Goal: Task Accomplishment & Management: Manage account settings

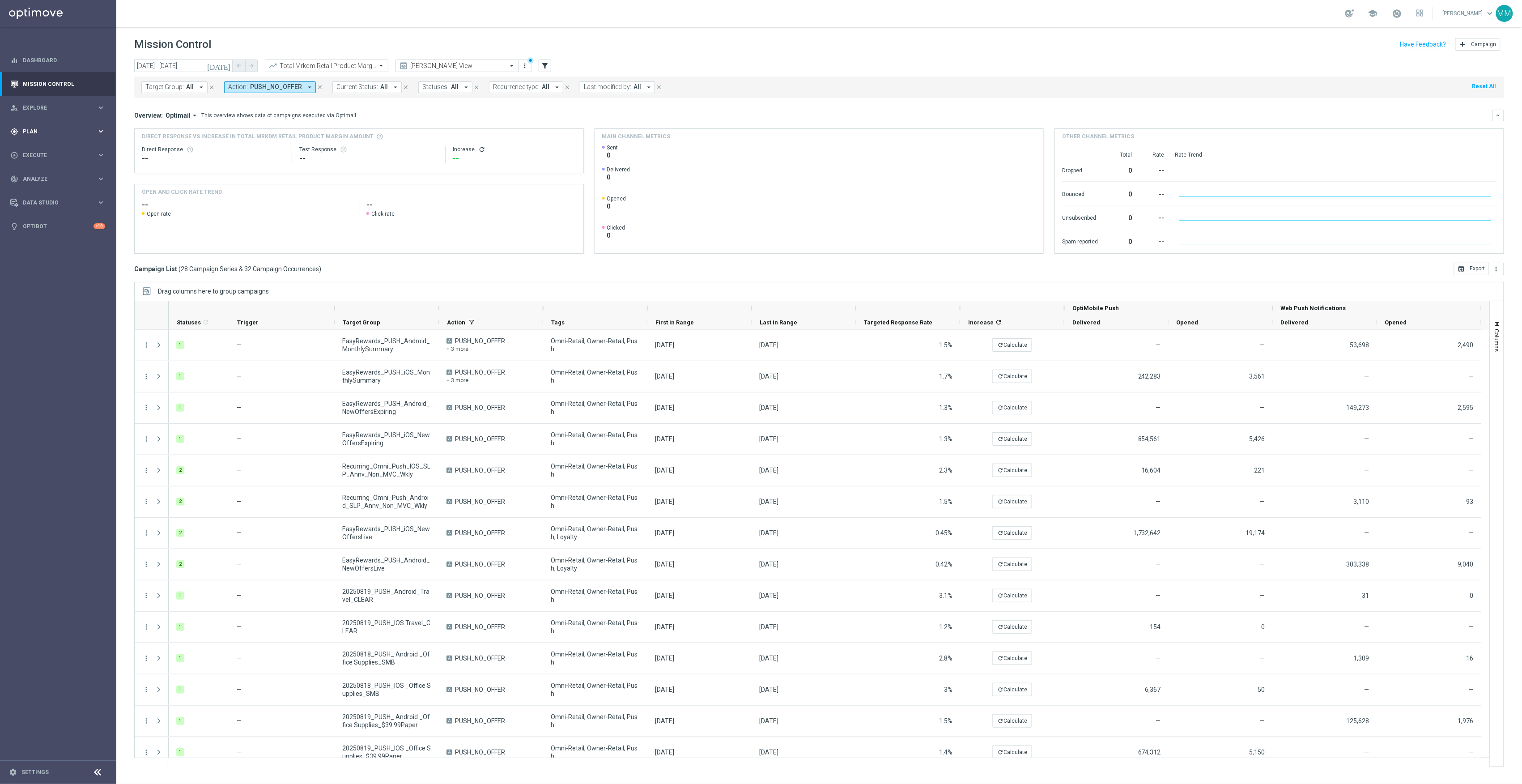
click at [54, 126] on div "gps_fixed Plan keyboard_arrow_right" at bounding box center [57, 131] width 115 height 24
click at [54, 176] on span "Templates" at bounding box center [56, 177] width 64 height 5
click at [60, 214] on link "OptiMobile Push" at bounding box center [60, 217] width 66 height 7
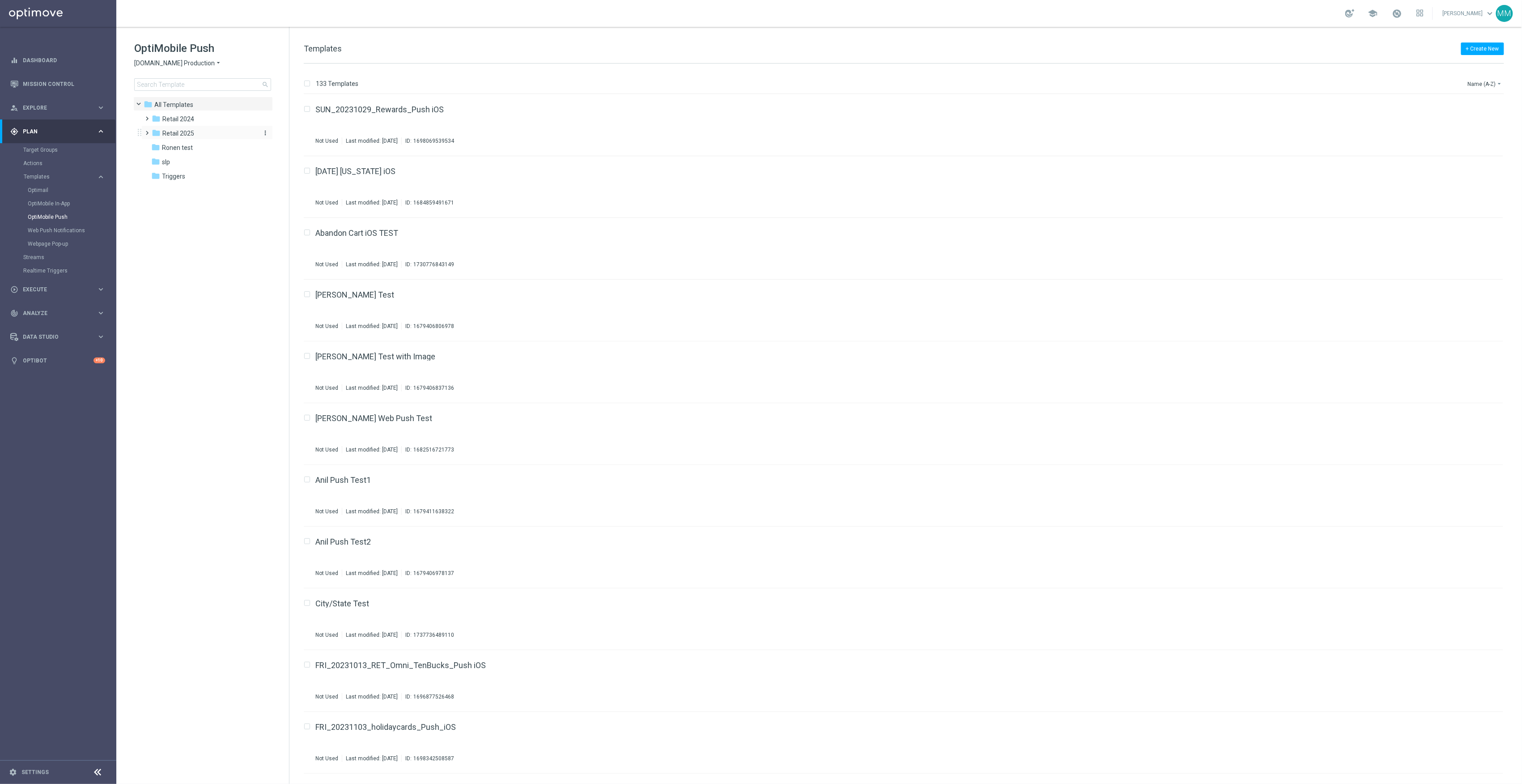
click at [217, 132] on div "folder Retail 2025" at bounding box center [203, 133] width 103 height 10
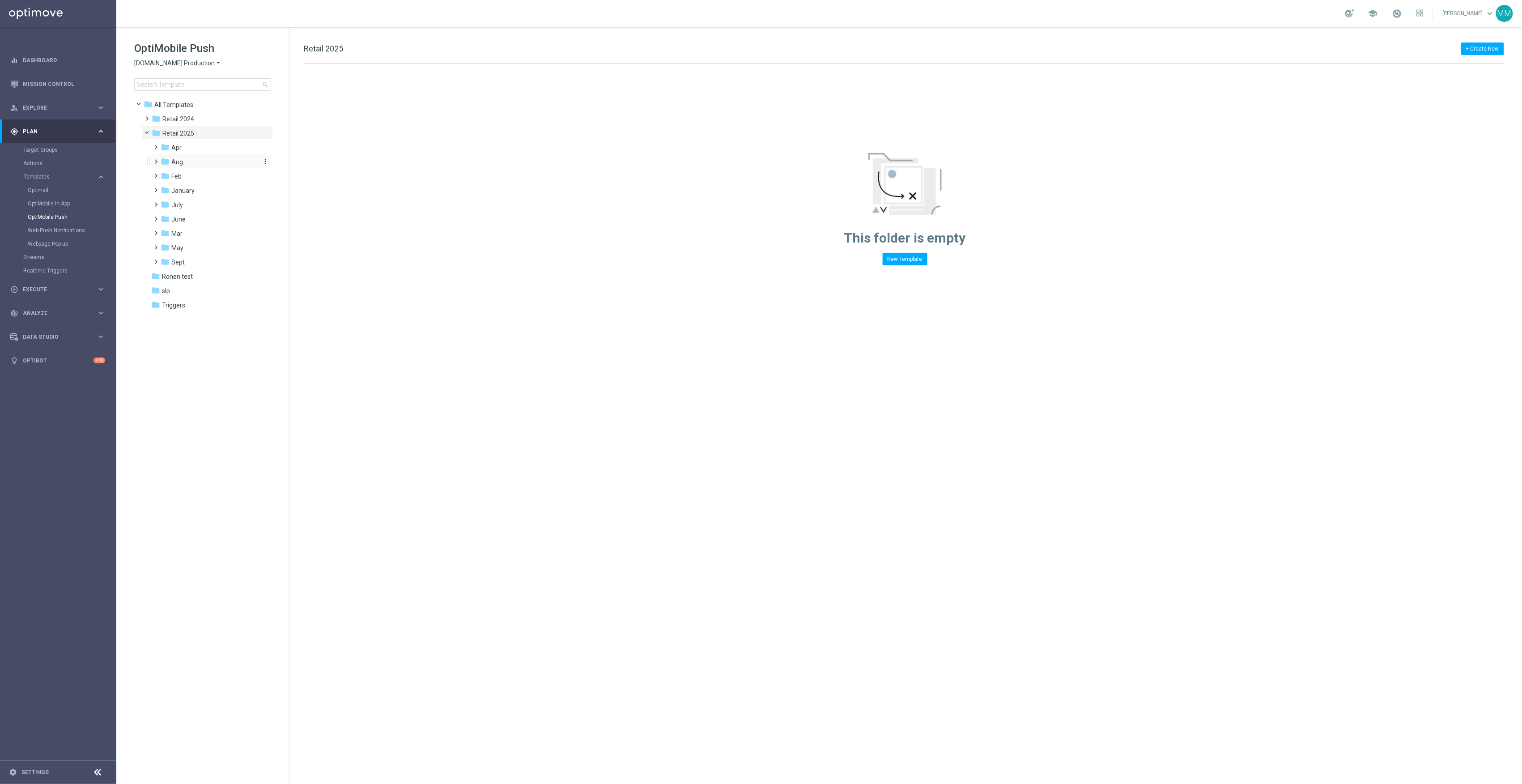
click at [196, 160] on div "folder Aug" at bounding box center [208, 162] width 95 height 10
click at [214, 183] on div "folder WO 8.17 more_vert" at bounding box center [216, 190] width 113 height 14
click at [219, 193] on div "folder WO 8.17" at bounding box center [213, 190] width 88 height 10
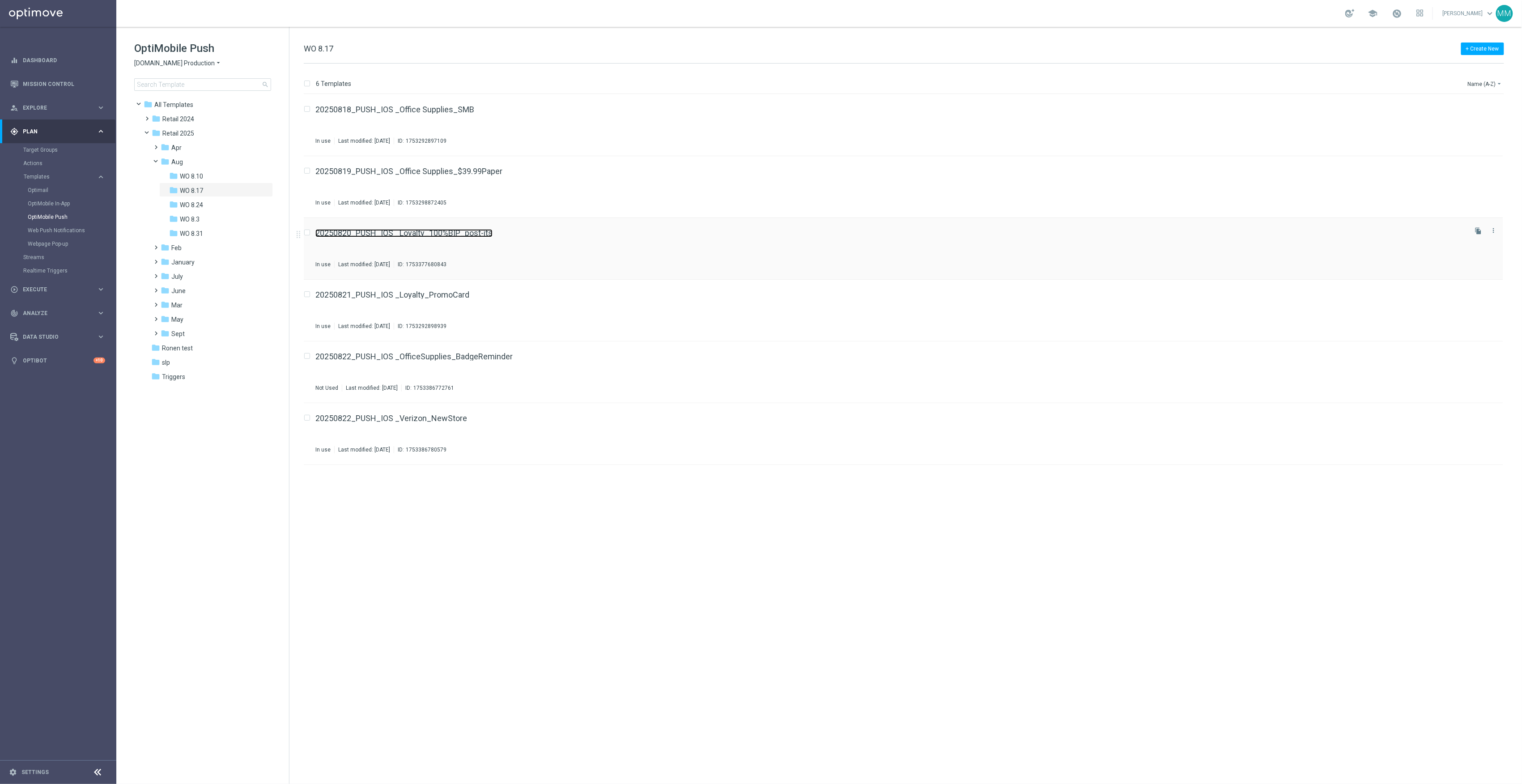
click at [408, 231] on link "20250820_PUSH_IOS _Loyalty_100%BIP_post-its" at bounding box center [404, 233] width 177 height 8
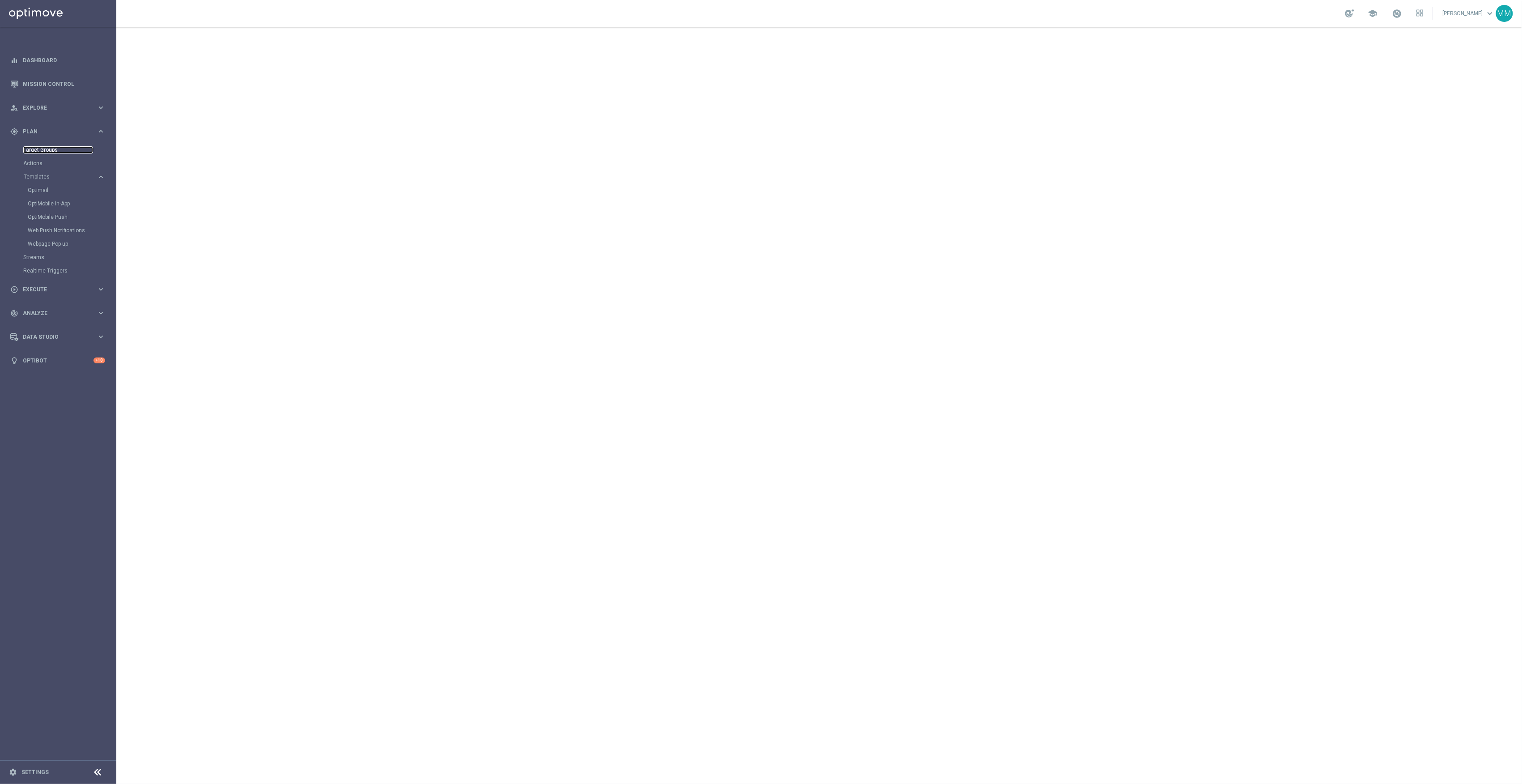
click at [45, 149] on link "Target Groups" at bounding box center [58, 150] width 70 height 7
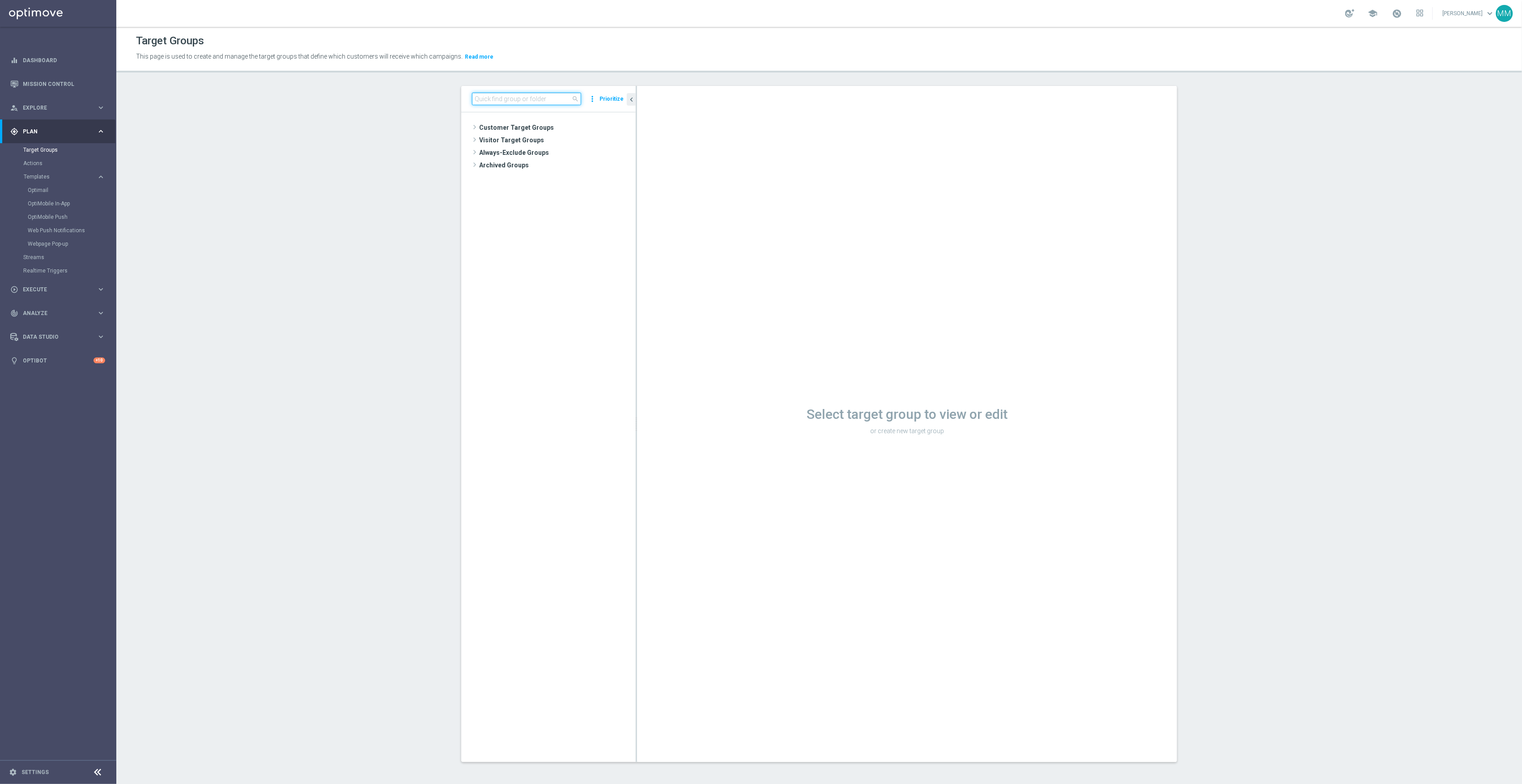
click at [562, 102] on input at bounding box center [526, 99] width 109 height 12
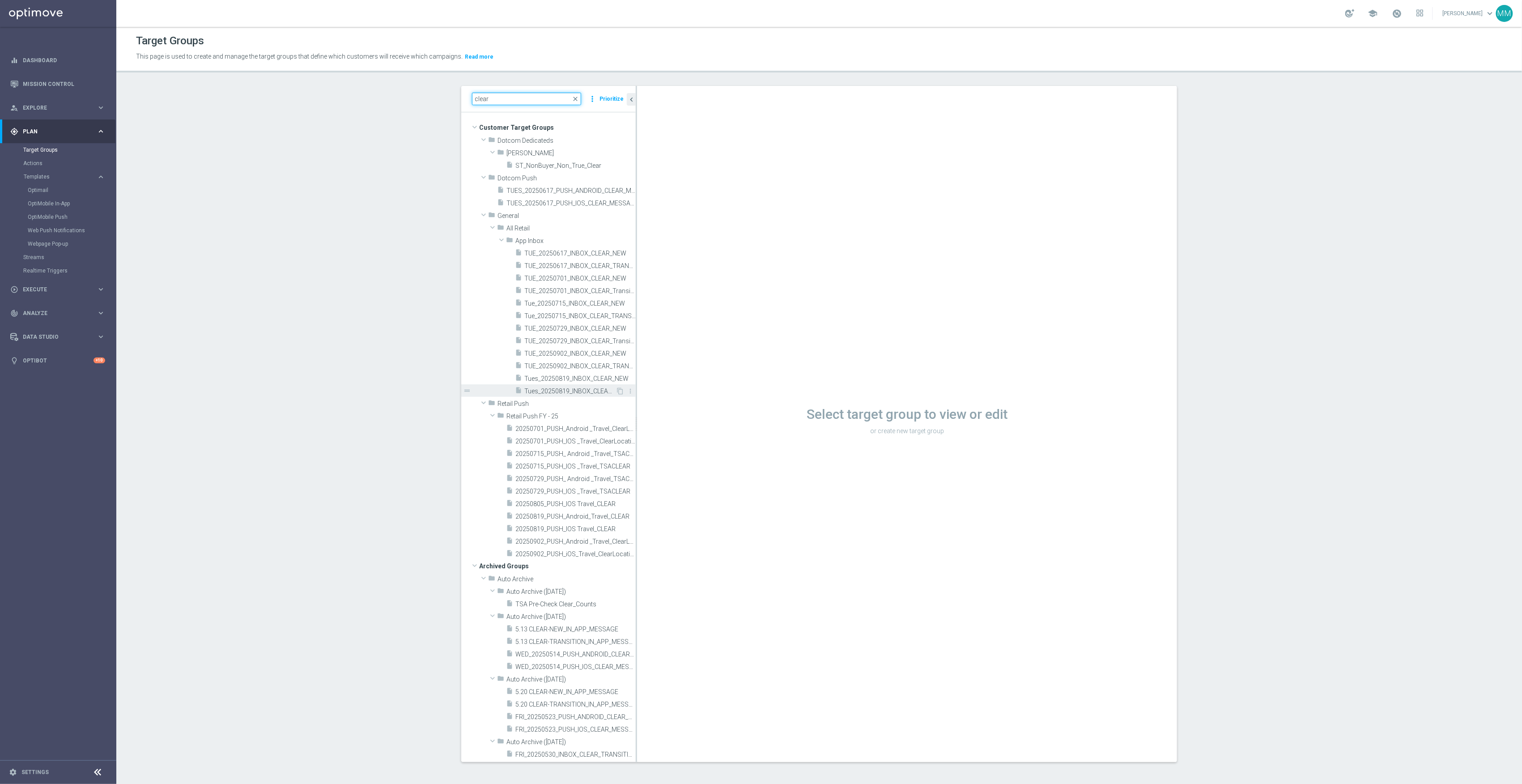
type input "clear"
click at [570, 389] on span "Tues_20250819_INBOX_CLEAR_TRANSITION" at bounding box center [570, 391] width 91 height 8
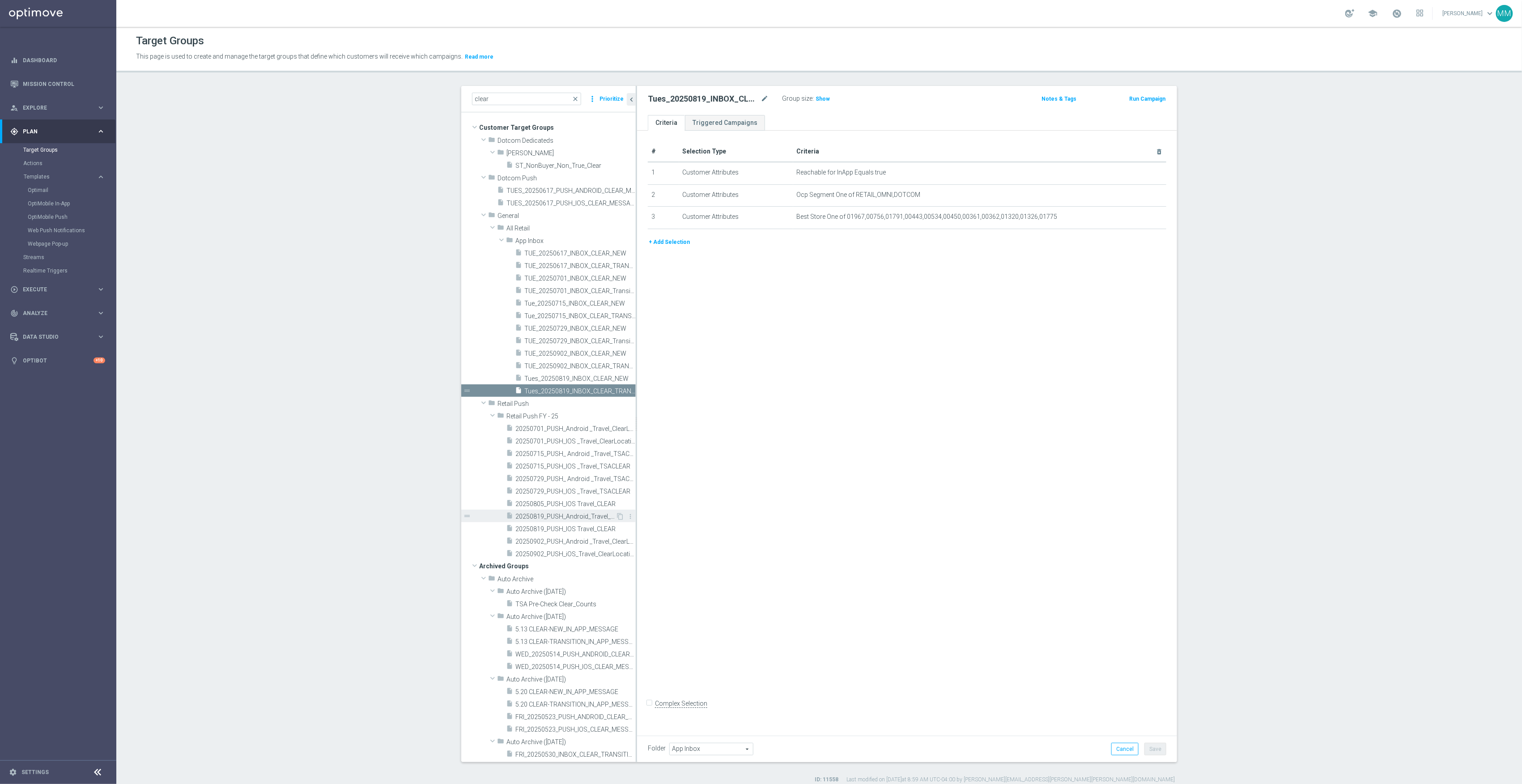
click at [562, 519] on span "20250819_PUSH_Android_Travel_CLEAR" at bounding box center [565, 516] width 100 height 8
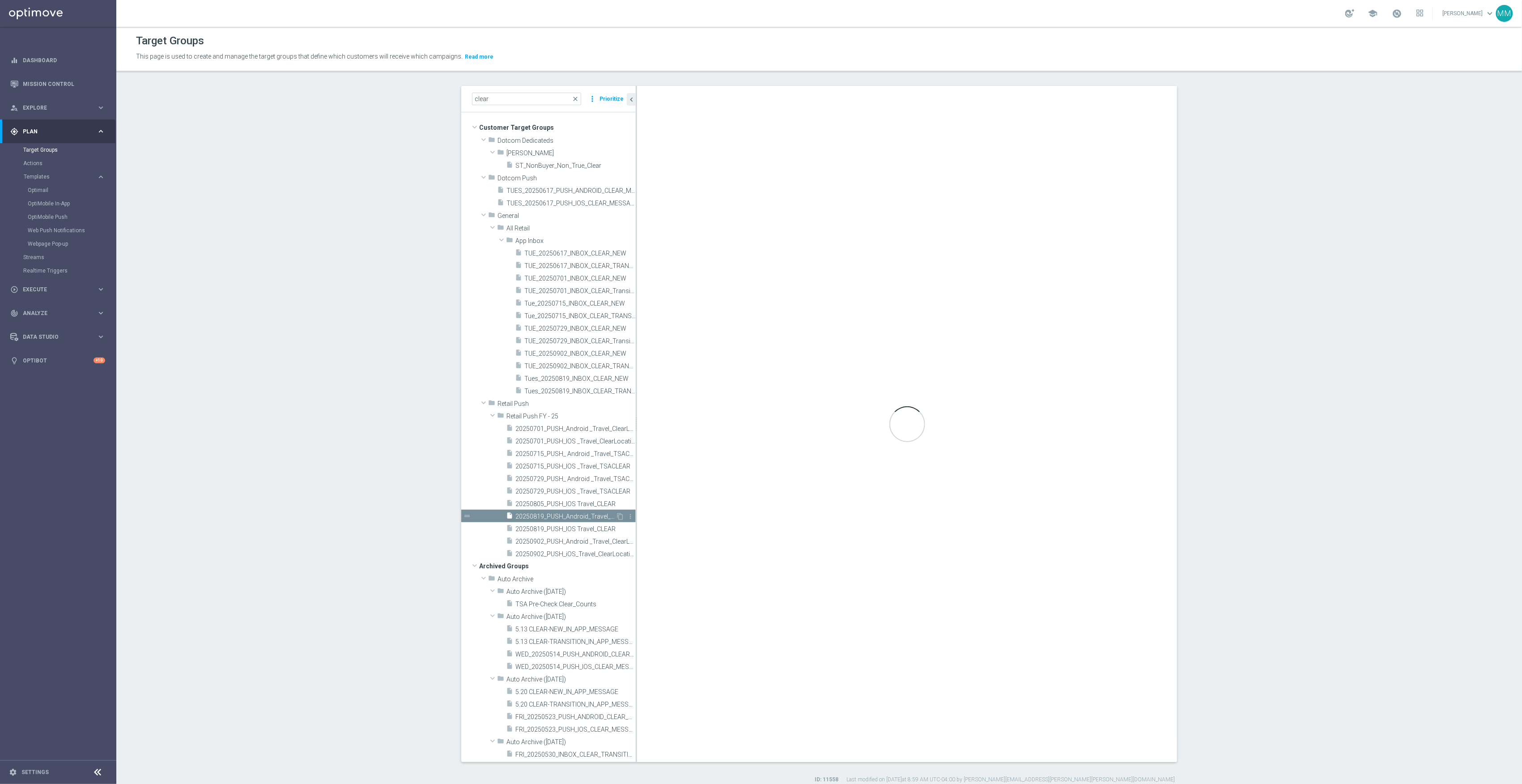
checkbox input "true"
type input "Retail Push FY - 25"
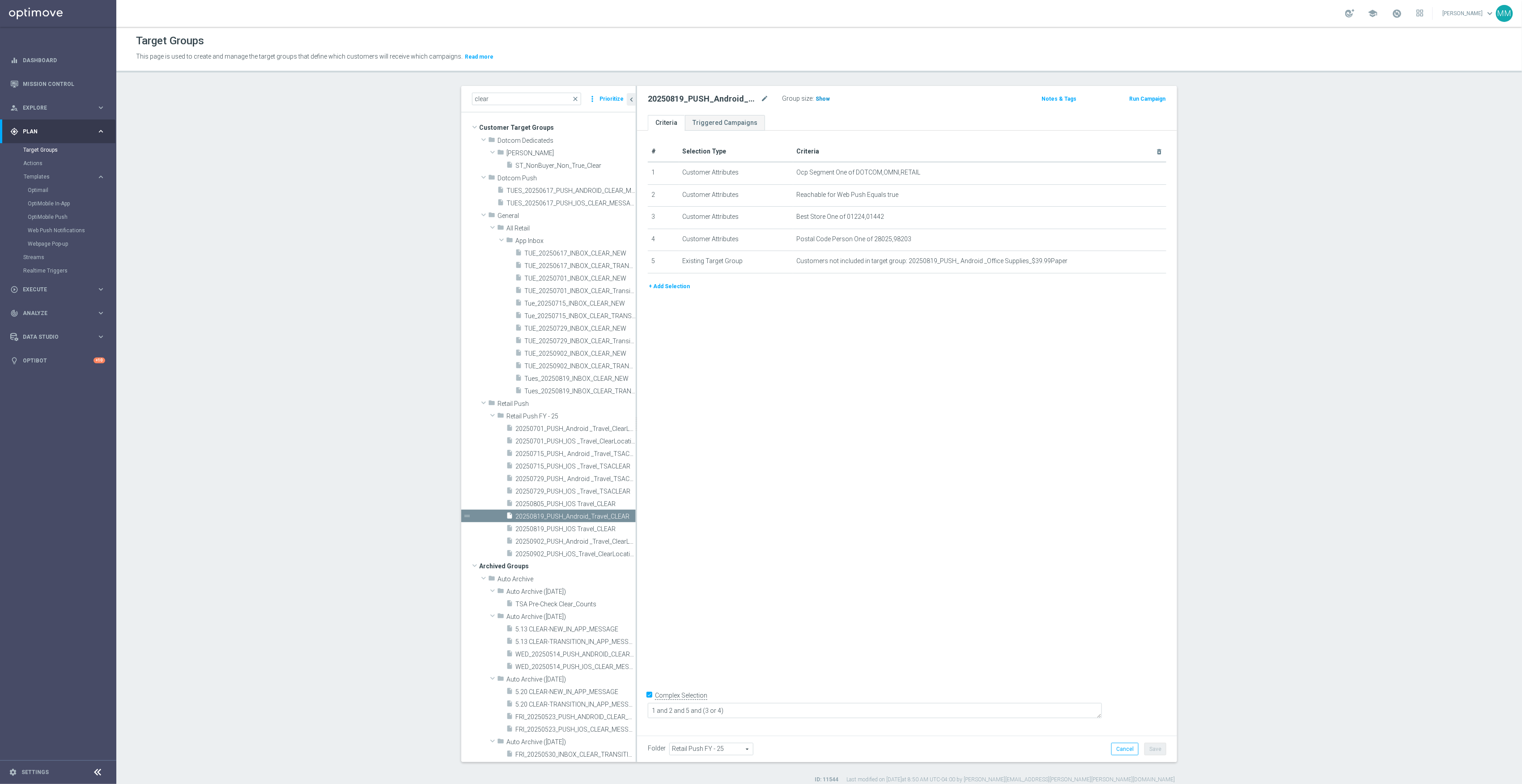
click at [815, 99] on span "Show" at bounding box center [822, 99] width 14 height 6
click at [561, 532] on span "20250819_PUSH_IOS Travel_CLEAR" at bounding box center [565, 529] width 100 height 8
click at [815, 97] on span "Show" at bounding box center [822, 99] width 14 height 6
drag, startPoint x: 513, startPoint y: 97, endPoint x: 451, endPoint y: 97, distance: 62.0
click at [451, 97] on div "clear close more_vert Prioritize Customer Target Groups library_add create_new_…" at bounding box center [819, 434] width 752 height 697
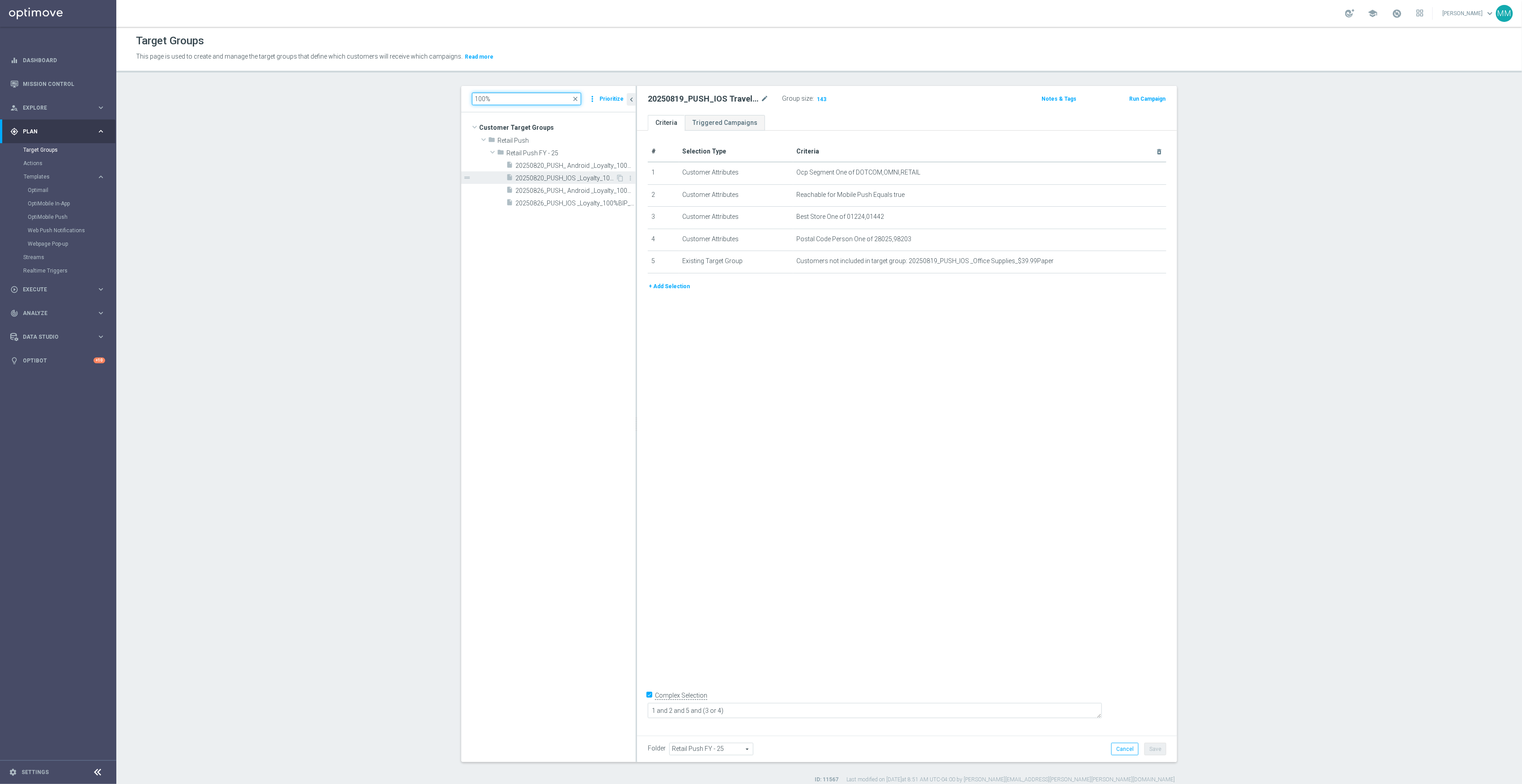
type input "100%"
click at [557, 176] on span "20250820_PUSH_IOS _Loyalty_100%BIP_post-its" at bounding box center [565, 178] width 100 height 8
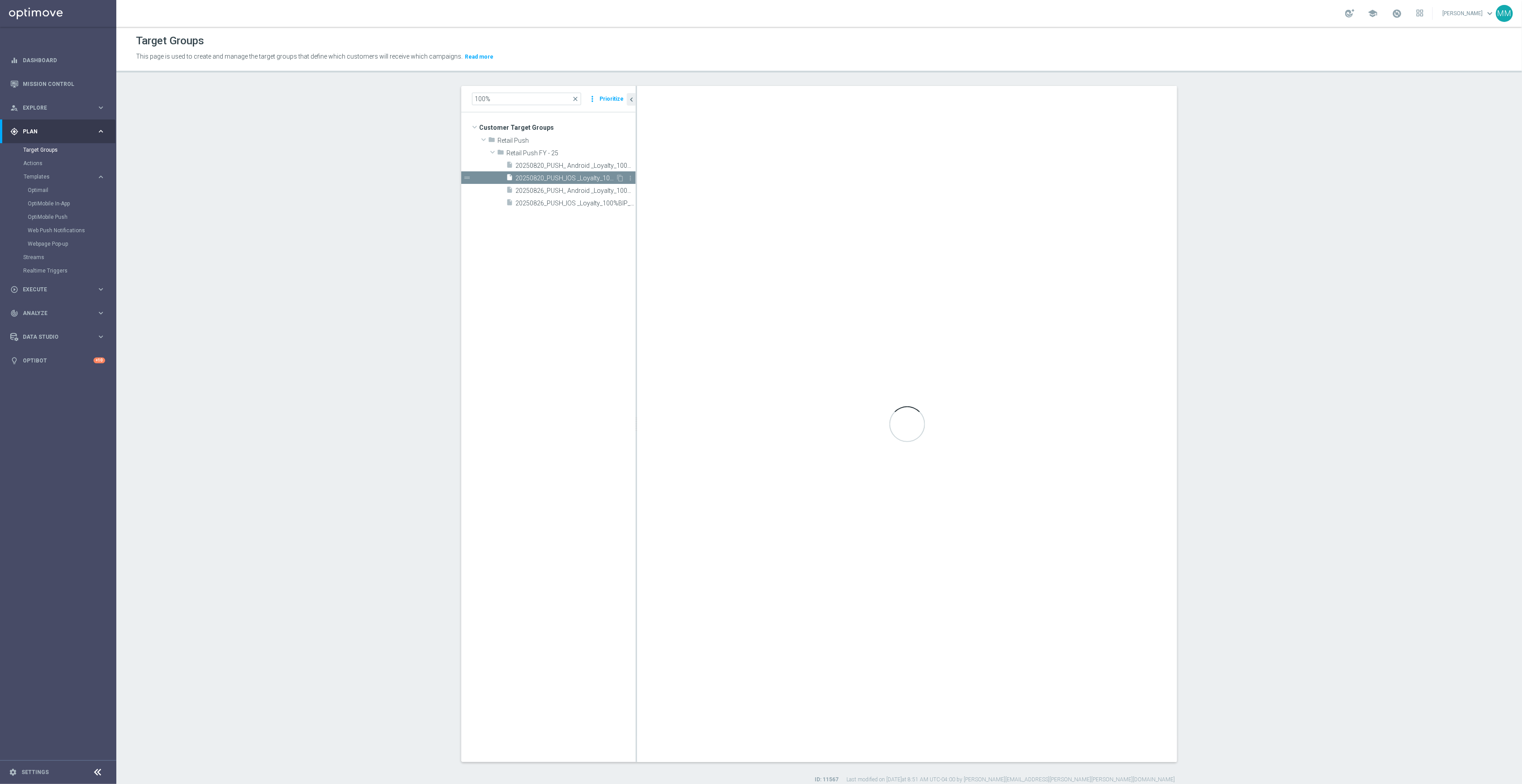
type textarea "1 and ((2 and 6) or 8) and 3 and 4 and 5 and 7"
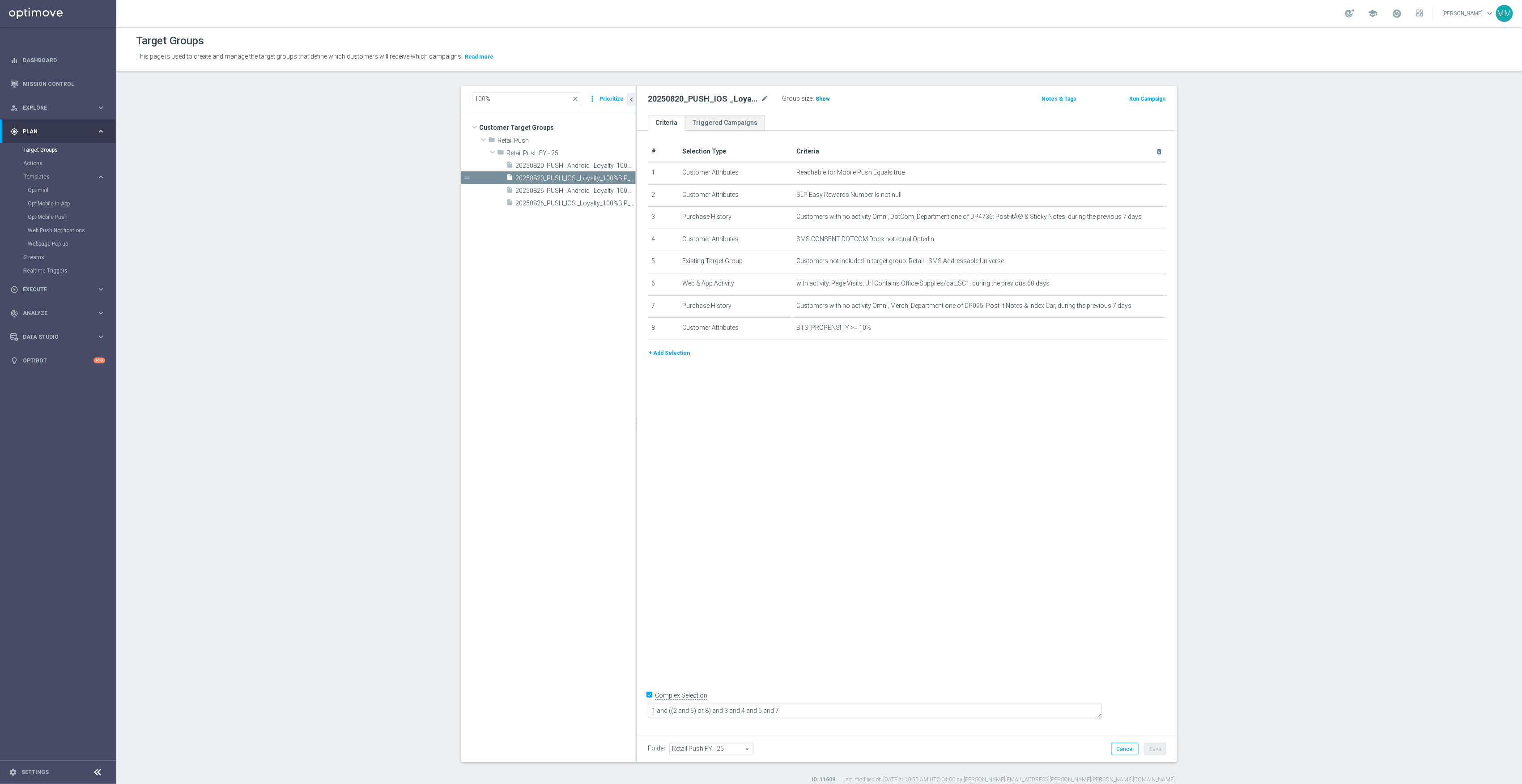
click at [821, 97] on span "Show" at bounding box center [822, 99] width 14 height 6
click at [566, 167] on span "20250820_PUSH_ Android _Loyalty_100%BIP_post-its" at bounding box center [565, 165] width 100 height 8
click at [815, 96] on span "Show" at bounding box center [822, 99] width 14 height 6
click at [90, 79] on link "Mission Control" at bounding box center [64, 84] width 82 height 24
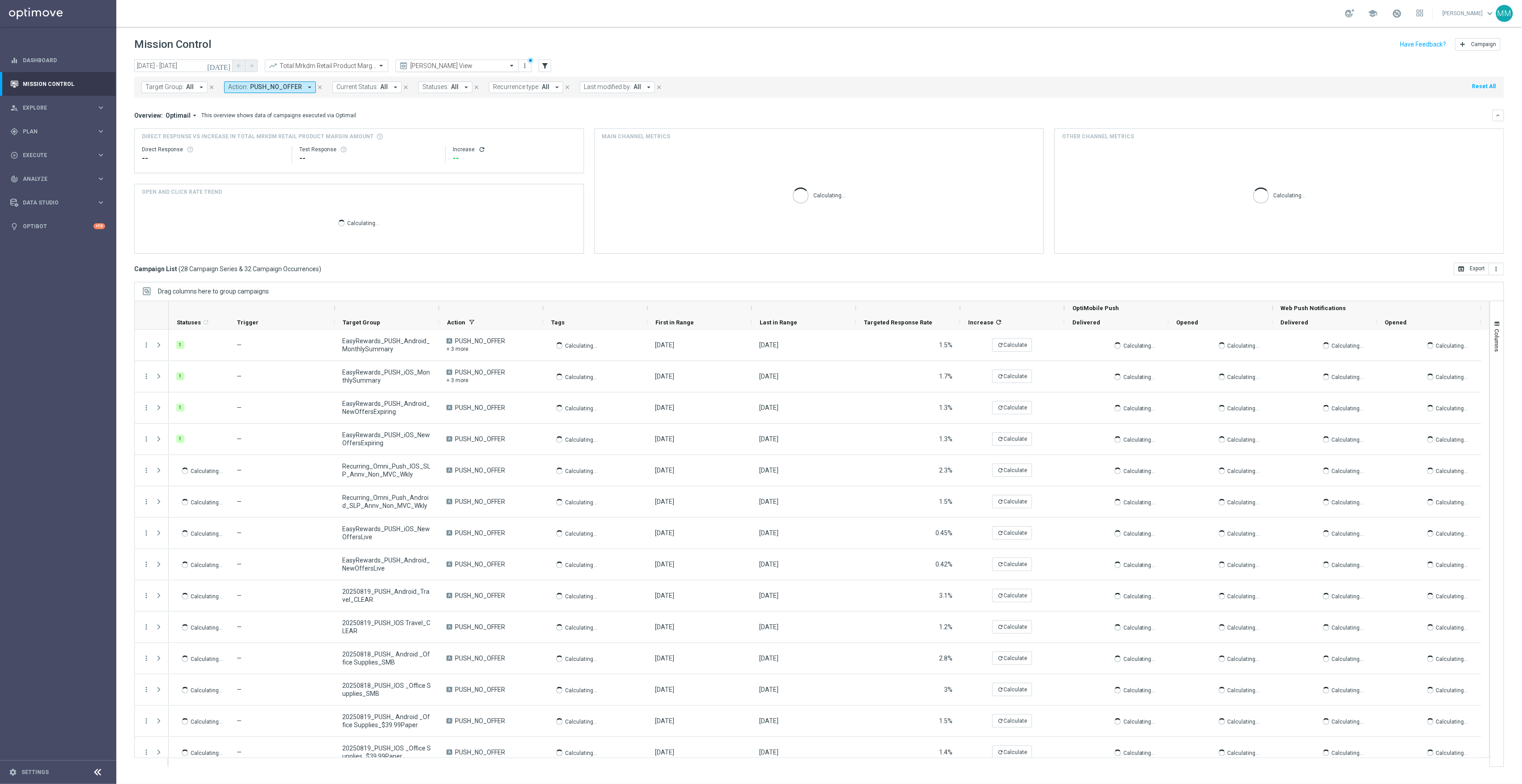
click at [421, 66] on input "text" at bounding box center [448, 66] width 96 height 8
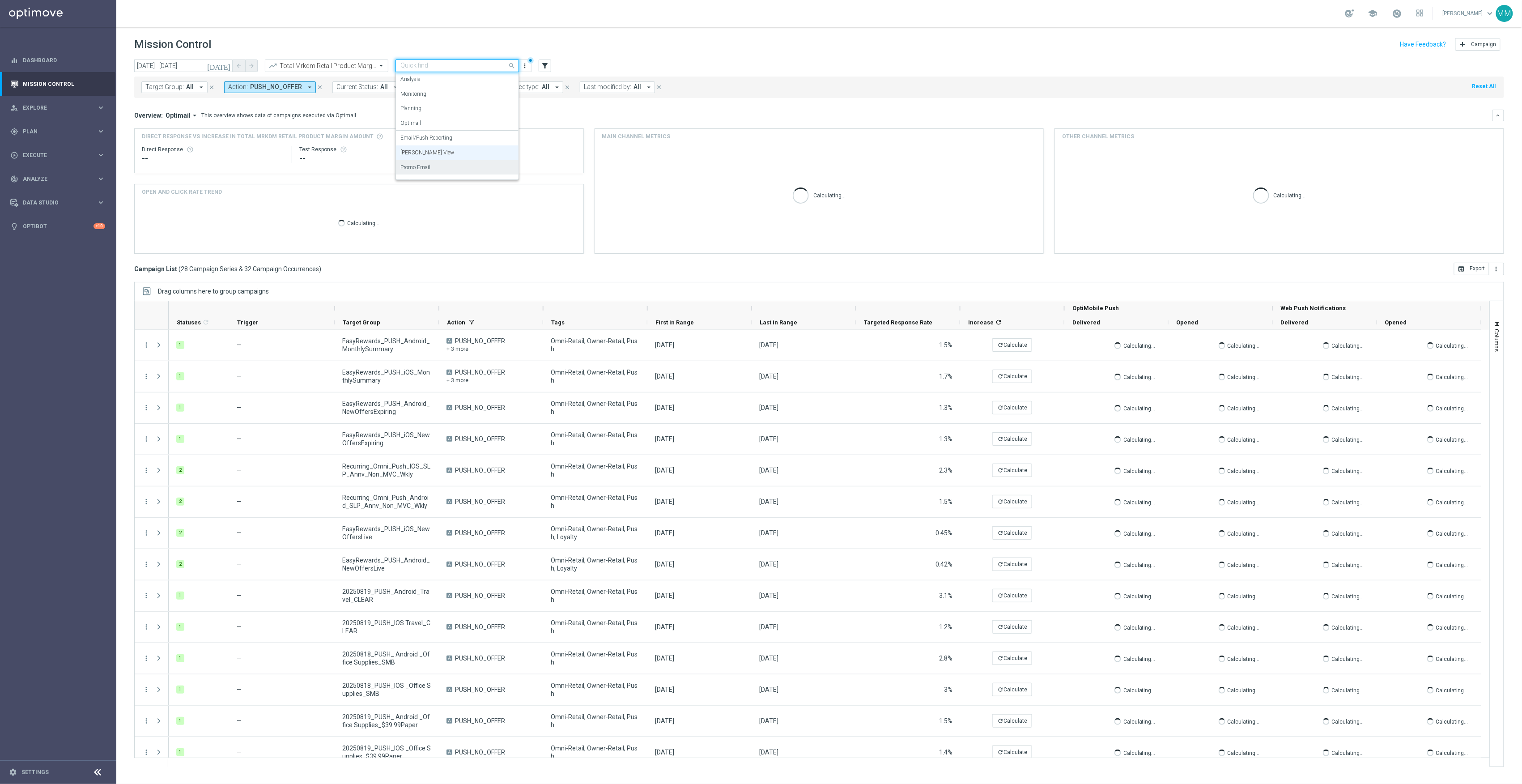
click at [447, 163] on div "Promo Email" at bounding box center [457, 167] width 113 height 15
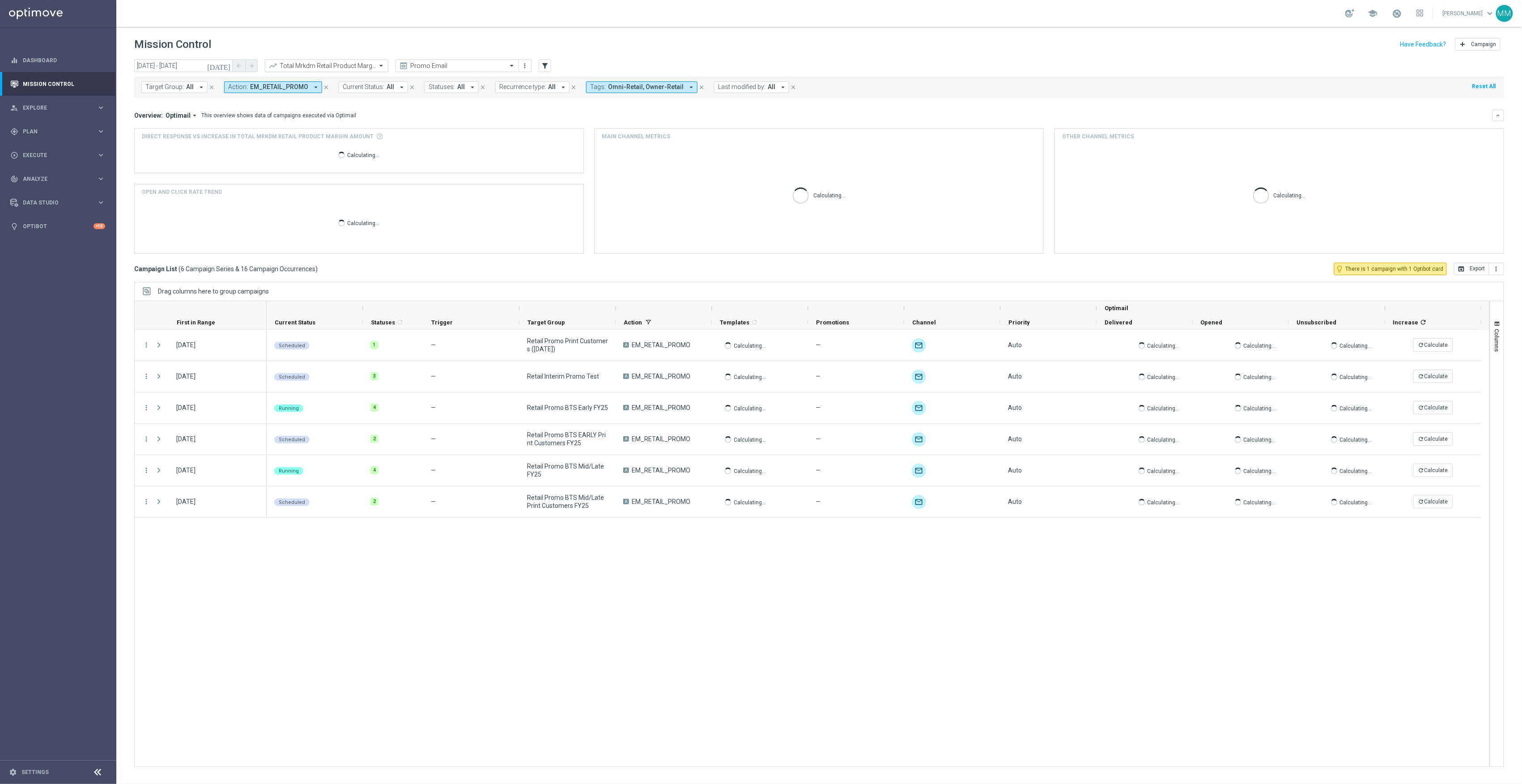
click at [317, 62] on input "text" at bounding box center [318, 66] width 96 height 8
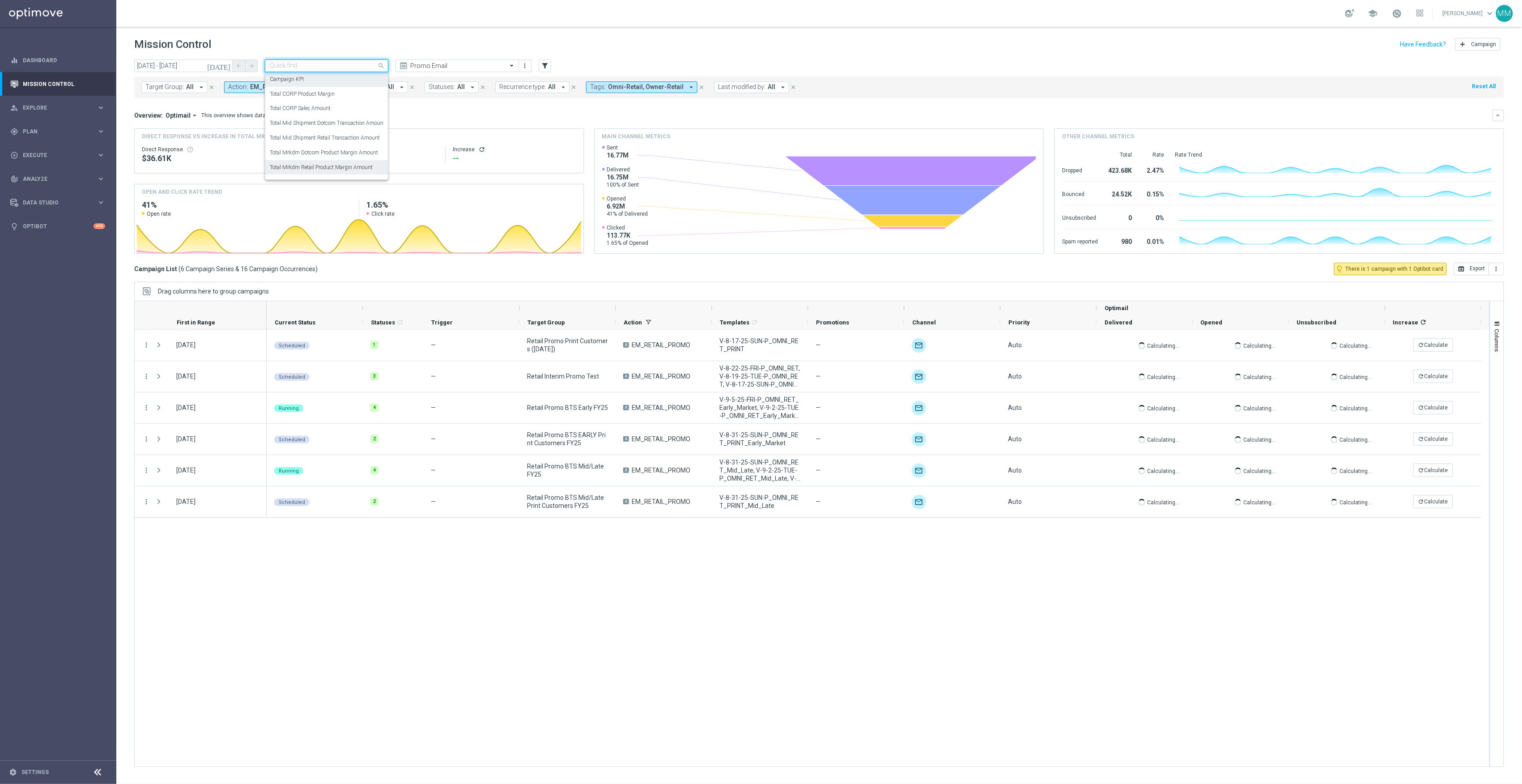
click at [283, 77] on label "Campaign KPI" at bounding box center [287, 79] width 34 height 8
click at [204, 60] on input "[DATE] - [DATE]" at bounding box center [183, 66] width 99 height 12
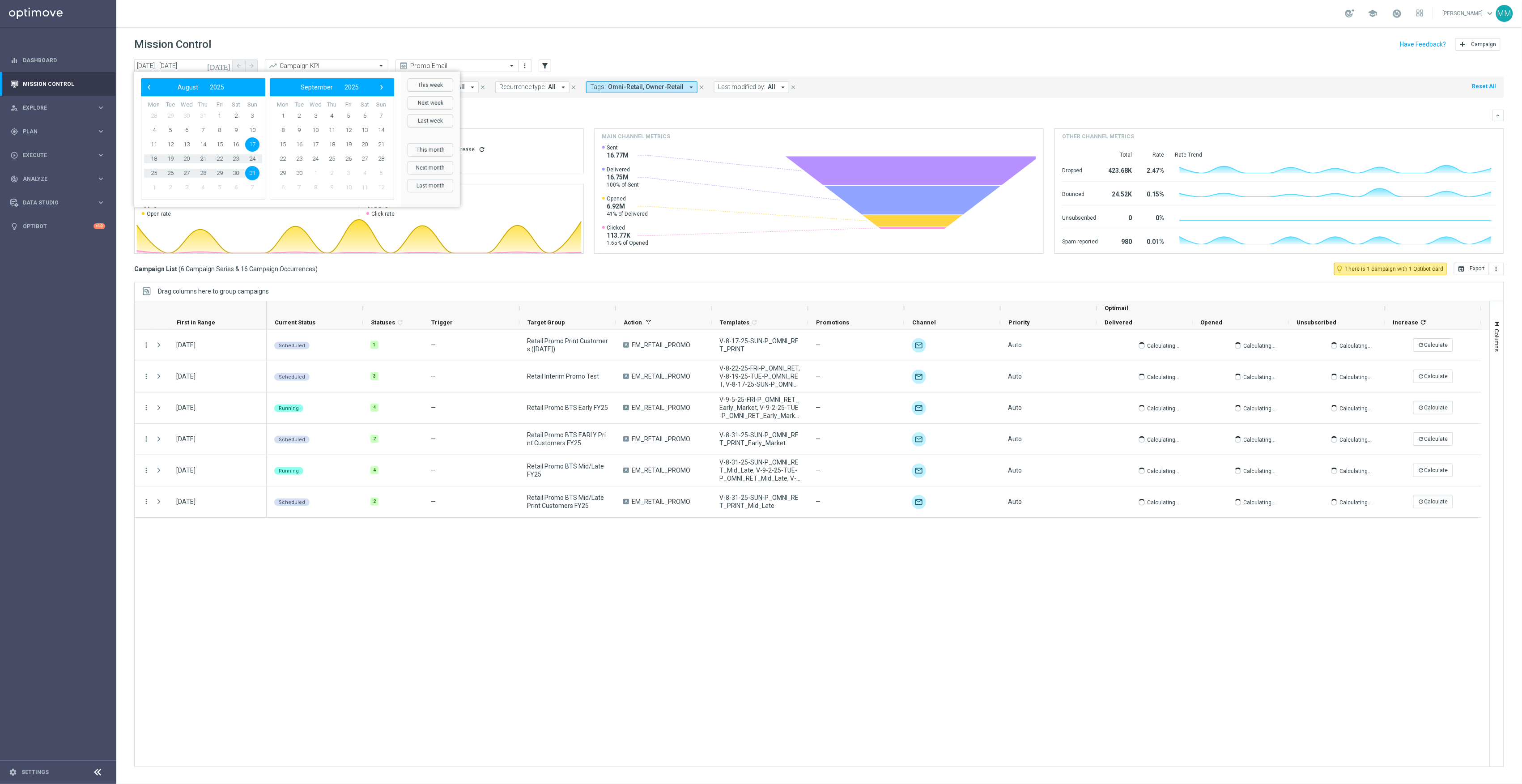
click at [255, 172] on span "31" at bounding box center [252, 173] width 14 height 14
click at [364, 115] on span "6" at bounding box center [365, 116] width 14 height 14
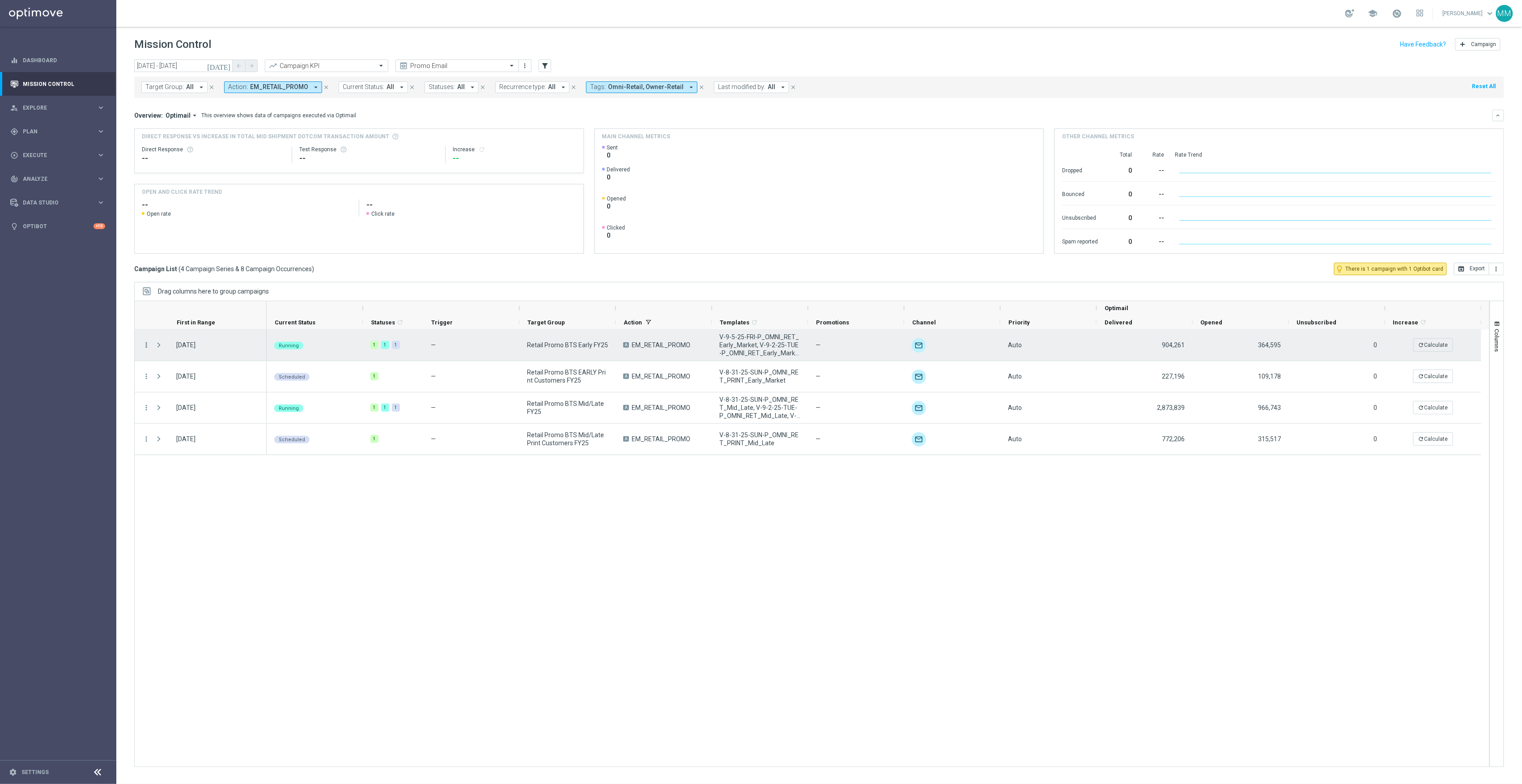
click at [147, 346] on icon "more_vert" at bounding box center [147, 345] width 8 height 8
click at [203, 441] on div "Edit" at bounding box center [206, 443] width 83 height 6
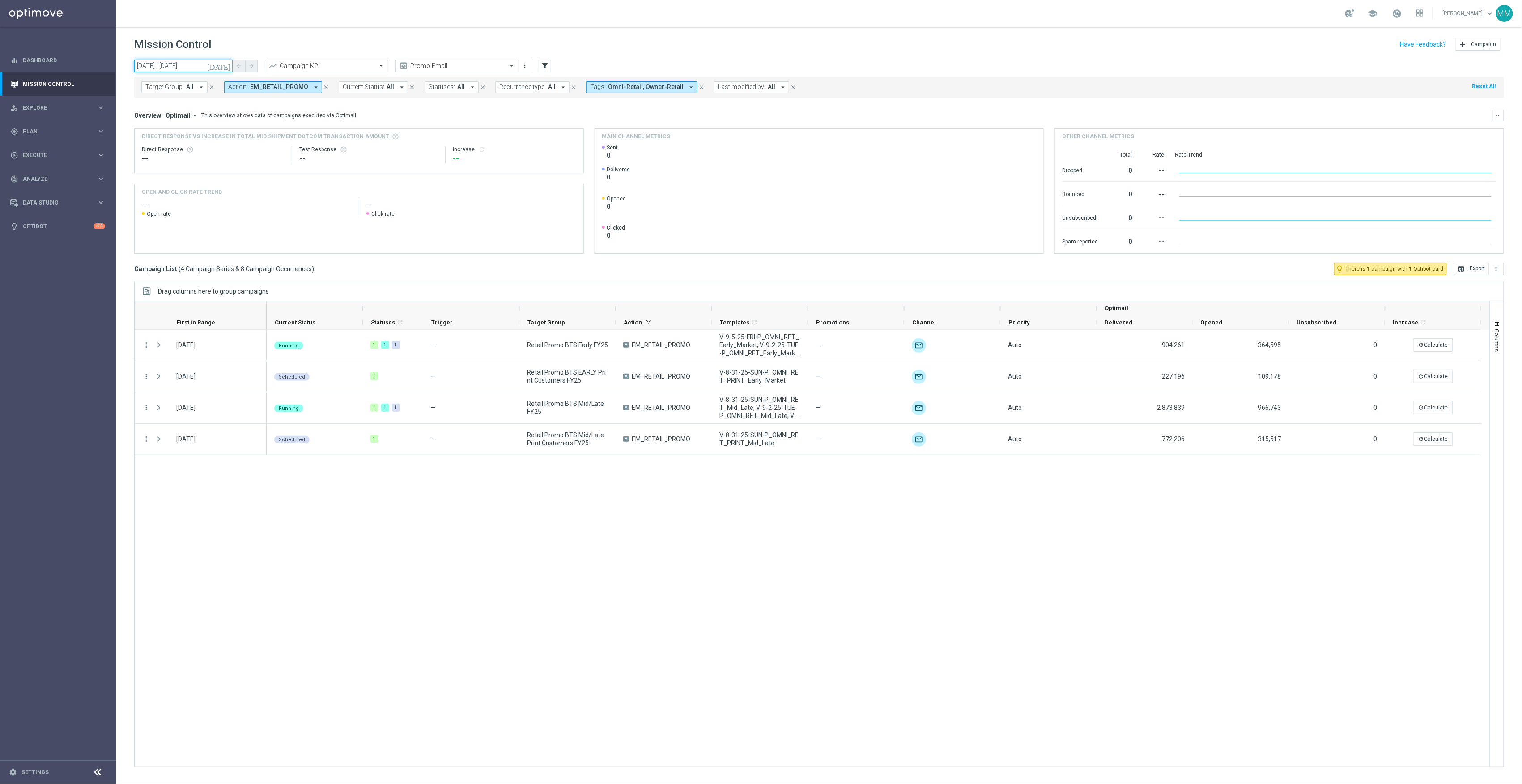
click at [174, 67] on input "[DATE] - [DATE]" at bounding box center [183, 66] width 99 height 12
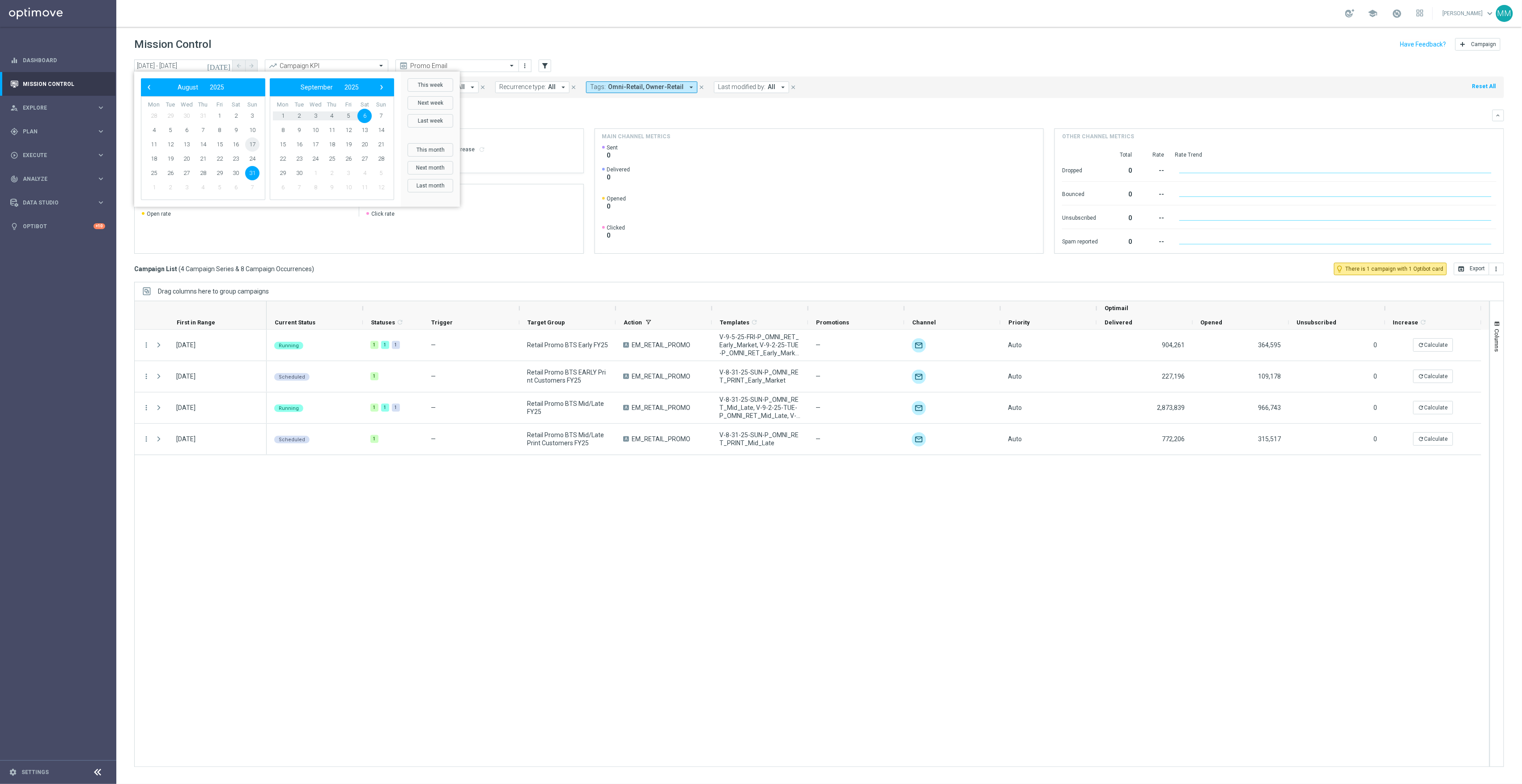
click at [250, 144] on span "17" at bounding box center [252, 144] width 14 height 14
click at [239, 161] on span "23" at bounding box center [236, 159] width 14 height 14
type input "[DATE] - [DATE]"
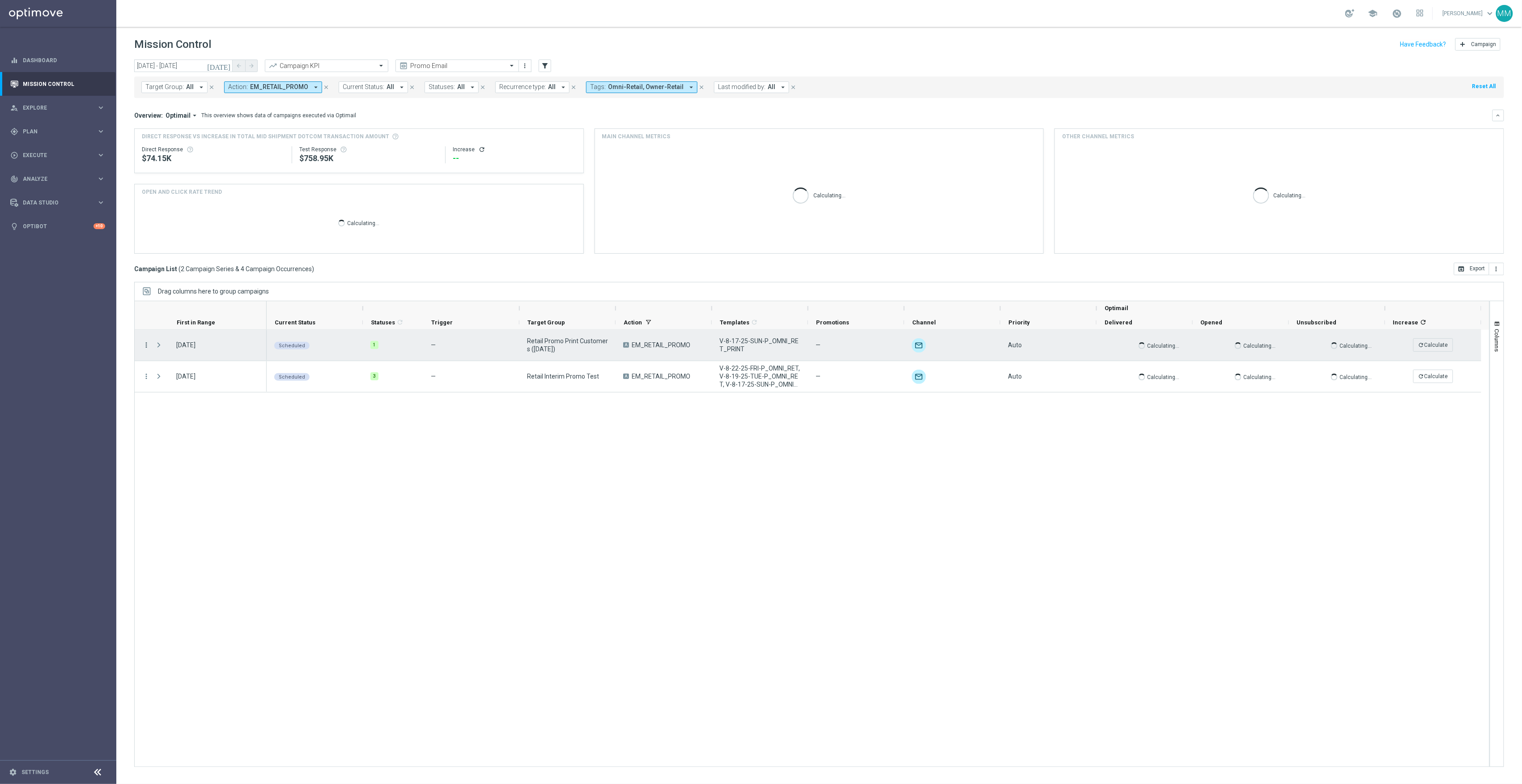
click at [148, 346] on icon "more_vert" at bounding box center [147, 345] width 8 height 8
click at [196, 379] on span "Channel Metrics" at bounding box center [185, 376] width 42 height 6
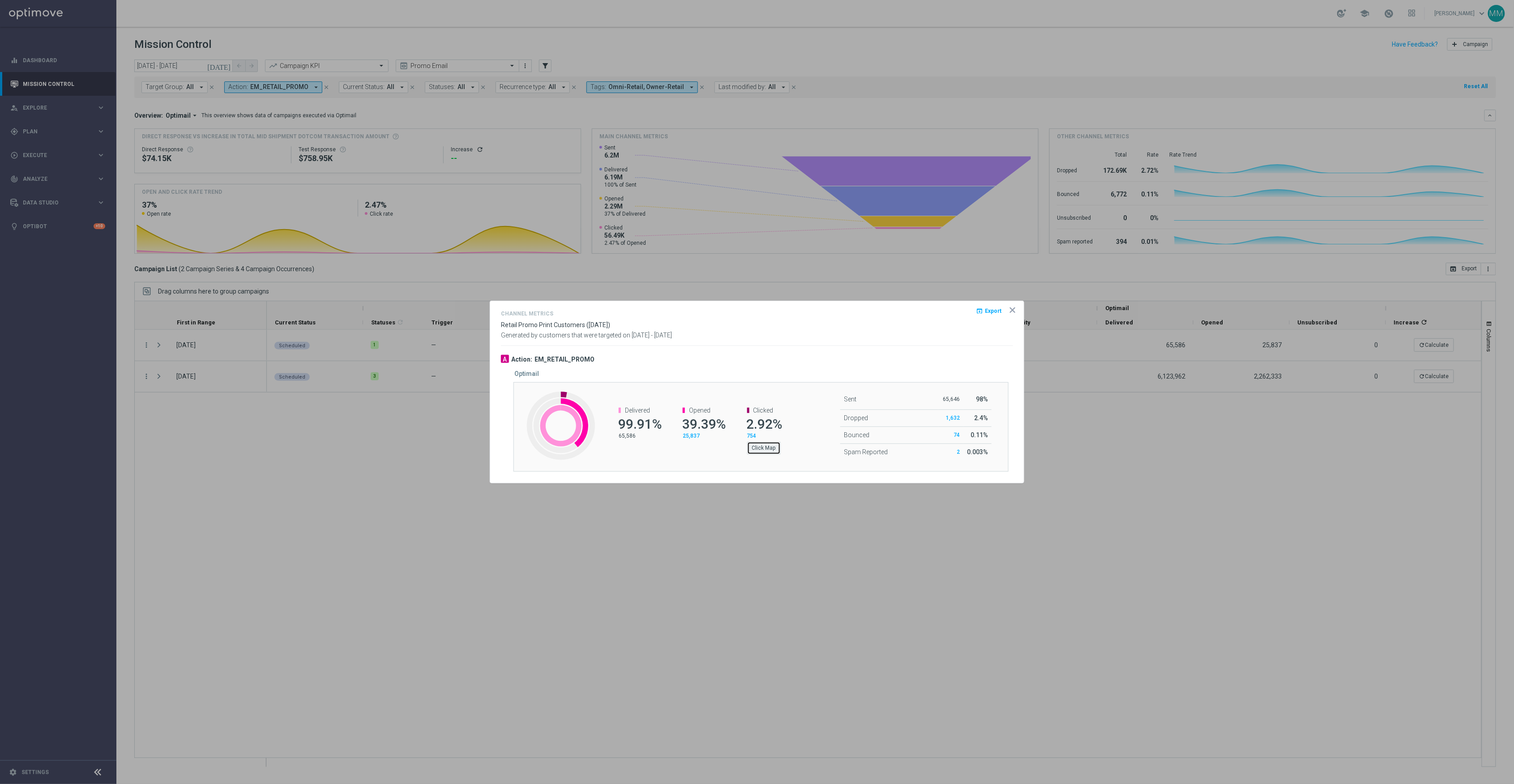
click at [761, 448] on button "Click Map" at bounding box center [764, 447] width 34 height 12
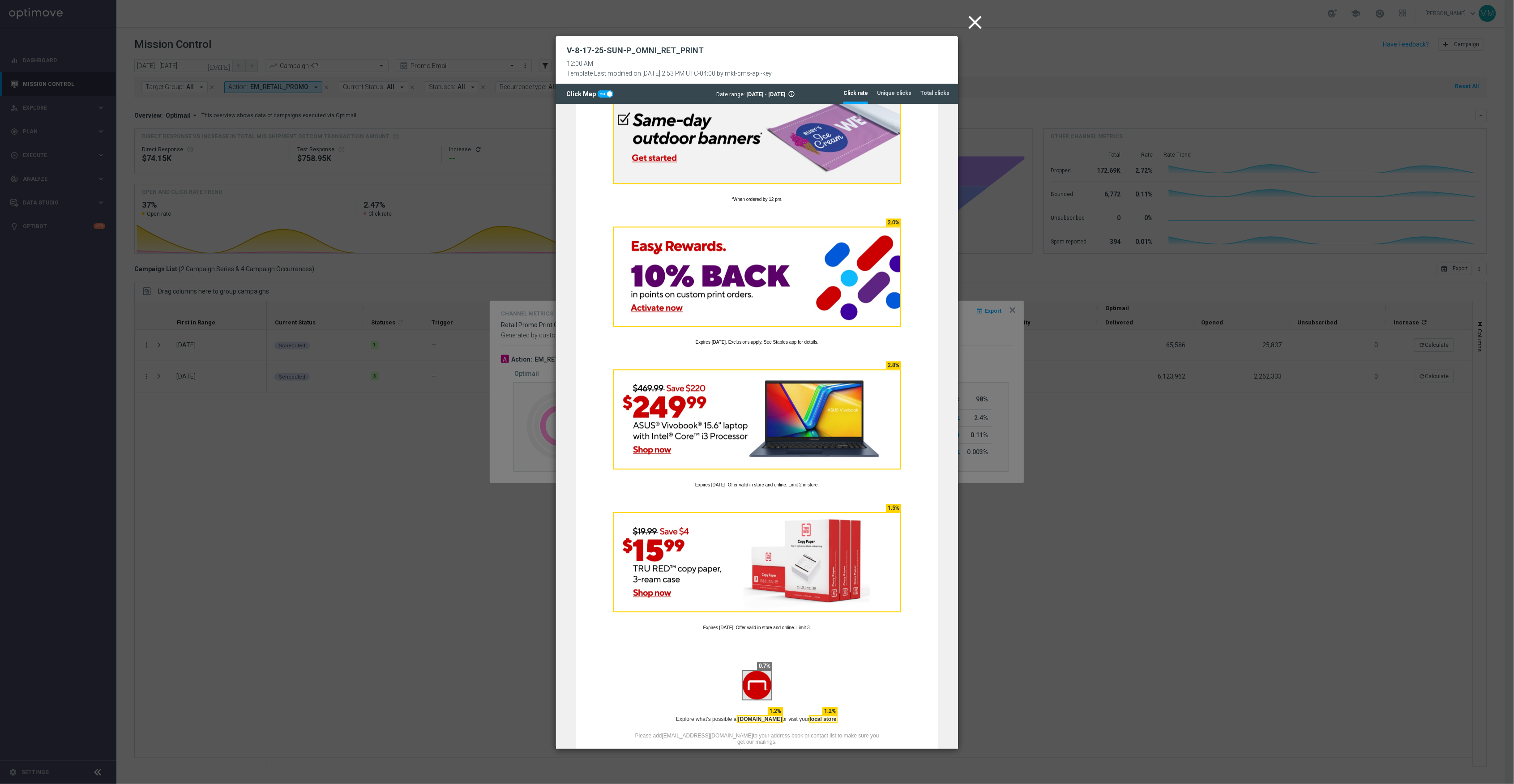
scroll to position [1253, 0]
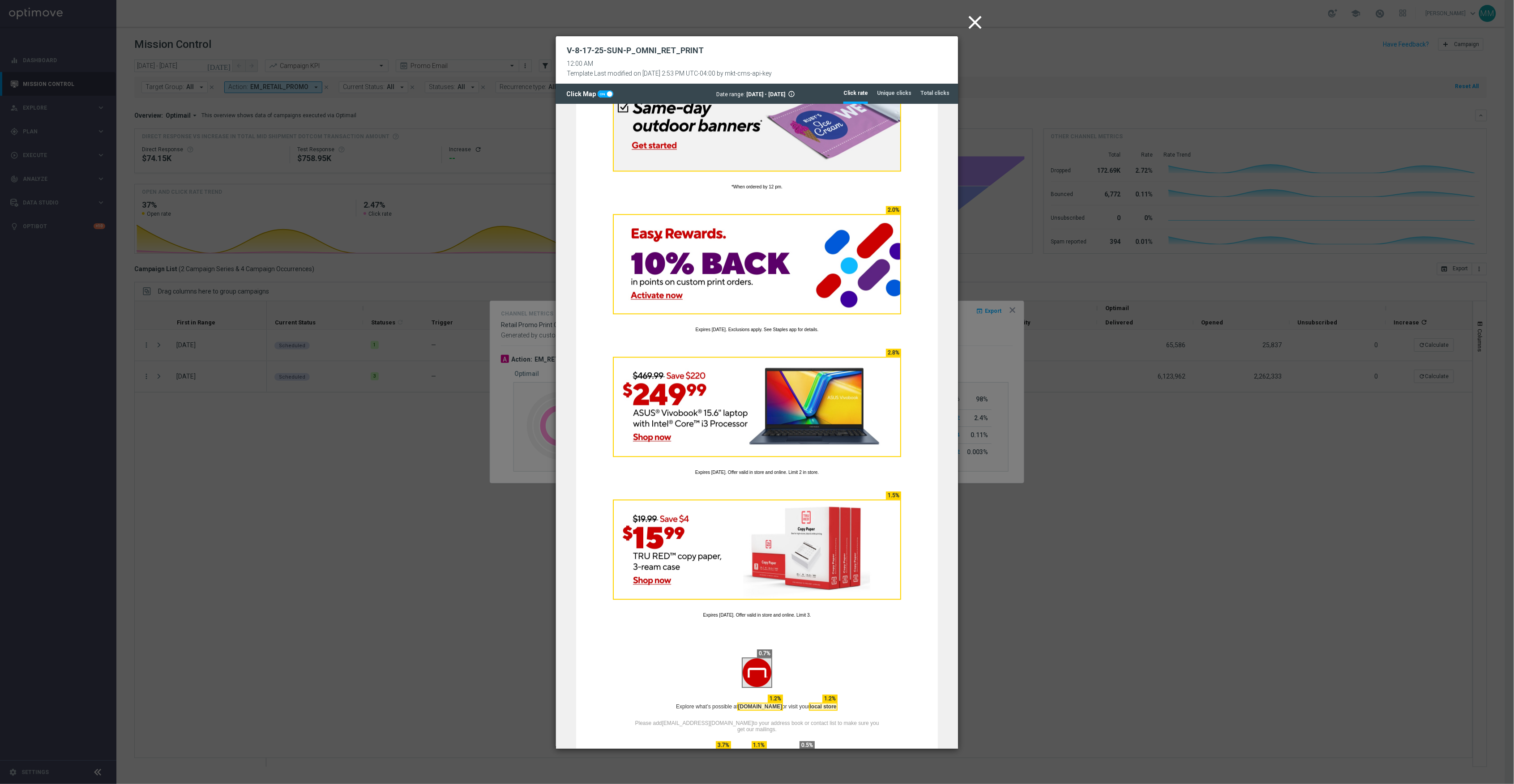
click at [1245, 532] on modal-container "close V-8-17-25-SUN-P_OMNI_RET_PRINT 12:00 AM Template Last modified on [DATE] …" at bounding box center [757, 392] width 1514 height 784
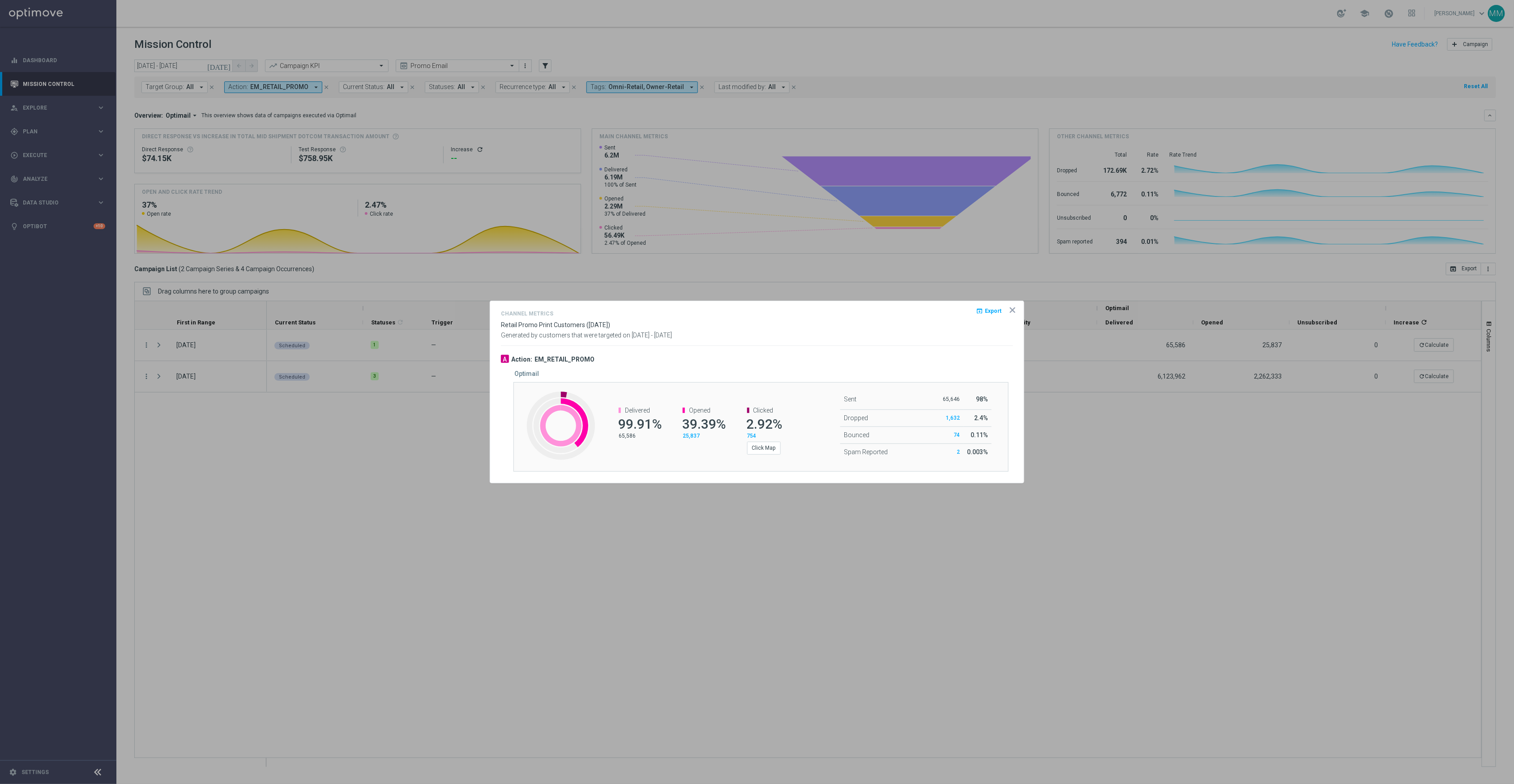
click at [1011, 313] on icon "icon" at bounding box center [1012, 310] width 9 height 9
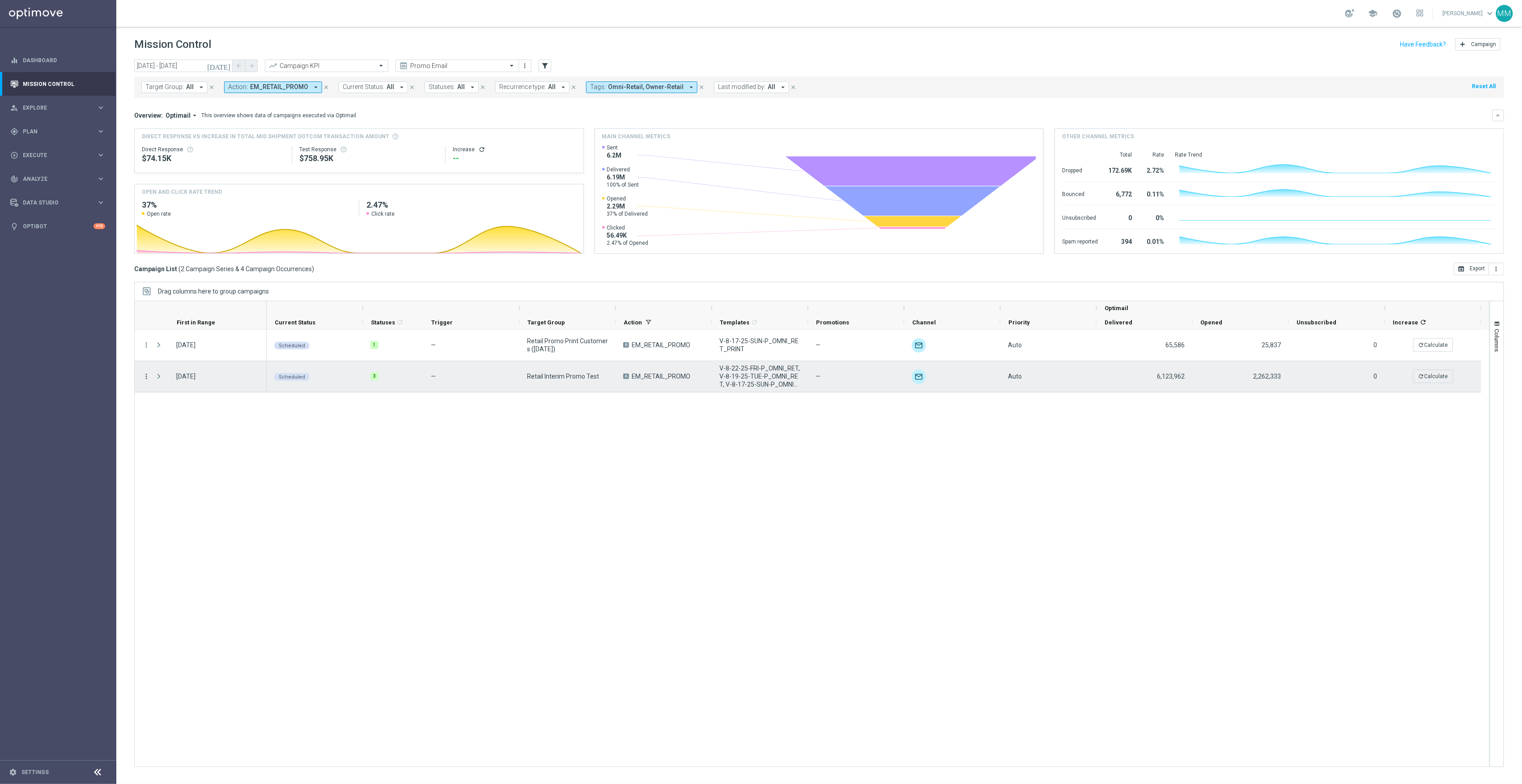
click at [148, 376] on icon "more_vert" at bounding box center [147, 376] width 8 height 8
click at [192, 408] on span "Channel Metrics" at bounding box center [185, 408] width 42 height 6
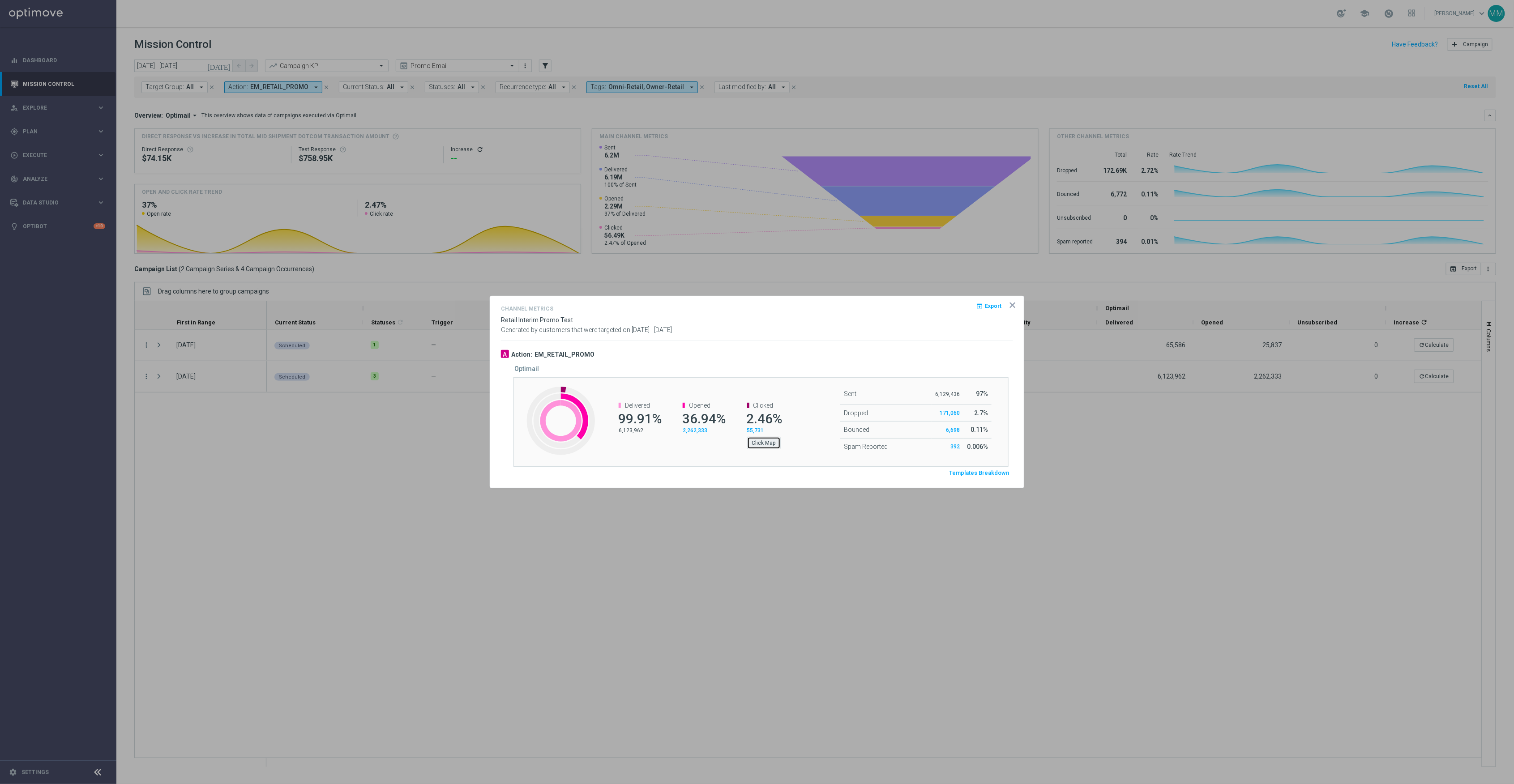
click at [756, 439] on button "Click Map" at bounding box center [764, 443] width 34 height 12
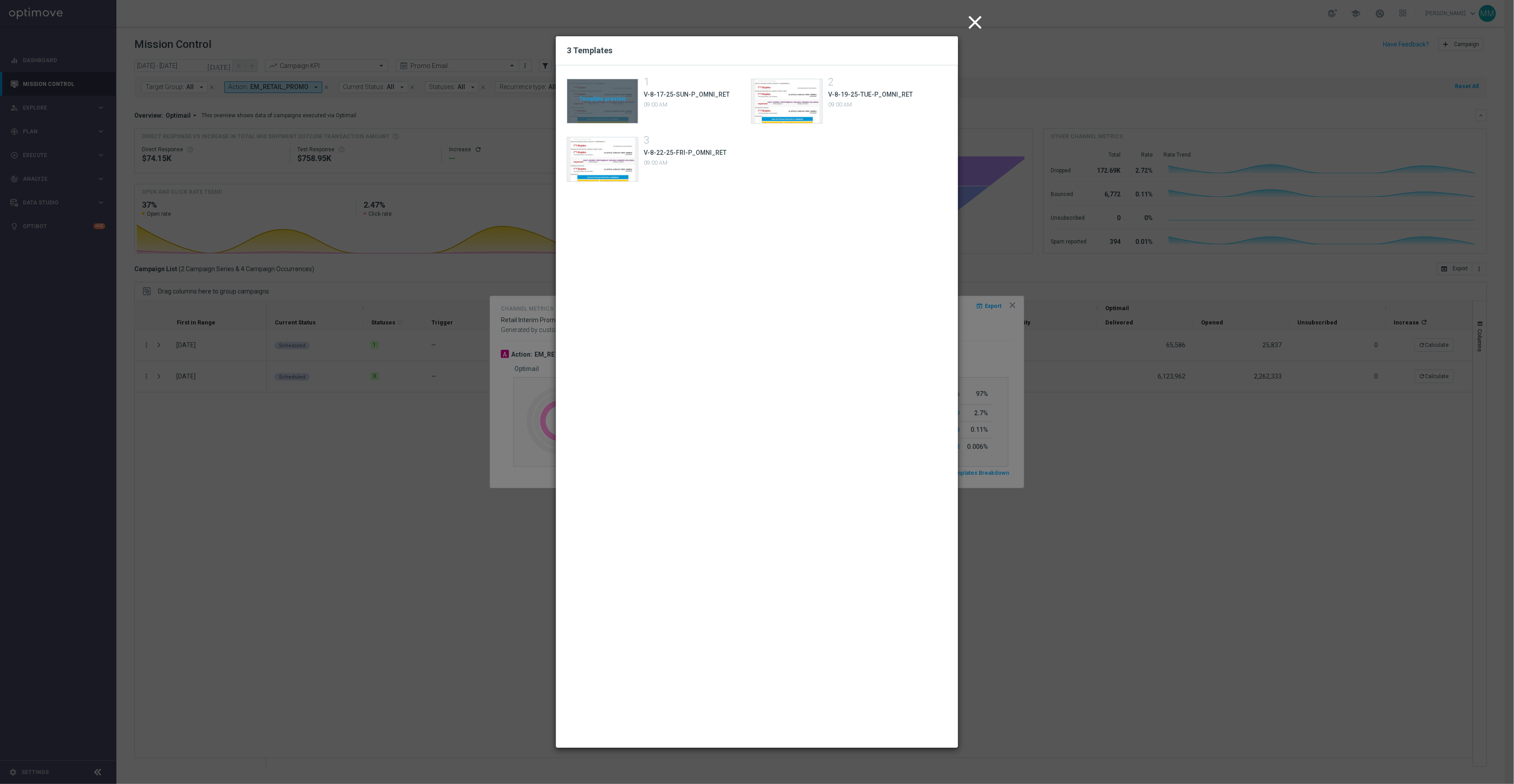
click at [586, 100] on div "Template preview" at bounding box center [602, 101] width 71 height 44
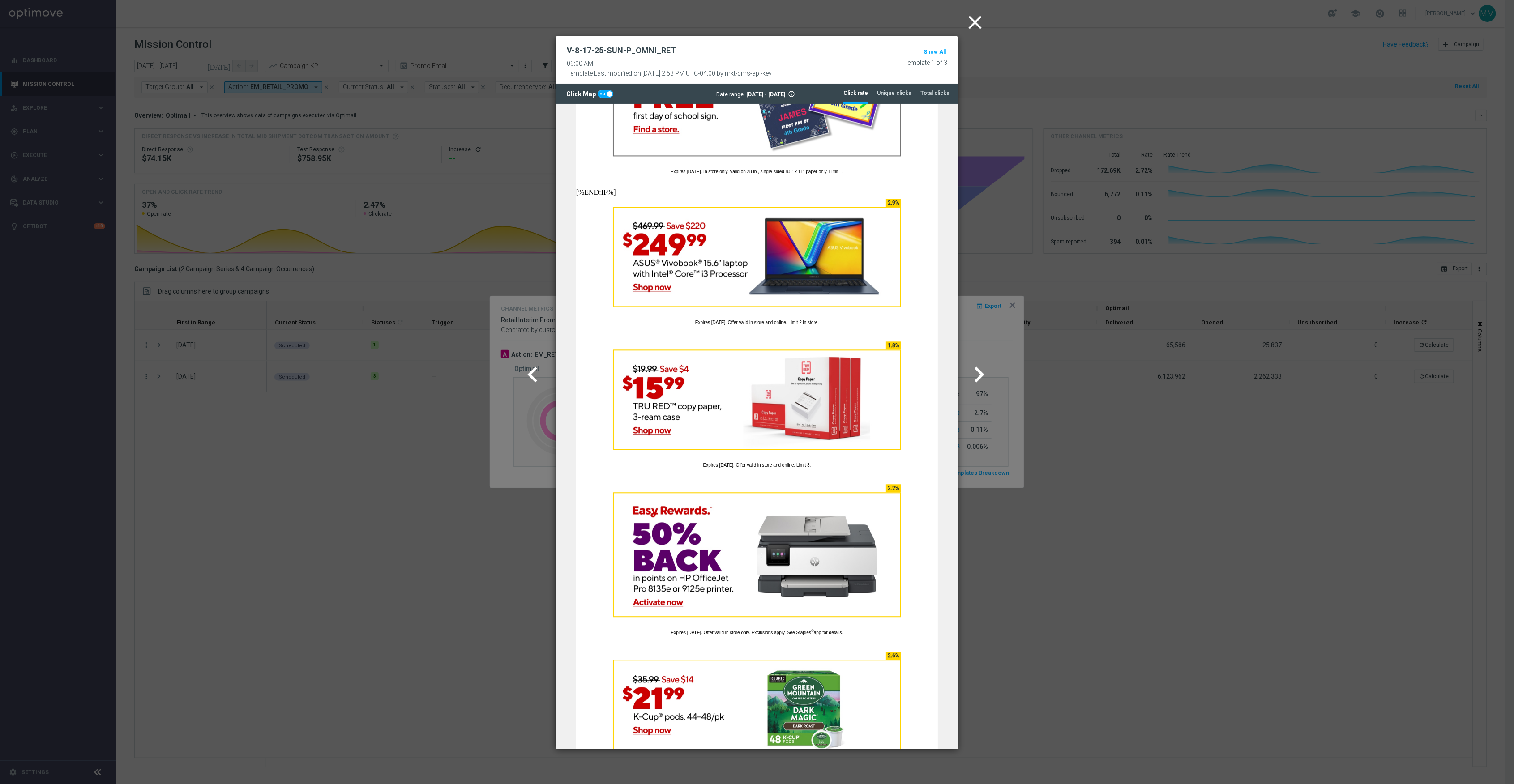
scroll to position [1250, 0]
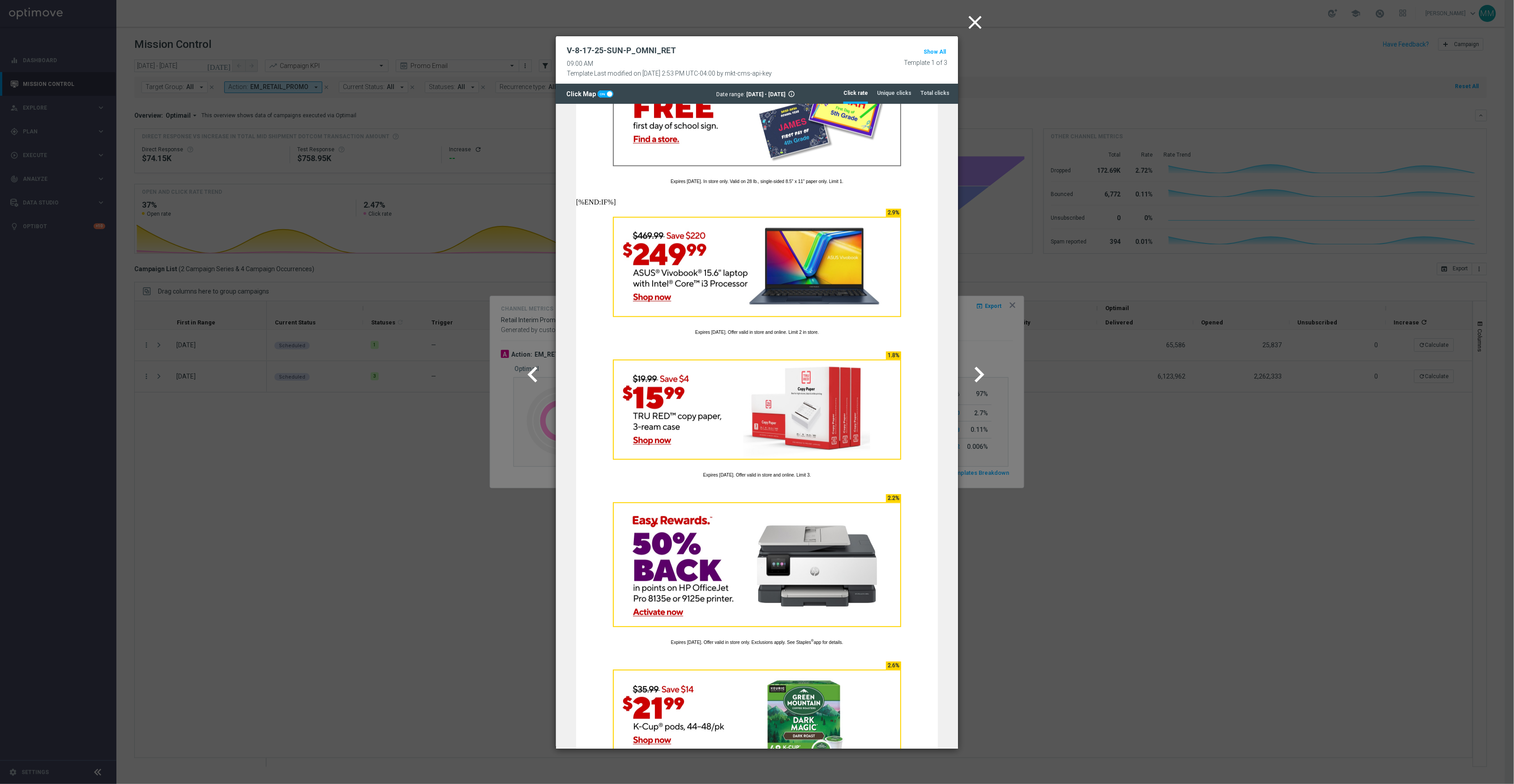
click at [971, 367] on icon "chevron_right" at bounding box center [978, 374] width 31 height 31
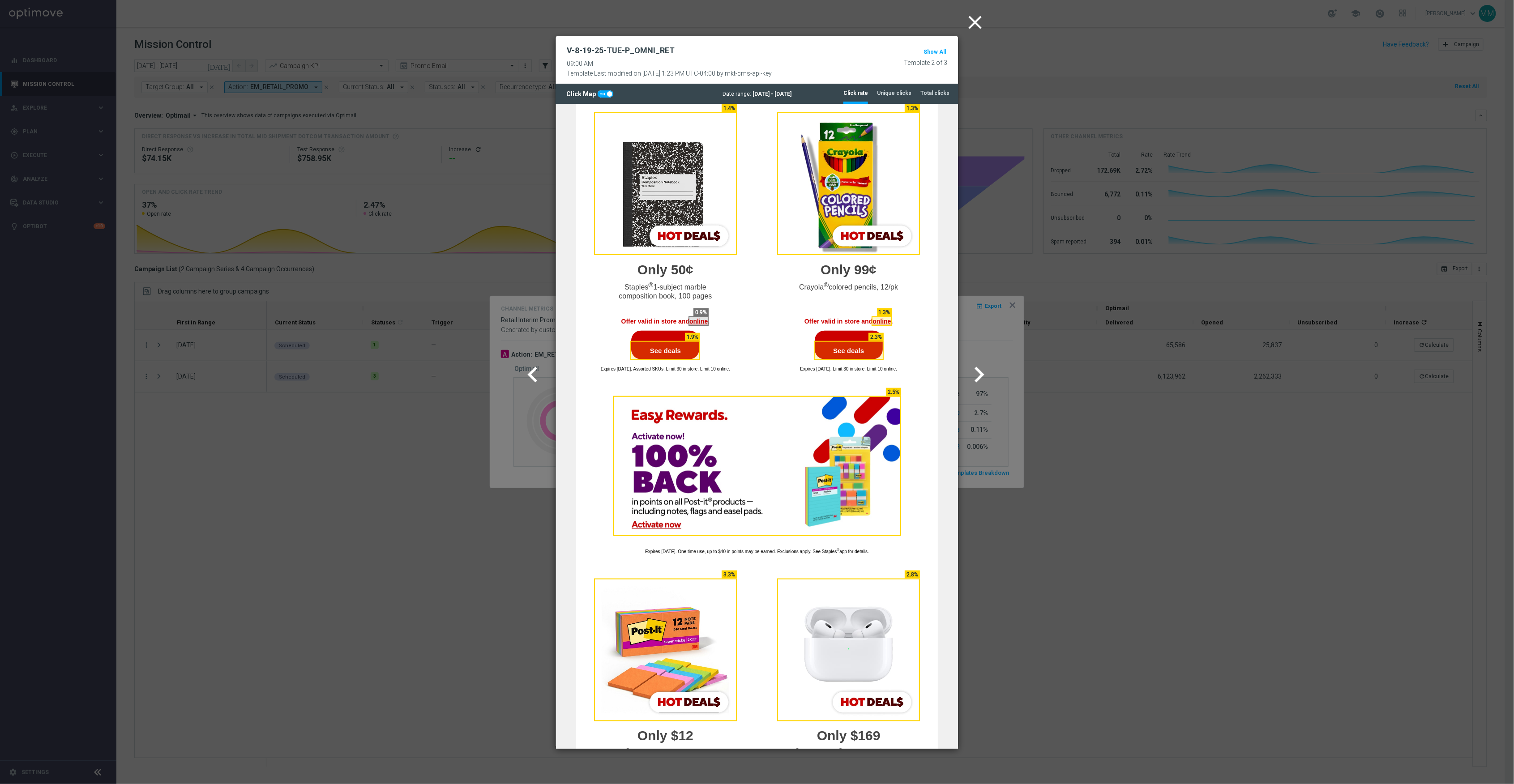
scroll to position [528, 0]
click at [991, 364] on icon "chevron_right" at bounding box center [978, 374] width 31 height 31
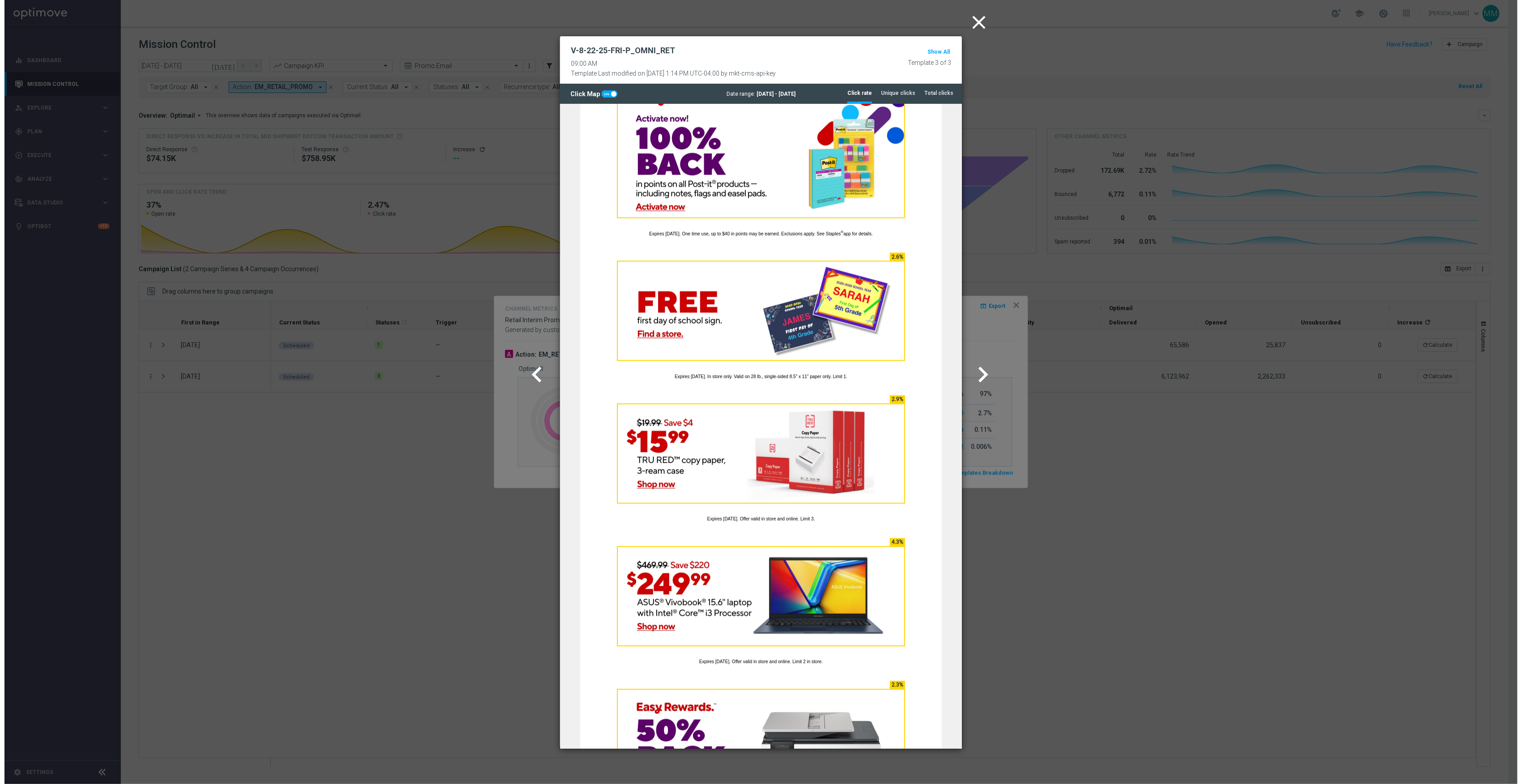
scroll to position [887, 0]
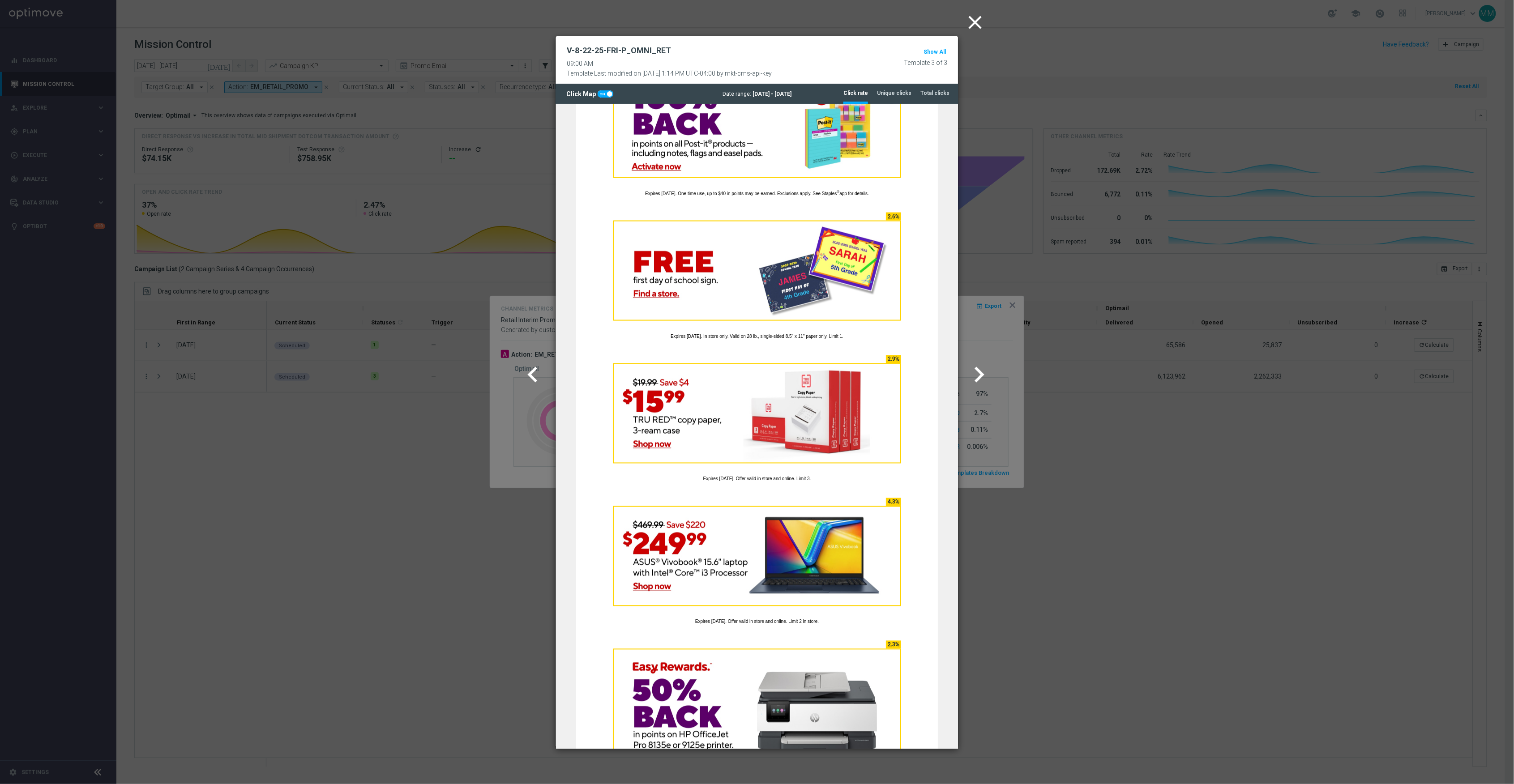
click at [329, 469] on modal-container "close V-8-22-25-FRI-P_OMNI_RET 09:00 AM Template Last modified on [DATE] 1:14 P…" at bounding box center [757, 392] width 1514 height 784
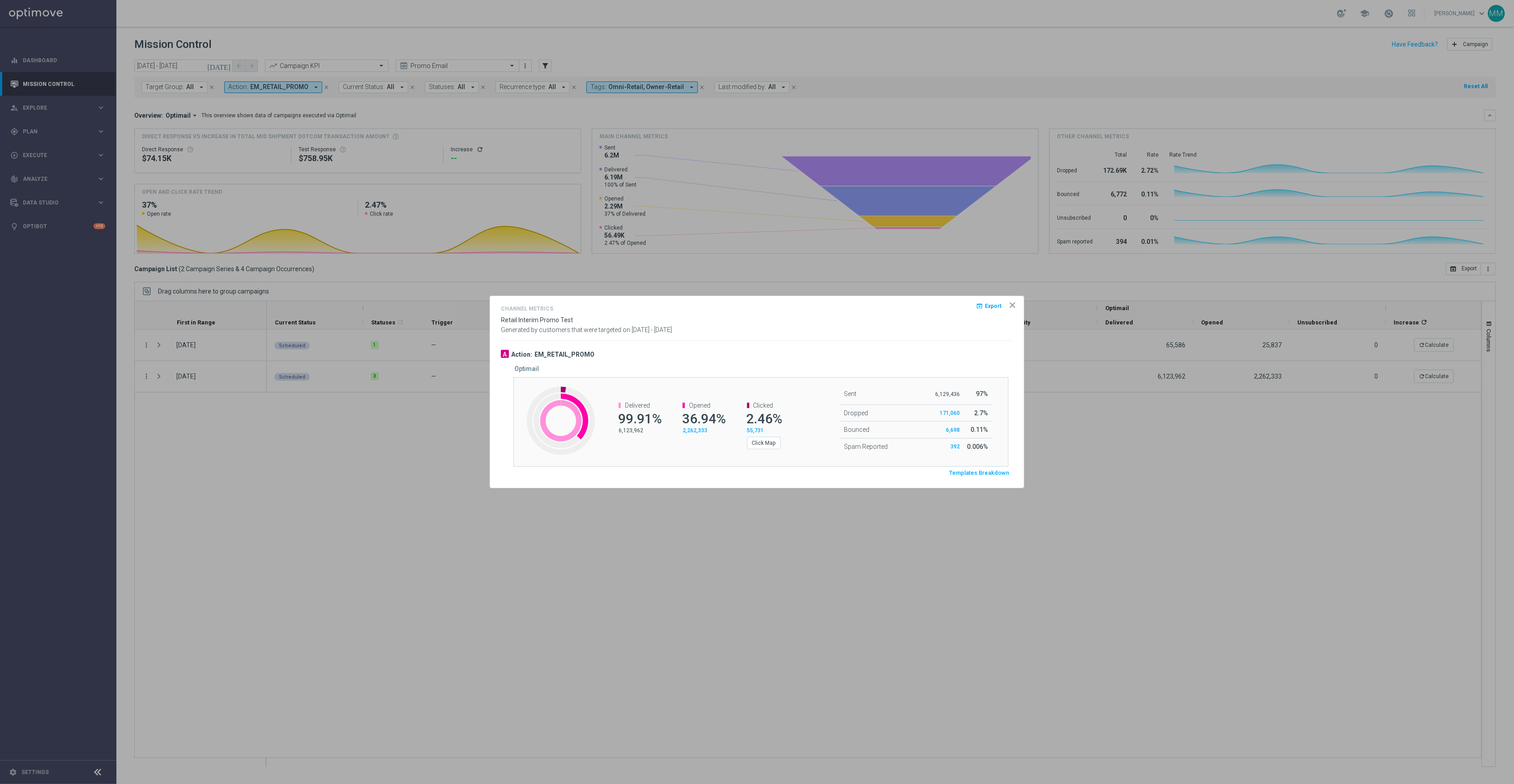
click at [315, 593] on div at bounding box center [757, 392] width 1514 height 784
click at [1011, 303] on icon "icon" at bounding box center [1013, 305] width 5 height 5
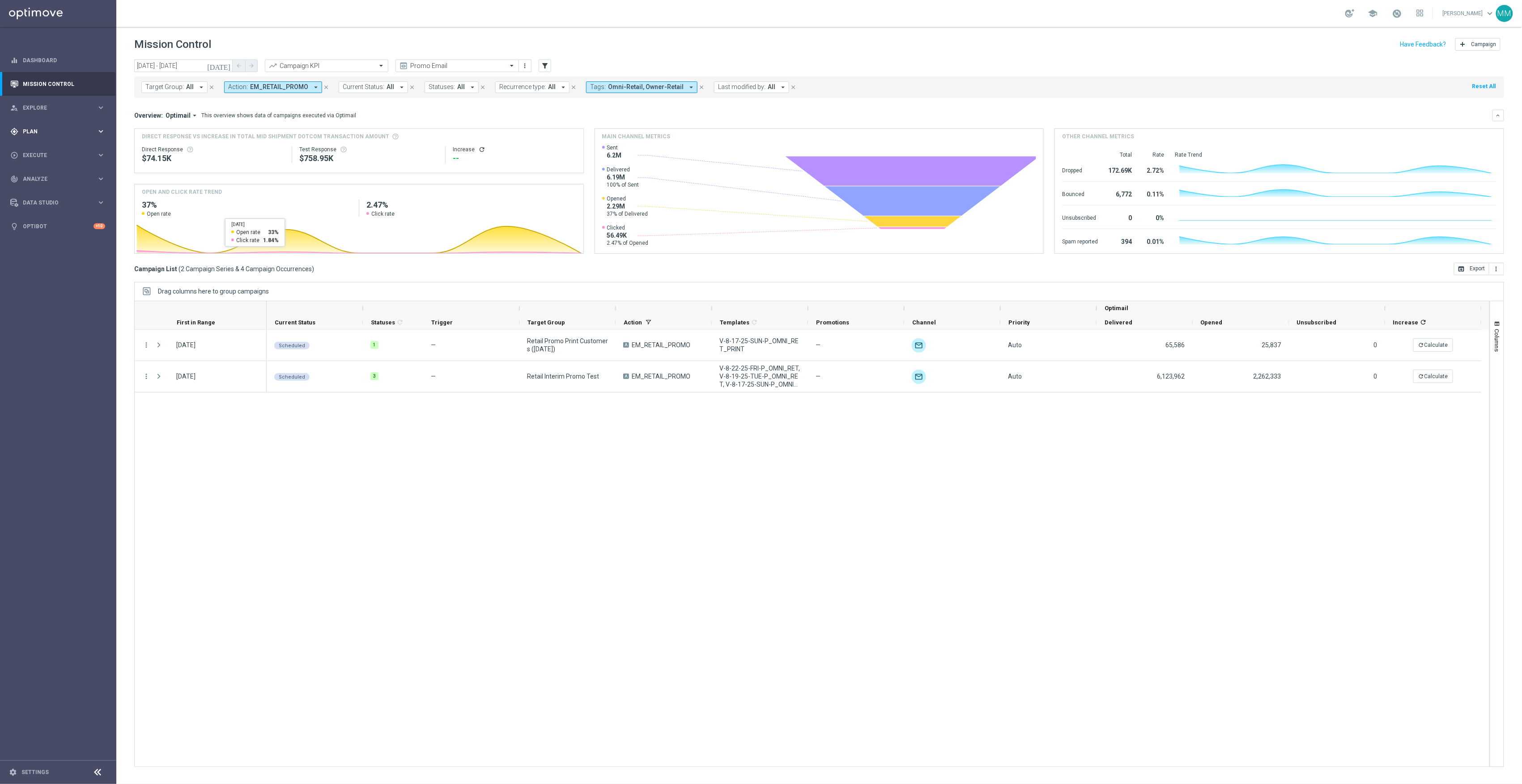
click at [61, 130] on span "Plan" at bounding box center [60, 131] width 74 height 5
click at [47, 149] on link "Target Groups" at bounding box center [58, 150] width 70 height 7
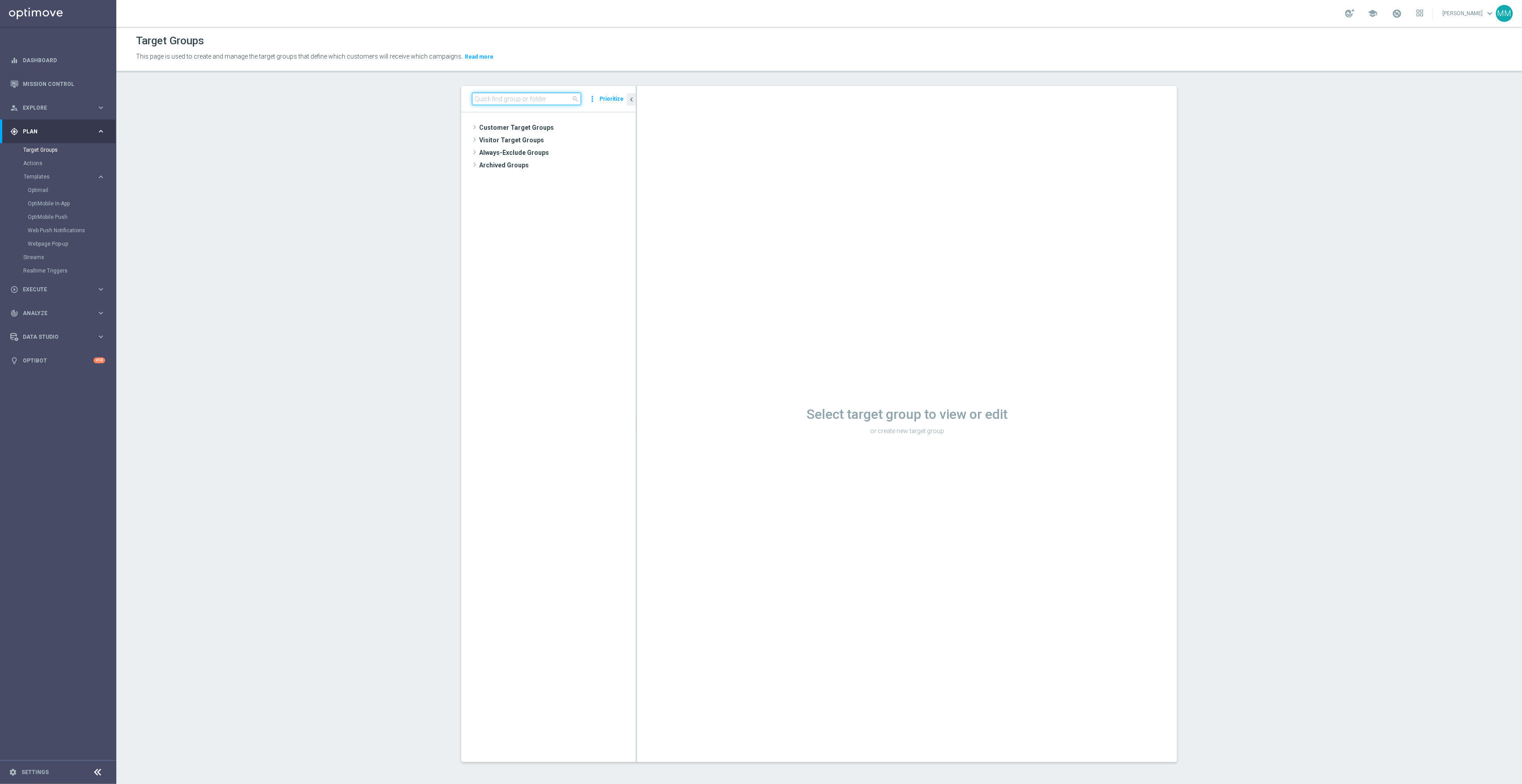
click at [519, 99] on input at bounding box center [526, 99] width 109 height 12
click at [577, 199] on div "insert_drive_file 20250904_PUSH_Android_Tech_AirTag" at bounding box center [561, 202] width 110 height 12
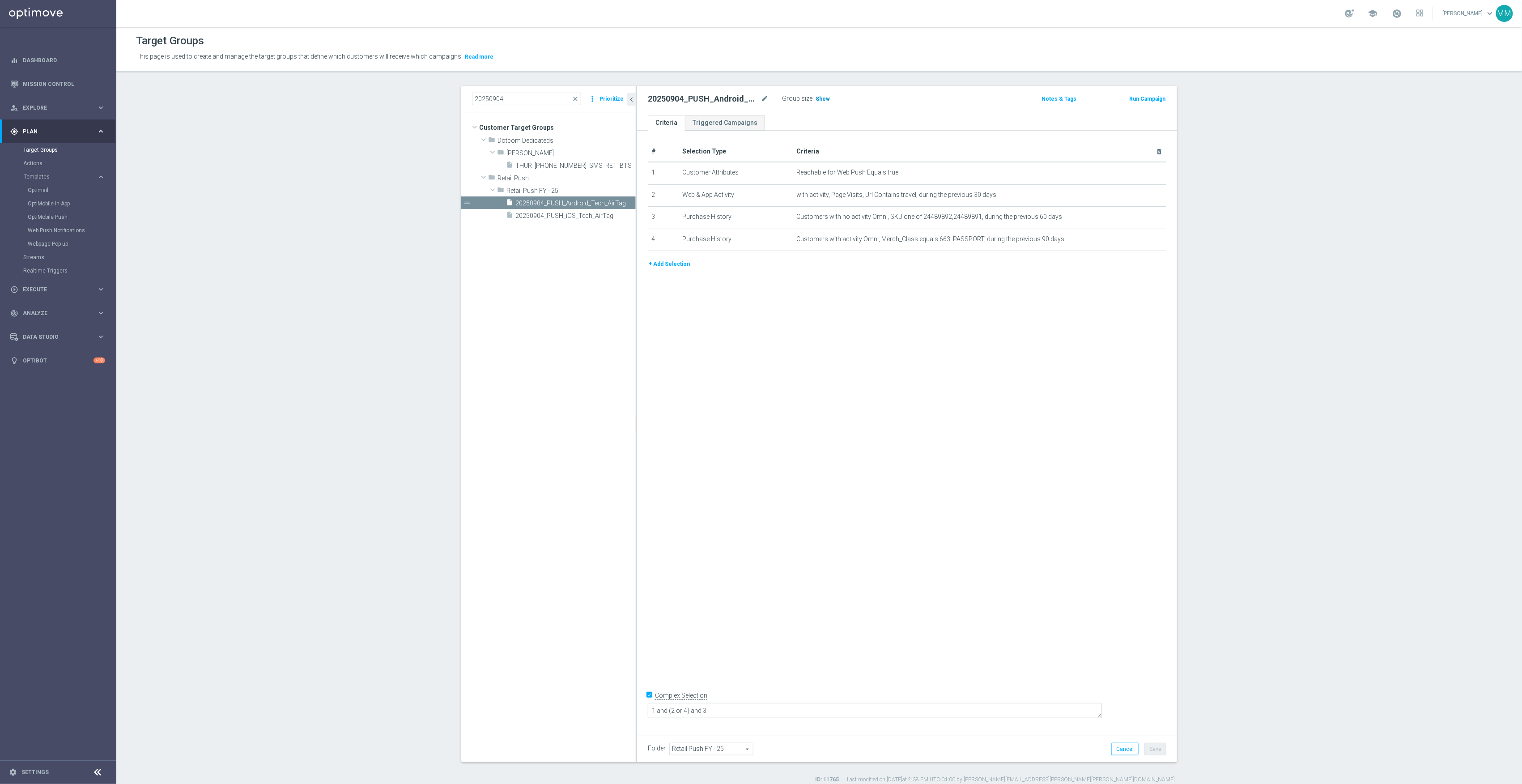
click at [823, 96] on span "Show" at bounding box center [822, 99] width 14 height 6
click at [503, 99] on input "20250904" at bounding box center [526, 99] width 109 height 12
type input "20250909"
click at [553, 168] on span "20250909_PUSH_Android_LoyaltyOffer" at bounding box center [565, 165] width 100 height 8
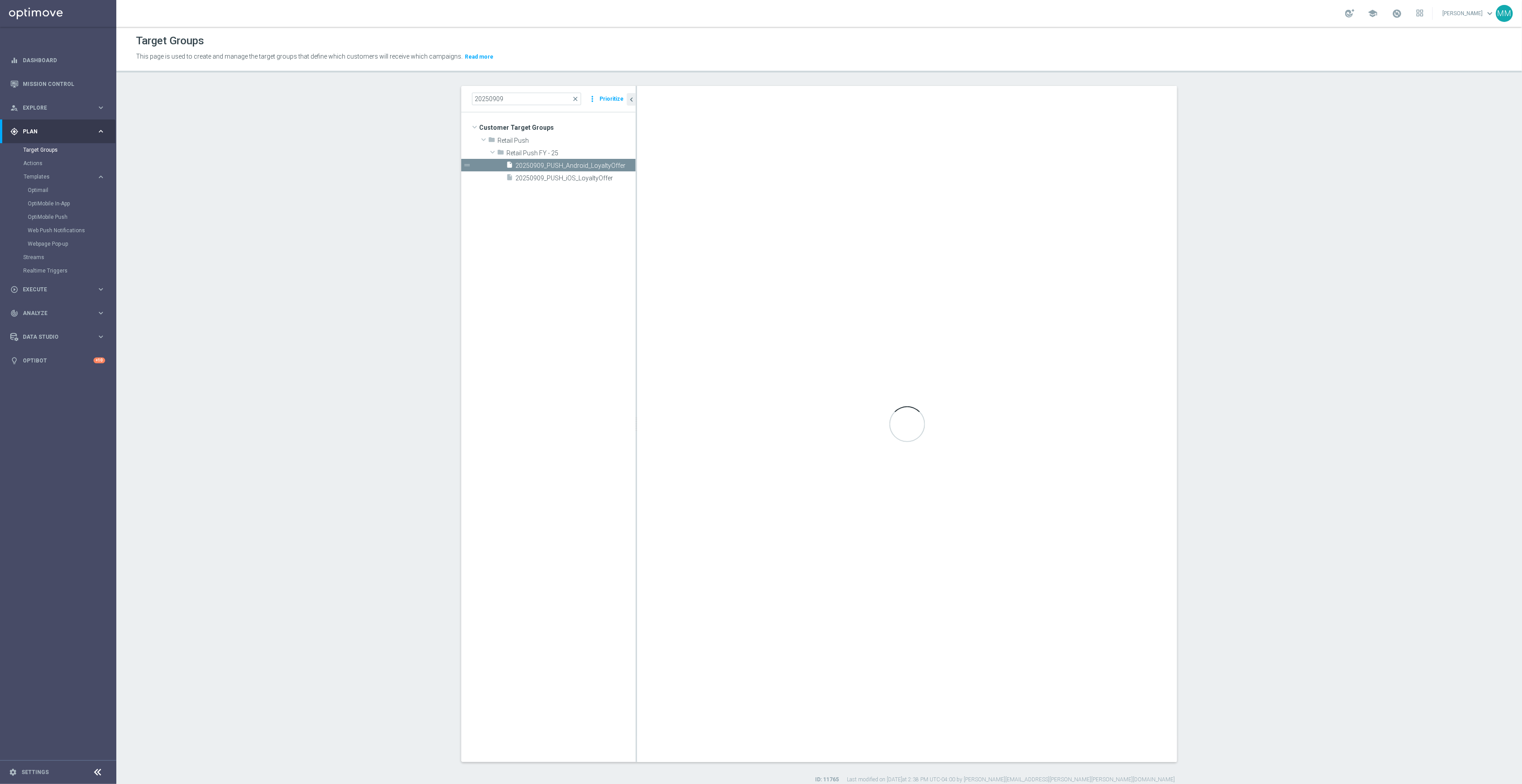
checkbox input "false"
click at [820, 99] on span "Show" at bounding box center [822, 99] width 14 height 6
click at [548, 180] on span "20250909_PUSH_iOS_LoyaltyOffer" at bounding box center [564, 178] width 99 height 8
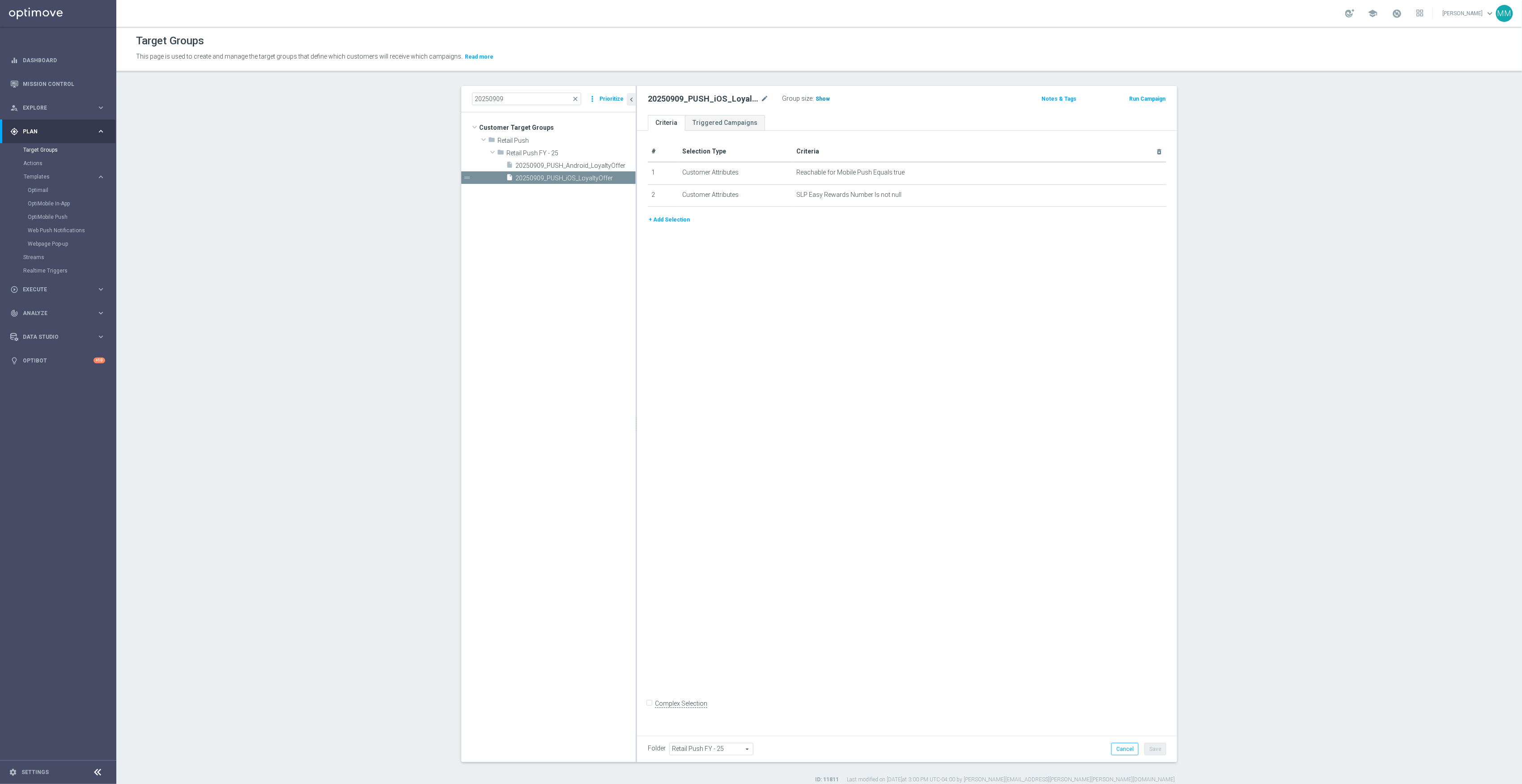
click at [821, 96] on span "Show" at bounding box center [822, 99] width 14 height 6
click at [502, 96] on input "20250909" at bounding box center [526, 99] width 109 height 12
type input "20250910"
click at [516, 99] on input "20250910" at bounding box center [526, 99] width 109 height 12
drag, startPoint x: 516, startPoint y: 99, endPoint x: 454, endPoint y: 99, distance: 62.0
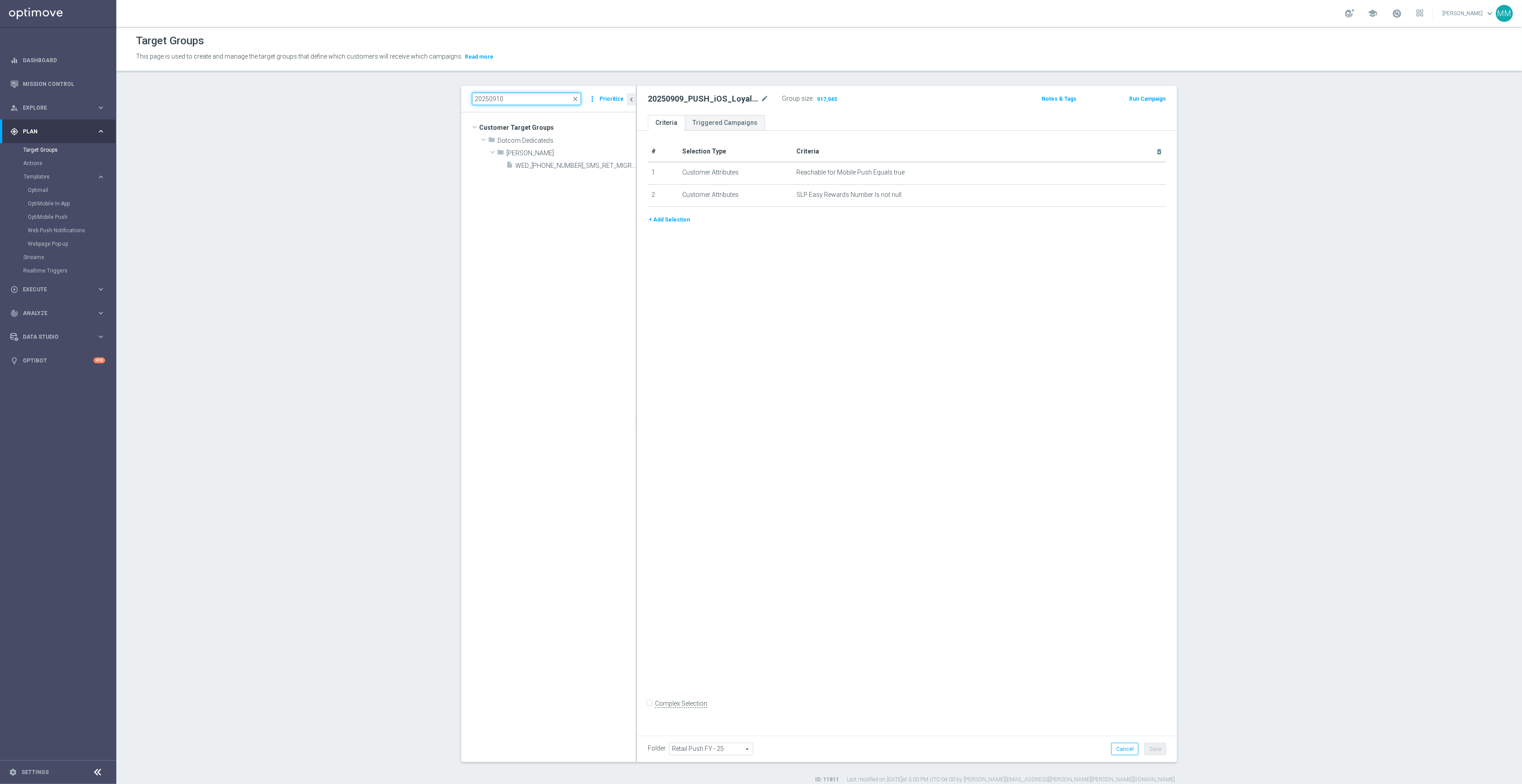
click at [454, 99] on div "20250910 close more_vert Prioritize Customer Target Groups library_add create_n…" at bounding box center [819, 434] width 752 height 697
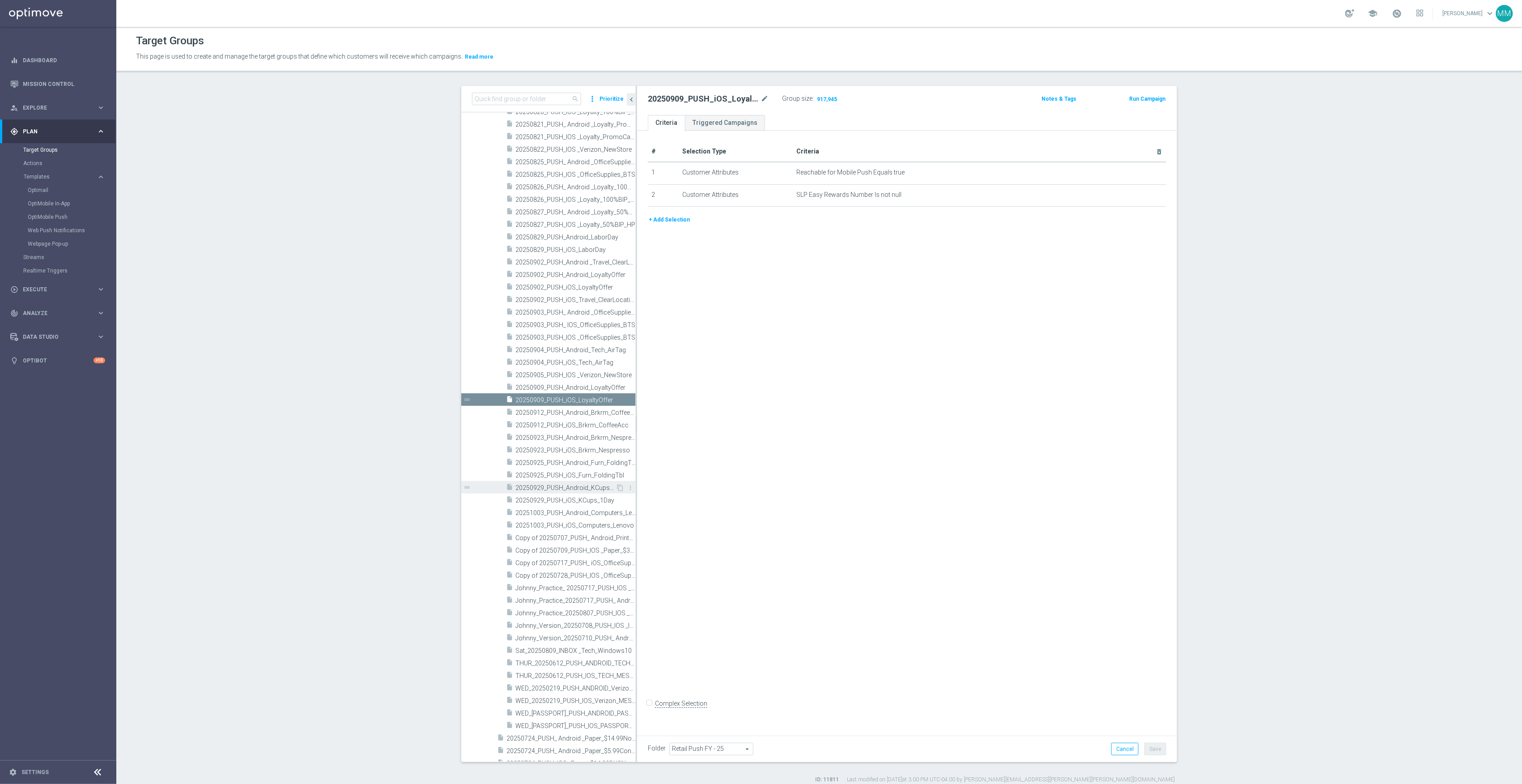
scroll to position [5831, 0]
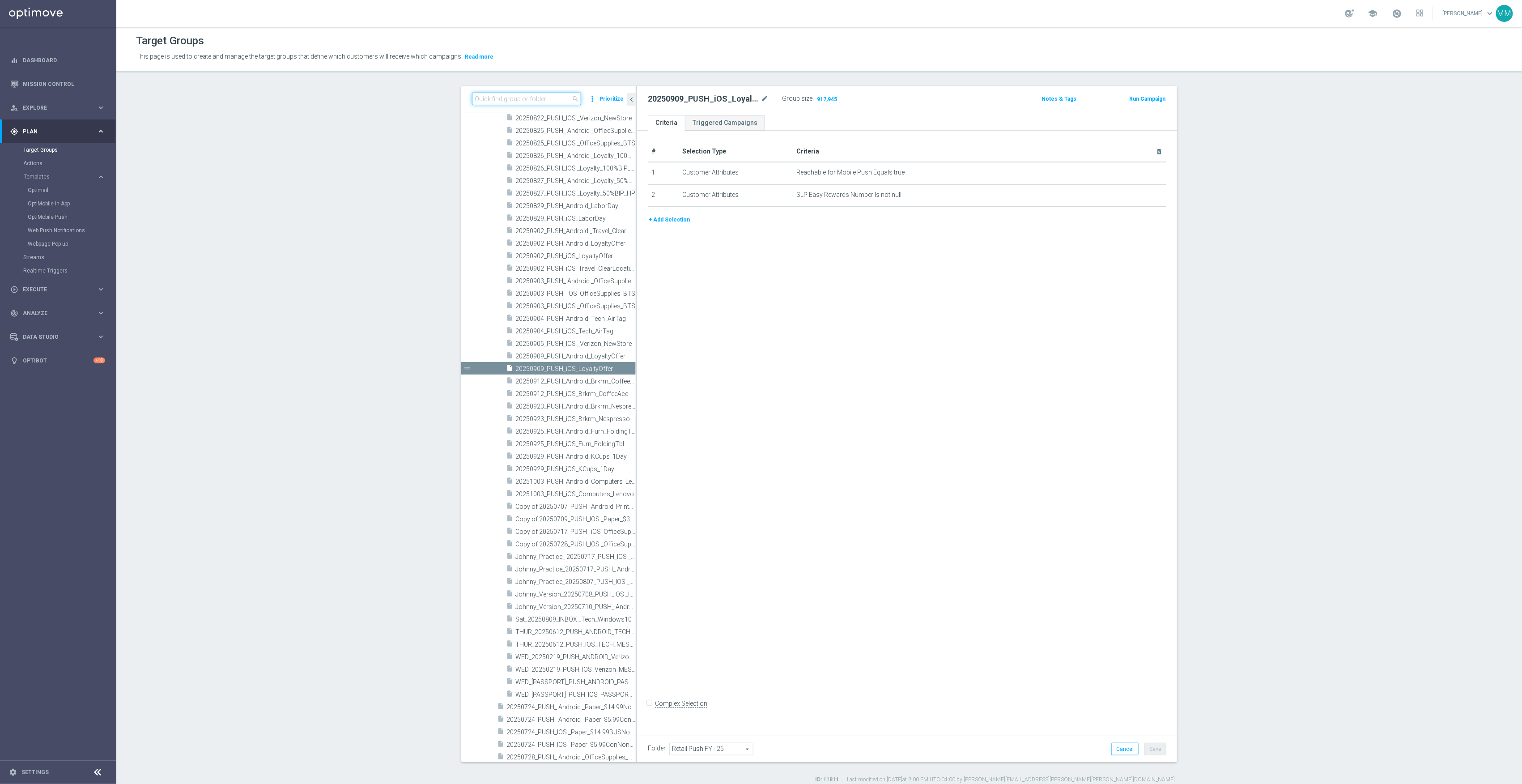
click at [534, 99] on input at bounding box center [526, 99] width 109 height 12
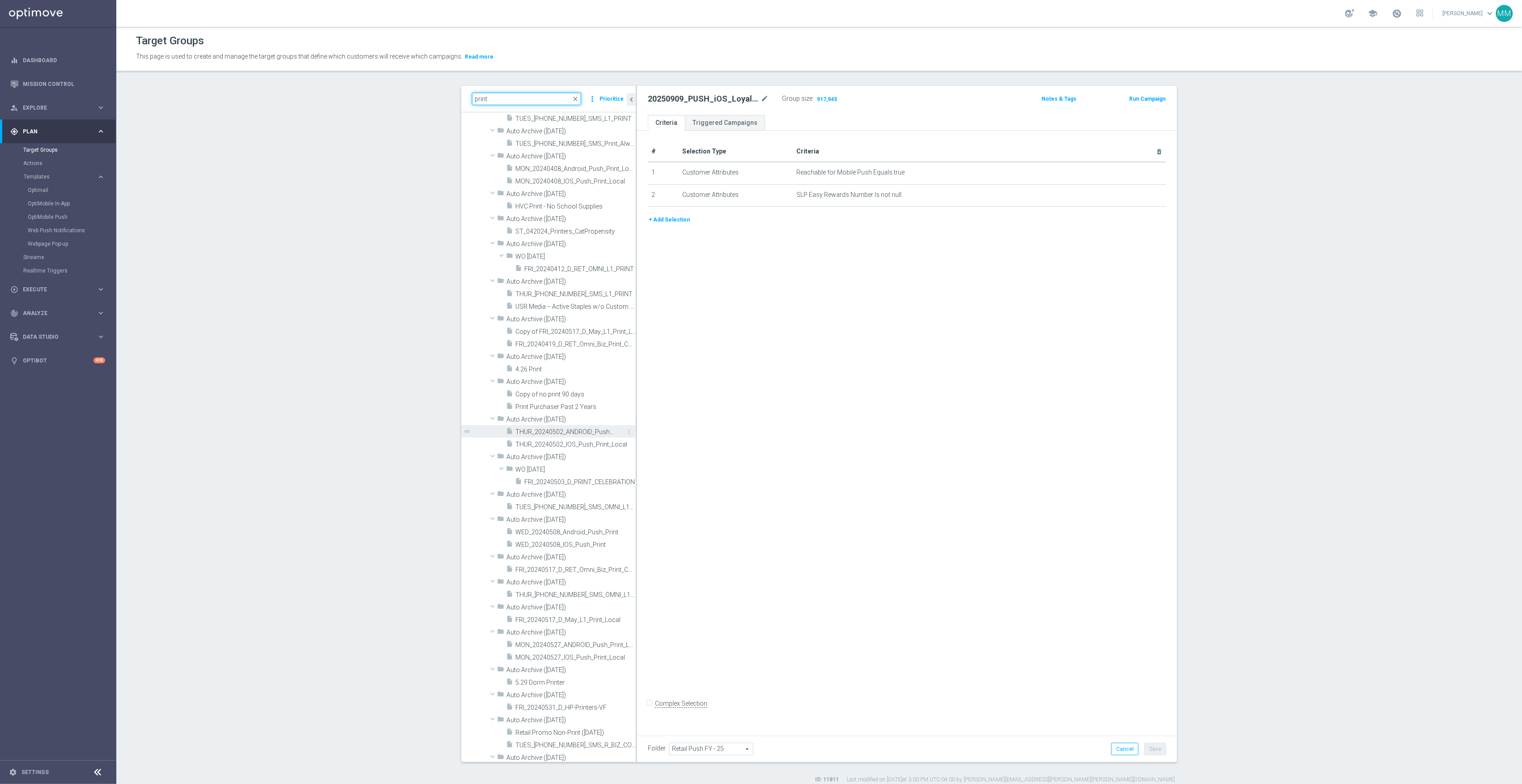
scroll to position [4698, 0]
type input "print"
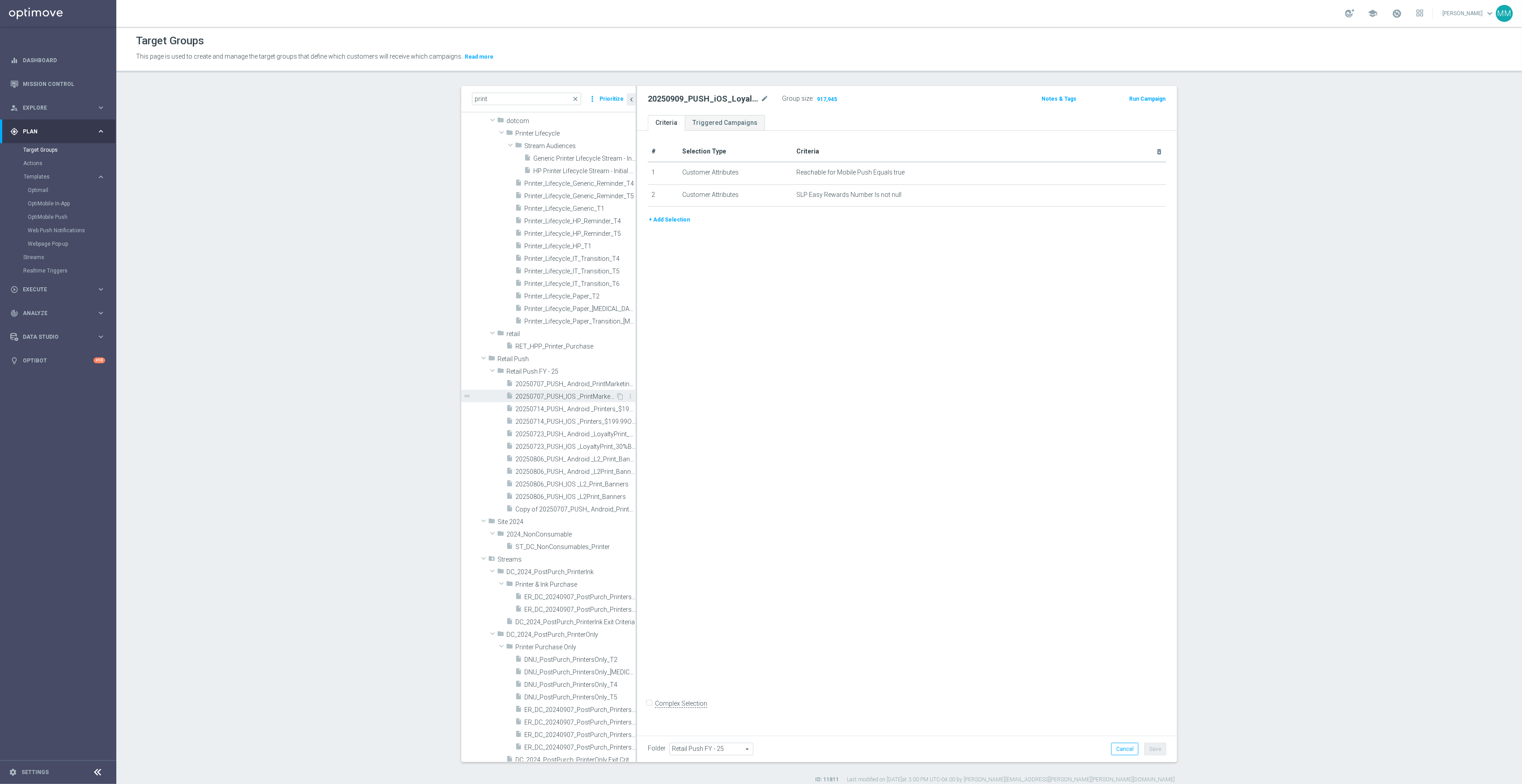
click at [577, 396] on span "20250707_PUSH_IOS _PrintMarketing_$4.99BusinessCards" at bounding box center [565, 396] width 100 height 8
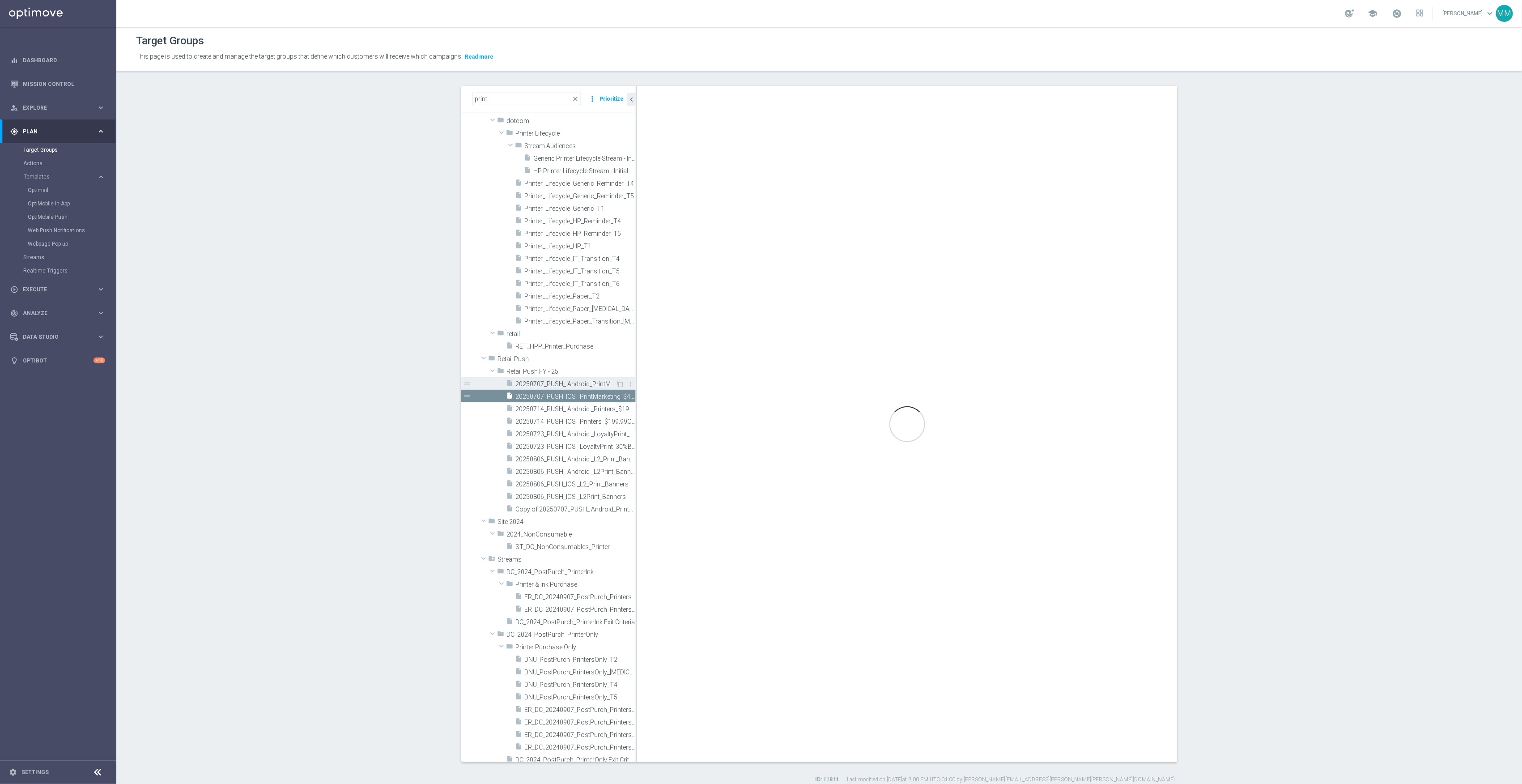
checkbox input "true"
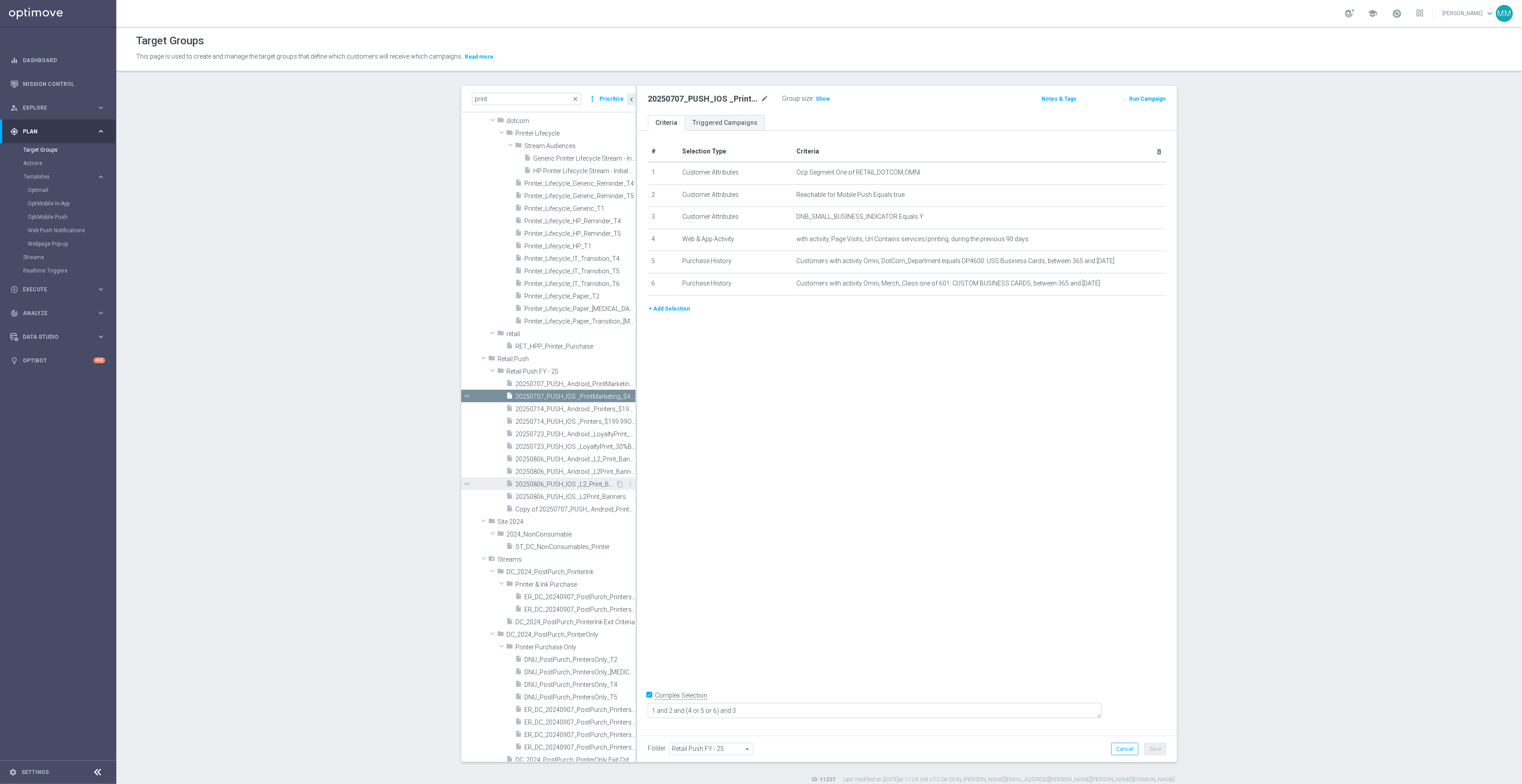
click at [570, 480] on span "20250806_PUSH_IOS _L2_Print_Banners" at bounding box center [565, 484] width 100 height 8
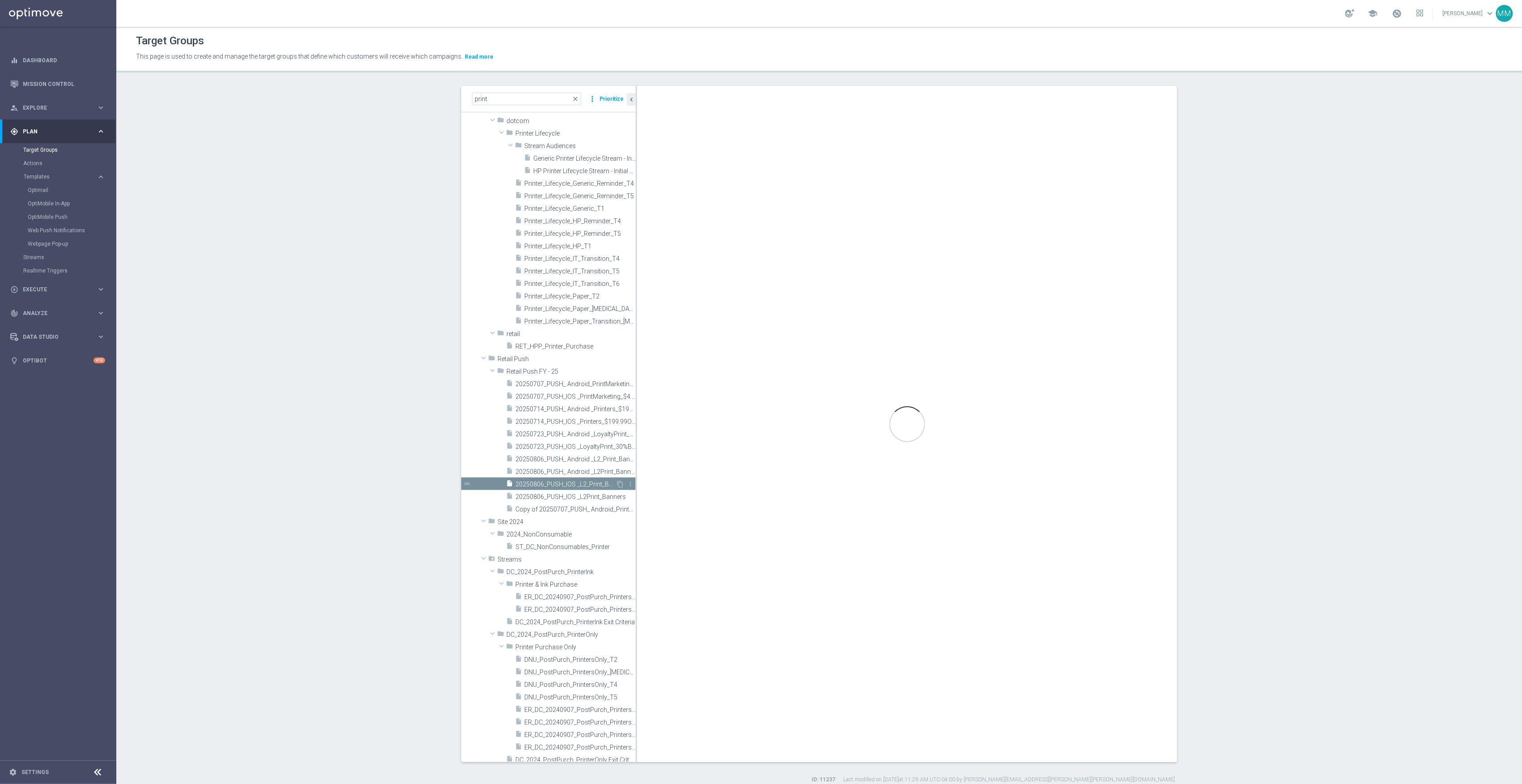
type textarea "1 and 2 and (3 or (4 and 5 and 6))"
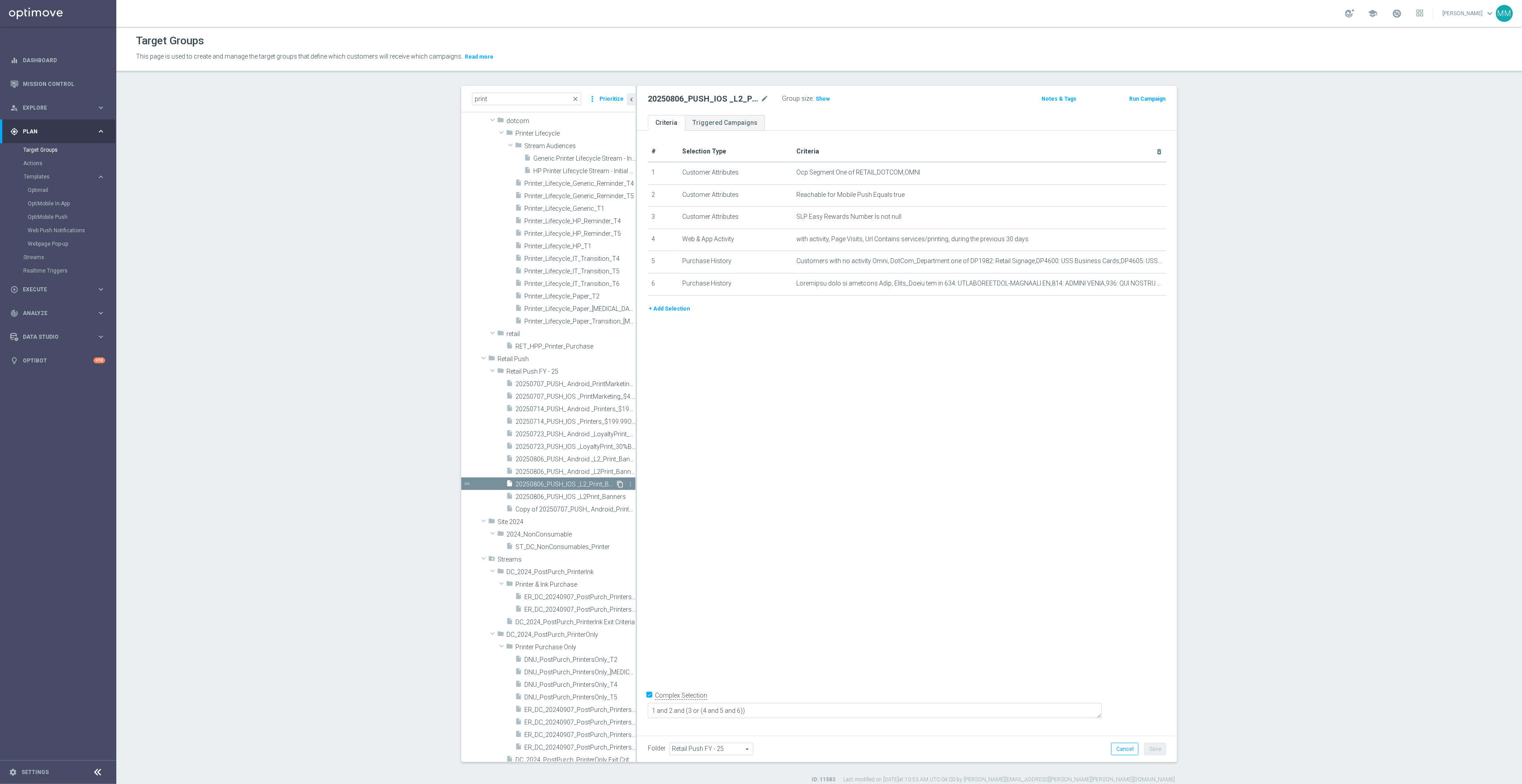
click at [616, 482] on icon "content_copy" at bounding box center [620, 484] width 7 height 7
click at [760, 101] on icon "mode_edit" at bounding box center [765, 99] width 8 height 11
click at [703, 97] on input "Copy of 20250806_PUSH_IOS _L2_Print_Banners" at bounding box center [708, 99] width 121 height 12
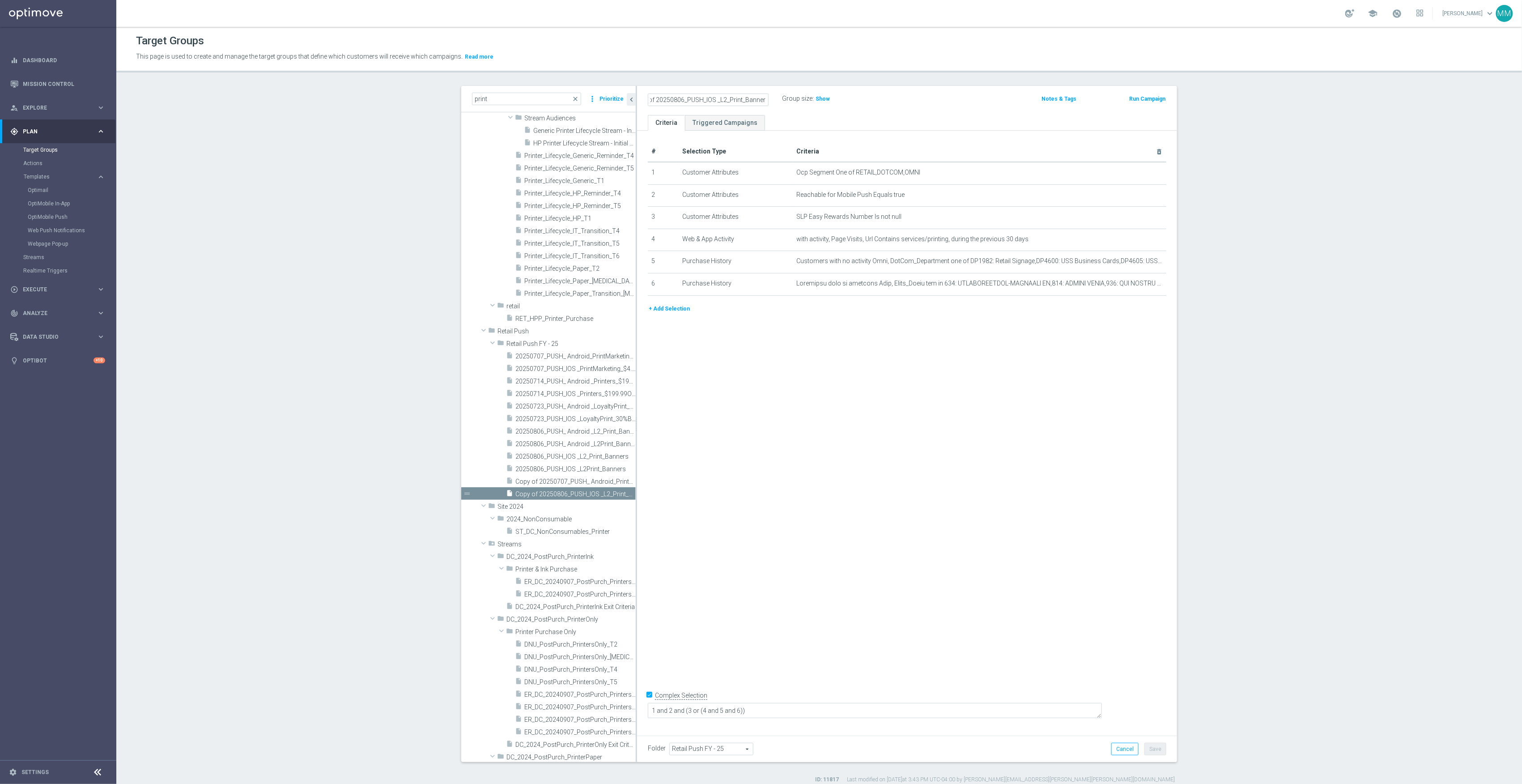
click at [678, 99] on input "Copy of 20250806_PUSH_IOS _L2_Print_Banners" at bounding box center [708, 99] width 121 height 12
type input "20250910_PUSH_IOS _L2_Print_Banners"
click at [990, 392] on div "# Selection Type Criteria delete_forever 1 Customer Attributes Ocp Segment One …" at bounding box center [907, 430] width 540 height 598
click at [1144, 220] on icon "delete_forever" at bounding box center [1148, 217] width 7 height 7
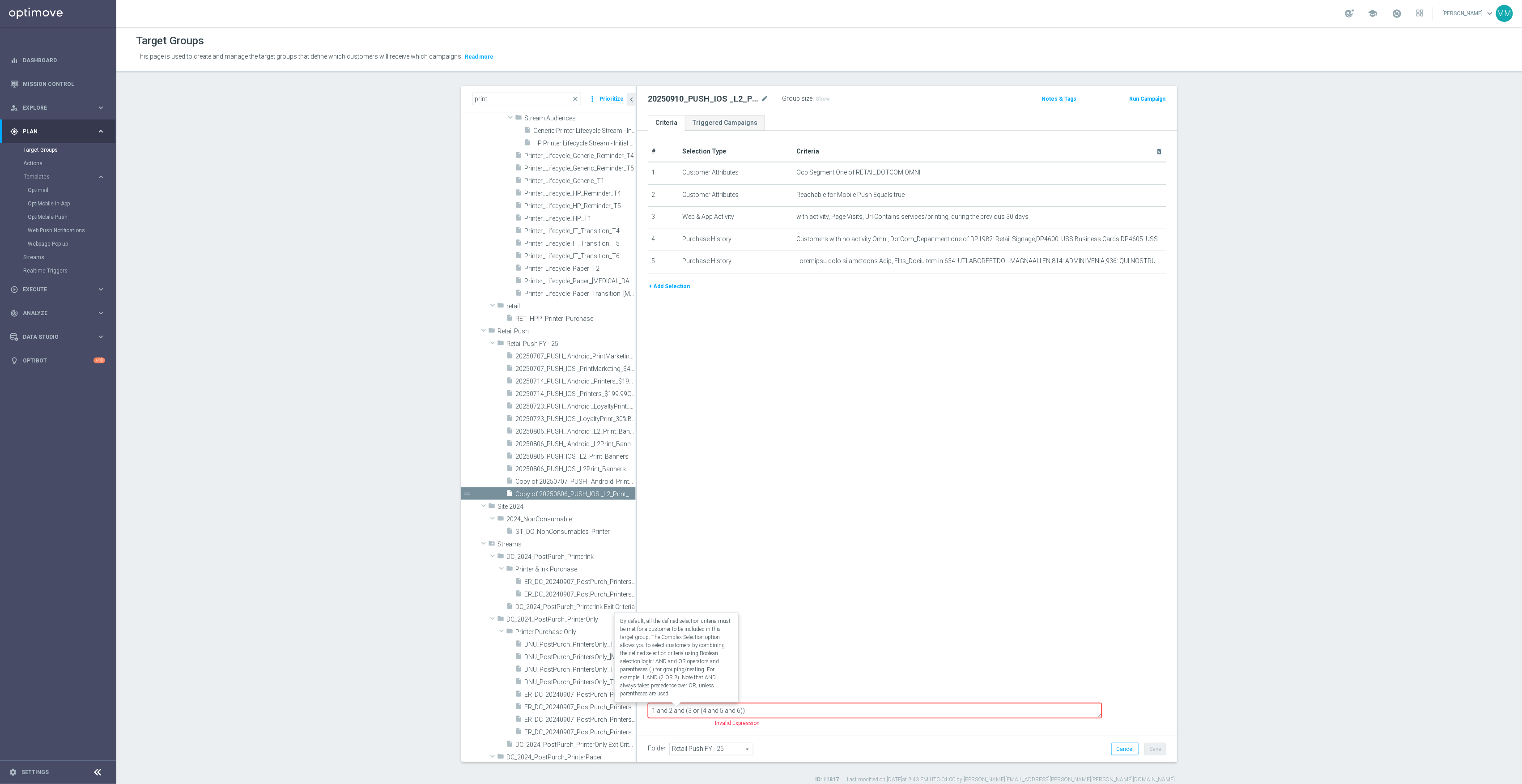
click at [682, 699] on label "Complex Selection" at bounding box center [681, 694] width 53 height 8
click at [653, 702] on input "Complex Selection" at bounding box center [651, 695] width 6 height 12
checkbox input "false"
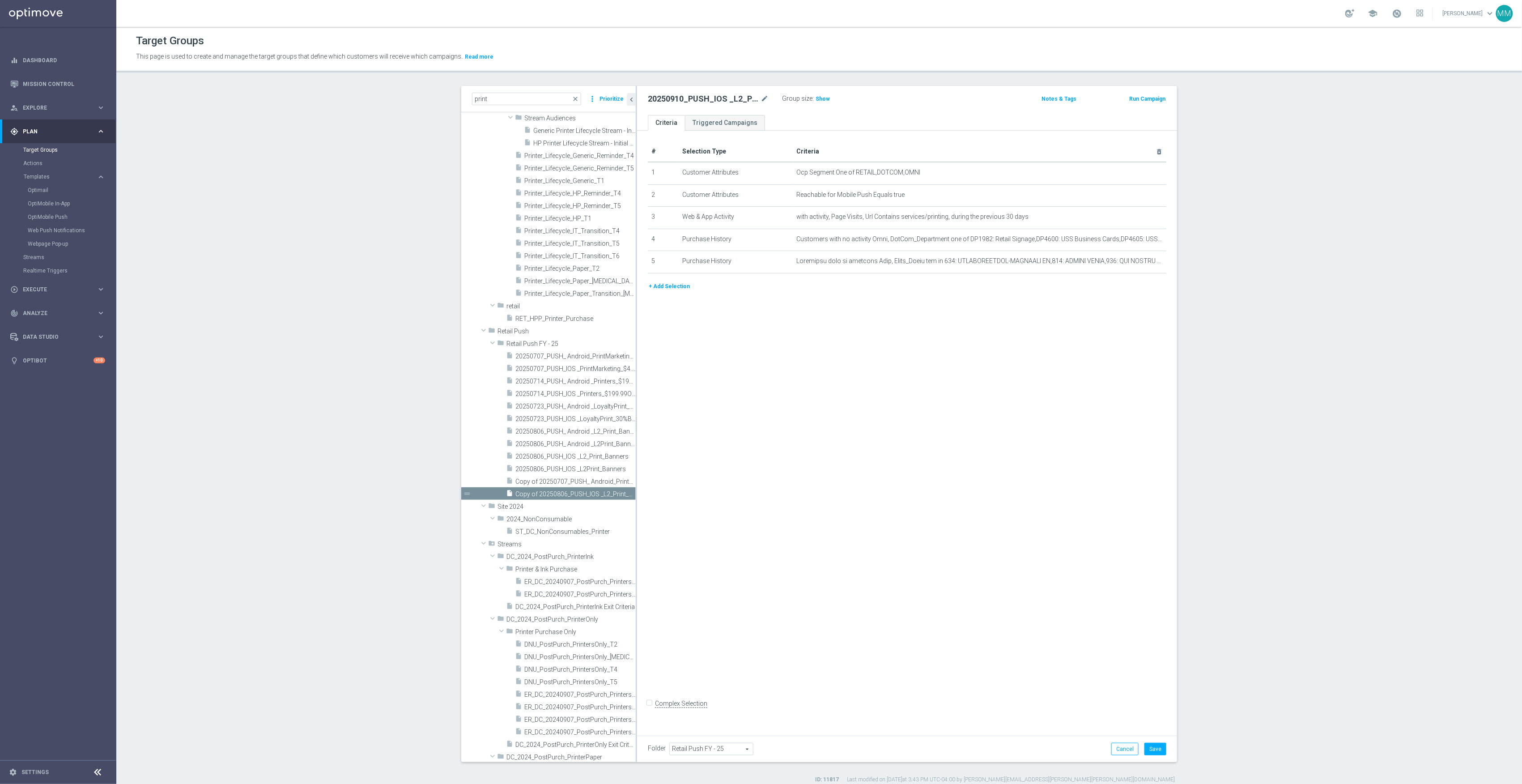
click at [904, 330] on div "# Selection Type Criteria delete_forever 1 Customer Attributes Ocp Segment One …" at bounding box center [907, 430] width 540 height 598
click at [1134, 240] on icon "mode_edit" at bounding box center [1137, 239] width 7 height 7
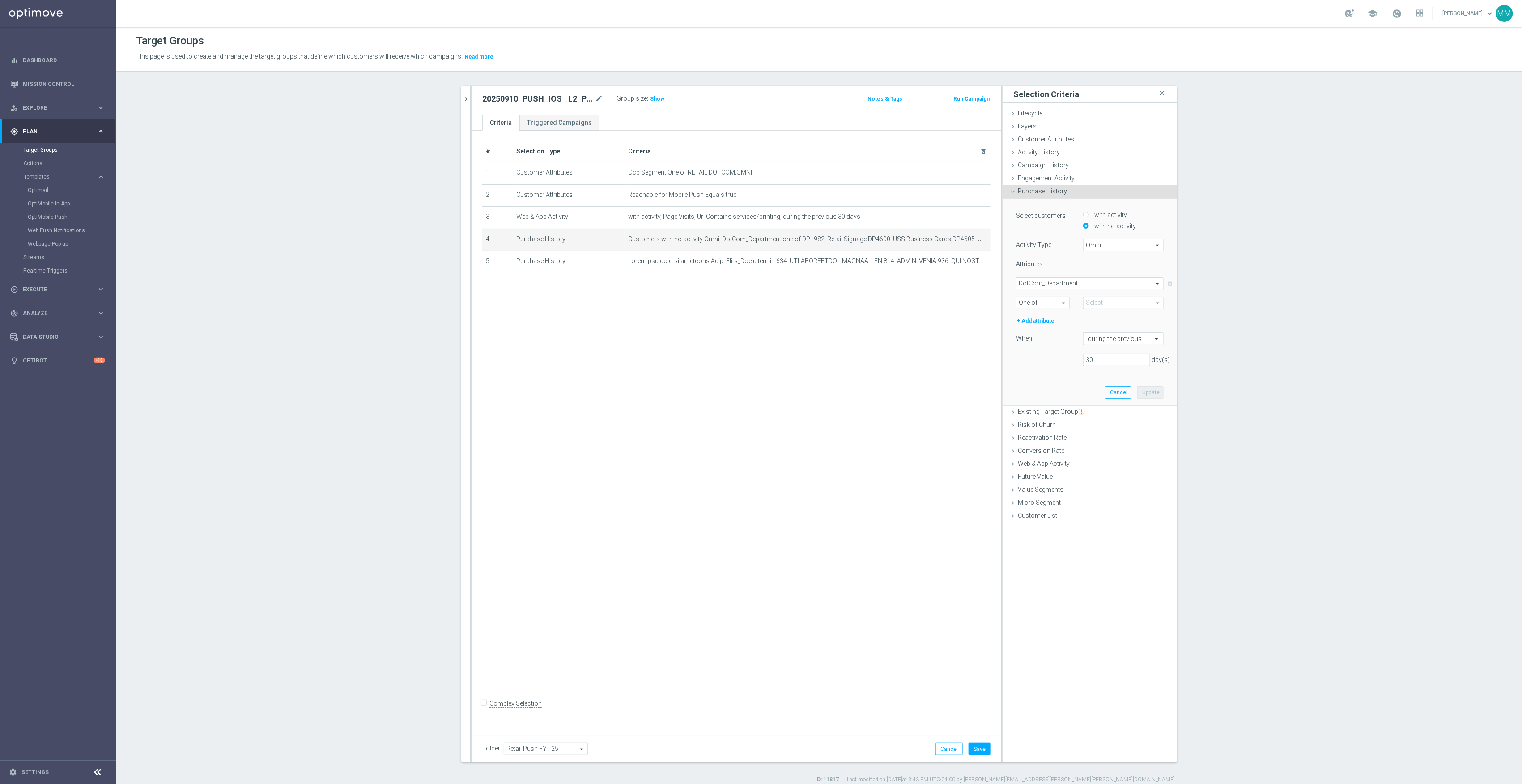
click at [1053, 300] on span "One of" at bounding box center [1042, 303] width 53 height 12
click at [1094, 304] on span at bounding box center [1123, 303] width 80 height 12
click at [1104, 303] on input "search" at bounding box center [1123, 302] width 80 height 12
click at [1058, 282] on span "DotCom_Department" at bounding box center [1090, 284] width 147 height 12
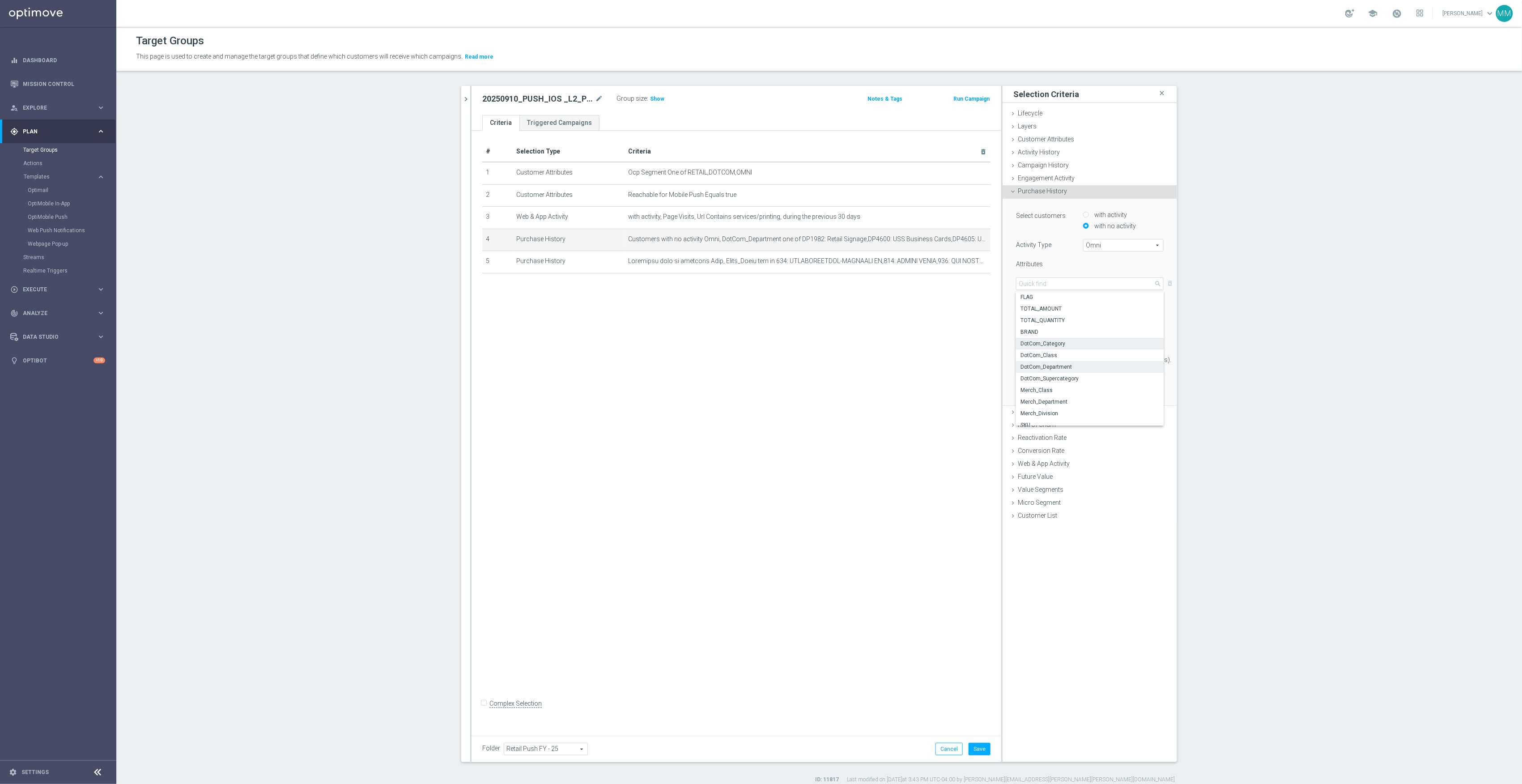
click at [1069, 344] on span "DotCom_Category" at bounding box center [1090, 343] width 139 height 7
type input "DotCom_Category"
click at [1042, 301] on span "One of" at bounding box center [1042, 303] width 53 height 12
click at [1042, 385] on span "One of" at bounding box center [1043, 386] width 44 height 7
type input "One of"
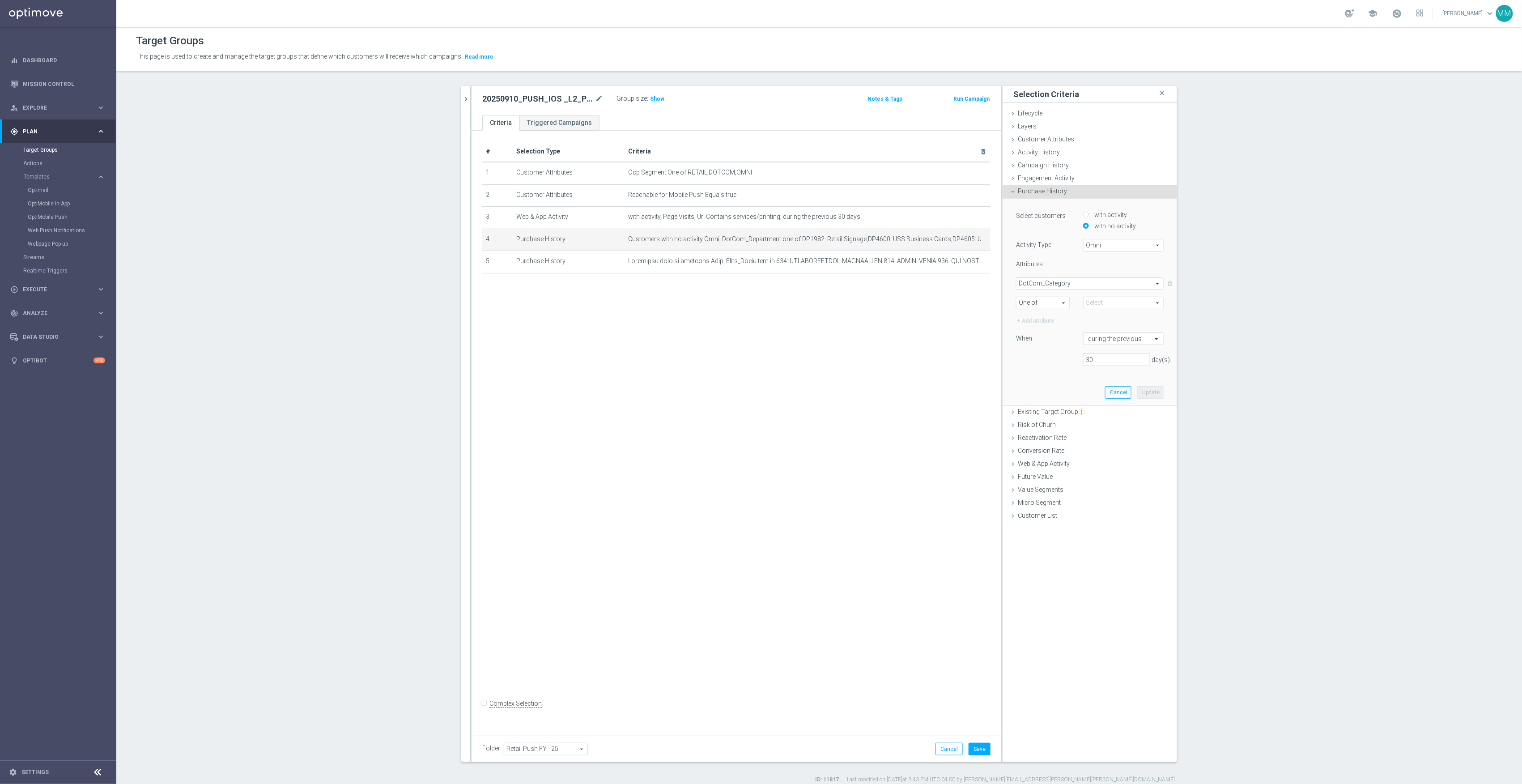
click at [1105, 305] on span at bounding box center [1123, 303] width 80 height 12
click at [1099, 335] on span "(All)" at bounding box center [1100, 336] width 10 height 7
click at [1095, 335] on input "(All)" at bounding box center [1093, 336] width 6 height 6
checkbox input "true"
type input "Selected 225 of 225"
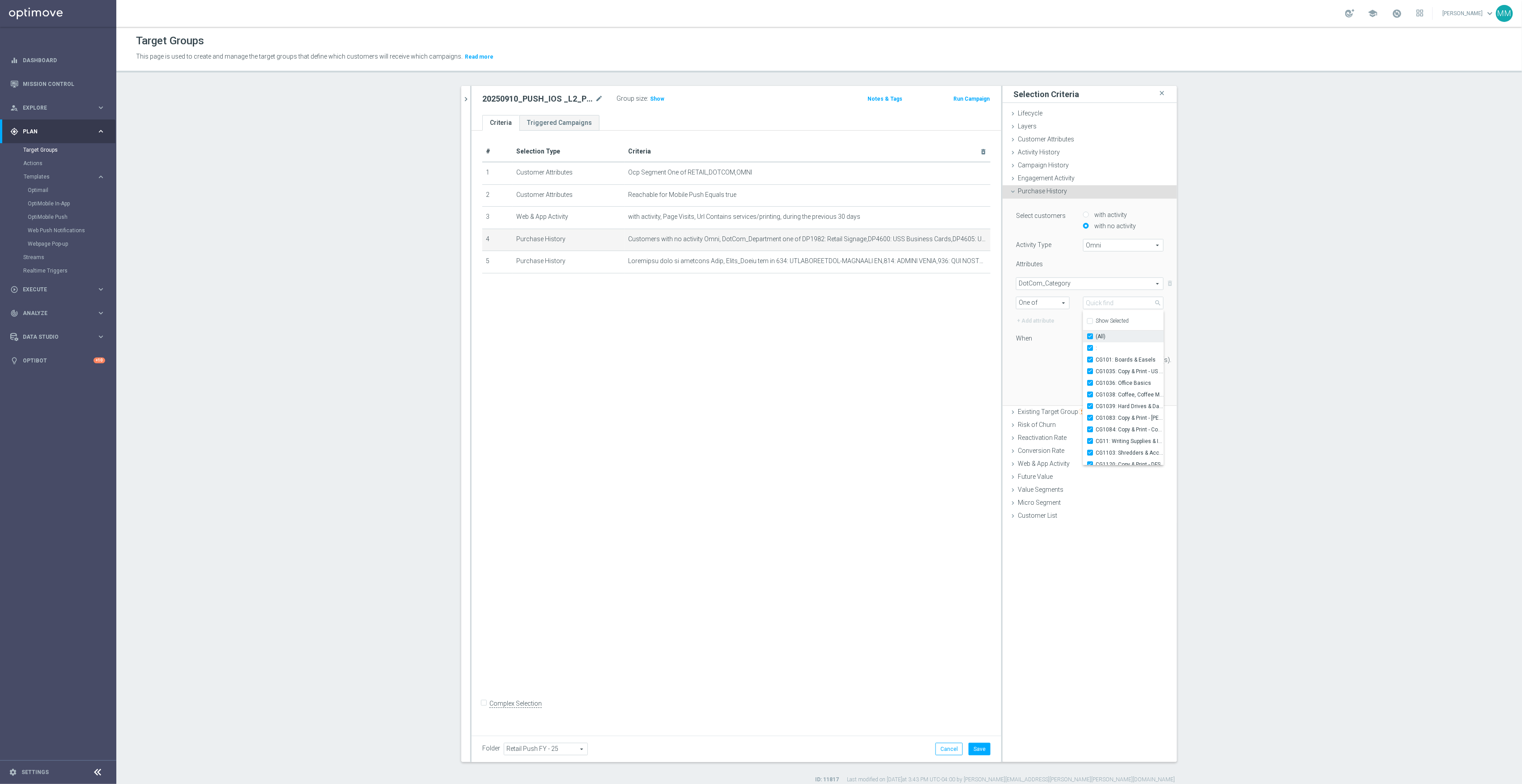
checkbox input "true"
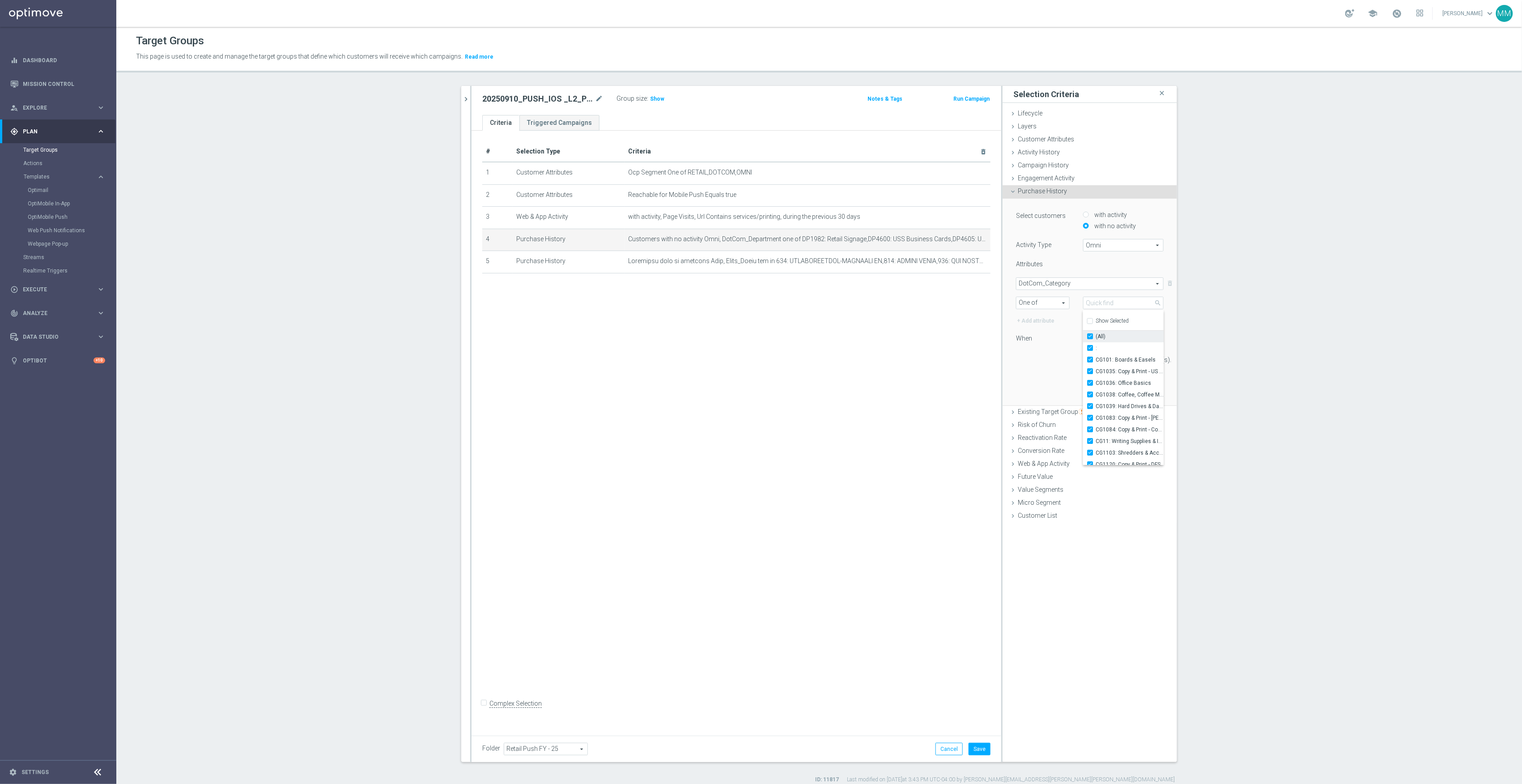
checkbox input "true"
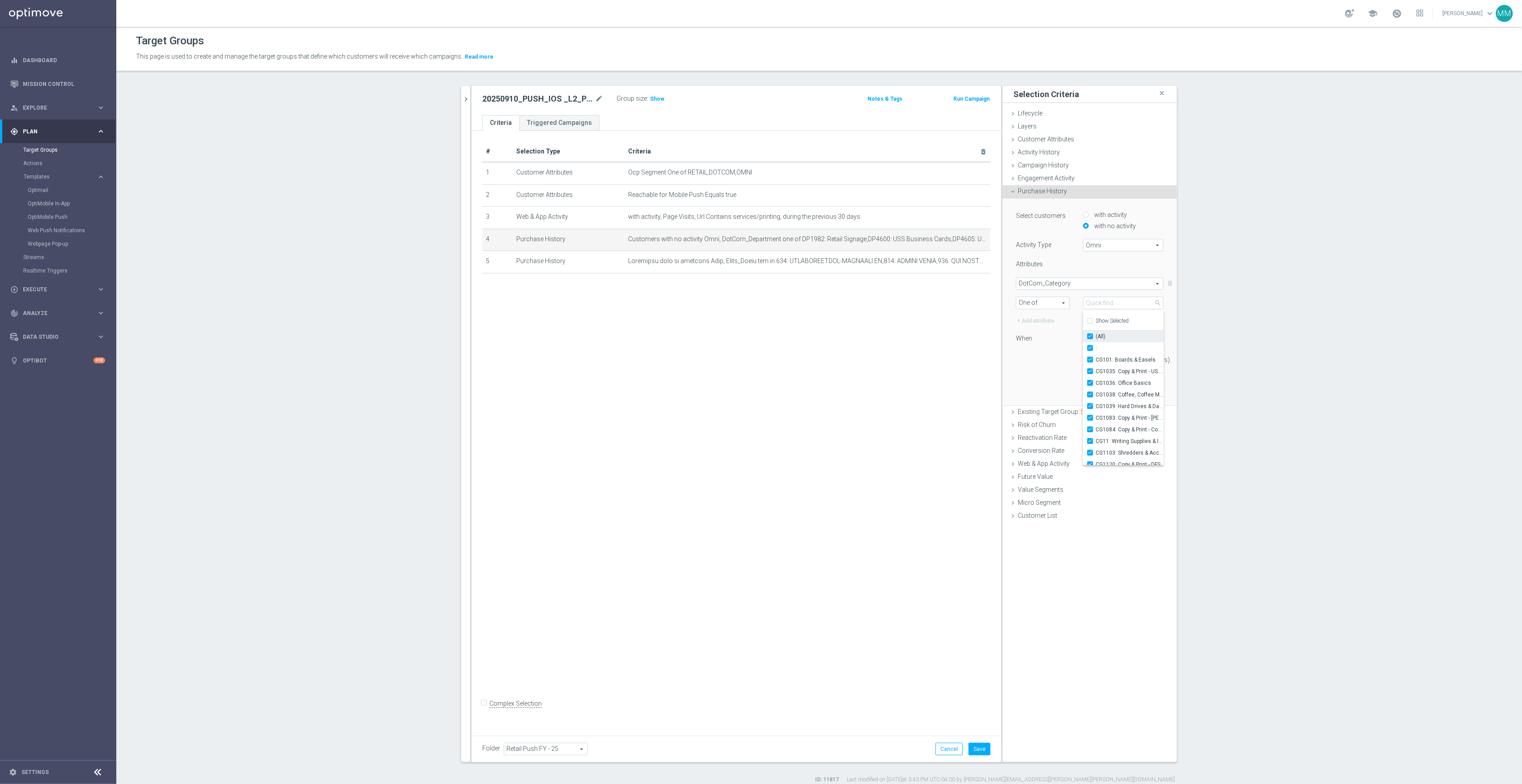
checkbox input "true"
click at [1046, 366] on div "30 day(s)." at bounding box center [1090, 359] width 161 height 12
click at [1120, 339] on input "text" at bounding box center [1114, 339] width 53 height 8
click at [1121, 421] on label "this year (to date)" at bounding box center [1108, 422] width 40 height 7
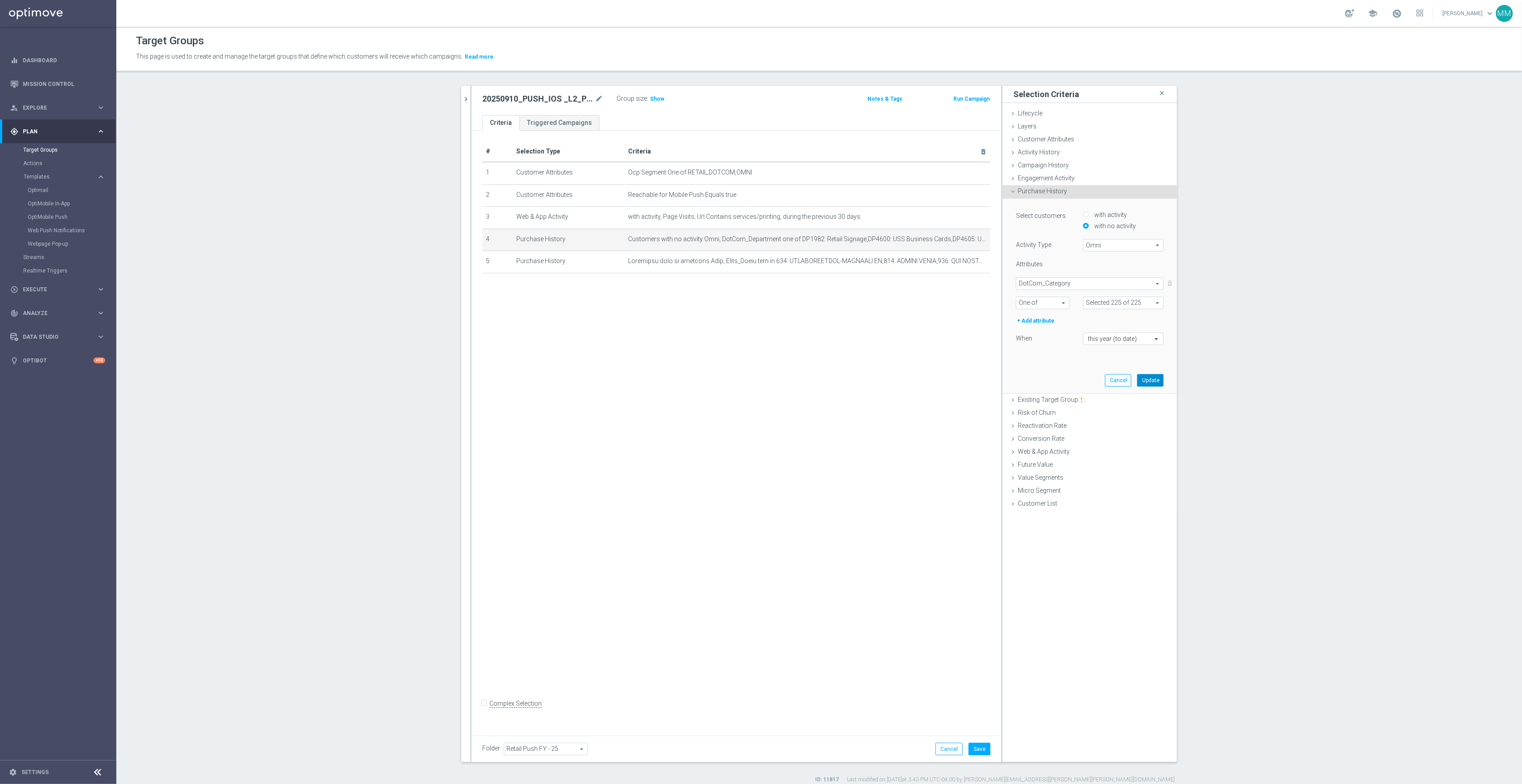
type input "Selected 225 of 455"
click at [1140, 378] on button "Update" at bounding box center [1150, 380] width 27 height 12
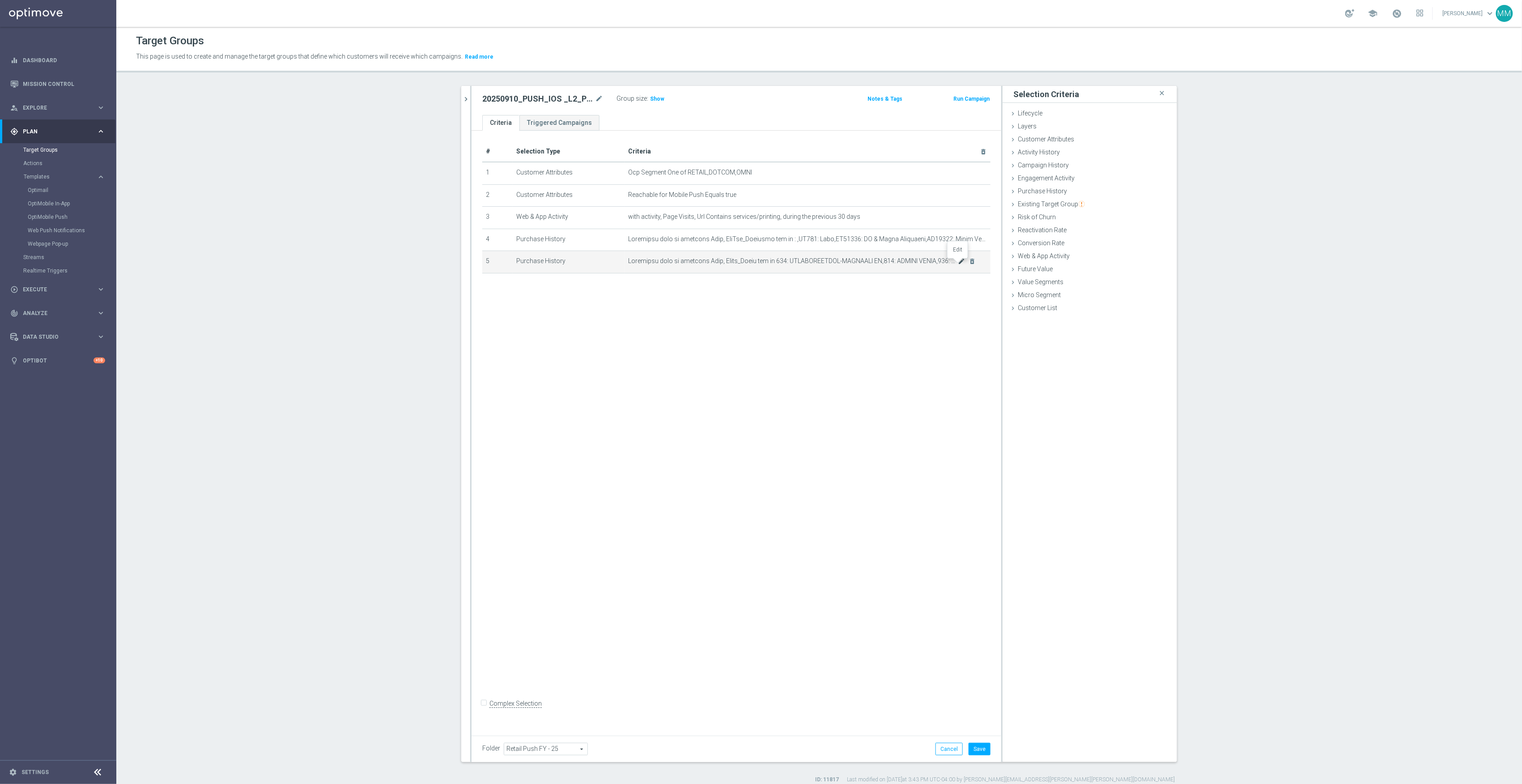
click at [958, 265] on icon "mode_edit" at bounding box center [962, 261] width 7 height 7
type input "Selected 50 of 883"
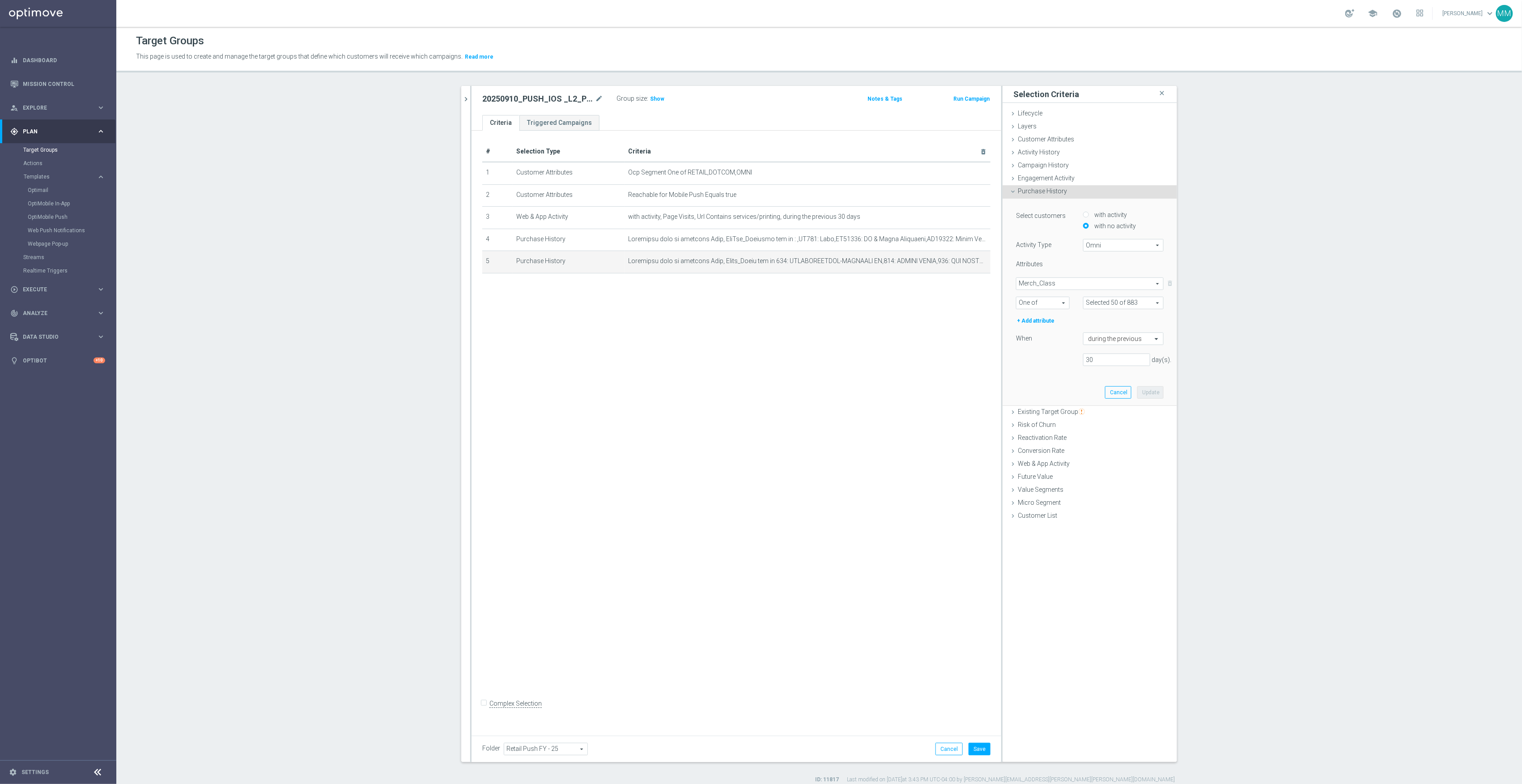
click at [1108, 214] on label "with activity" at bounding box center [1109, 215] width 35 height 8
click at [1089, 214] on input "with activity" at bounding box center [1086, 214] width 6 height 6
radio input "true"
click at [1083, 280] on span at bounding box center [1090, 284] width 147 height 12
click at [1051, 283] on input "search" at bounding box center [1090, 283] width 148 height 12
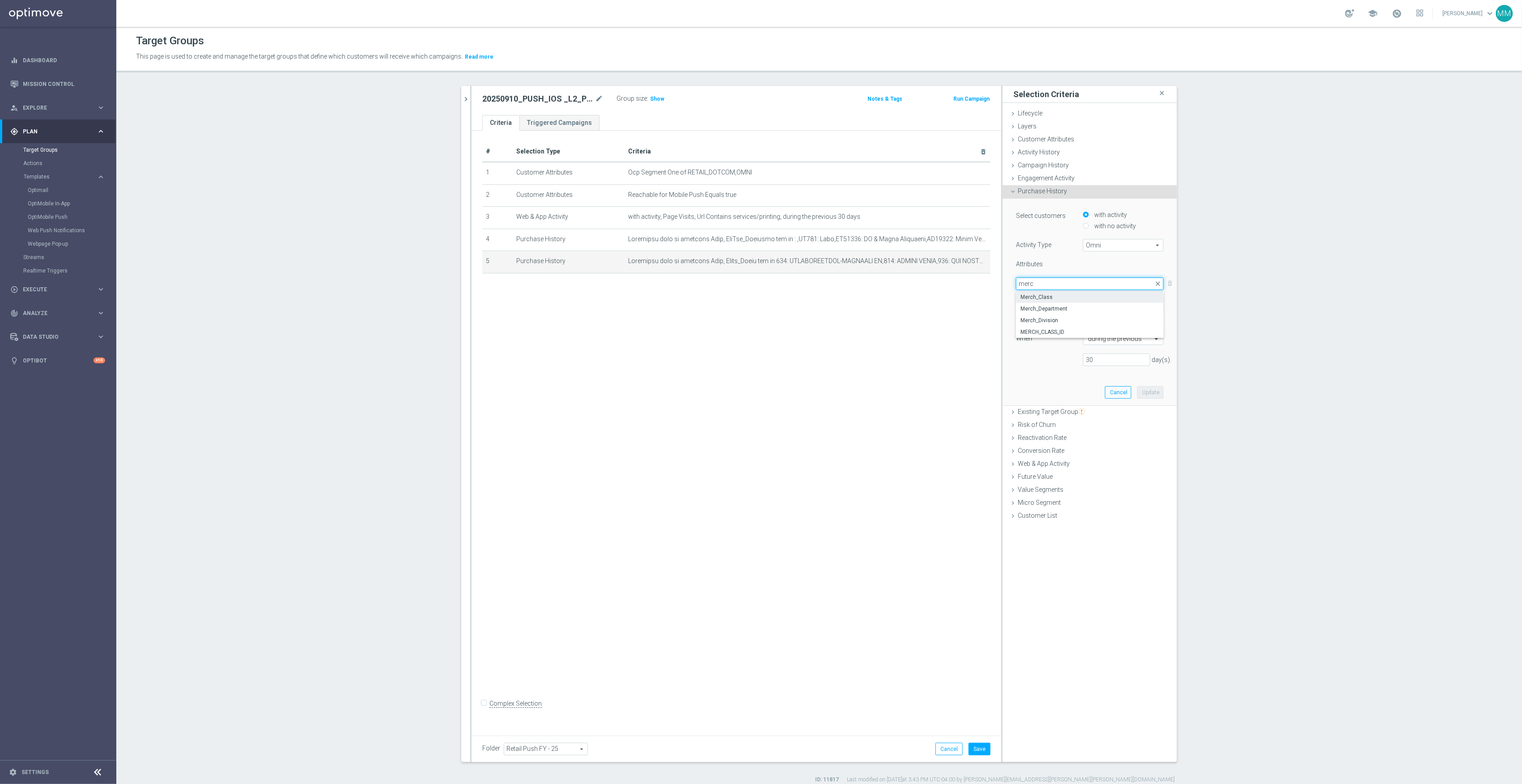
type input "merc"
click at [1058, 298] on span "Merch_Class" at bounding box center [1090, 297] width 139 height 7
type input "Merch_Class"
click at [1045, 305] on span at bounding box center [1042, 303] width 53 height 12
click at [1035, 384] on span "One of" at bounding box center [1043, 386] width 44 height 7
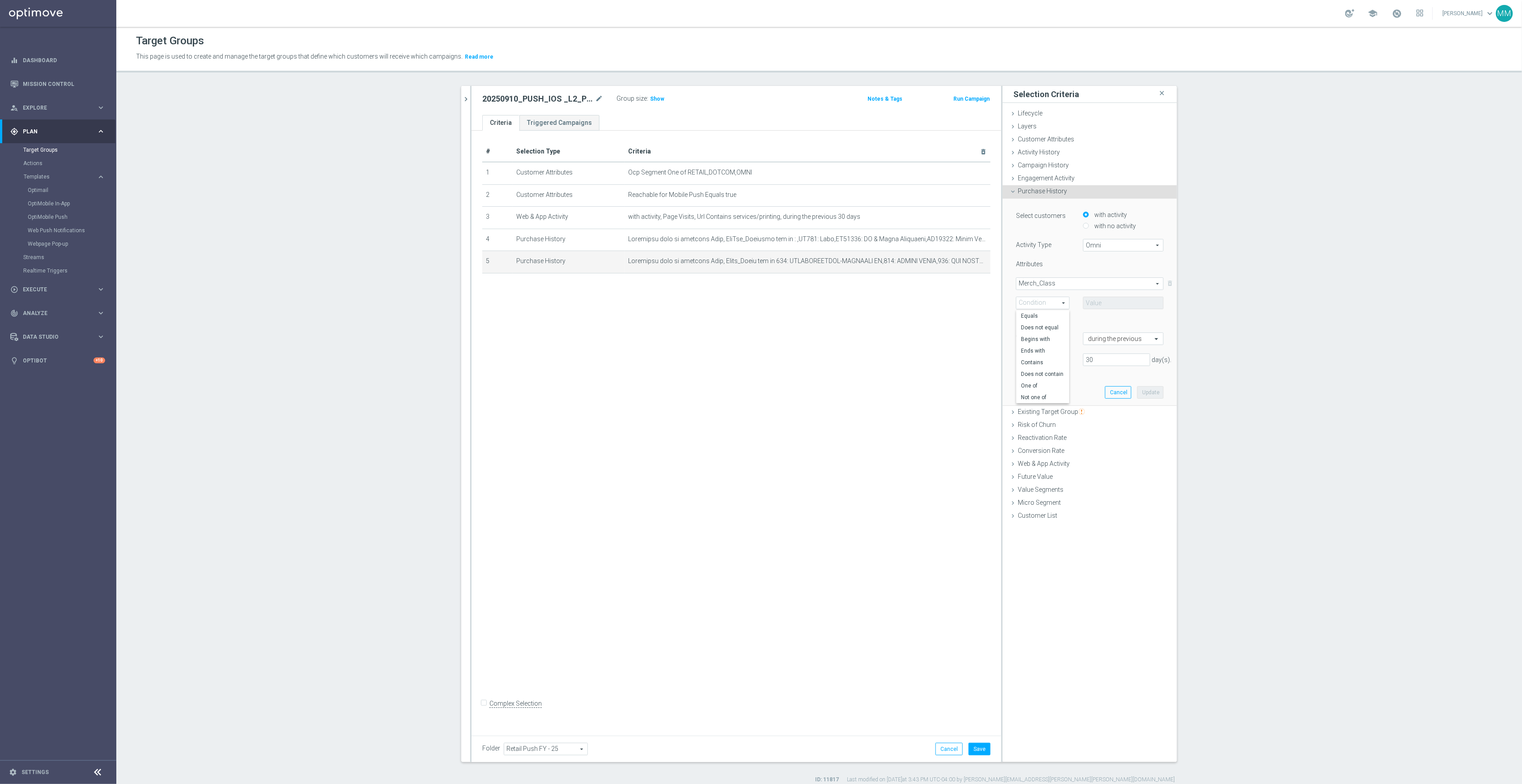
type input "One of"
click at [1092, 302] on span at bounding box center [1123, 303] width 80 height 12
click at [1103, 339] on label "(All)" at bounding box center [1129, 337] width 68 height 12
click at [1095, 339] on input "(All)" at bounding box center [1093, 336] width 6 height 6
checkbox input "true"
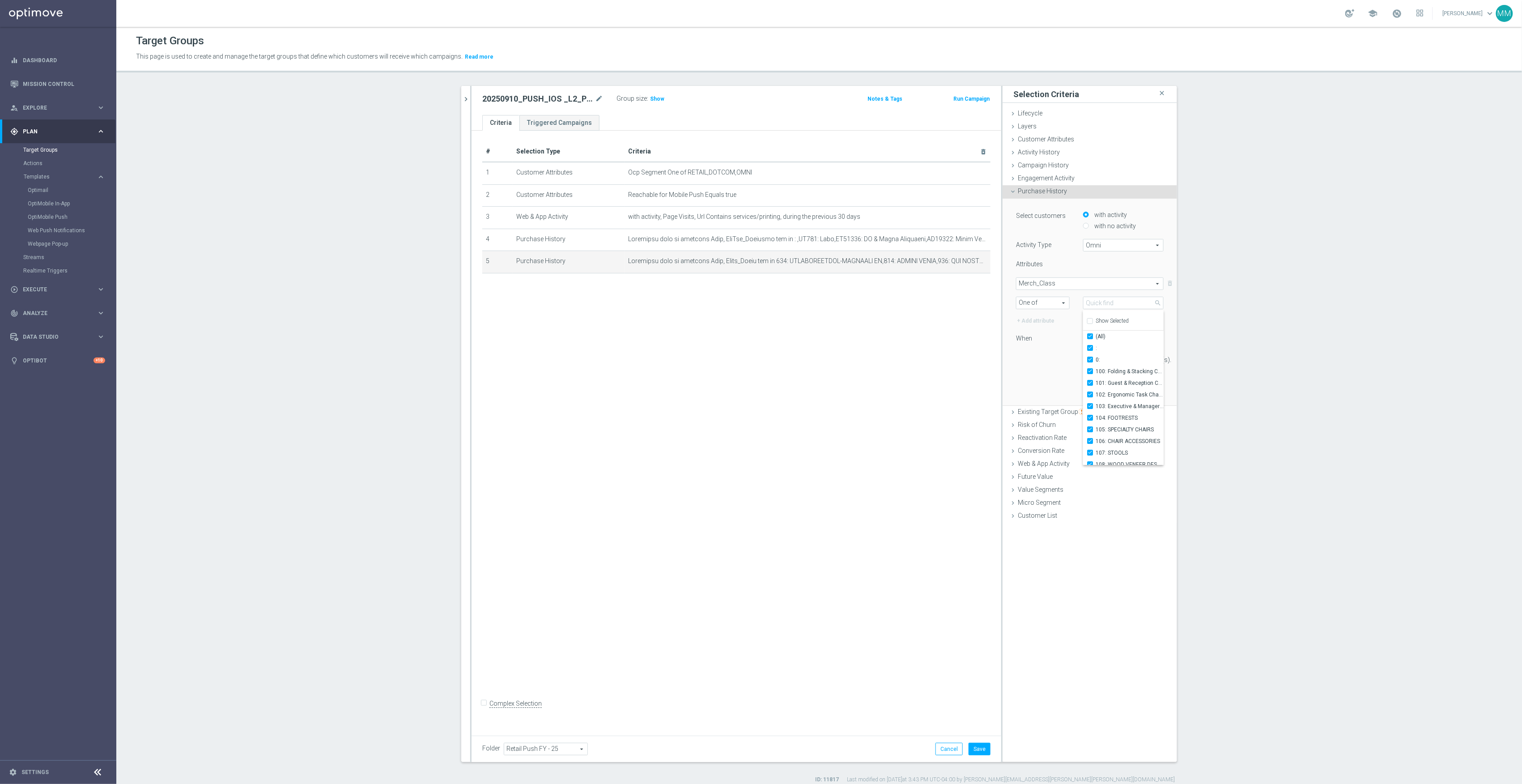
type input "Selected 883 of 883"
checkbox input "true"
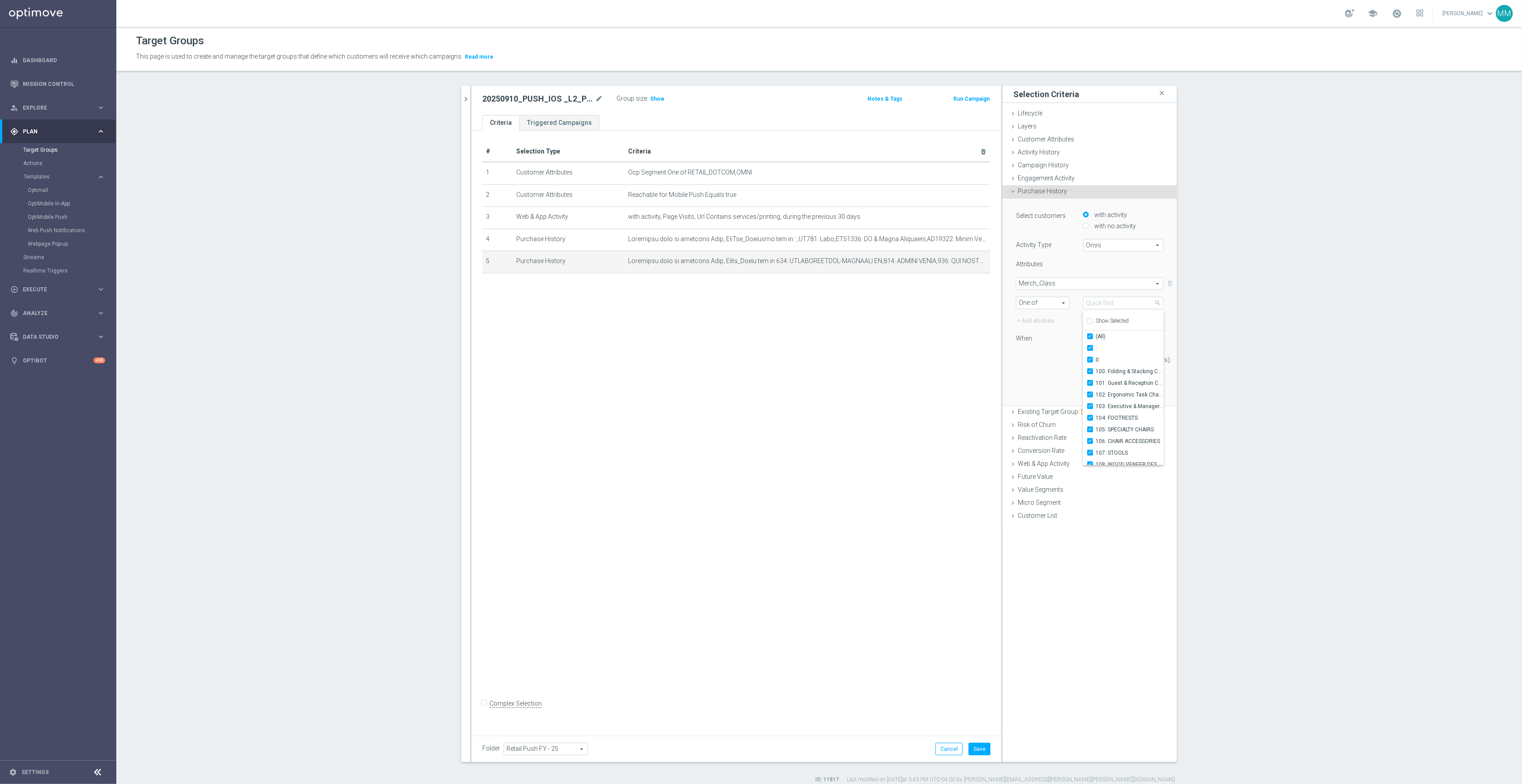
checkbox input "true"
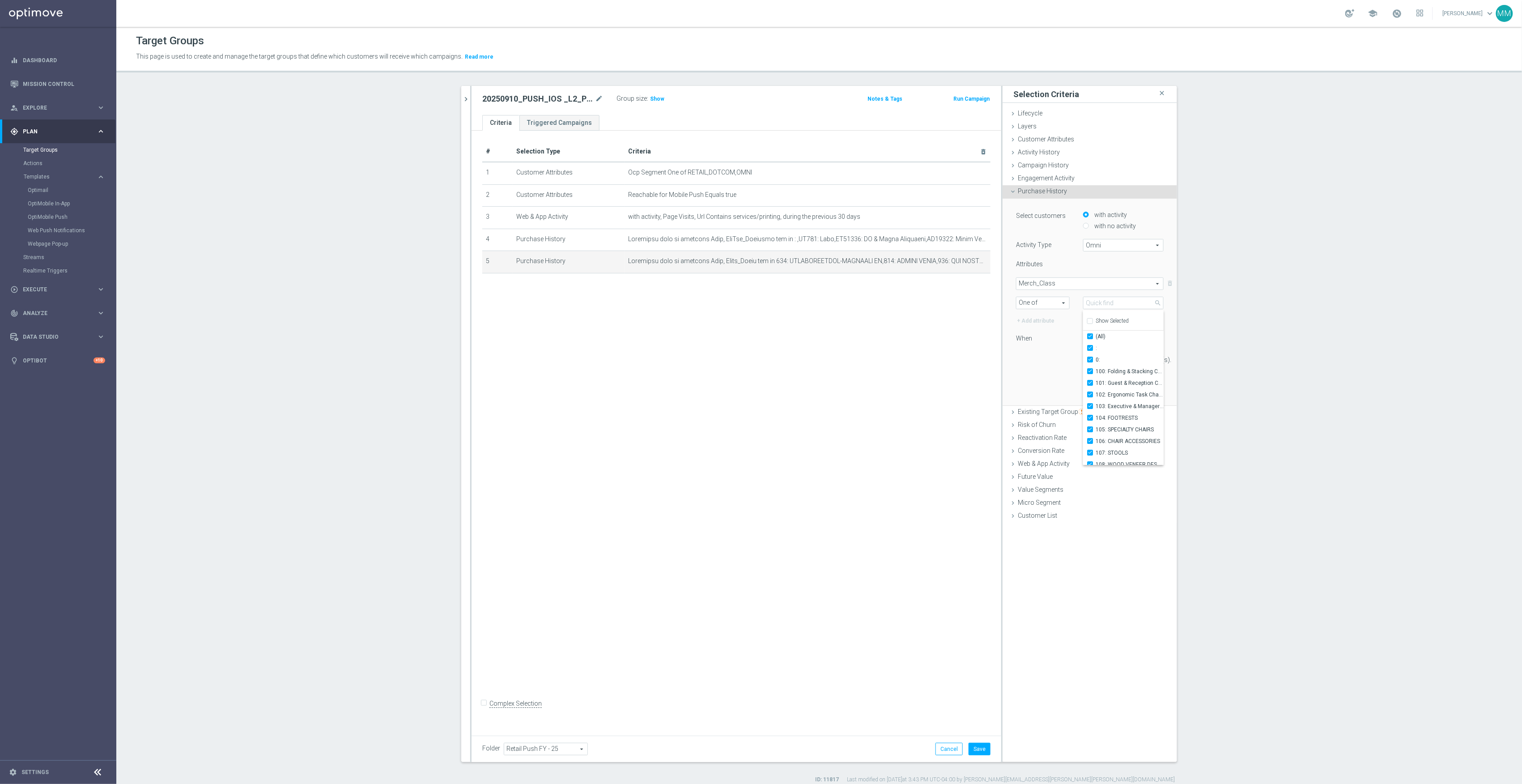
checkbox input "true"
drag, startPoint x: 1063, startPoint y: 369, endPoint x: 1064, endPoint y: 365, distance: 4.1
click at [1062, 370] on div "Select customers with activity with no activity Activity Type Omni Omni arrow_d…" at bounding box center [1090, 291] width 148 height 163
drag, startPoint x: 1117, startPoint y: 356, endPoint x: 840, endPoint y: 325, distance: 278.7
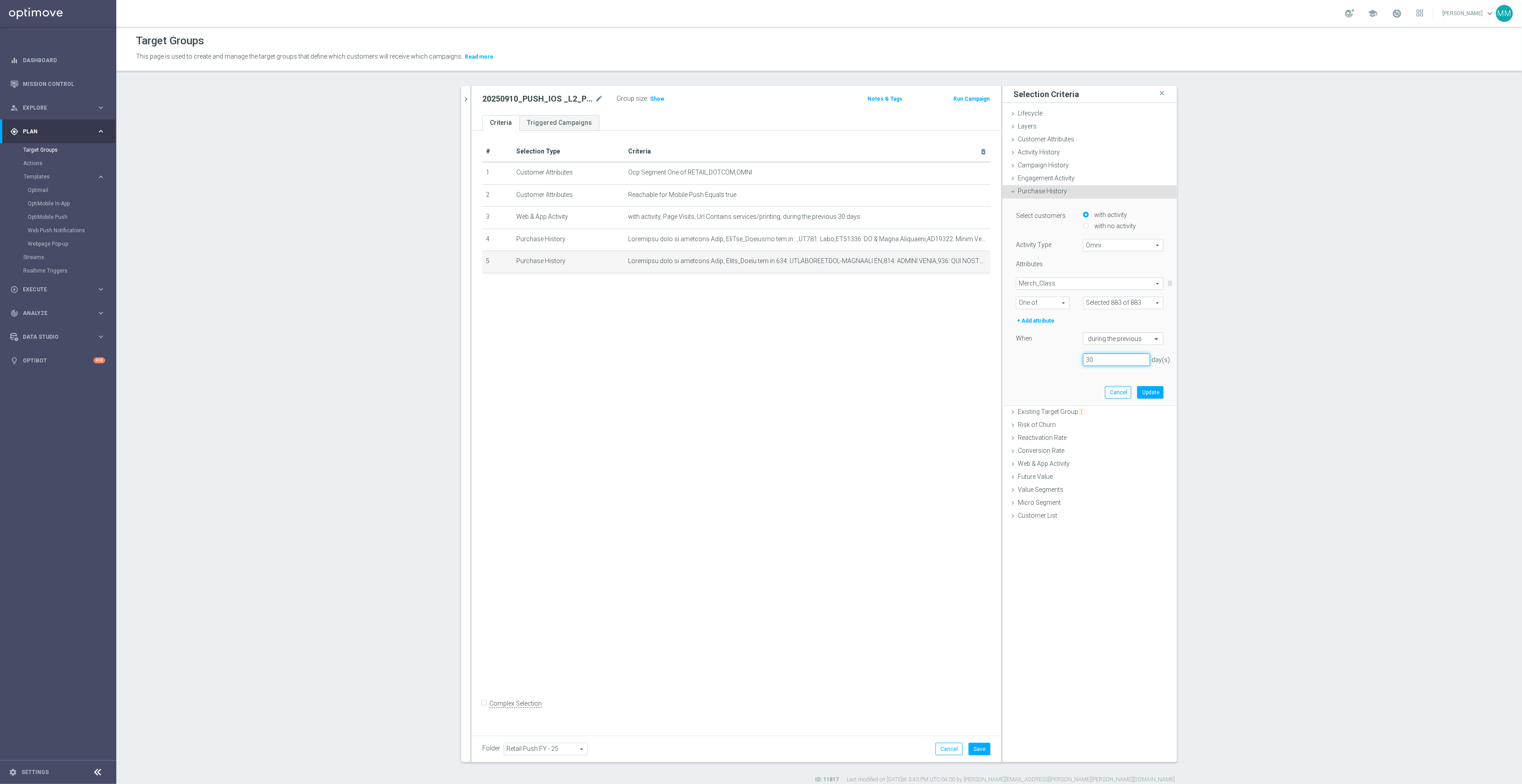
click at [911, 342] on as-split "print close more_vert Prioritize Customer Target Groups library_add create_new_…" at bounding box center [819, 424] width 716 height 676
click at [1114, 338] on input "text" at bounding box center [1114, 339] width 53 height 8
click at [1132, 419] on div "this year (to date)" at bounding box center [1124, 422] width 71 height 14
click at [1144, 382] on button "Update" at bounding box center [1150, 380] width 27 height 12
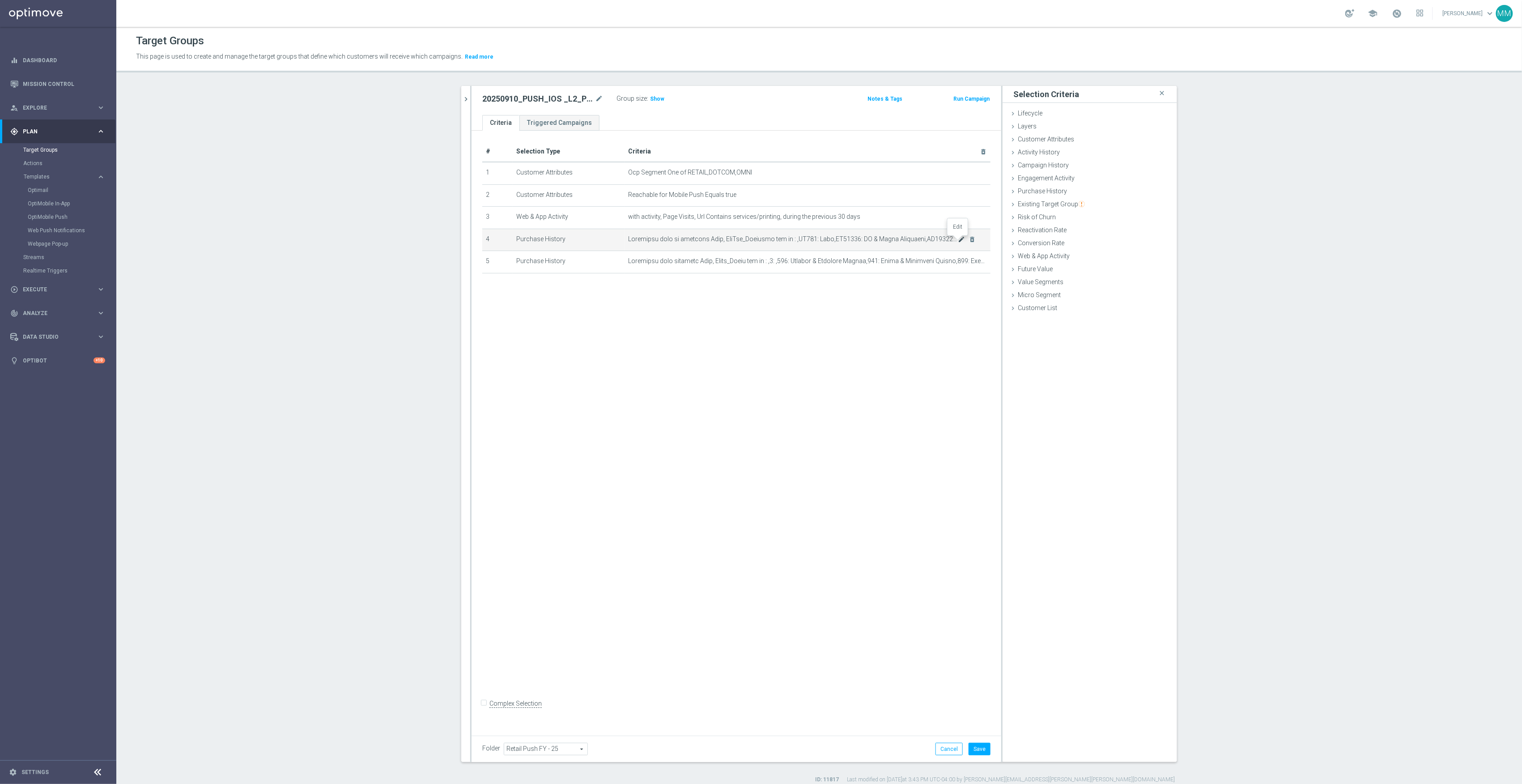
click at [958, 242] on icon "mode_edit" at bounding box center [962, 239] width 7 height 7
click at [1110, 214] on label "with activity" at bounding box center [1109, 215] width 35 height 8
click at [1089, 214] on input "with activity" at bounding box center [1086, 214] width 6 height 6
radio input "true"
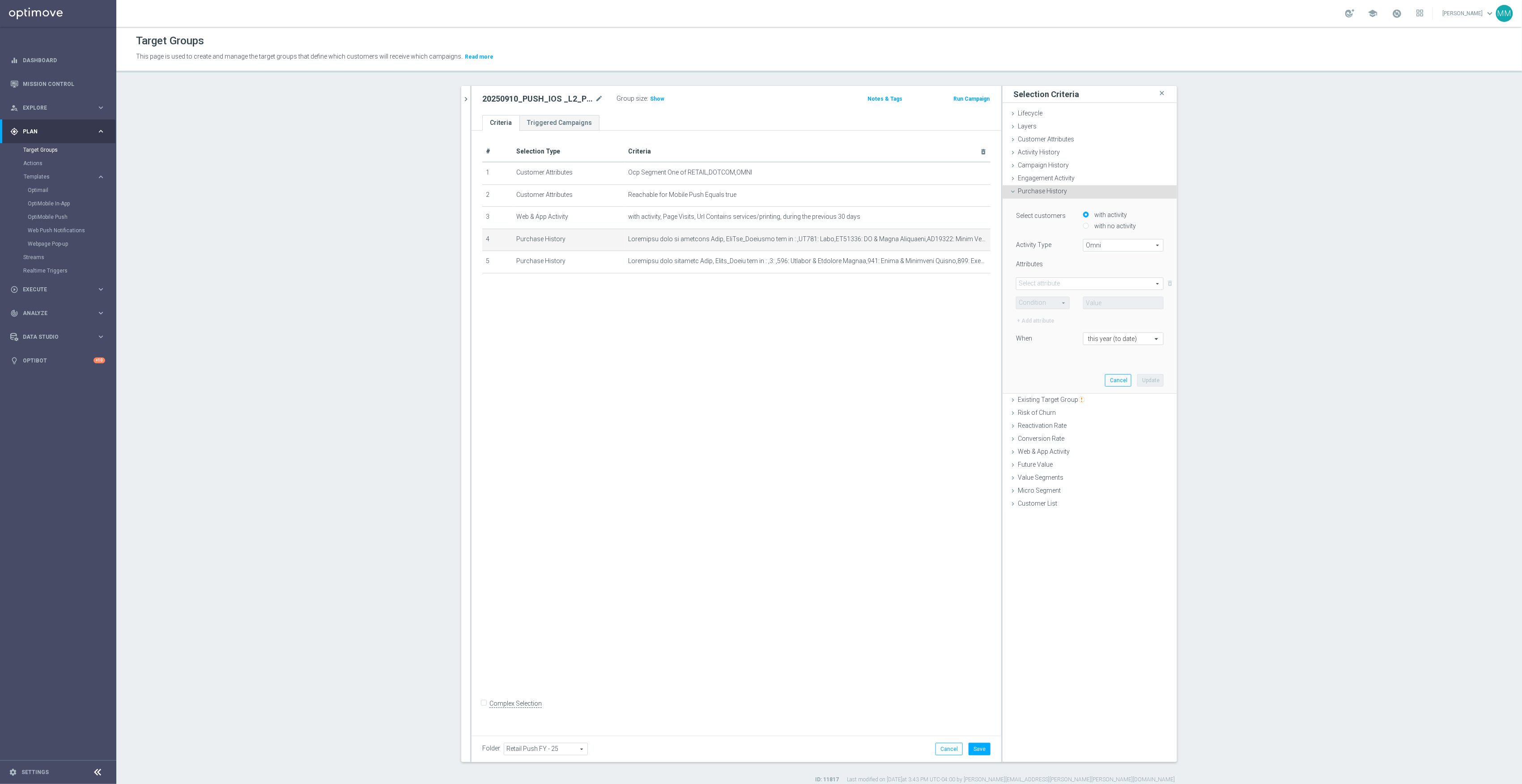
click at [1082, 284] on span at bounding box center [1090, 284] width 147 height 12
click at [1082, 284] on input "search" at bounding box center [1090, 283] width 148 height 12
type input "dot"
click at [1101, 297] on span "DotCom_Category" at bounding box center [1090, 297] width 139 height 7
type input "DotCom_Category"
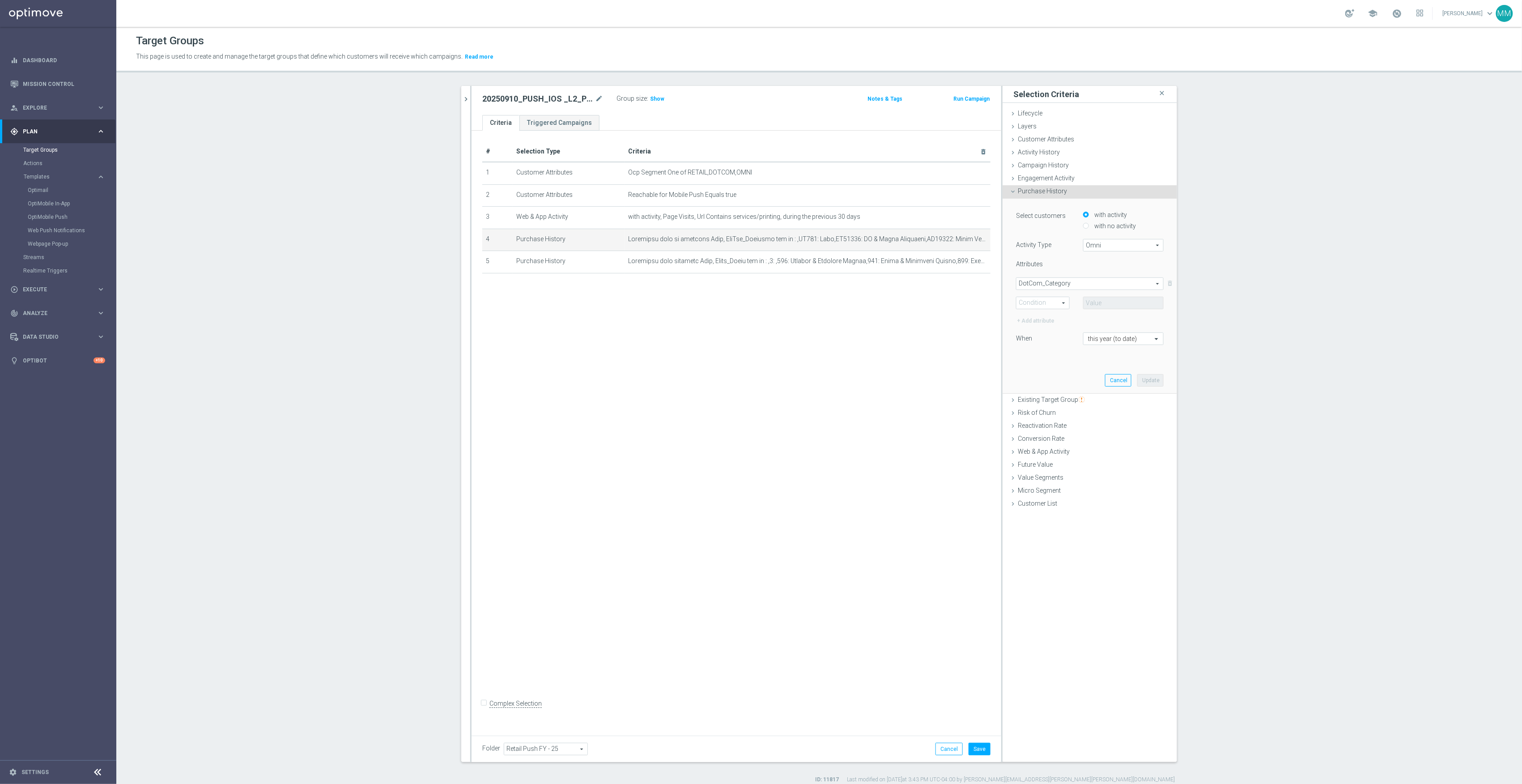
click at [1056, 303] on span at bounding box center [1042, 303] width 53 height 12
click at [1057, 389] on label "One of" at bounding box center [1042, 386] width 53 height 12
type input "One of"
click at [1120, 301] on span at bounding box center [1123, 303] width 80 height 12
click at [1108, 331] on label "(All)" at bounding box center [1129, 337] width 68 height 12
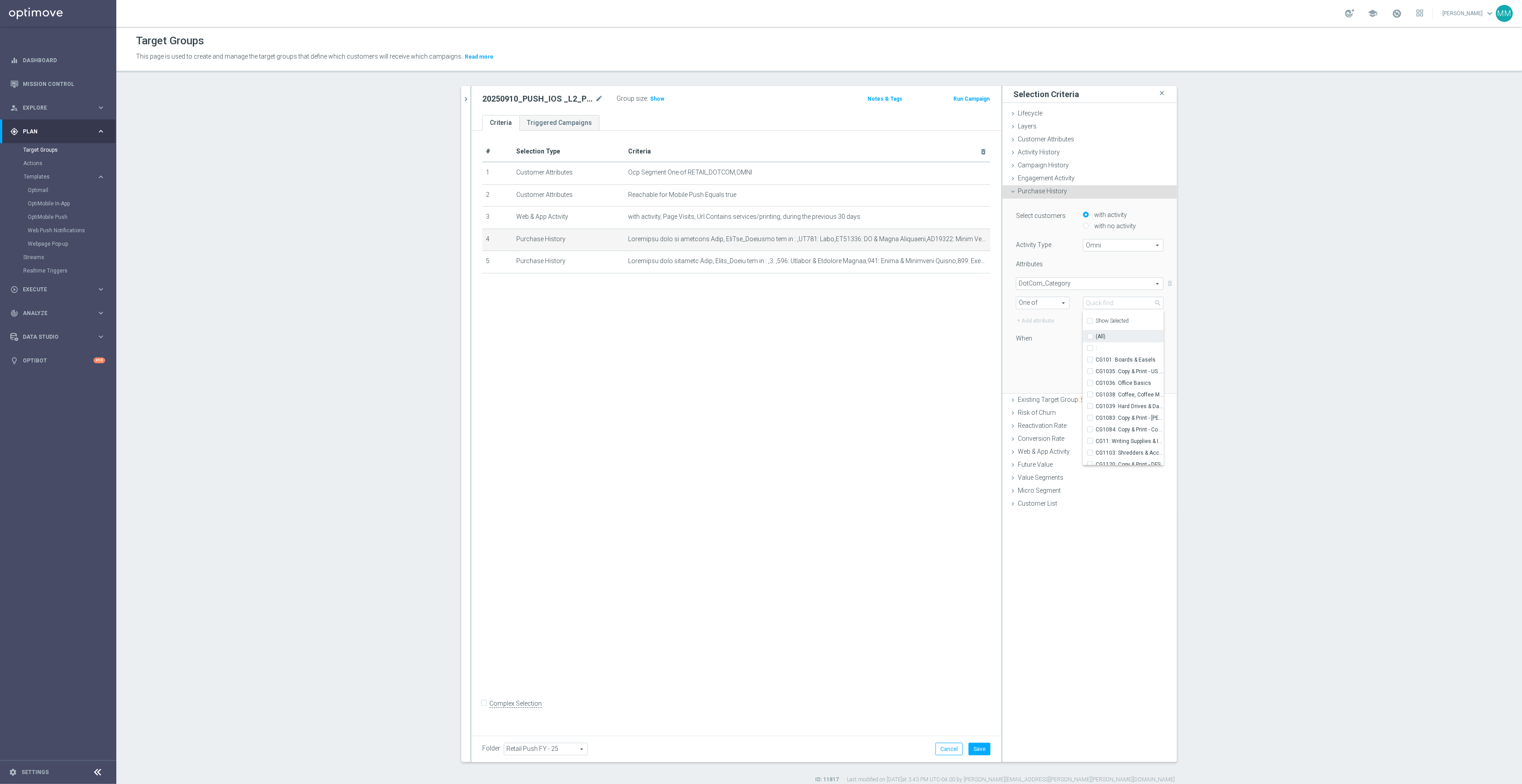
click at [1095, 333] on input "(All)" at bounding box center [1093, 336] width 6 height 6
checkbox input "true"
type input "Selected 225 of 225"
checkbox input "true"
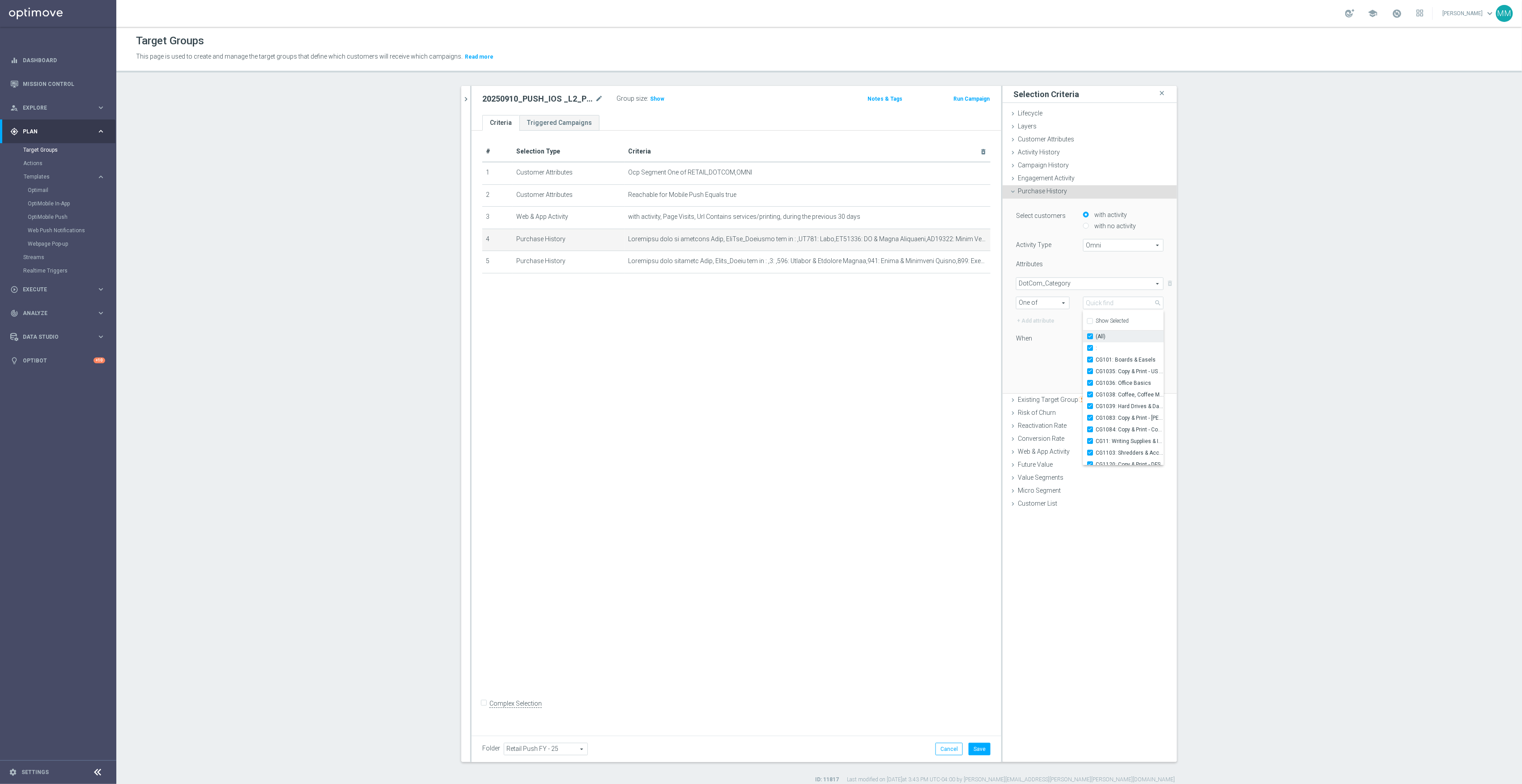
checkbox input "true"
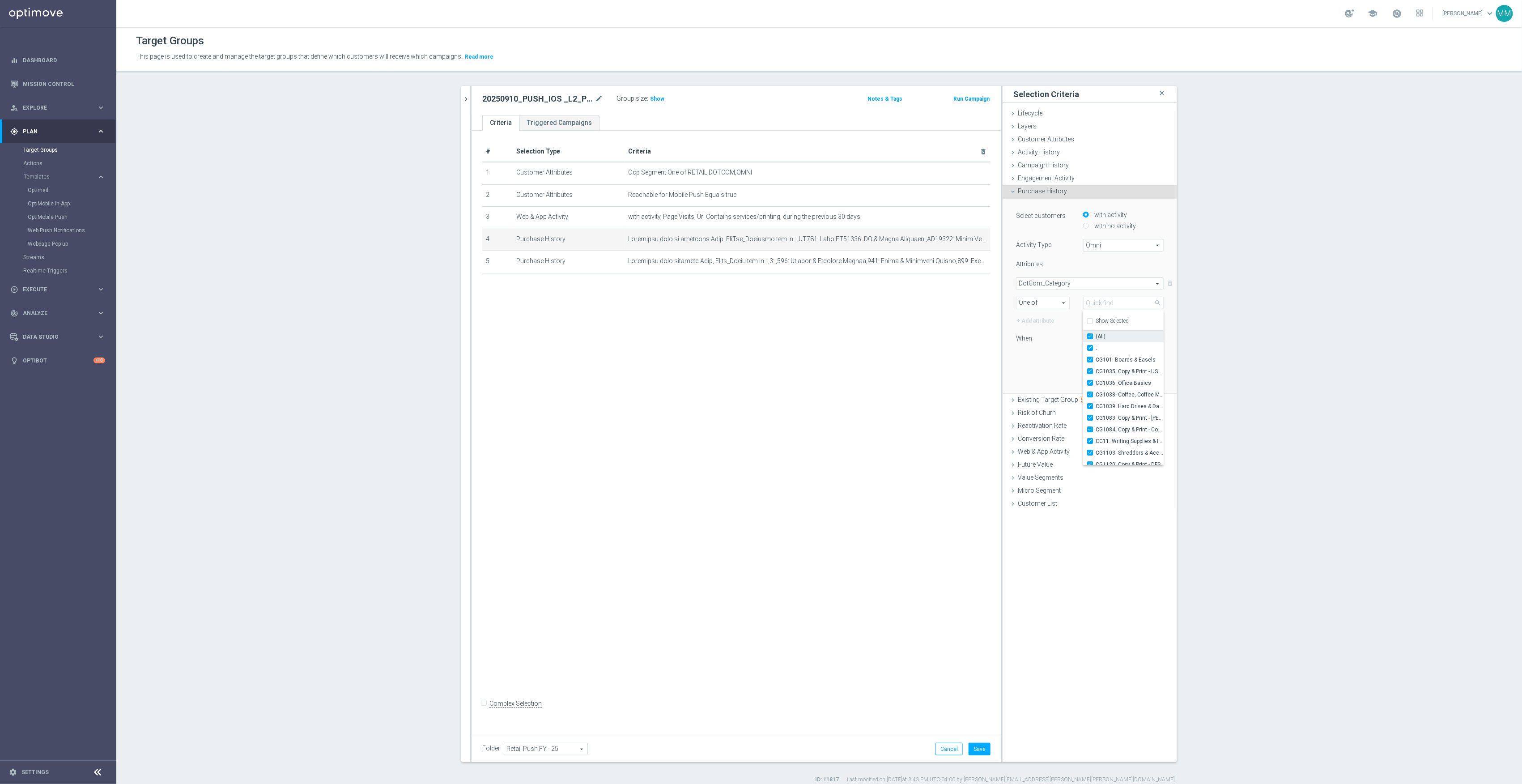
checkbox input "true"
click at [1099, 346] on span ":" at bounding box center [1129, 348] width 68 height 7
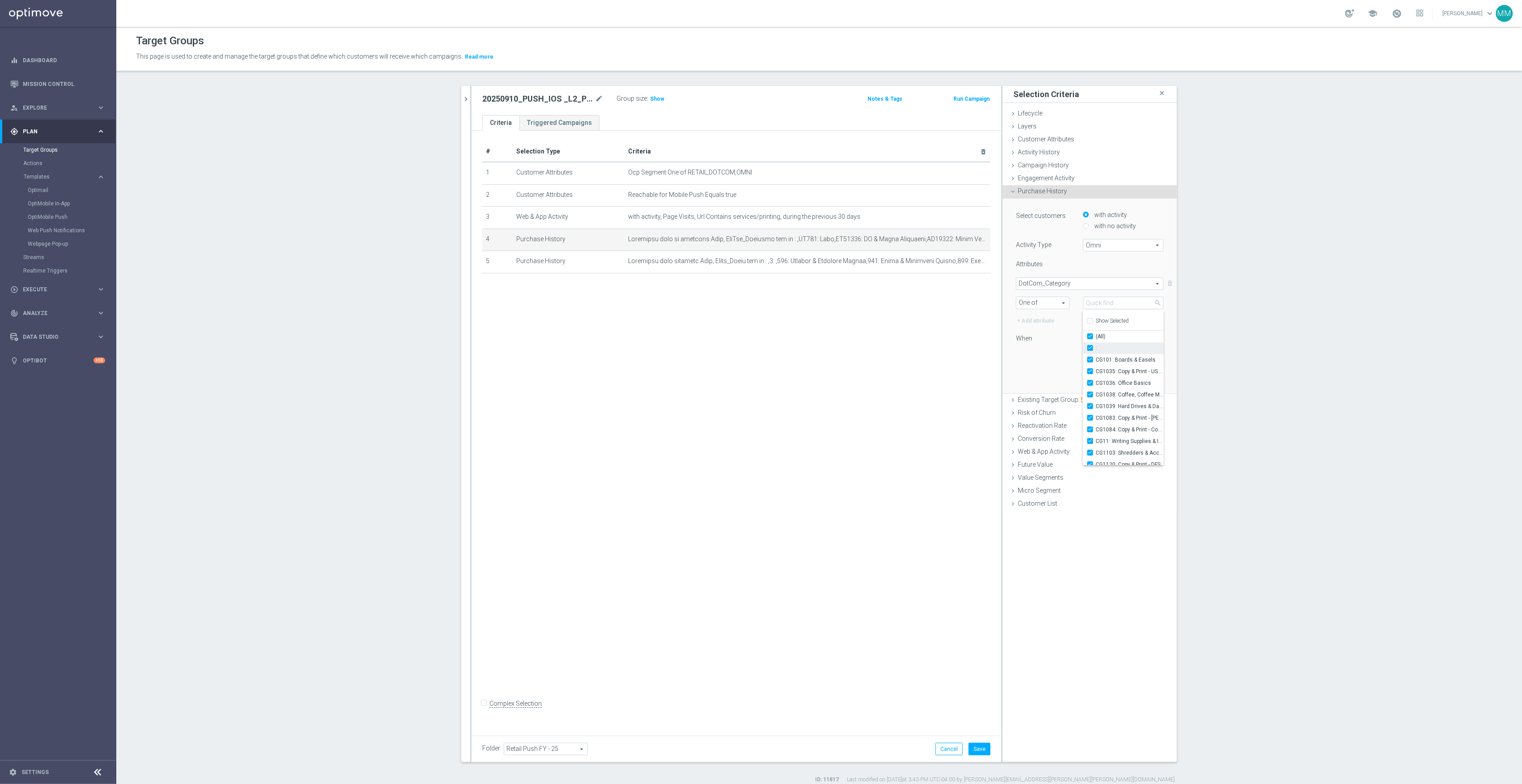
click at [1095, 346] on input ":" at bounding box center [1093, 348] width 6 height 6
checkbox input "false"
type input "Selected 224 of 225"
checkbox input "false"
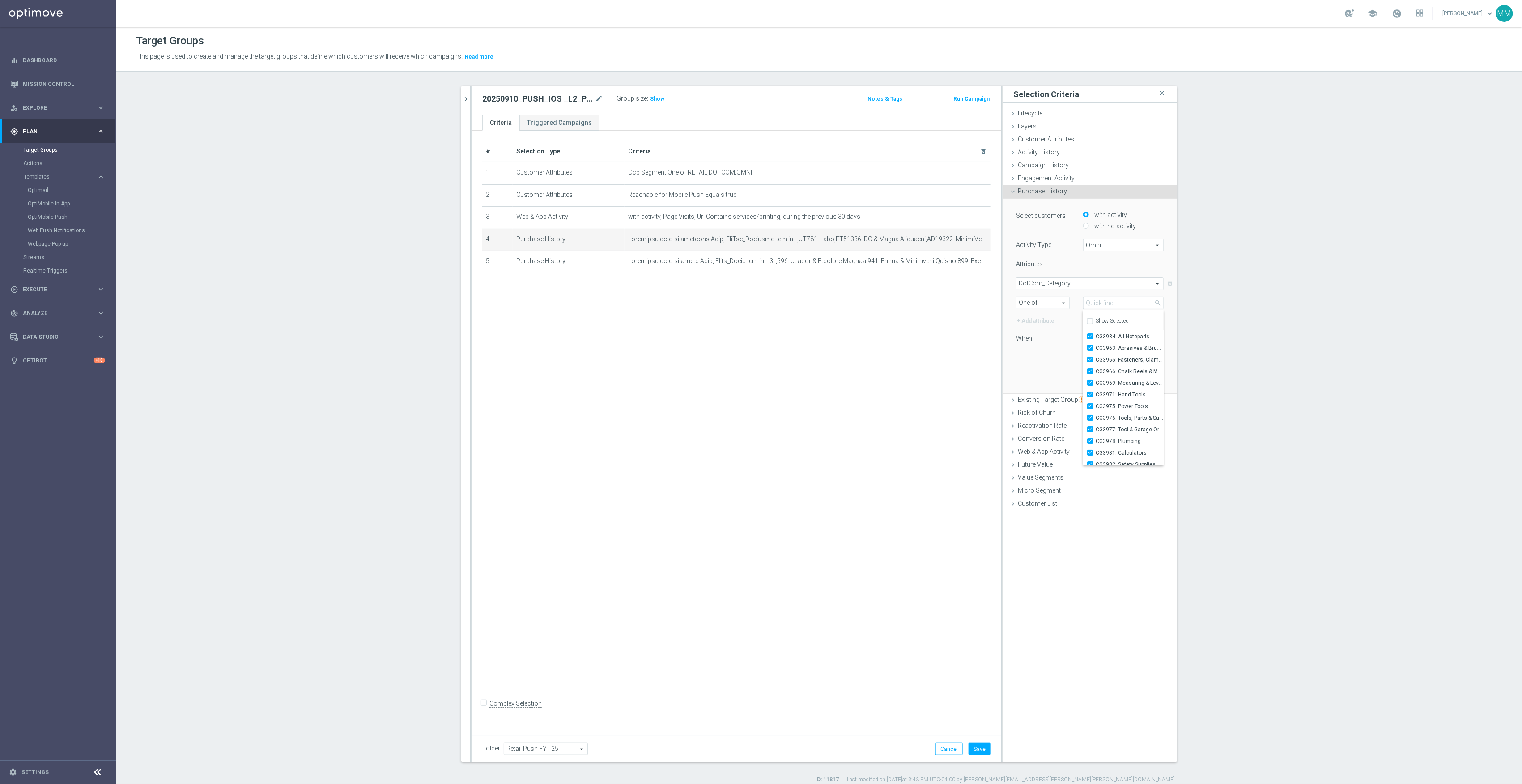
click at [1032, 375] on div "Select customers with activity with no activity Activity Type Omni Omni arrow_d…" at bounding box center [1090, 295] width 161 height 194
click at [1154, 383] on button "Update" at bounding box center [1150, 380] width 27 height 12
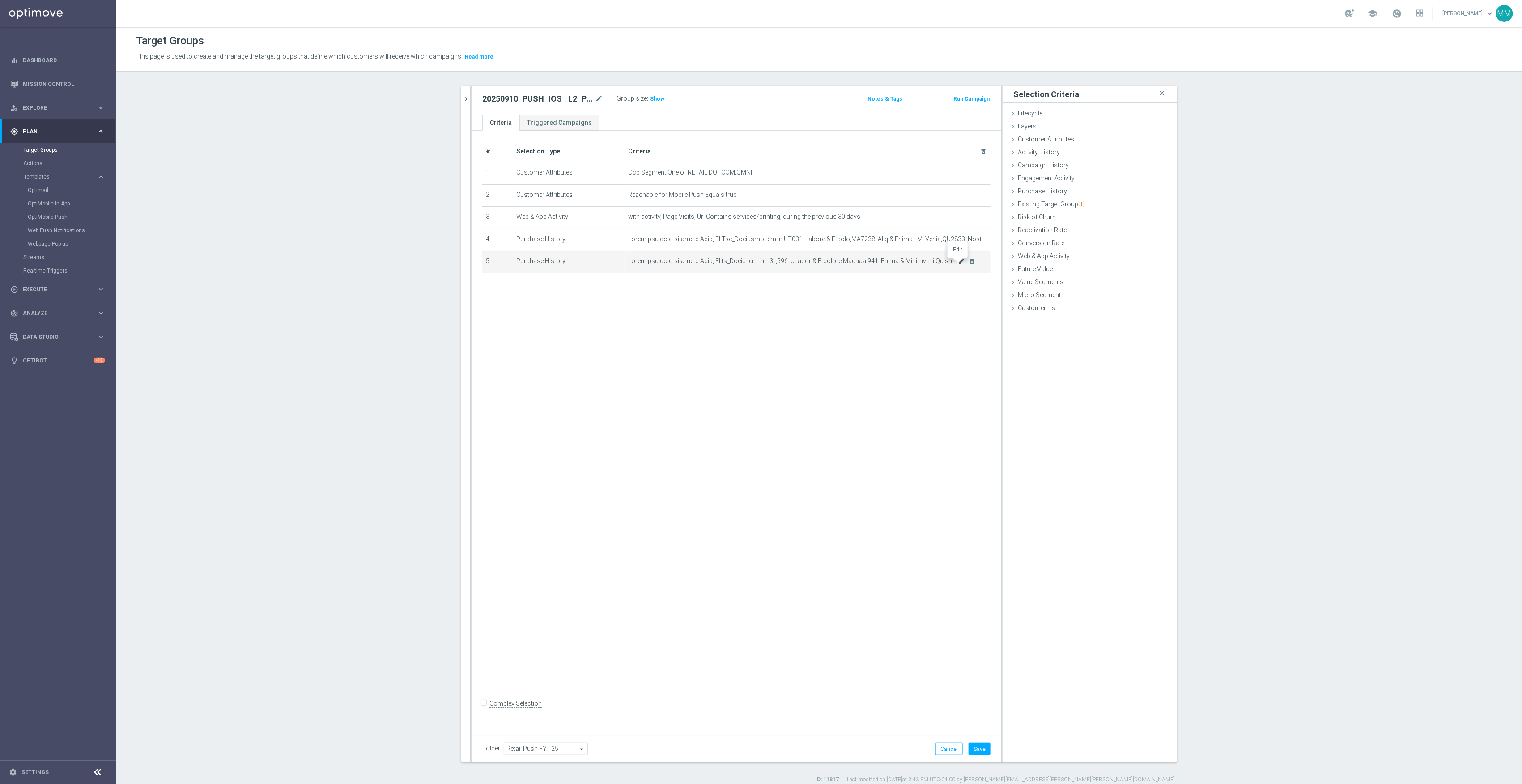
click at [961, 264] on icon "mode_edit" at bounding box center [962, 261] width 7 height 7
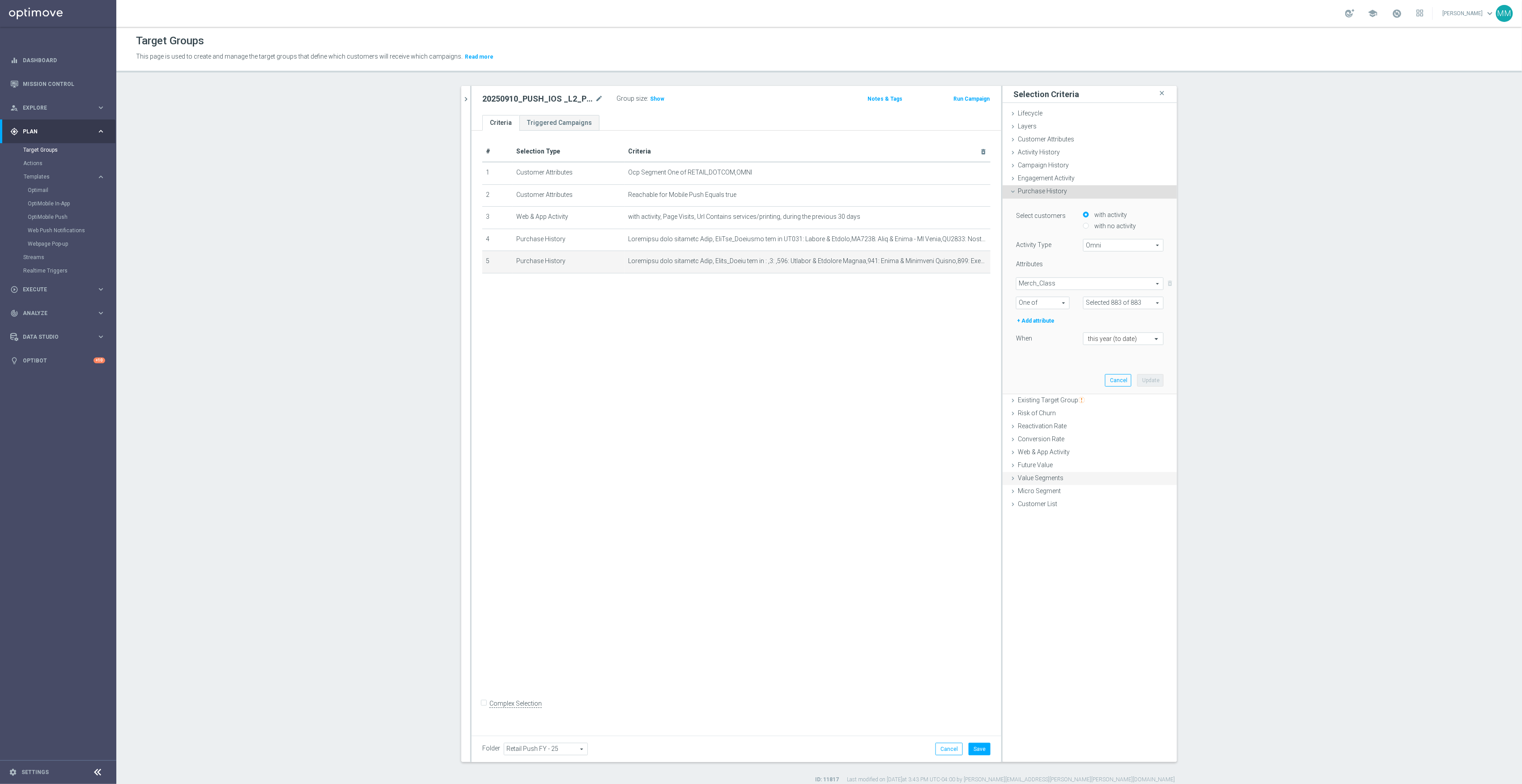
type input "Selected 880 of 883"
click at [1103, 305] on span at bounding box center [1123, 303] width 80 height 12
click at [1104, 350] on span ":" at bounding box center [1129, 348] width 68 height 7
click at [1095, 350] on input ":" at bounding box center [1093, 348] width 6 height 6
checkbox input "false"
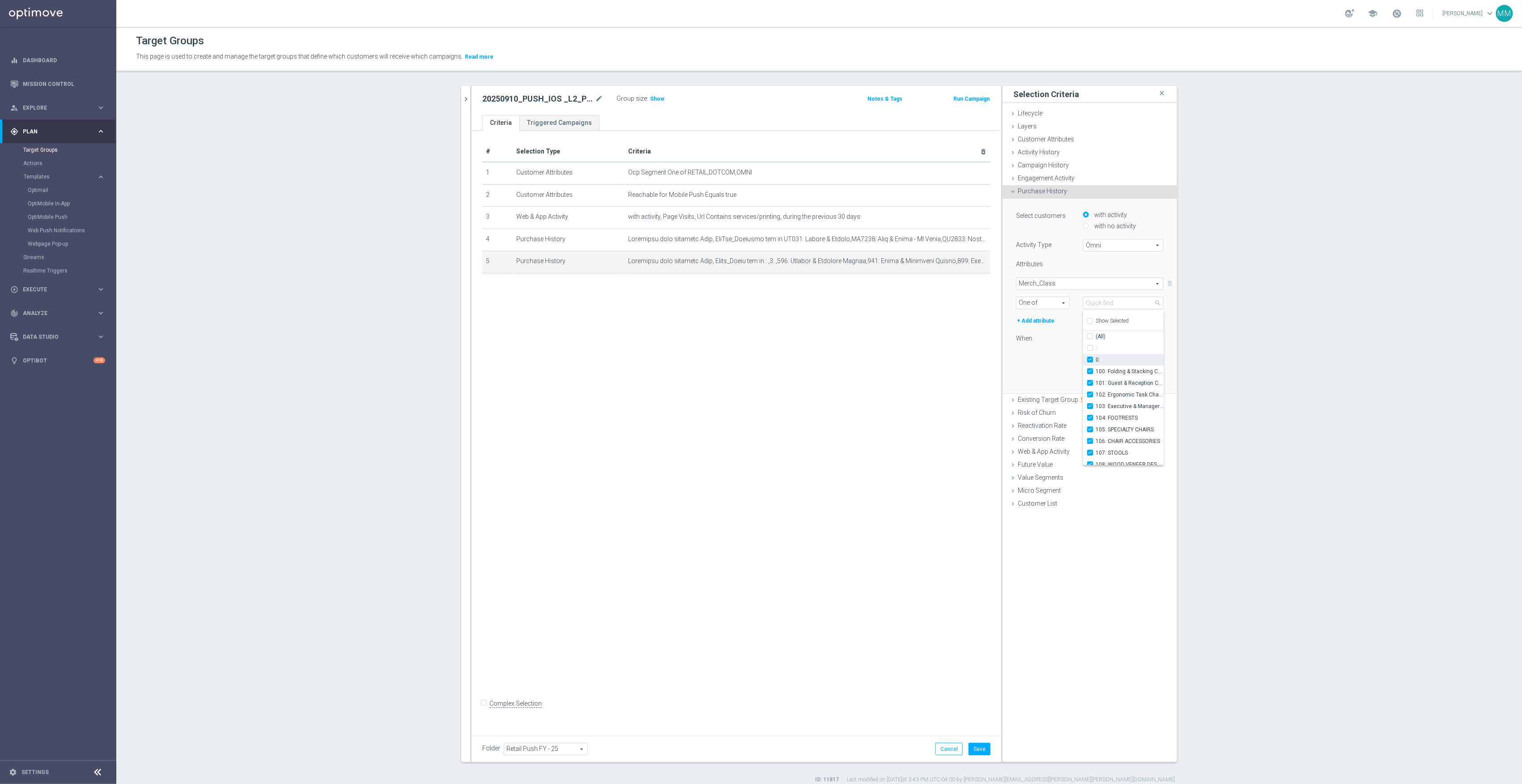
type input "Selected 879 of 883"
click at [1104, 356] on span "0:" at bounding box center [1129, 360] width 68 height 7
click at [1095, 356] on input "0:" at bounding box center [1093, 359] width 6 height 6
checkbox input "false"
type input "Selected 878 of 883"
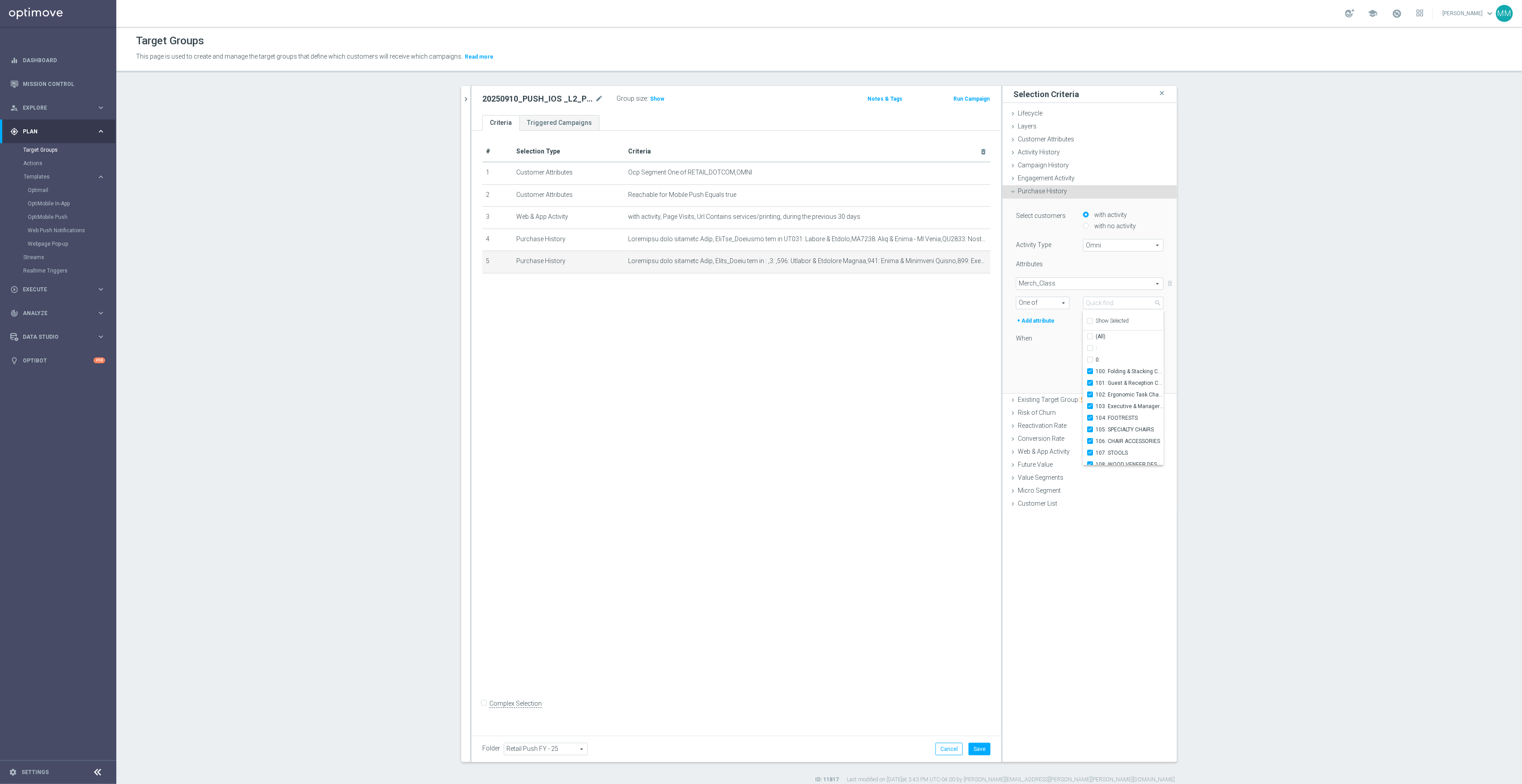
click at [1039, 362] on div "Select customers with activity with no activity Activity Type Omni Omni arrow_d…" at bounding box center [1090, 295] width 161 height 194
drag, startPoint x: 1151, startPoint y: 383, endPoint x: 1138, endPoint y: 383, distance: 13.0
click at [1150, 383] on button "Update" at bounding box center [1150, 380] width 27 height 12
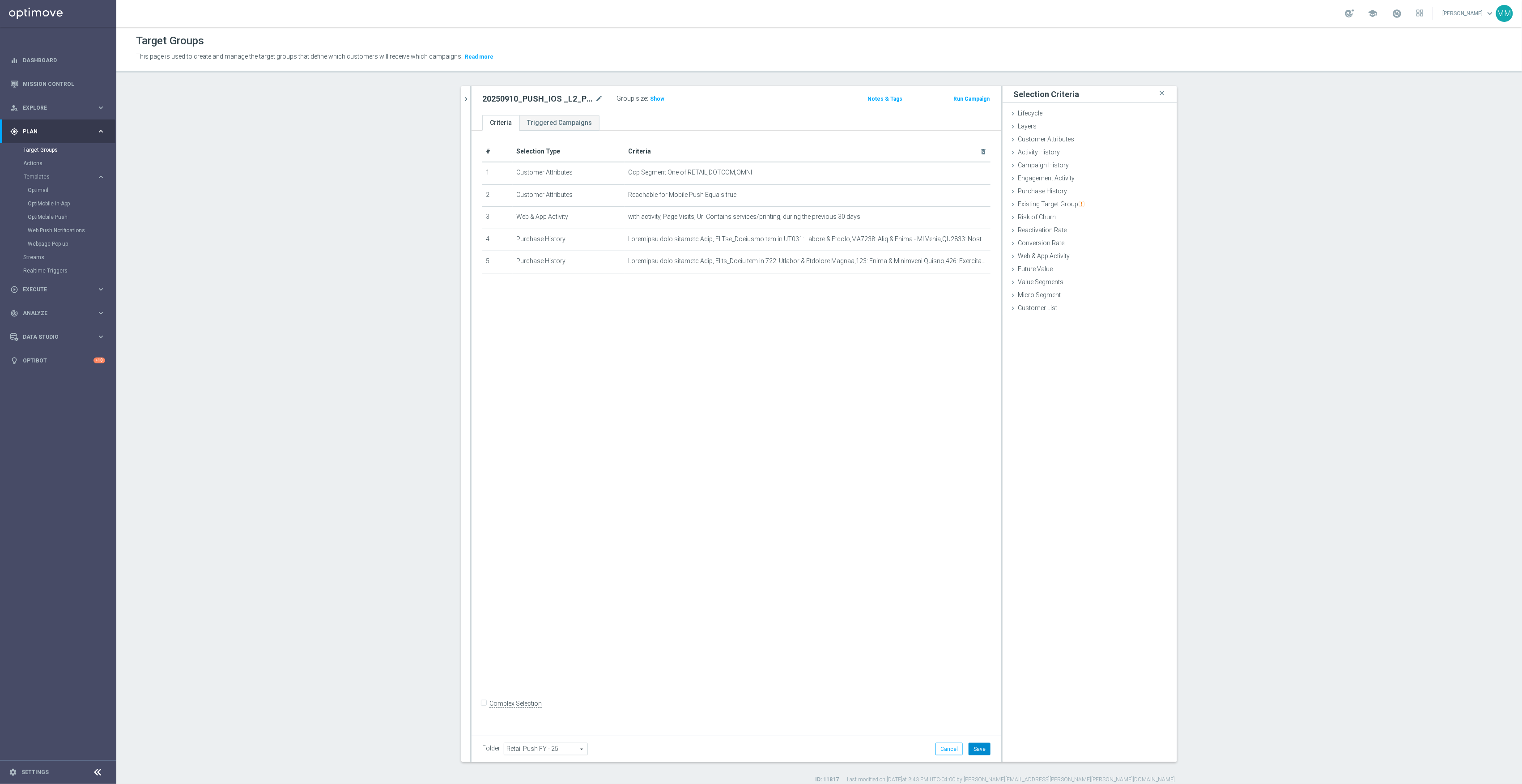
click at [981, 743] on button "Save" at bounding box center [979, 749] width 22 height 12
click at [652, 95] on h3 "Show" at bounding box center [657, 99] width 16 height 10
click at [461, 95] on icon "chevron_right" at bounding box center [466, 99] width 8 height 8
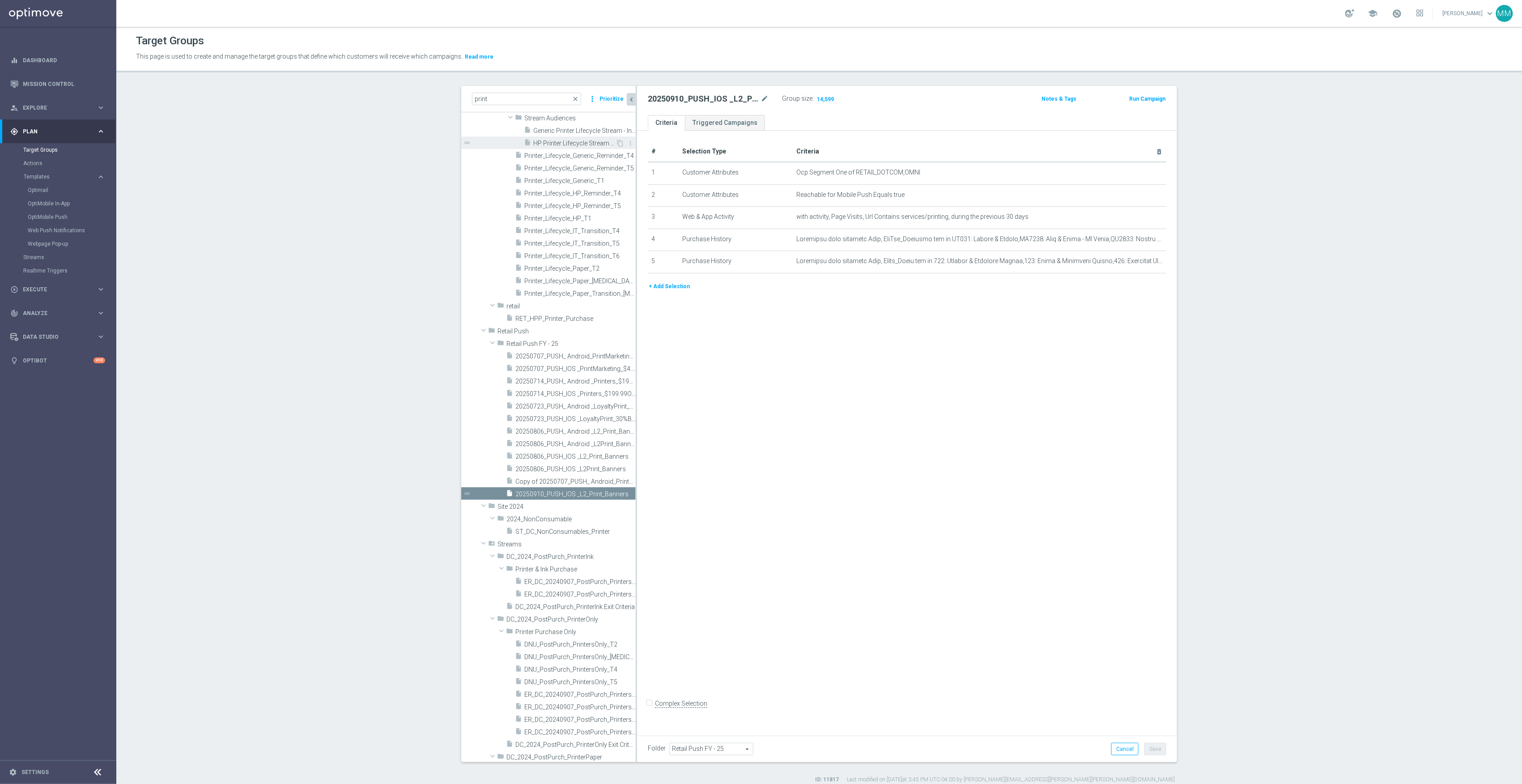
scroll to position [1744, 0]
click at [616, 506] on icon "content_copy" at bounding box center [620, 508] width 7 height 7
click at [761, 93] on div at bounding box center [759, 95] width 9 height 5
click at [760, 99] on icon "mode_edit" at bounding box center [765, 99] width 8 height 11
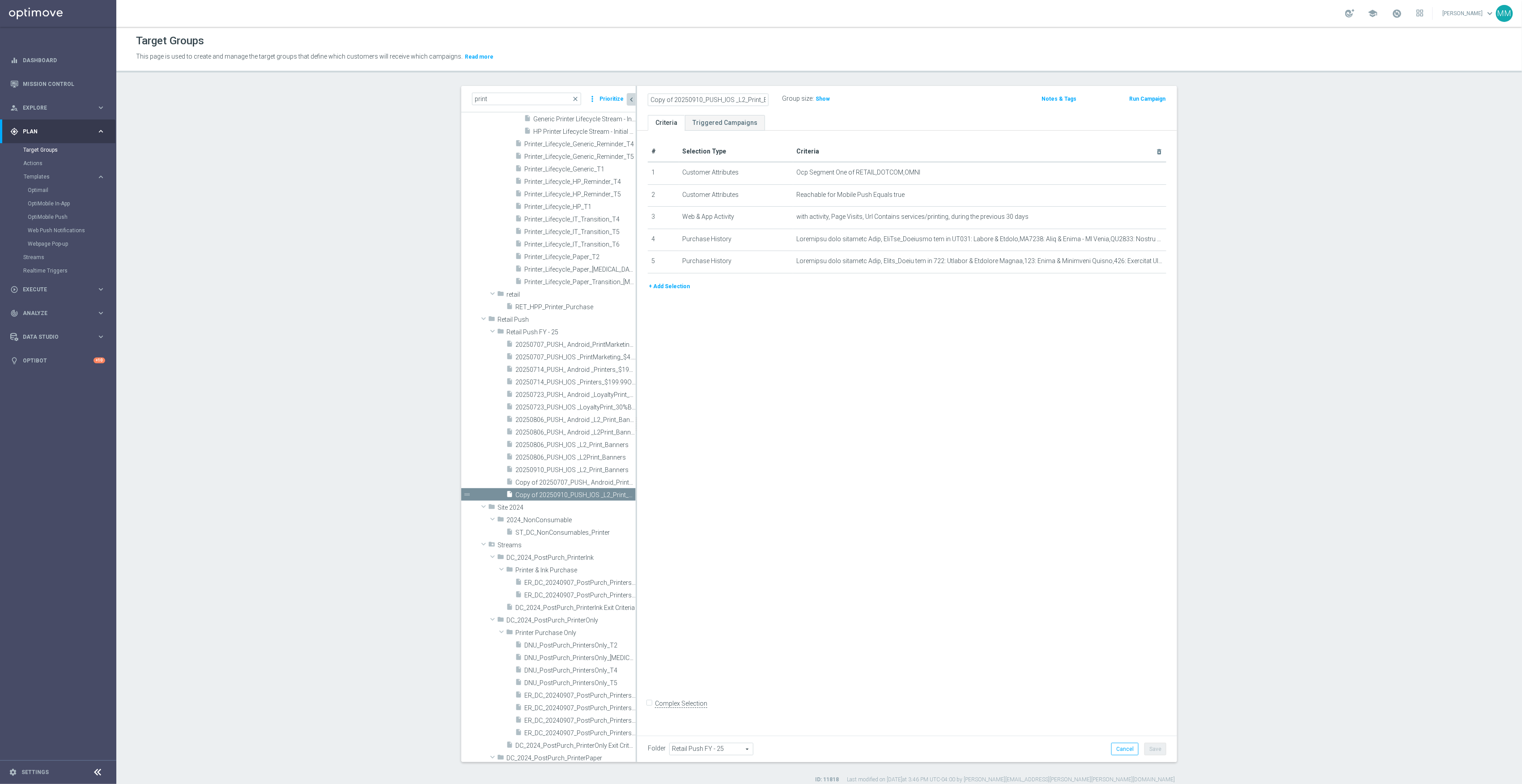
scroll to position [0, 18]
click at [690, 97] on input "Copy of 20250910_PUSH_IOS _L2_Print_Banners" at bounding box center [708, 99] width 121 height 12
drag, startPoint x: 673, startPoint y: 97, endPoint x: 613, endPoint y: 102, distance: 60.2
click at [600, 104] on as-split "print close more_vert Prioritize Customer Target Groups library_add create_new_…" at bounding box center [819, 424] width 716 height 676
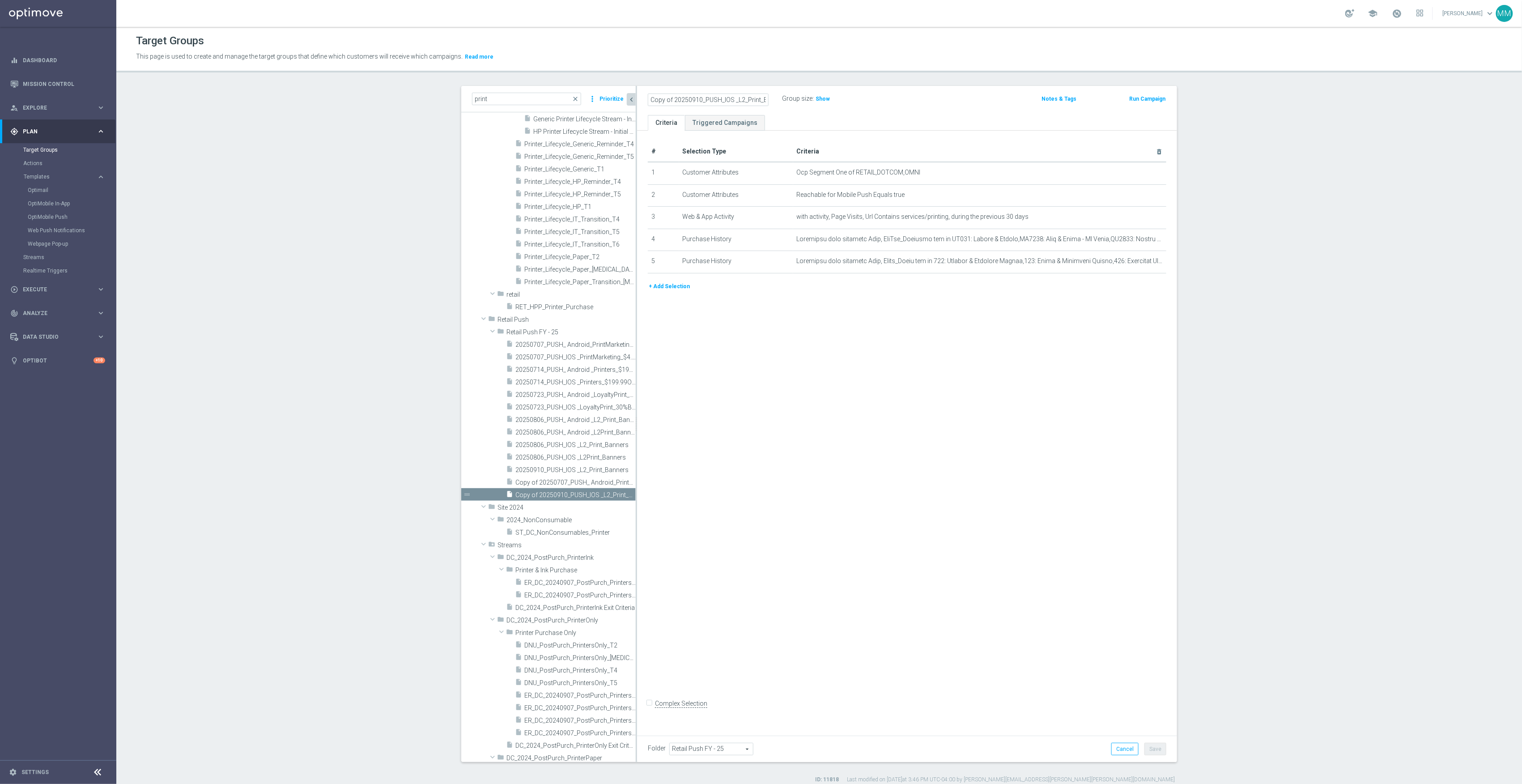
click at [661, 96] on input "Copy of 20250910_PUSH_IOS _L2_Print_Banners" at bounding box center [708, 99] width 121 height 12
drag, startPoint x: 670, startPoint y: 97, endPoint x: 599, endPoint y: 100, distance: 71.1
click at [599, 100] on as-split "print close more_vert Prioritize Customer Target Groups library_add create_new_…" at bounding box center [819, 424] width 716 height 676
click at [707, 97] on input "20250910_PUSH_IOS _L2_Print_Banners" at bounding box center [708, 99] width 121 height 12
type input "20250910_PUSH_Android_L2_Print_Banners"
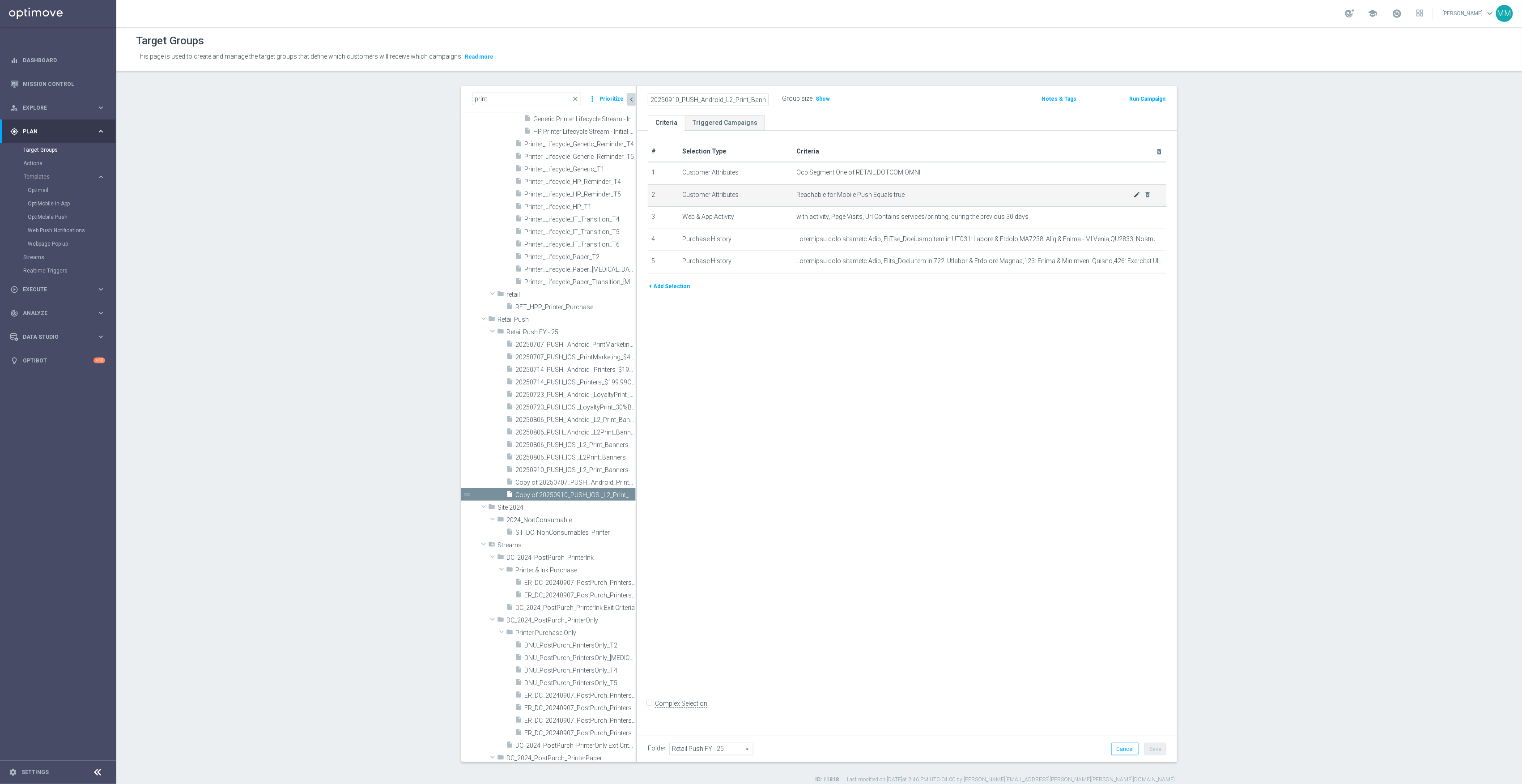
click at [1135, 197] on icon "mode_edit" at bounding box center [1137, 194] width 7 height 7
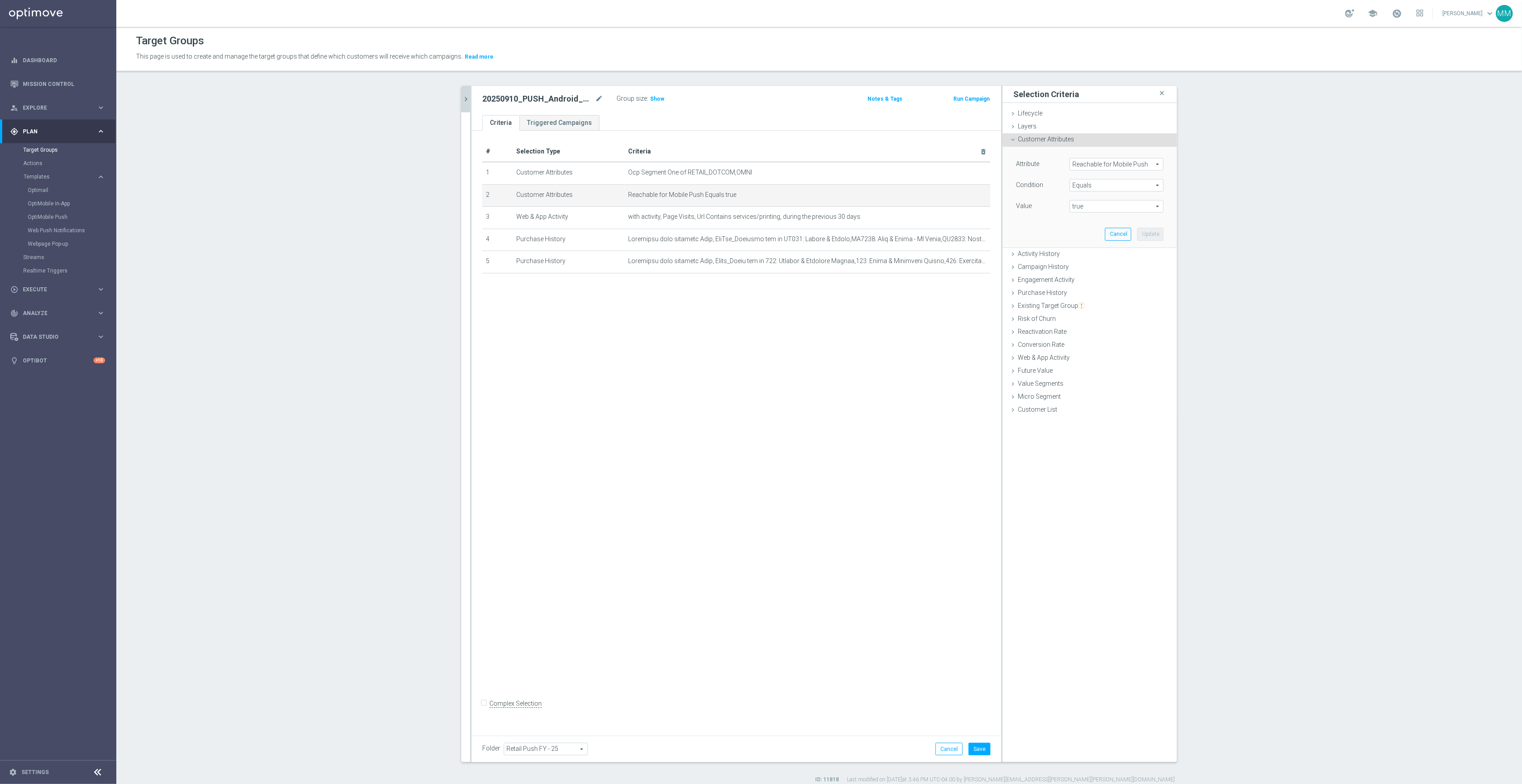
click at [1129, 160] on span "Reachable for Mobile Push" at bounding box center [1116, 164] width 93 height 12
click at [1130, 163] on input "search" at bounding box center [1116, 164] width 94 height 12
type input "reach"
click at [1137, 197] on label "Reachable for Web Push" at bounding box center [1113, 201] width 86 height 12
type input "Reachable for Web Push"
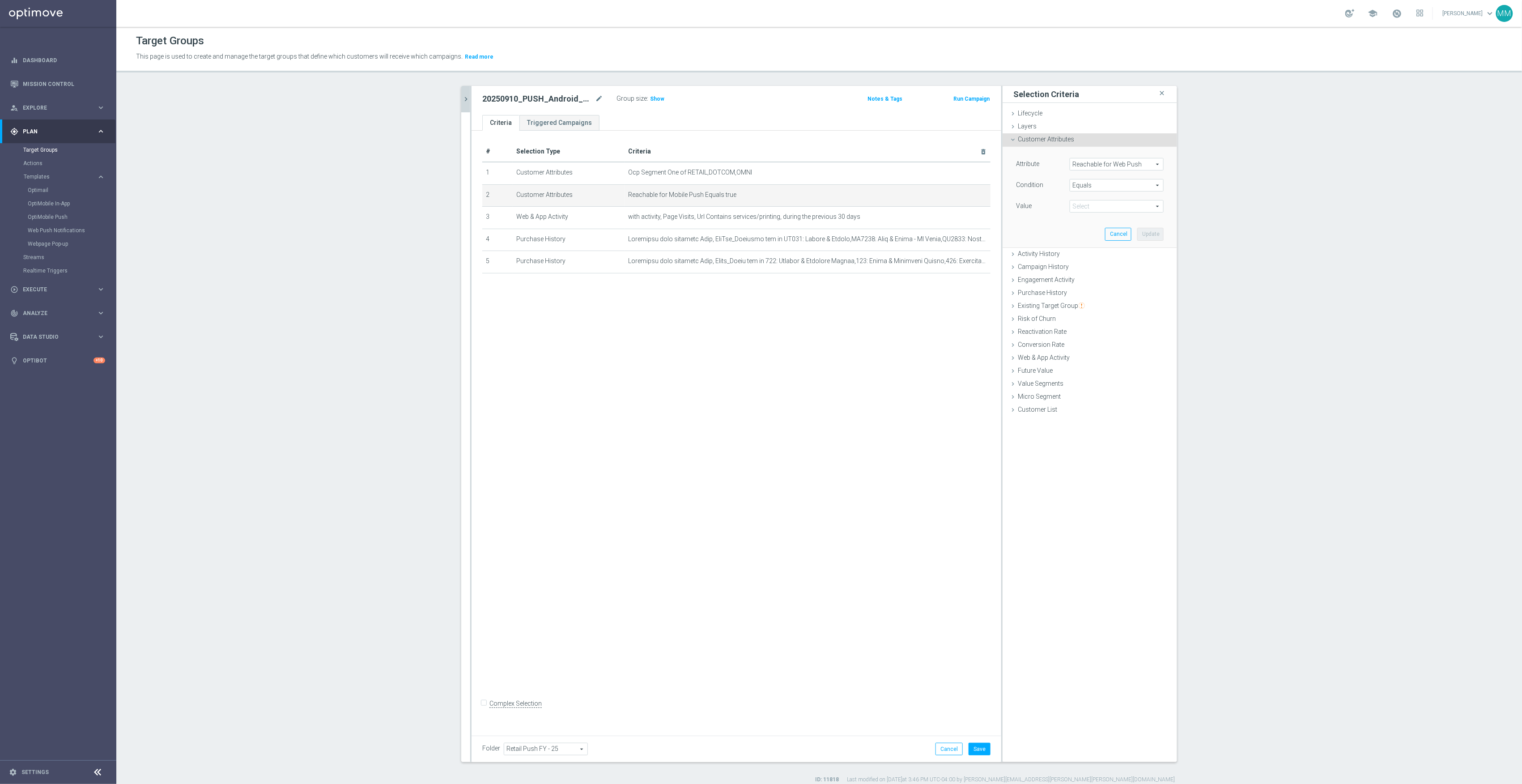
click at [1129, 206] on span "true" at bounding box center [1116, 206] width 93 height 12
click at [1075, 233] on span "true" at bounding box center [1117, 231] width 85 height 7
type input "true"
click at [1147, 233] on button "Update" at bounding box center [1150, 233] width 27 height 12
click at [992, 731] on div "# Selection Type Criteria delete_forever 1 Customer Attributes Ocp Segment One …" at bounding box center [736, 433] width 530 height 605
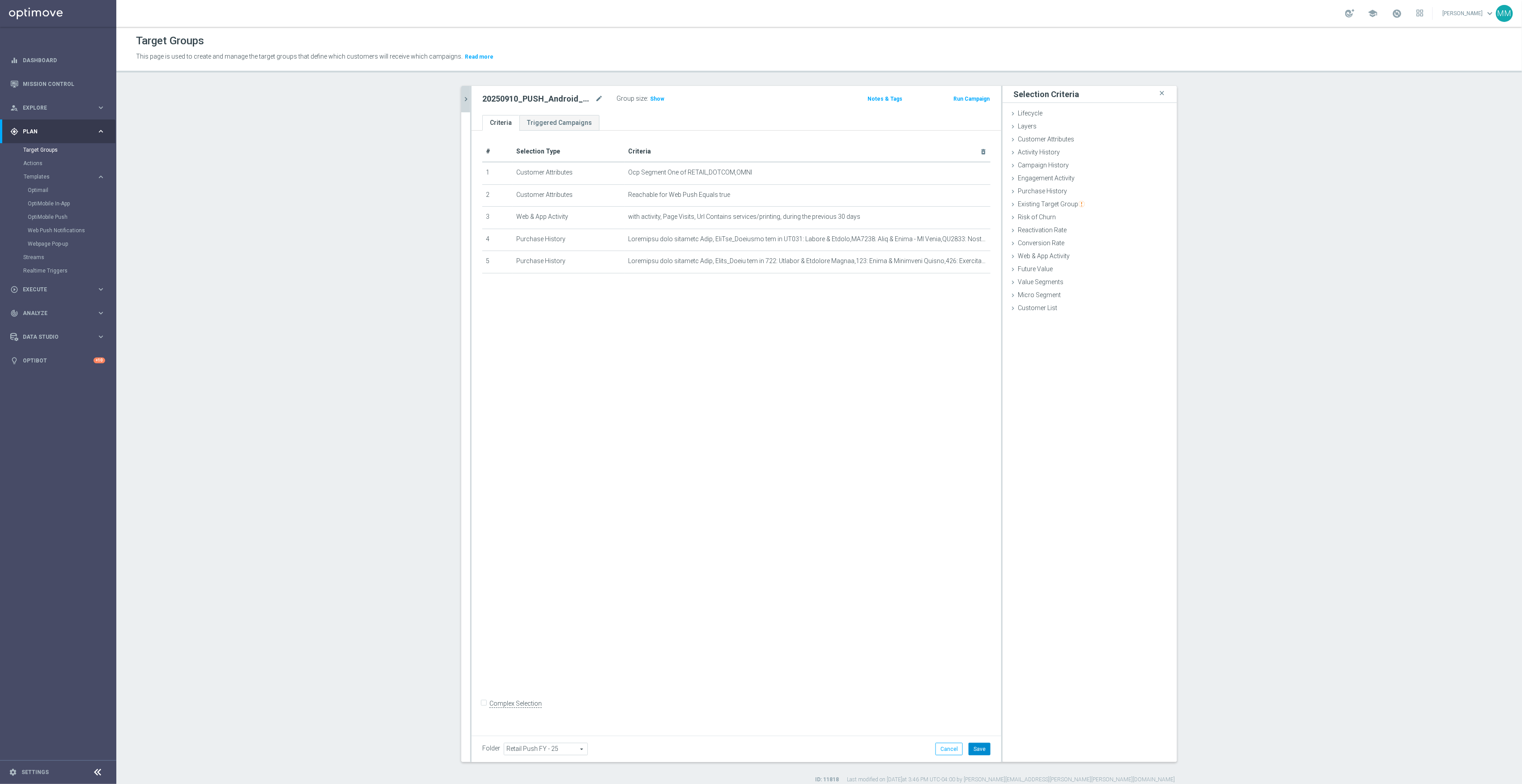
click at [981, 744] on button "Save" at bounding box center [979, 749] width 22 height 12
click at [656, 99] on span "Show" at bounding box center [657, 99] width 14 height 6
click at [461, 100] on icon "chevron_right" at bounding box center [466, 99] width 8 height 8
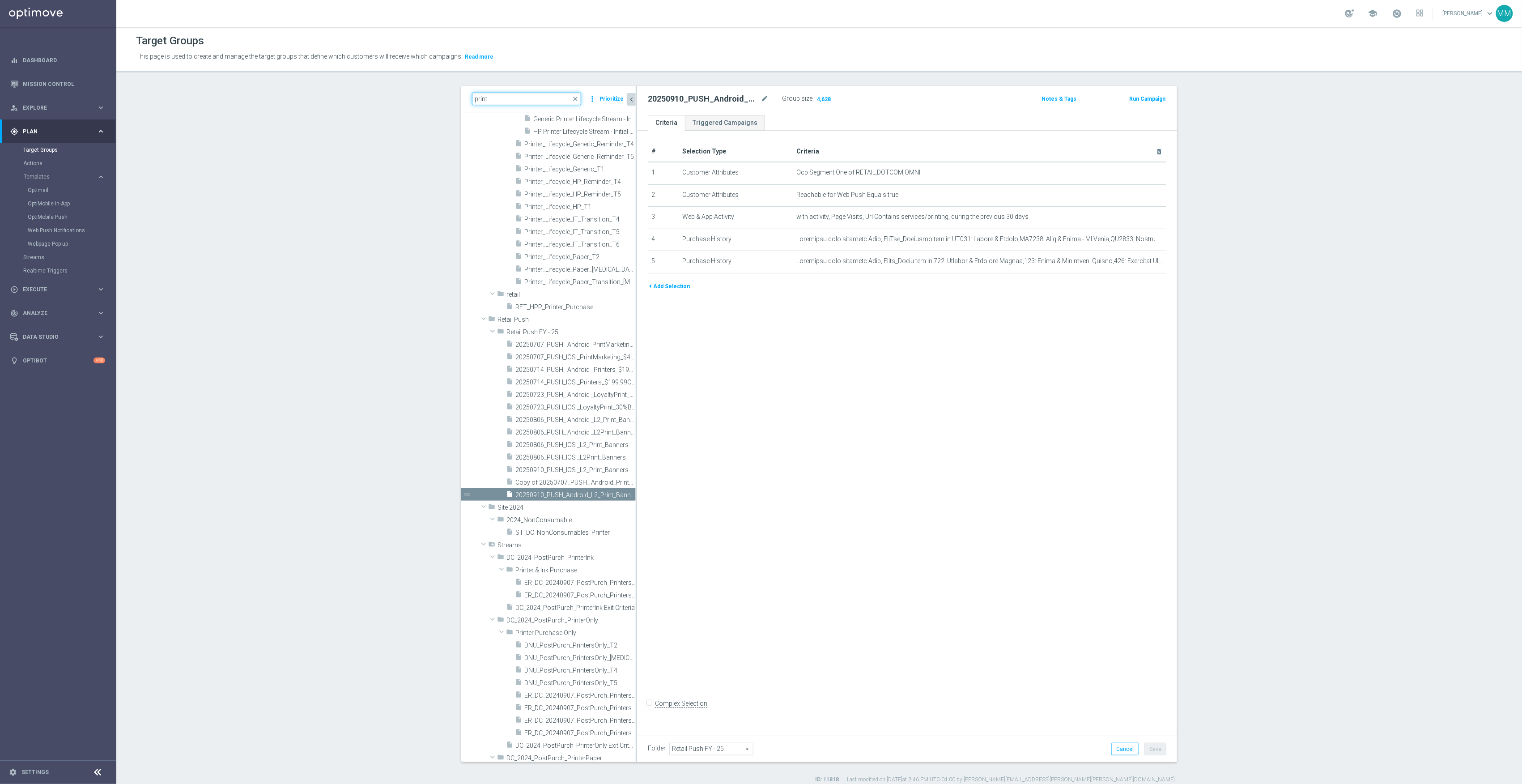
drag, startPoint x: 509, startPoint y: 100, endPoint x: 375, endPoint y: 97, distance: 134.0
click at [375, 97] on section "print close more_vert Prioritize Customer Target Groups library_add create_new_…" at bounding box center [819, 434] width 1406 height 697
type input "verizon"
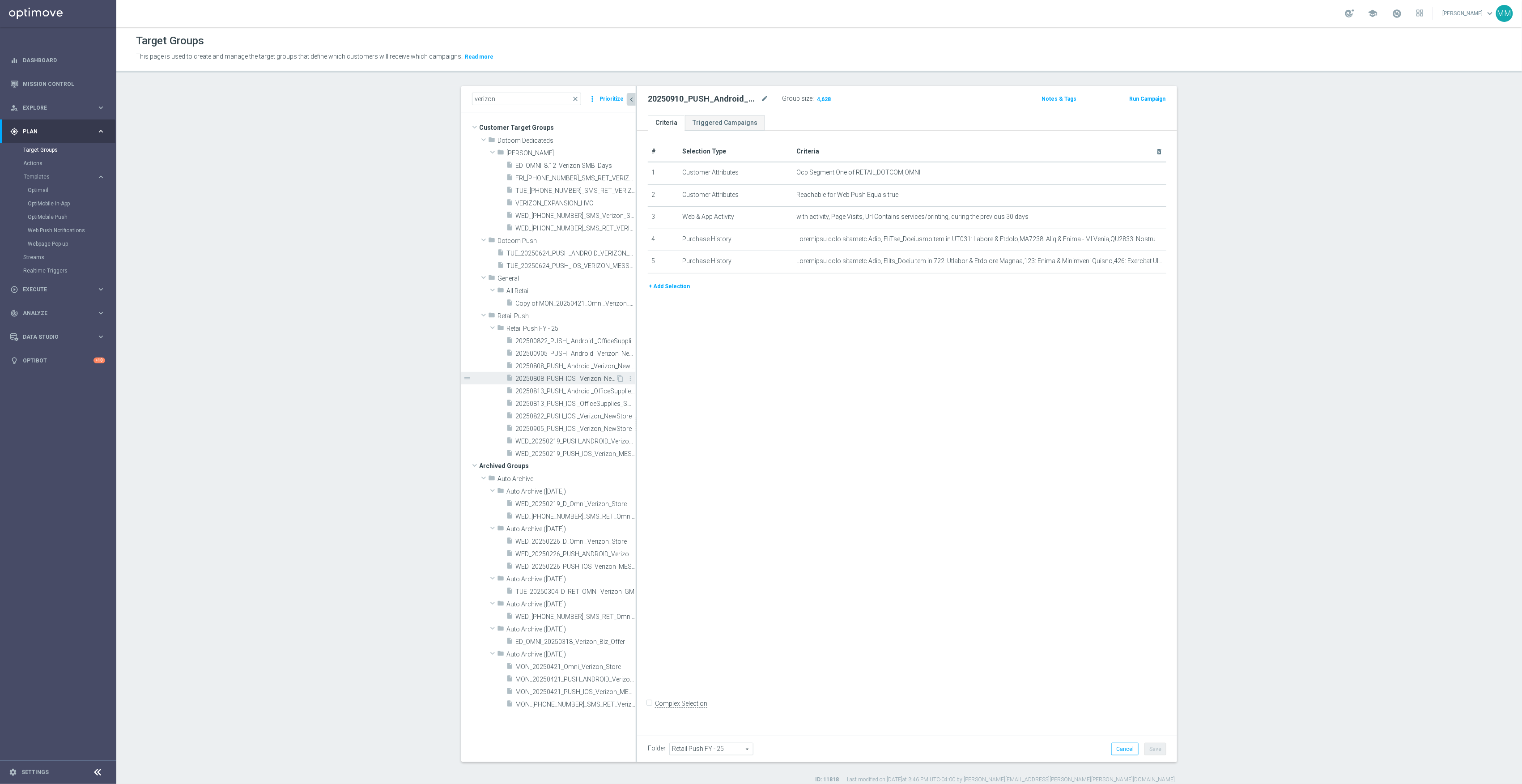
click at [560, 378] on span "20250808_PUSH_IOS _Verizon_New Store" at bounding box center [565, 379] width 100 height 8
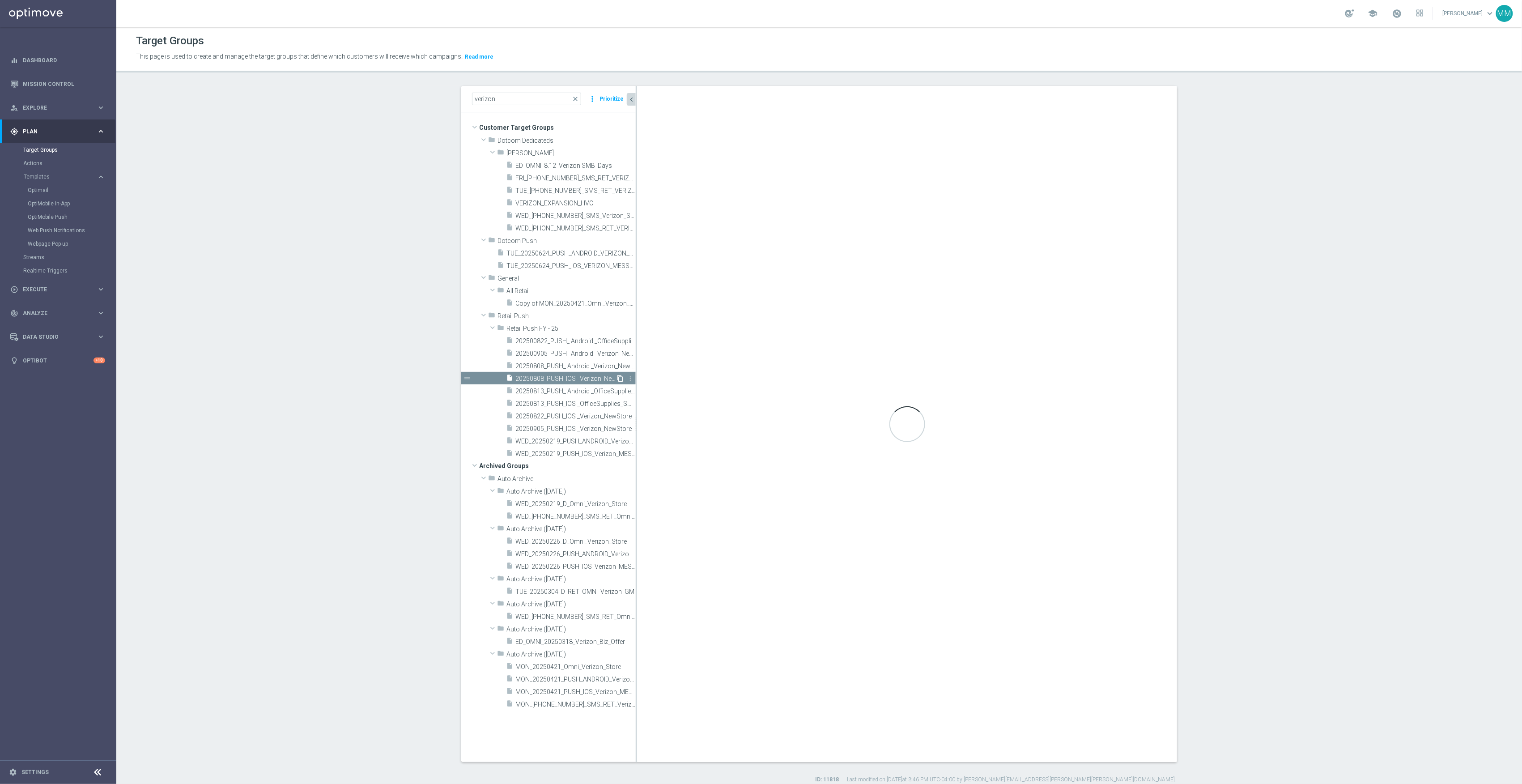
checkbox input "true"
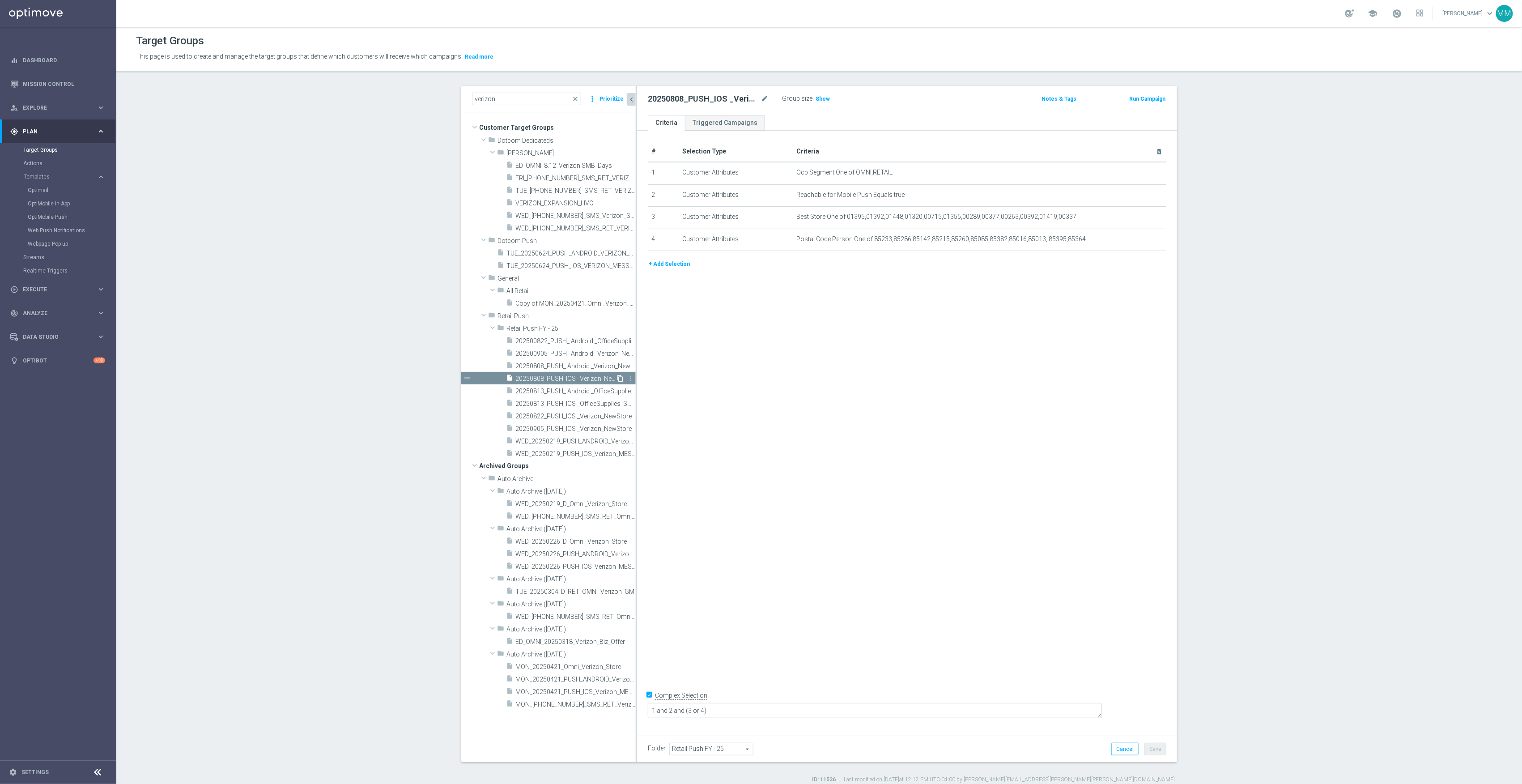
click at [616, 377] on icon "content_copy" at bounding box center [620, 379] width 7 height 7
click at [762, 99] on icon "mode_edit" at bounding box center [765, 99] width 8 height 11
click at [738, 99] on input "text" at bounding box center [708, 99] width 121 height 12
paste input "20250912_PUSH_IOS _Verizon"
type input "20250912_PUSH_IOS _Verizon"
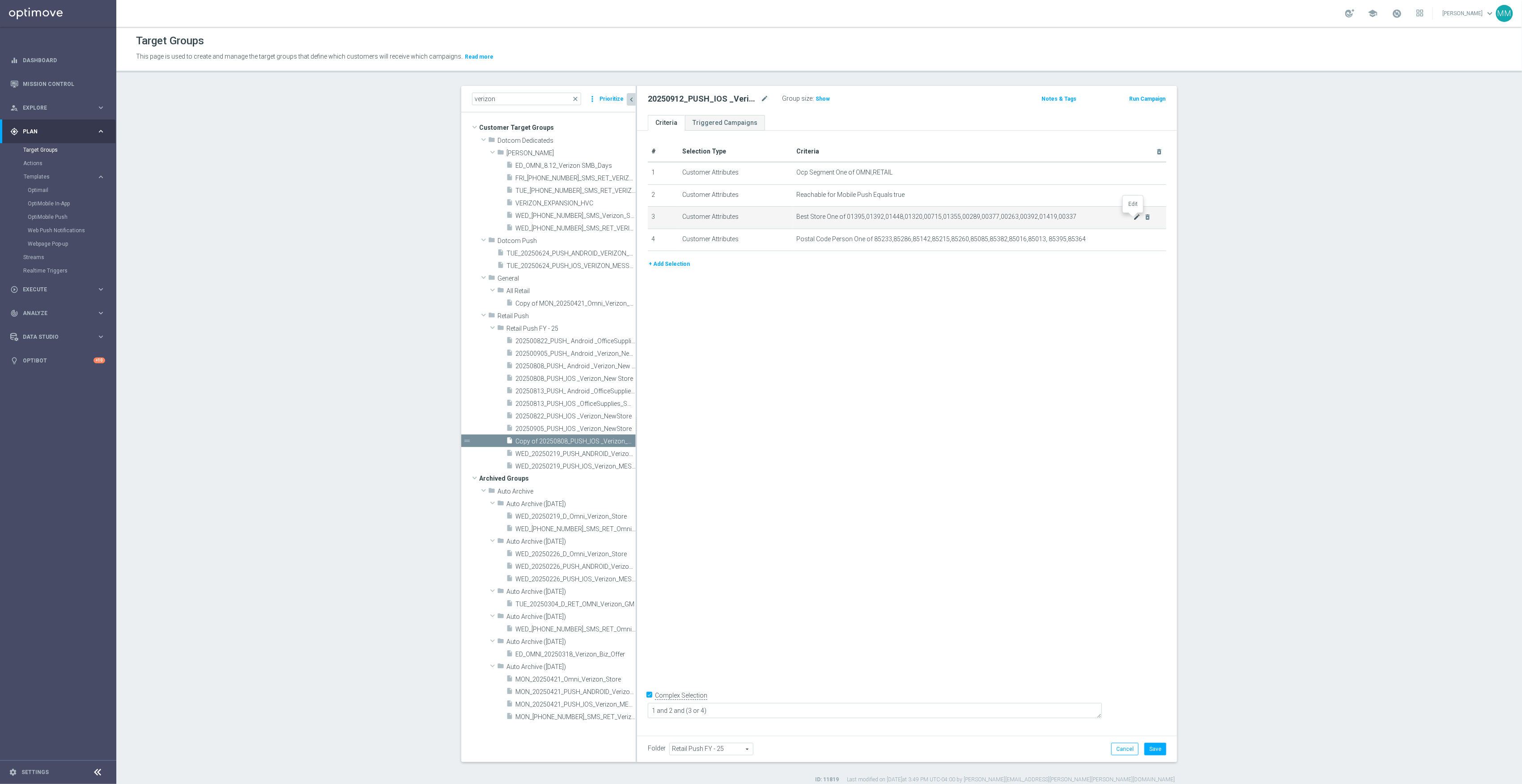
click at [1134, 220] on icon "mode_edit" at bounding box center [1137, 217] width 7 height 7
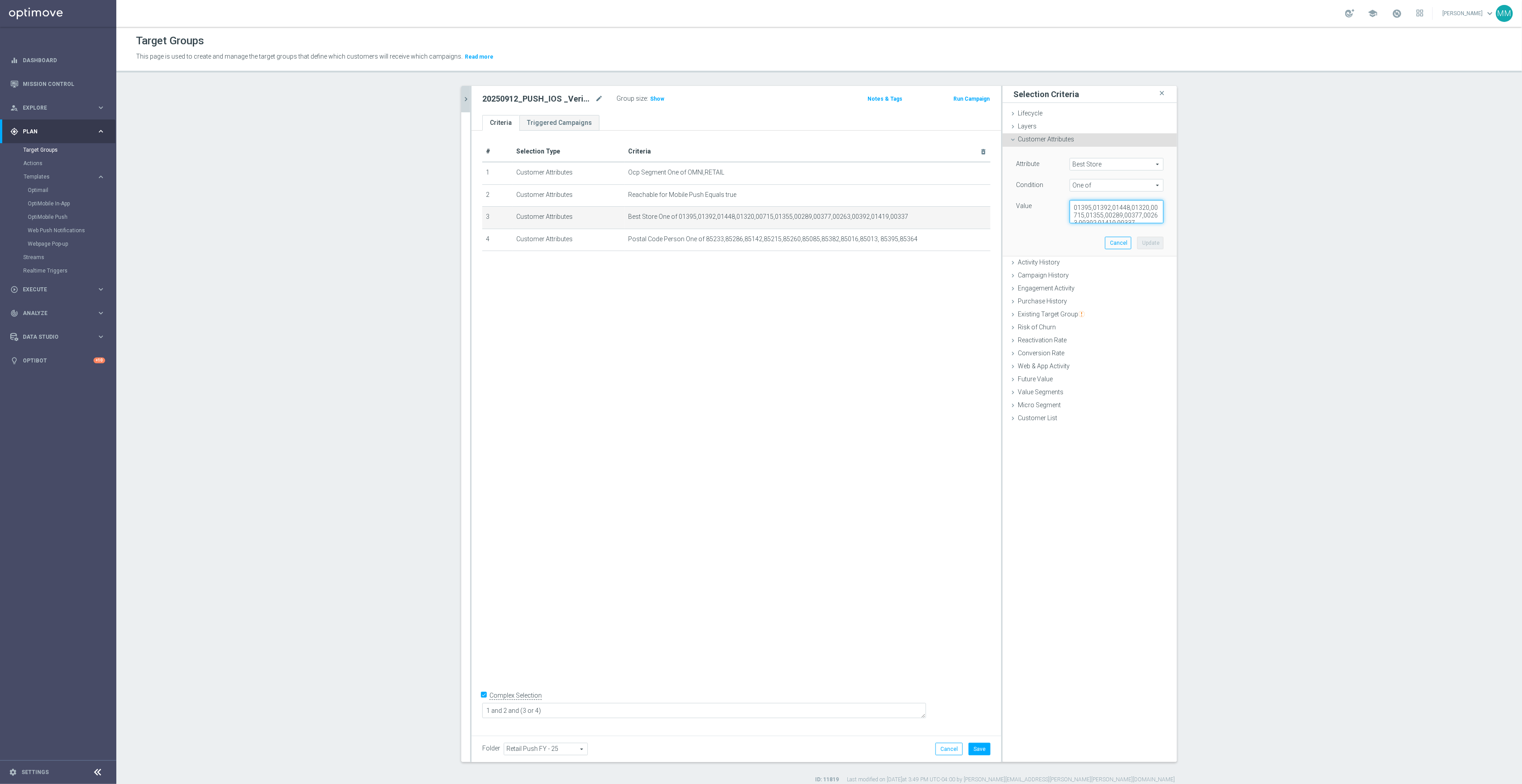
scroll to position [8, 0]
drag, startPoint x: 1067, startPoint y: 207, endPoint x: 1226, endPoint y: 265, distance: 169.2
click at [1226, 265] on section "verizon close more_vert Prioritize Customer Target Groups library_add create_ne…" at bounding box center [819, 434] width 1406 height 697
paste textarea ",00329,00986,00046,01293,00627,01256,00025,00084,01551,01660,00183,00348,01715,…"
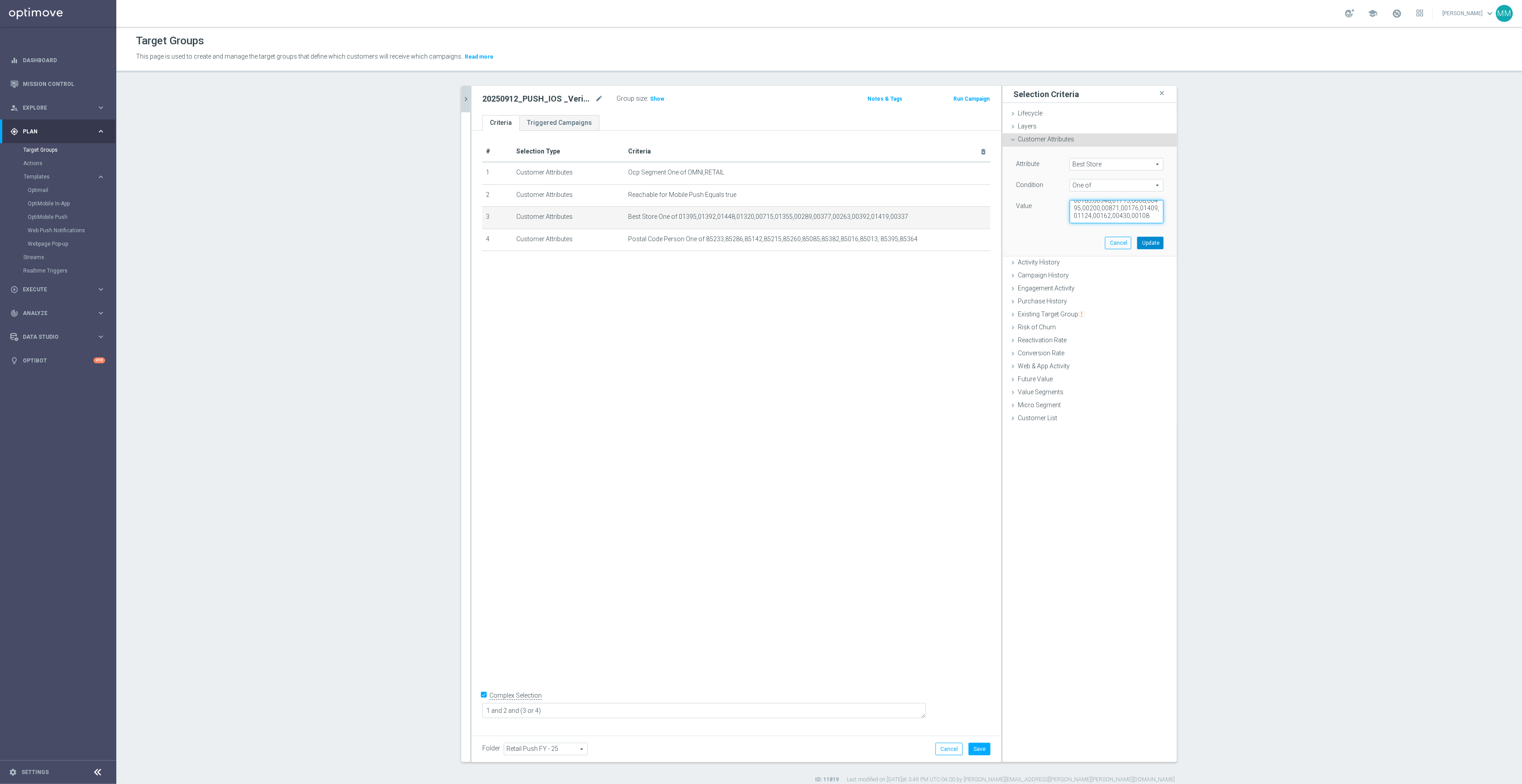
type textarea "01395,01392,01448,01320,00715,01355,00289,00377,00263,00392,01419,00337,00329,0…"
click at [1146, 244] on button "Update" at bounding box center [1150, 243] width 27 height 12
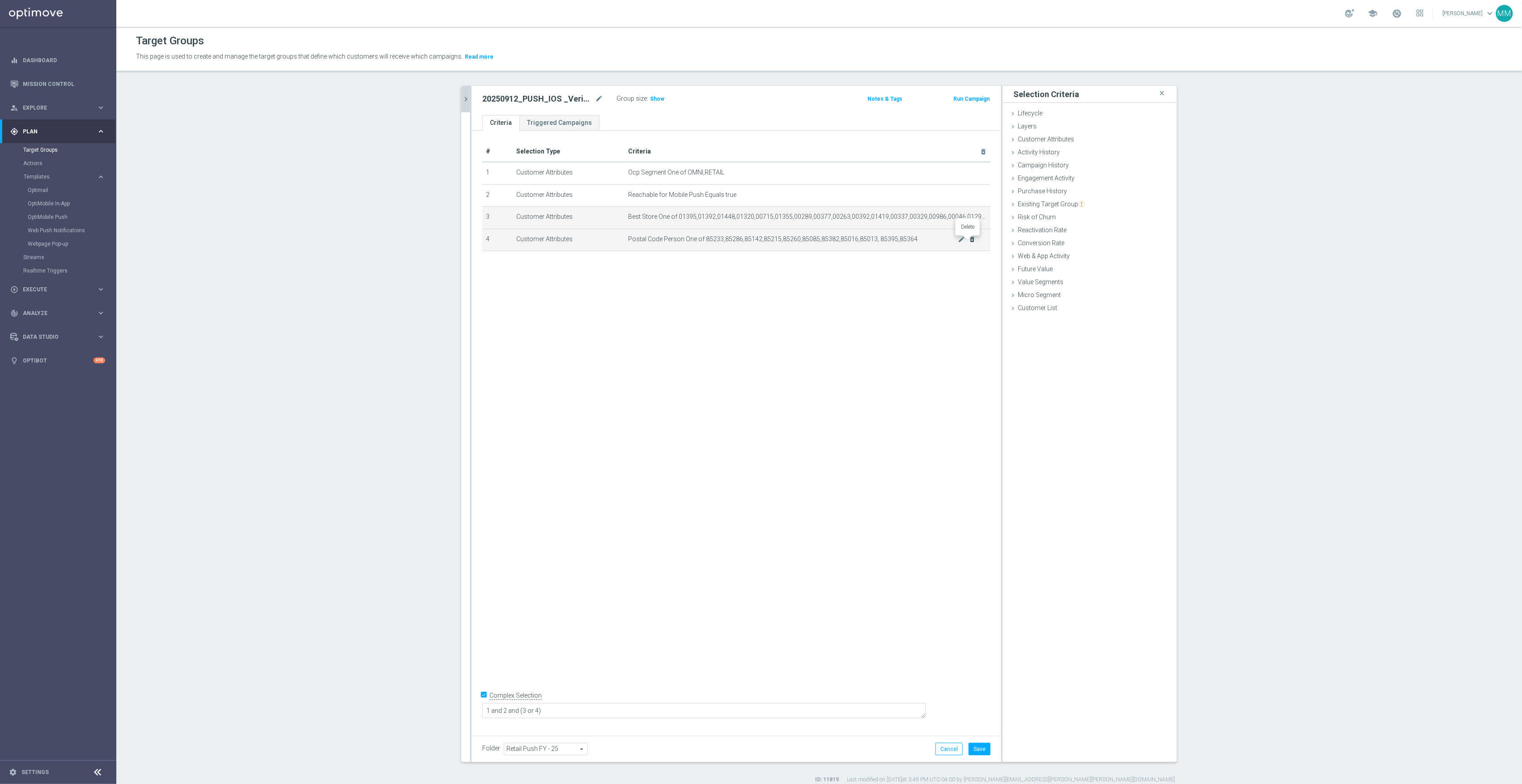
click at [970, 243] on icon "delete_forever" at bounding box center [973, 239] width 7 height 7
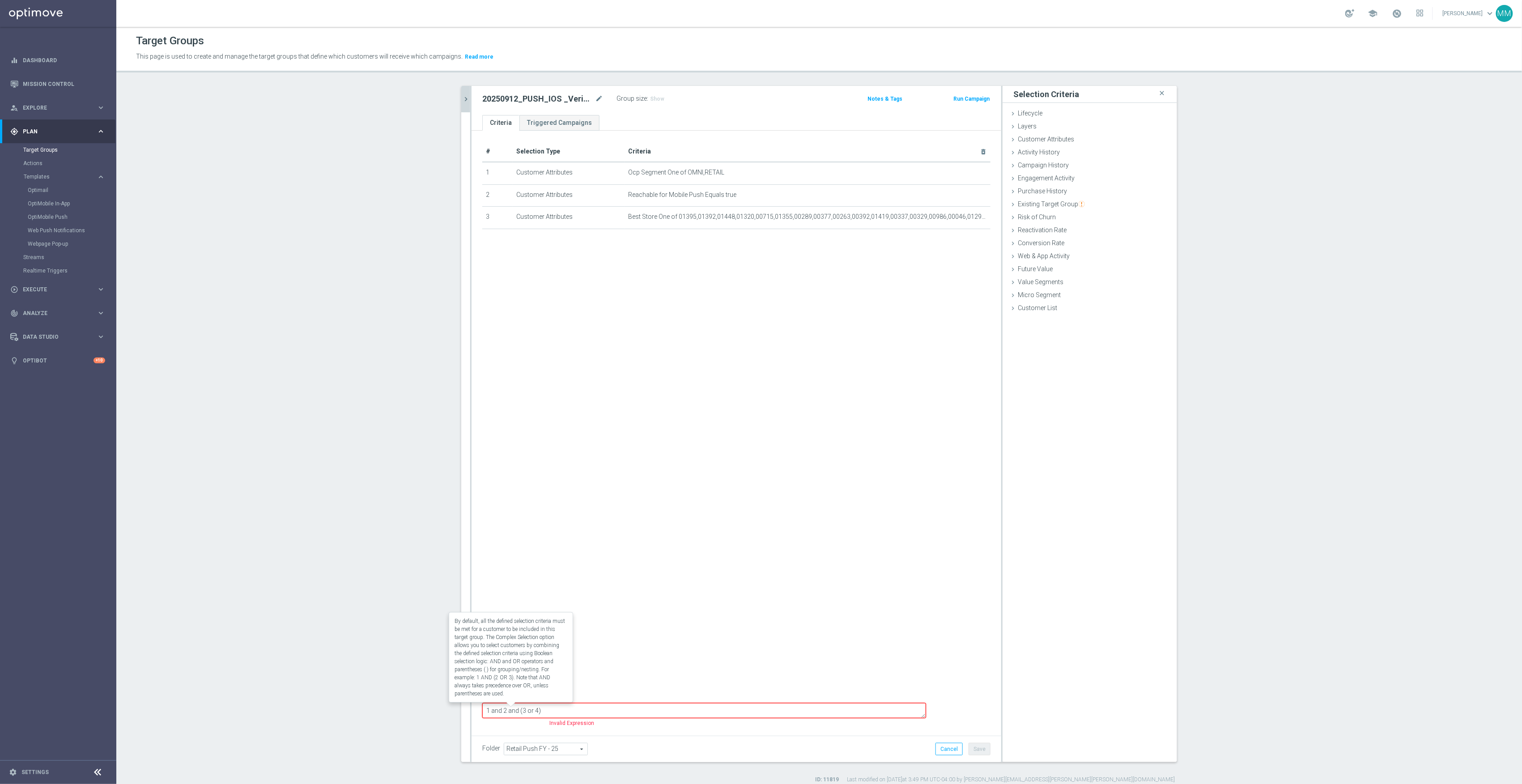
click at [523, 699] on label "Complex Selection" at bounding box center [515, 694] width 53 height 8
click at [488, 702] on input "Complex Selection" at bounding box center [485, 695] width 6 height 12
checkbox input "false"
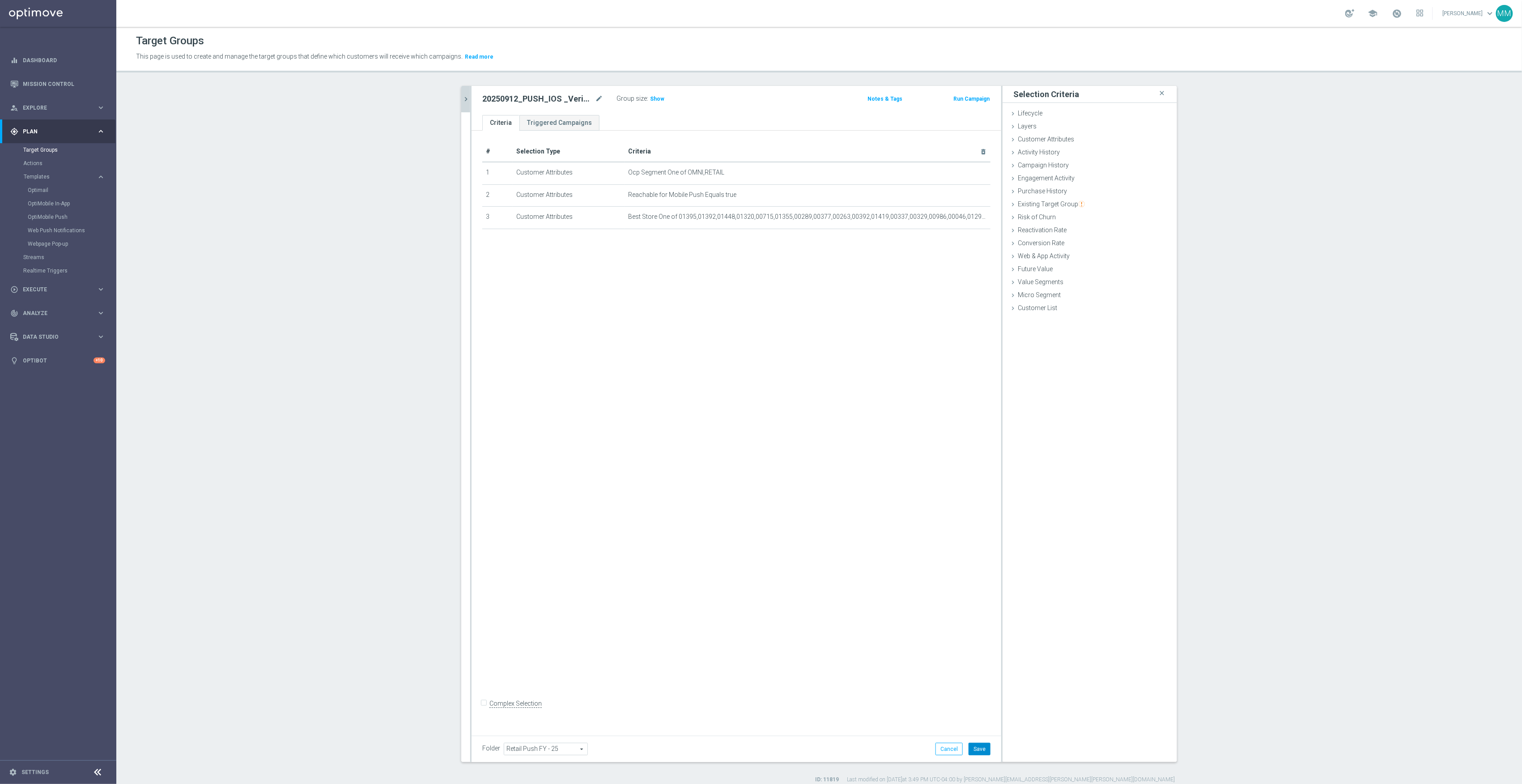
click at [978, 751] on button "Save" at bounding box center [979, 749] width 22 height 12
click at [651, 97] on span "Show" at bounding box center [657, 99] width 14 height 6
click at [461, 92] on button "chevron_right" at bounding box center [466, 99] width 9 height 27
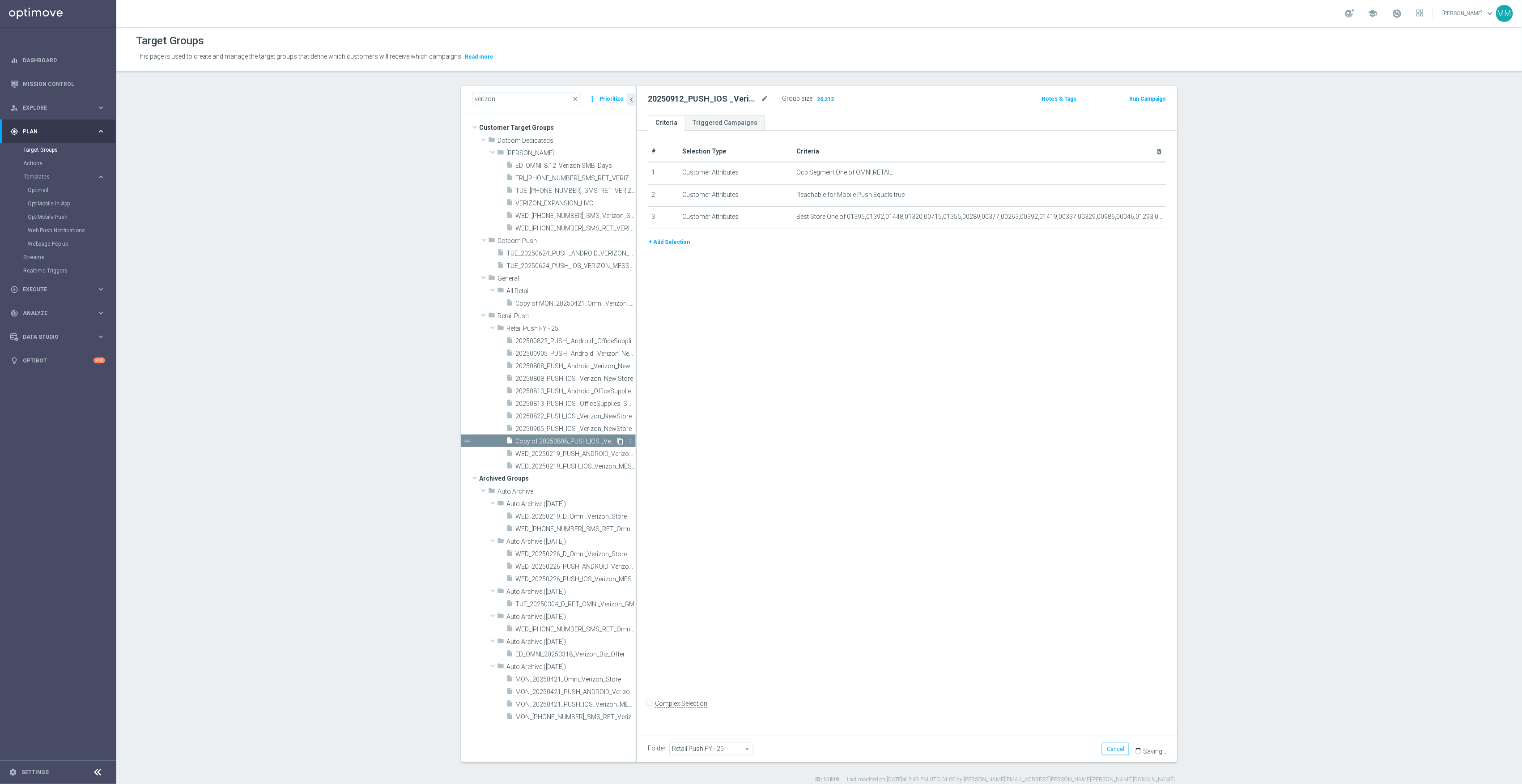
click at [616, 440] on icon "content_copy" at bounding box center [620, 441] width 7 height 7
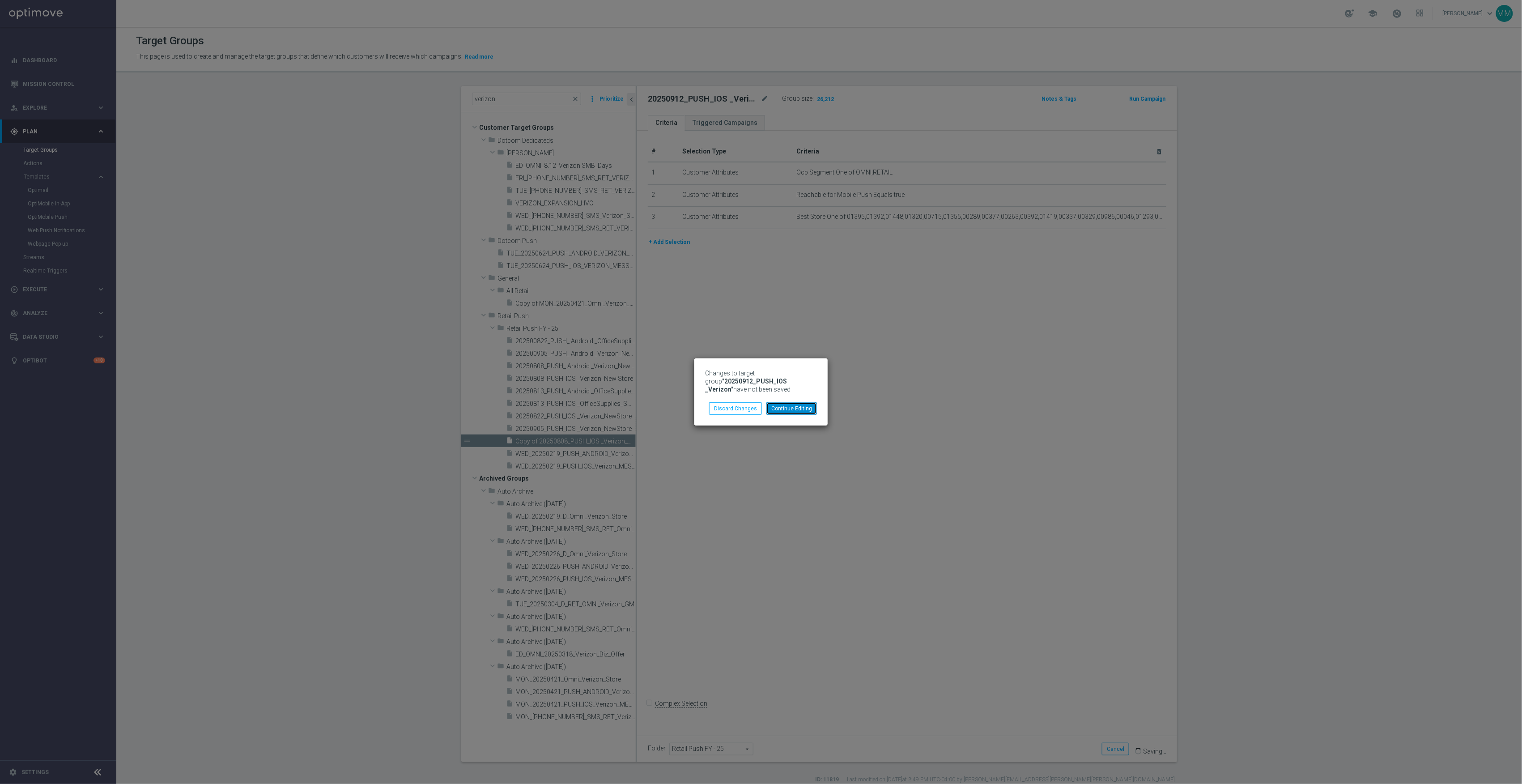
click at [783, 405] on button "Continue Editing" at bounding box center [792, 408] width 51 height 12
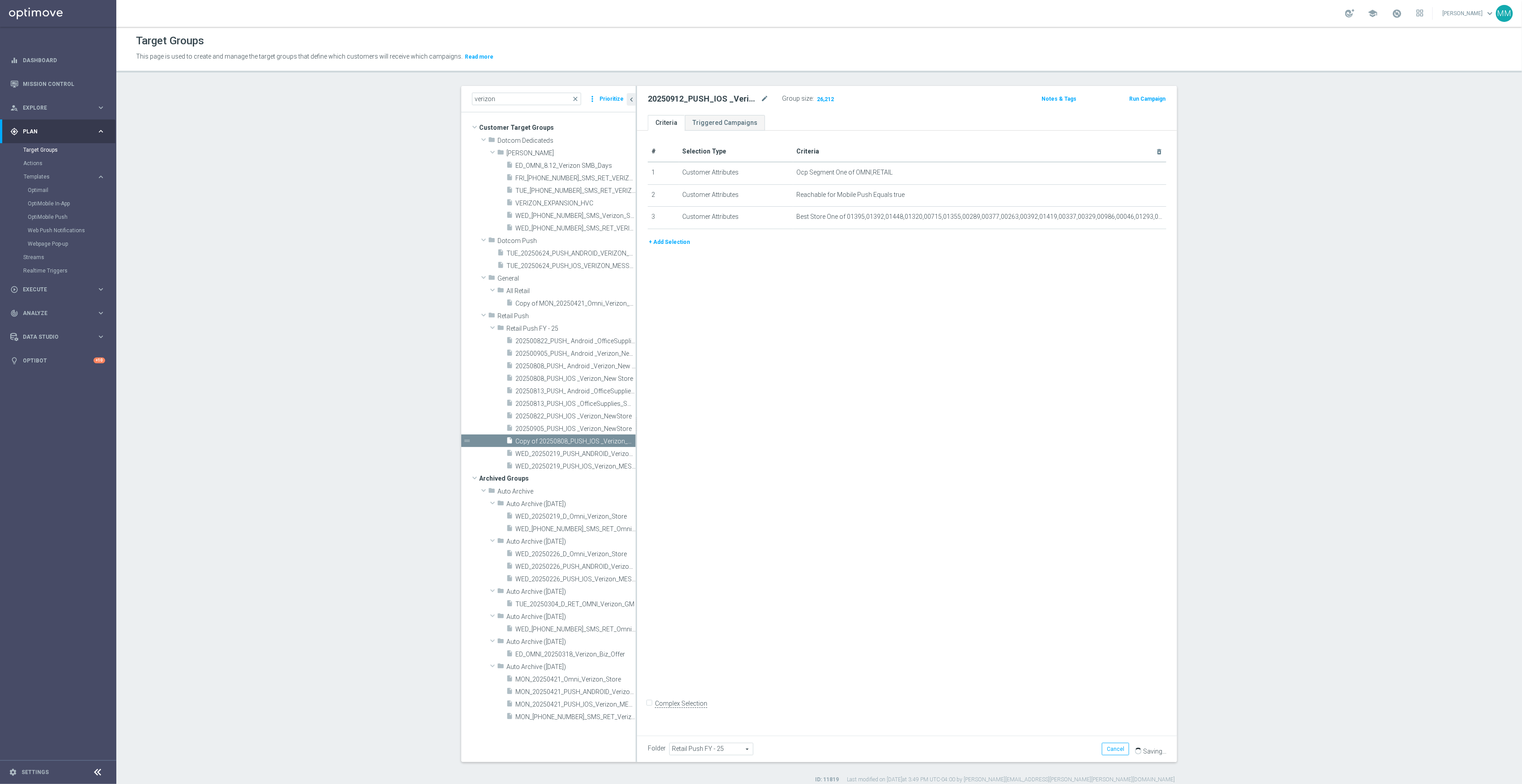
click at [981, 508] on div "# Selection Type Criteria delete_forever 1 Customer Attributes Ocp Segment One …" at bounding box center [907, 430] width 540 height 598
click at [994, 598] on div "# Selection Type Criteria delete_forever 1 Customer Attributes Ocp Segment One …" at bounding box center [907, 430] width 540 height 598
click at [570, 458] on div "insert_drive_file WED_20250219_PUSH_ANDROID_Verizon_MESSAGING" at bounding box center [561, 453] width 110 height 12
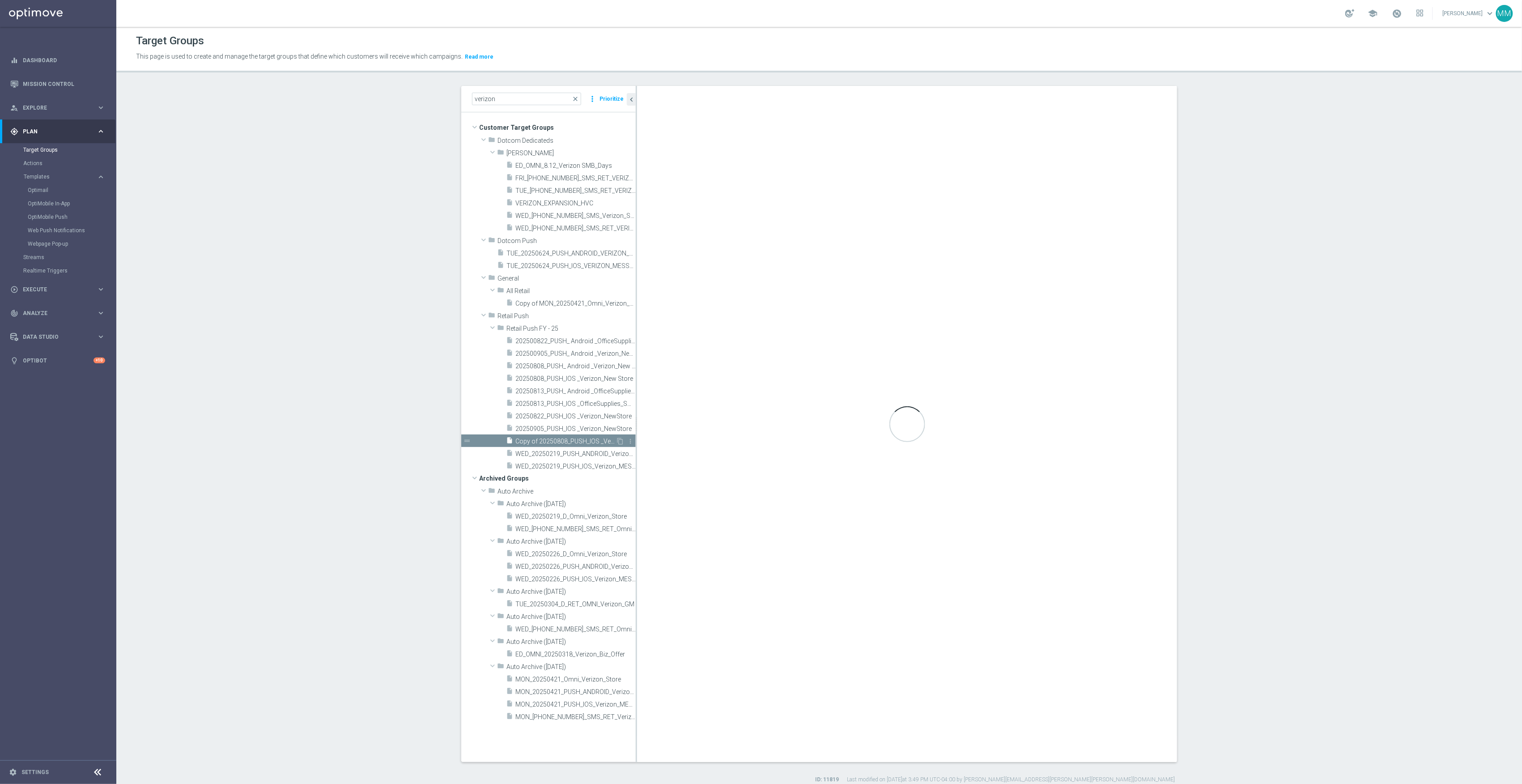
click at [573, 440] on span "Copy of 20250808_PUSH_IOS _Verizon_New Store" at bounding box center [565, 441] width 100 height 8
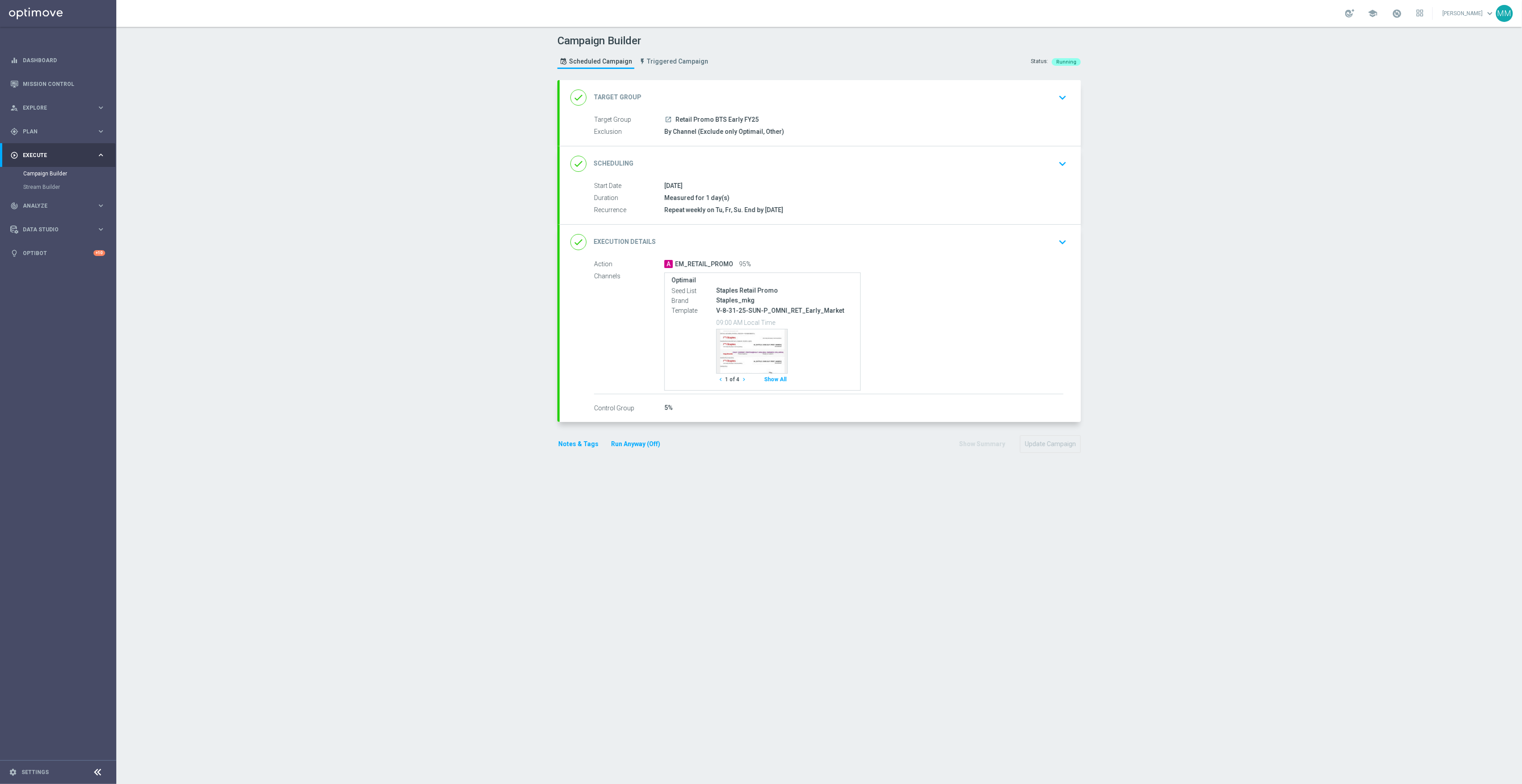
click at [1035, 245] on div "done Execution Details keyboard_arrow_down" at bounding box center [820, 242] width 500 height 17
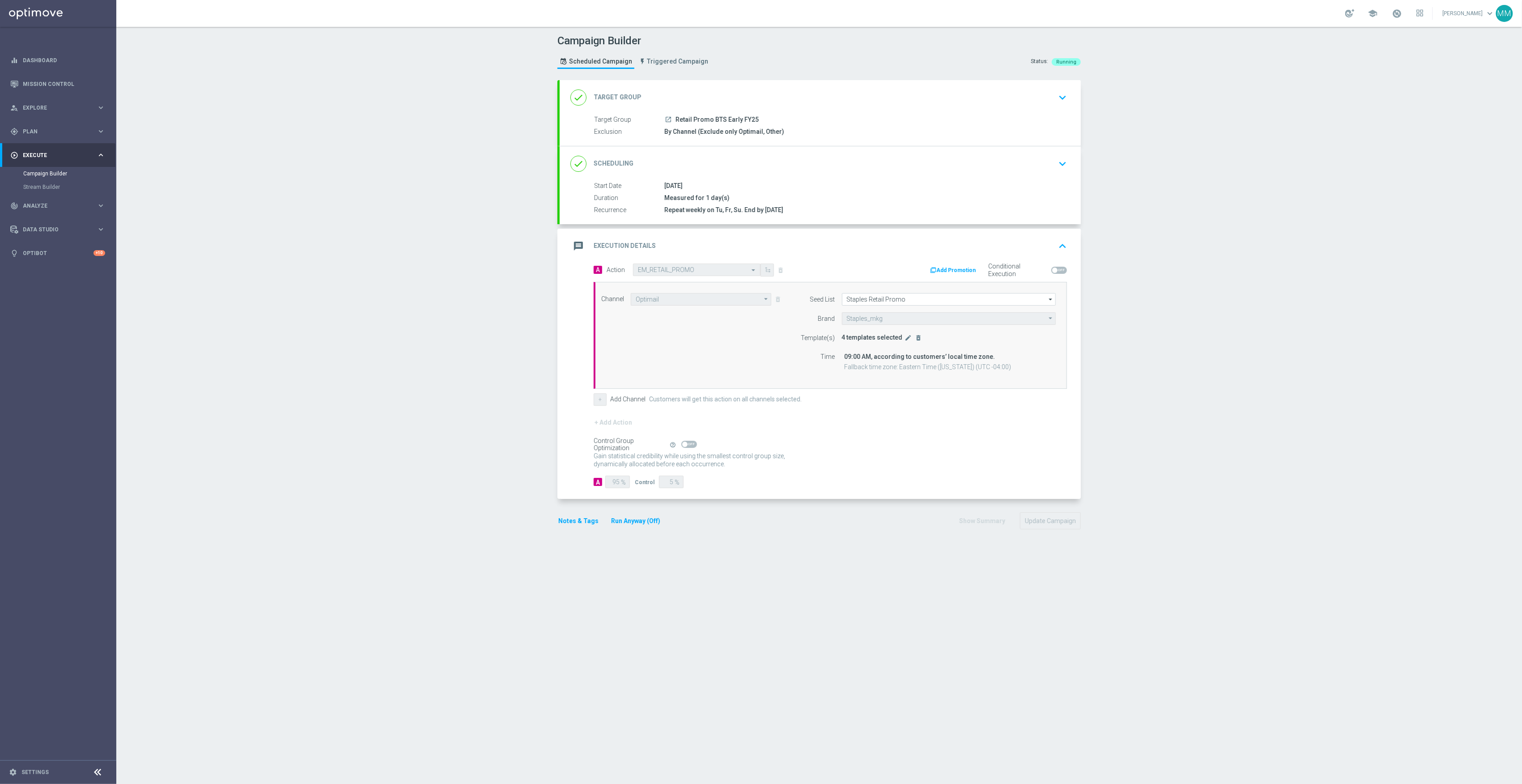
click at [904, 342] on button "edit" at bounding box center [908, 338] width 9 height 8
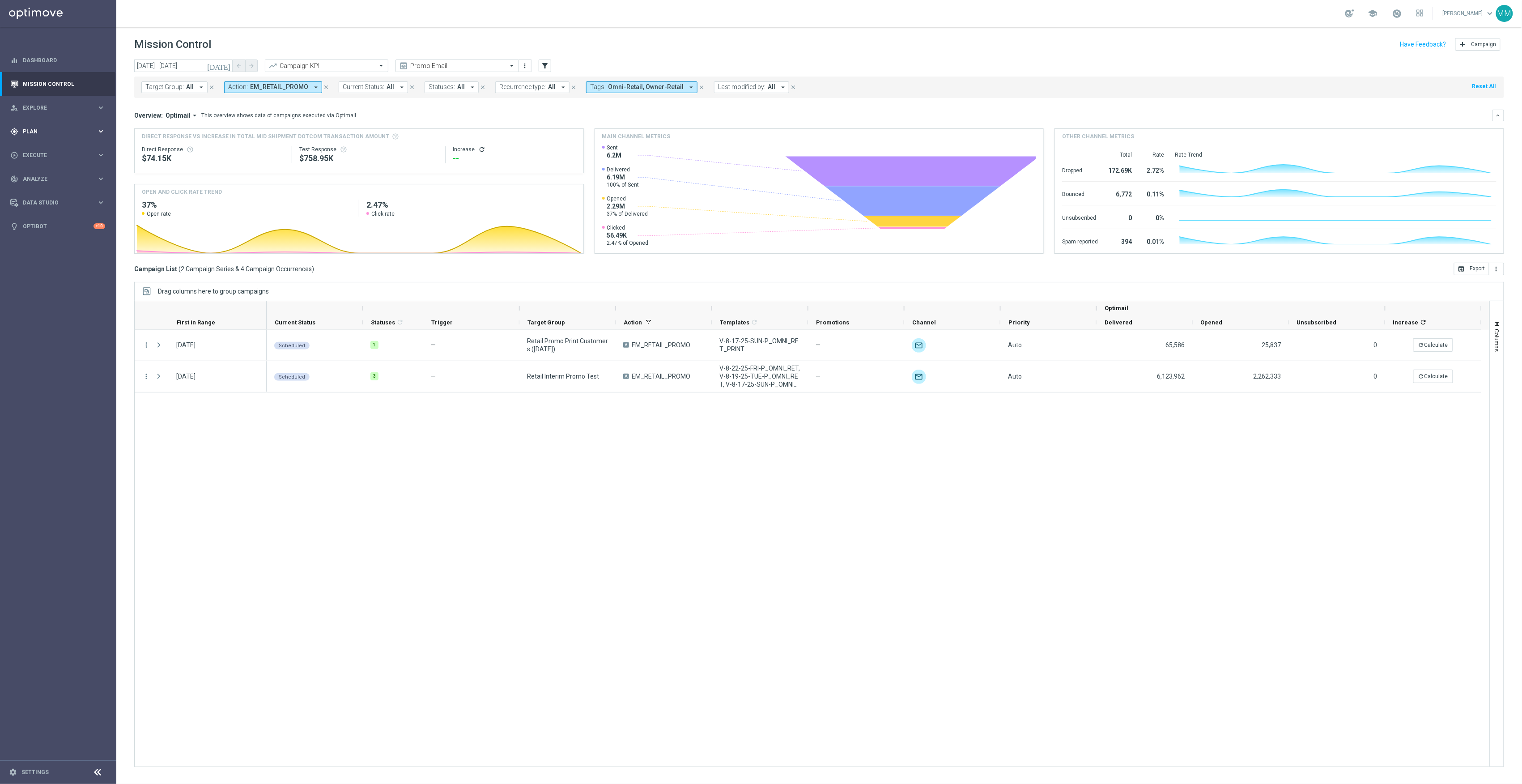
click at [64, 125] on div "gps_fixed Plan keyboard_arrow_right" at bounding box center [57, 131] width 115 height 24
click at [56, 175] on span "Templates" at bounding box center [56, 177] width 64 height 5
click at [58, 147] on link "Target Groups" at bounding box center [58, 150] width 70 height 7
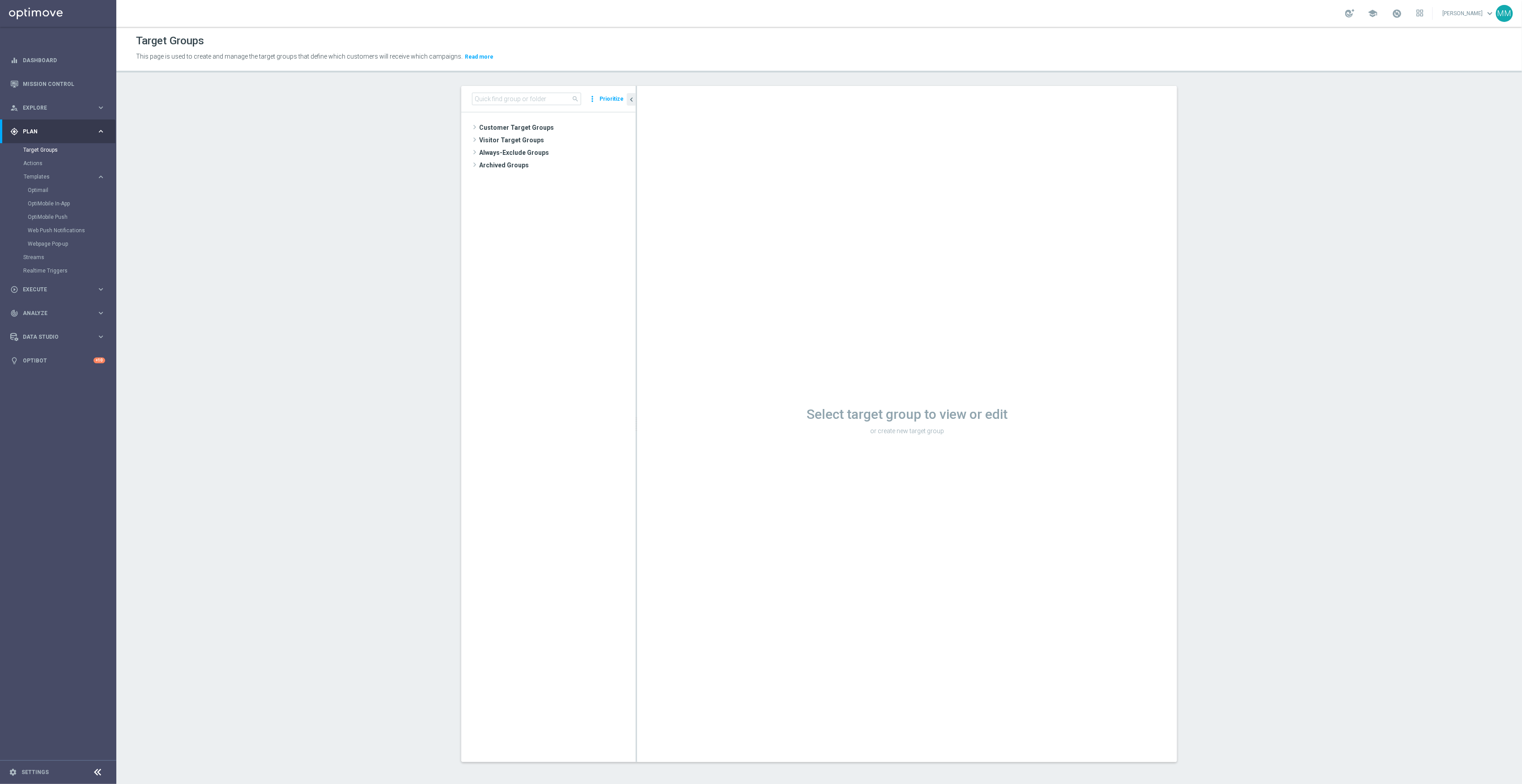
click at [492, 90] on div "search more_vert Prioritize" at bounding box center [548, 99] width 174 height 27
click at [499, 96] on input at bounding box center [526, 99] width 109 height 12
click at [555, 175] on span "20250912_PUSH_iOS_Brkrm_CoffeeAcc" at bounding box center [565, 178] width 100 height 8
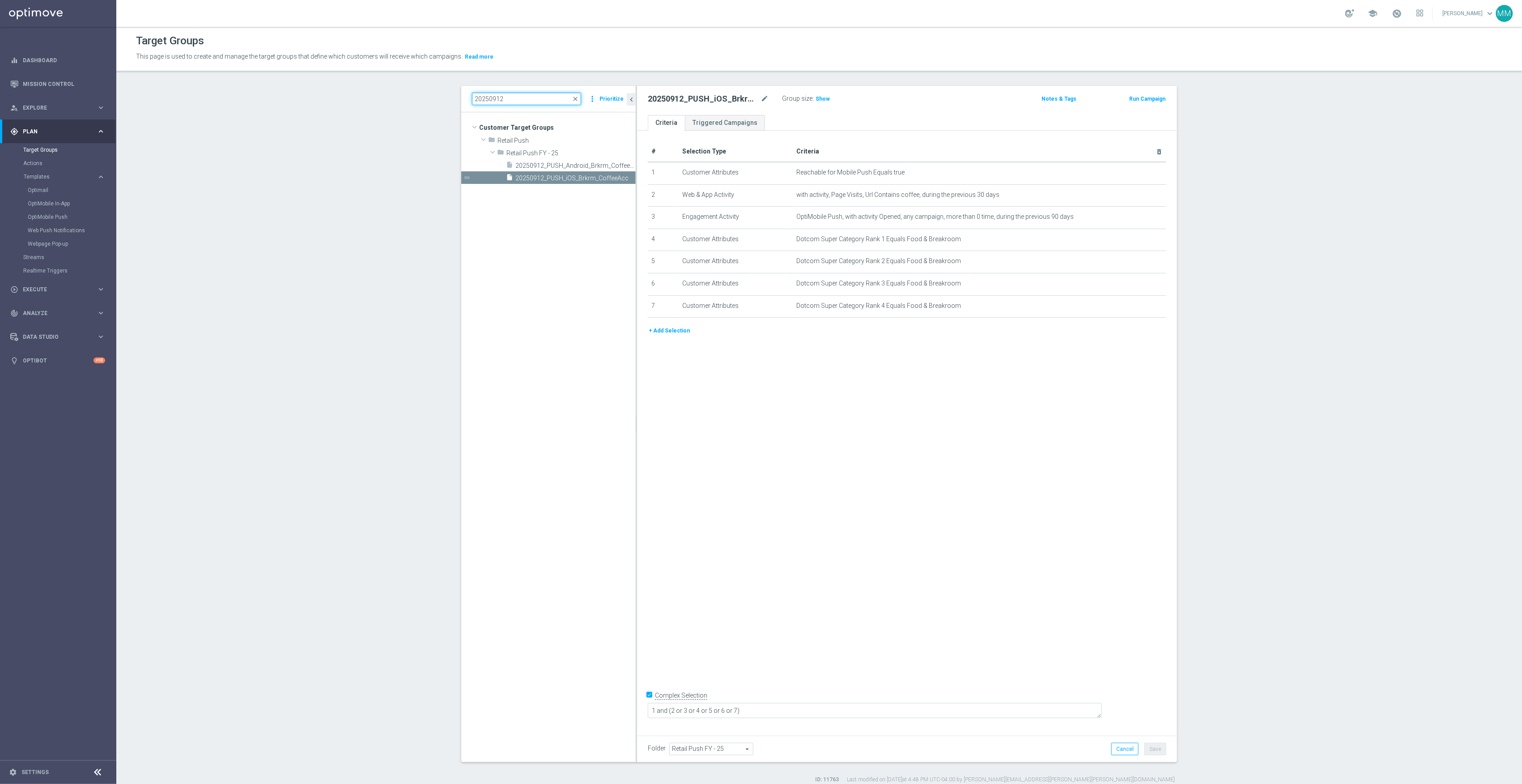
drag, startPoint x: 531, startPoint y: 101, endPoint x: 391, endPoint y: 99, distance: 140.0
click at [391, 99] on section "20250912 close more_vert Prioritize Customer Target Groups library_add create_n…" at bounding box center [819, 434] width 1406 height 697
type input "Verizon"
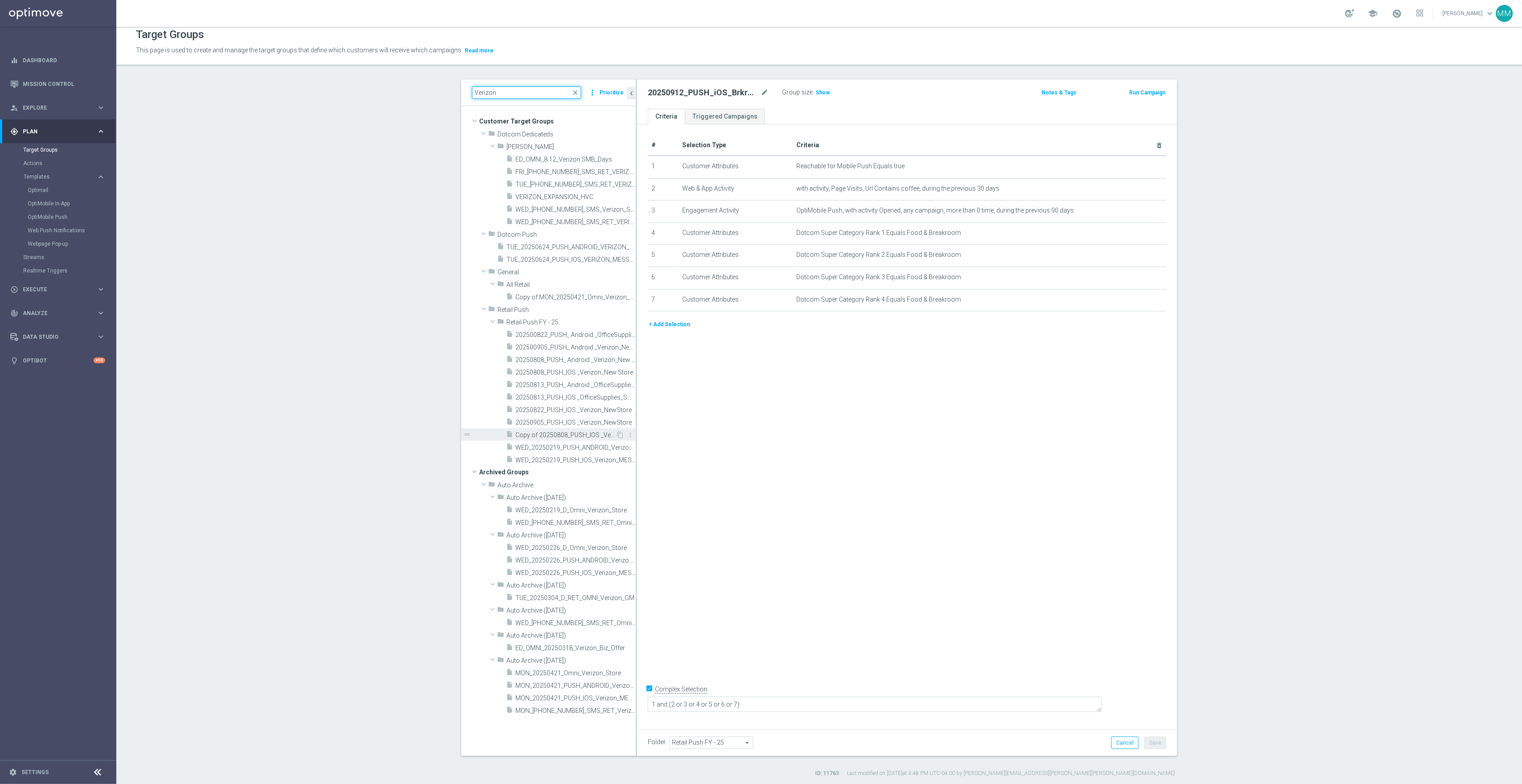
scroll to position [8, 0]
click at [567, 433] on span "Copy of 20250808_PUSH_IOS _Verizon_New Store" at bounding box center [565, 433] width 100 height 8
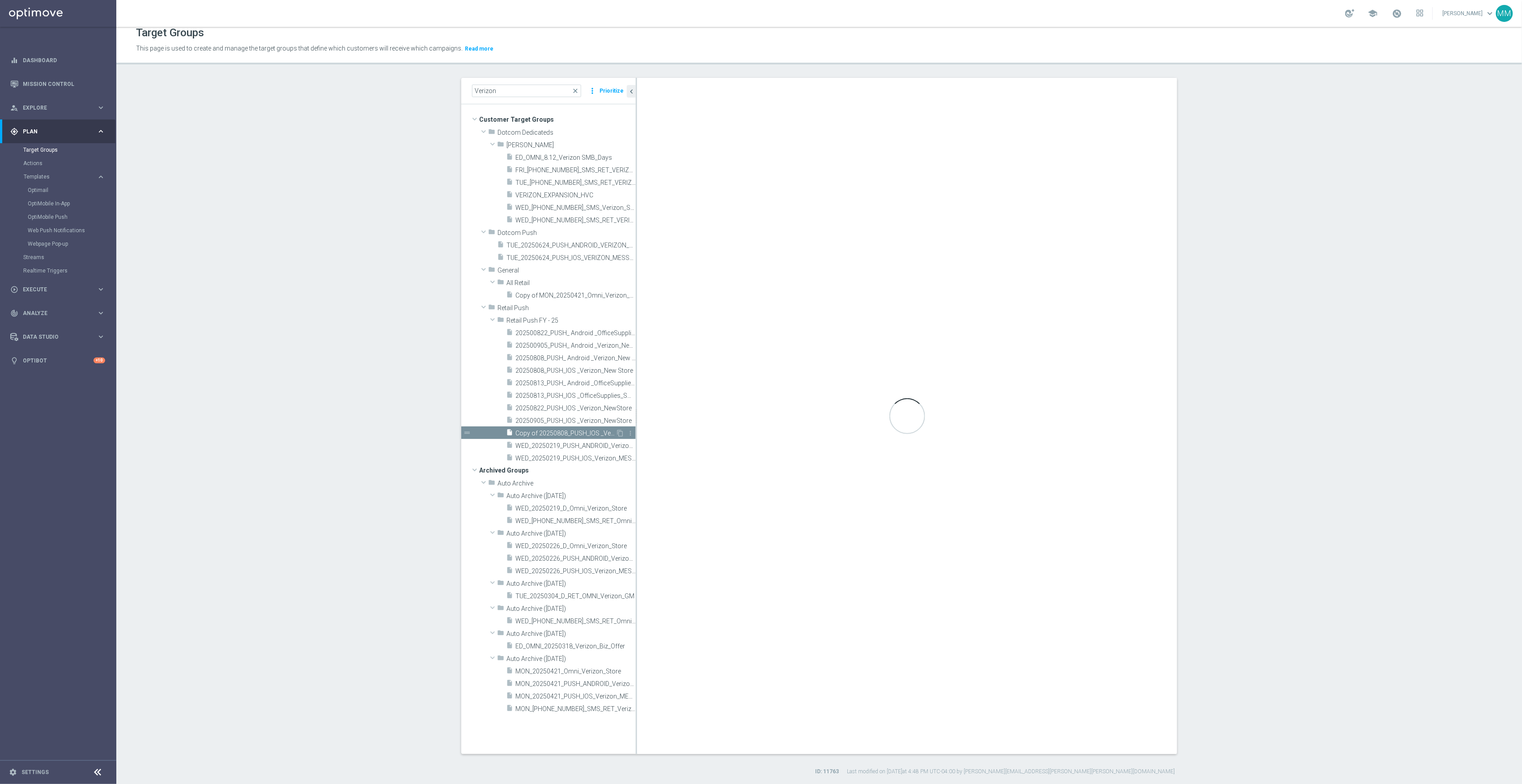
type textarea "1 and 2 and (3 or 4)"
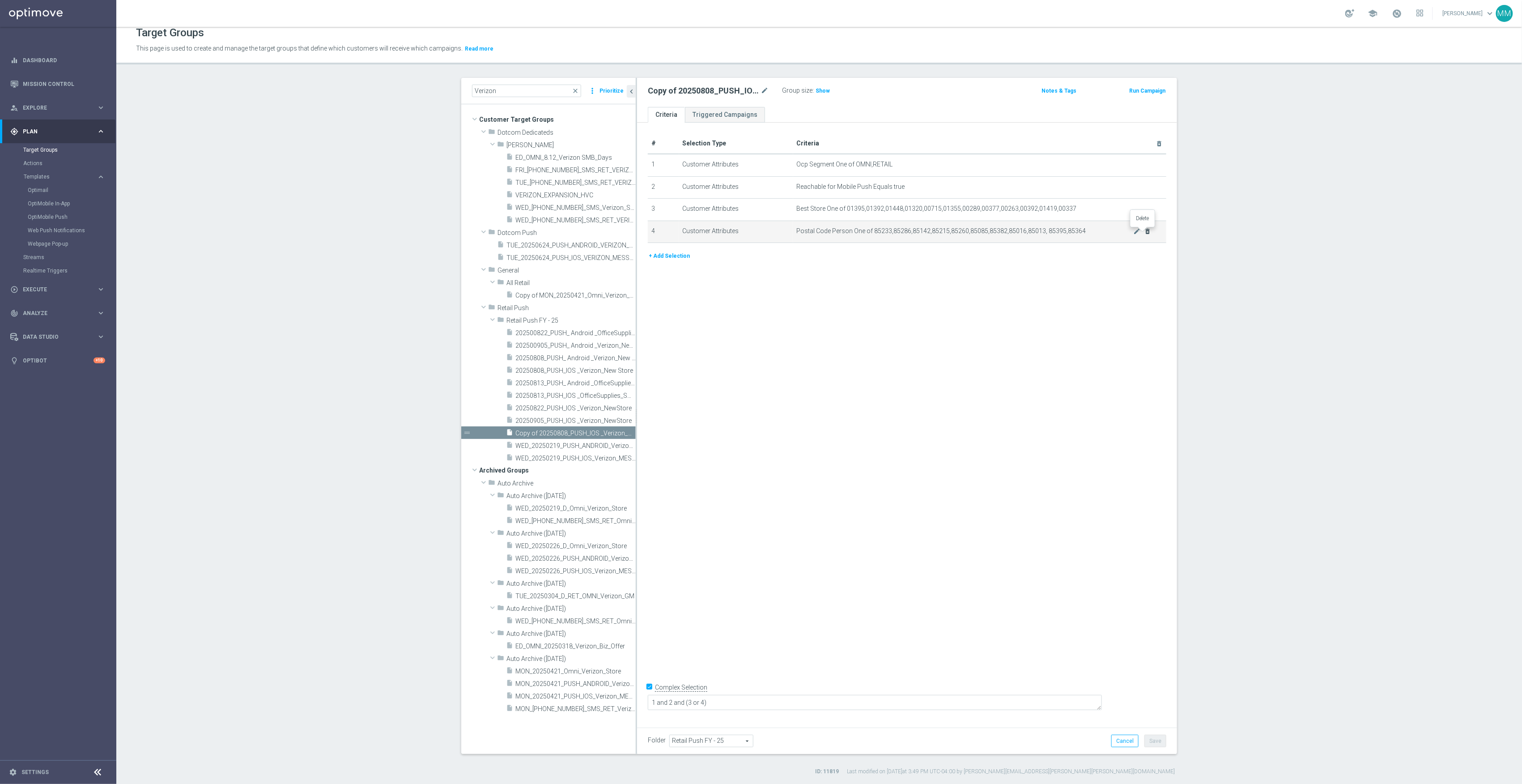
click at [1144, 233] on icon "delete_forever" at bounding box center [1148, 231] width 7 height 7
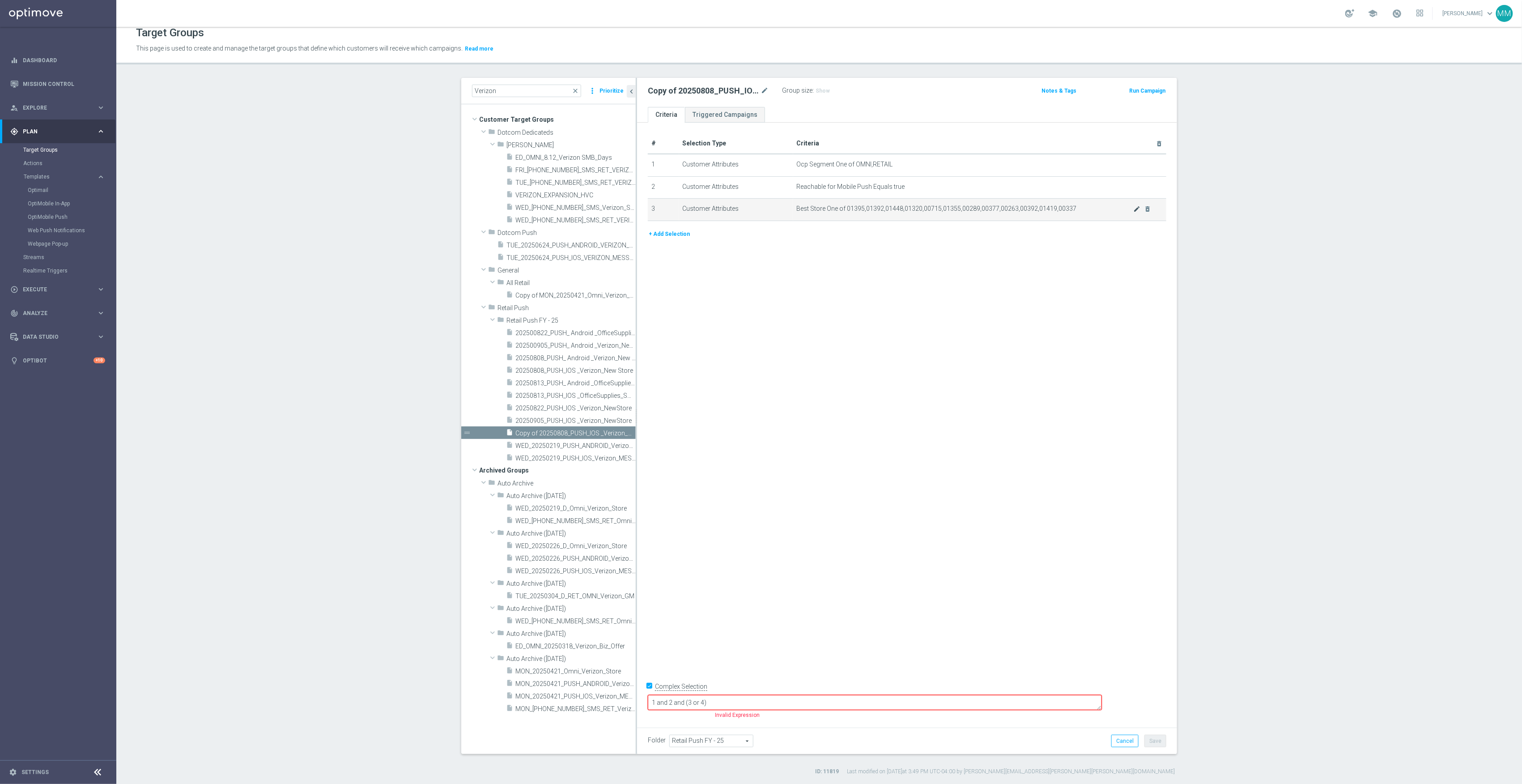
click at [1134, 209] on body "equalizer Dashboard Mission Control" at bounding box center [761, 392] width 1522 height 784
click at [1134, 210] on icon "mode_edit" at bounding box center [1137, 209] width 7 height 7
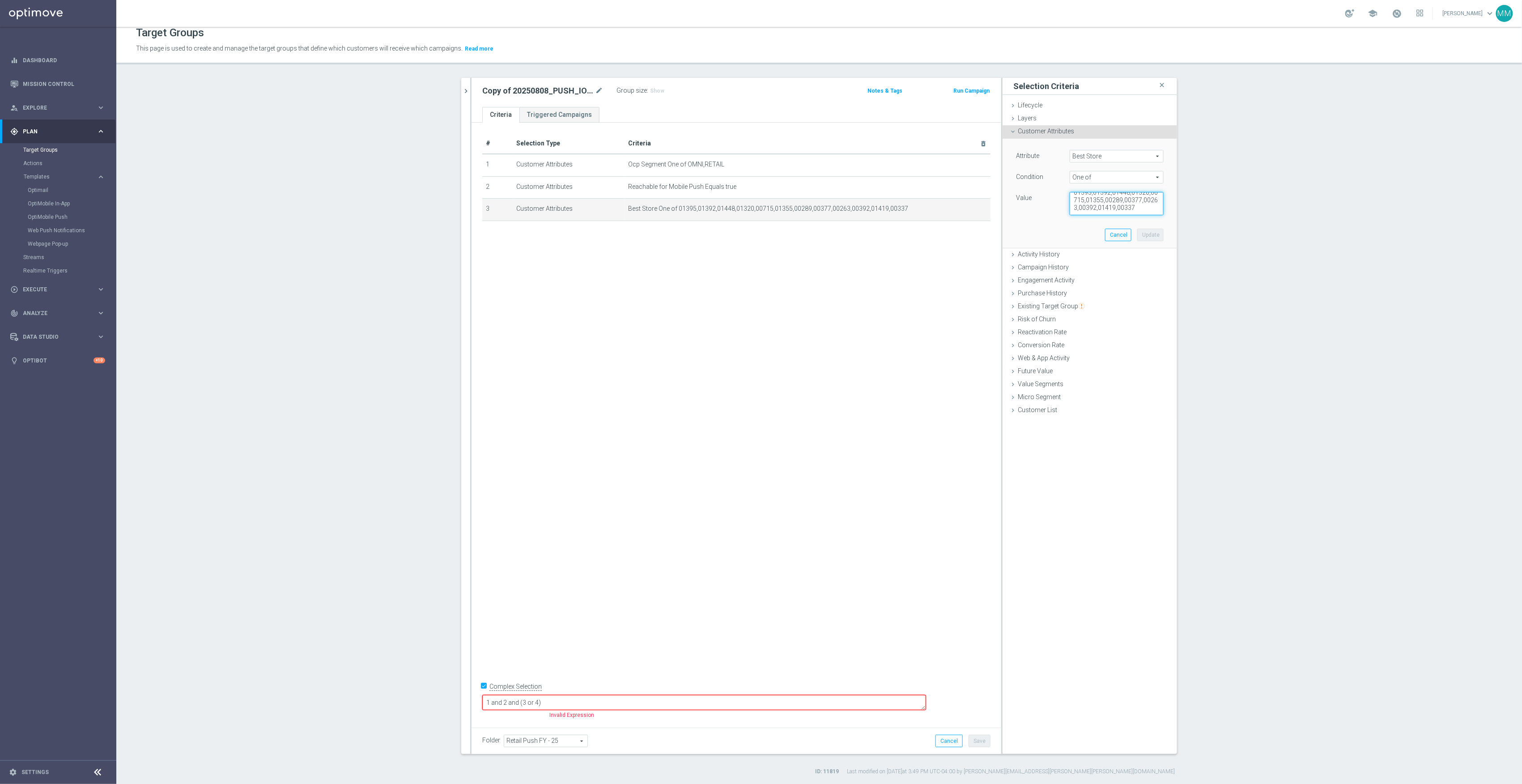
drag, startPoint x: 1069, startPoint y: 199, endPoint x: 1226, endPoint y: 276, distance: 174.9
click at [1226, 276] on section "Verizon close more_vert Prioritize Customer Target Groups library_add create_ne…" at bounding box center [819, 427] width 1406 height 697
paste textarea ",00329,00986,00046,01293,00627,01256,00025,00084,01551,01660,00183,00348,01715,…"
type textarea "01395,01392,01448,01320,00715,01355,00289,00377,00263,00392,01419,00337,00329,0…"
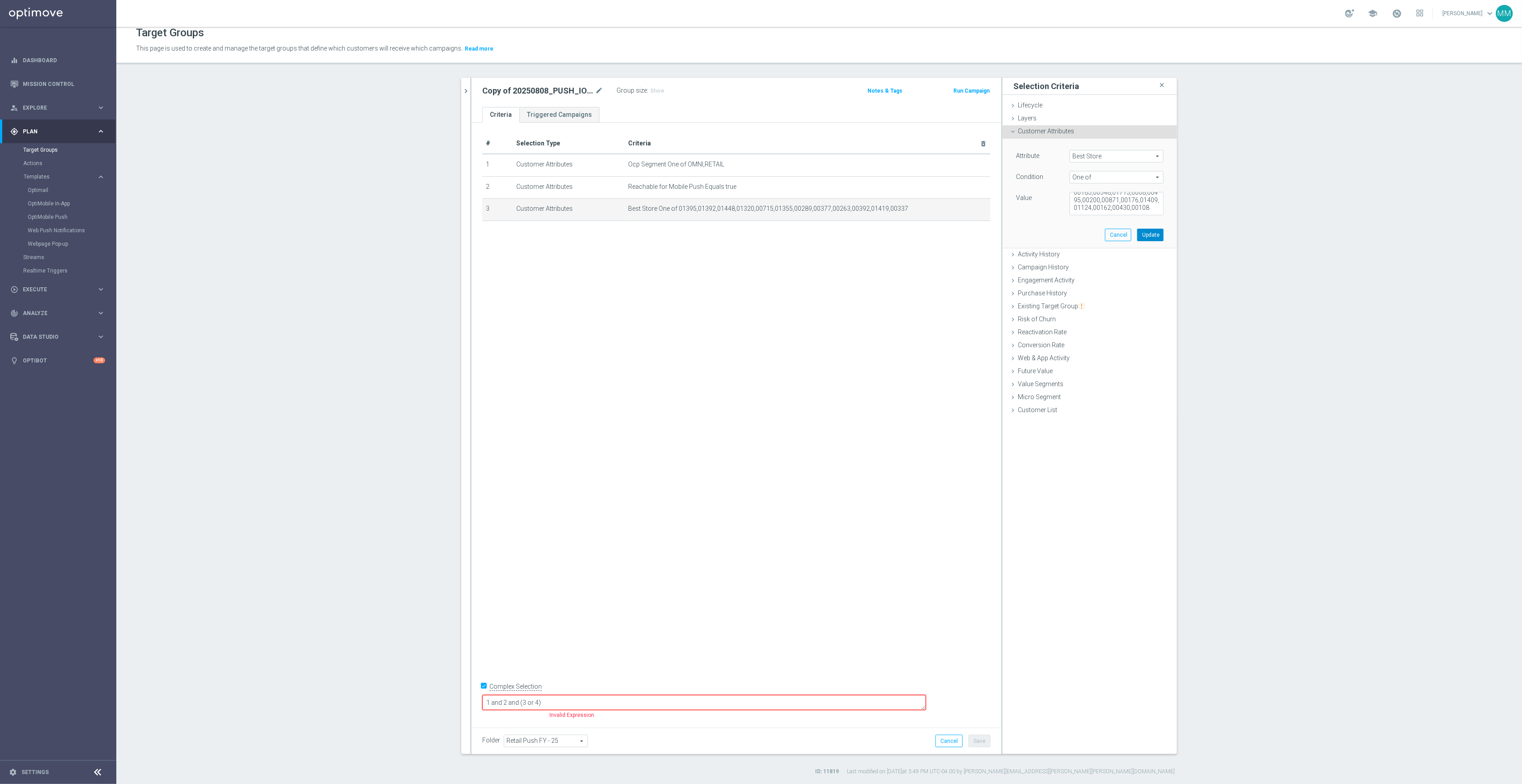
click at [1140, 233] on button "Update" at bounding box center [1150, 235] width 27 height 12
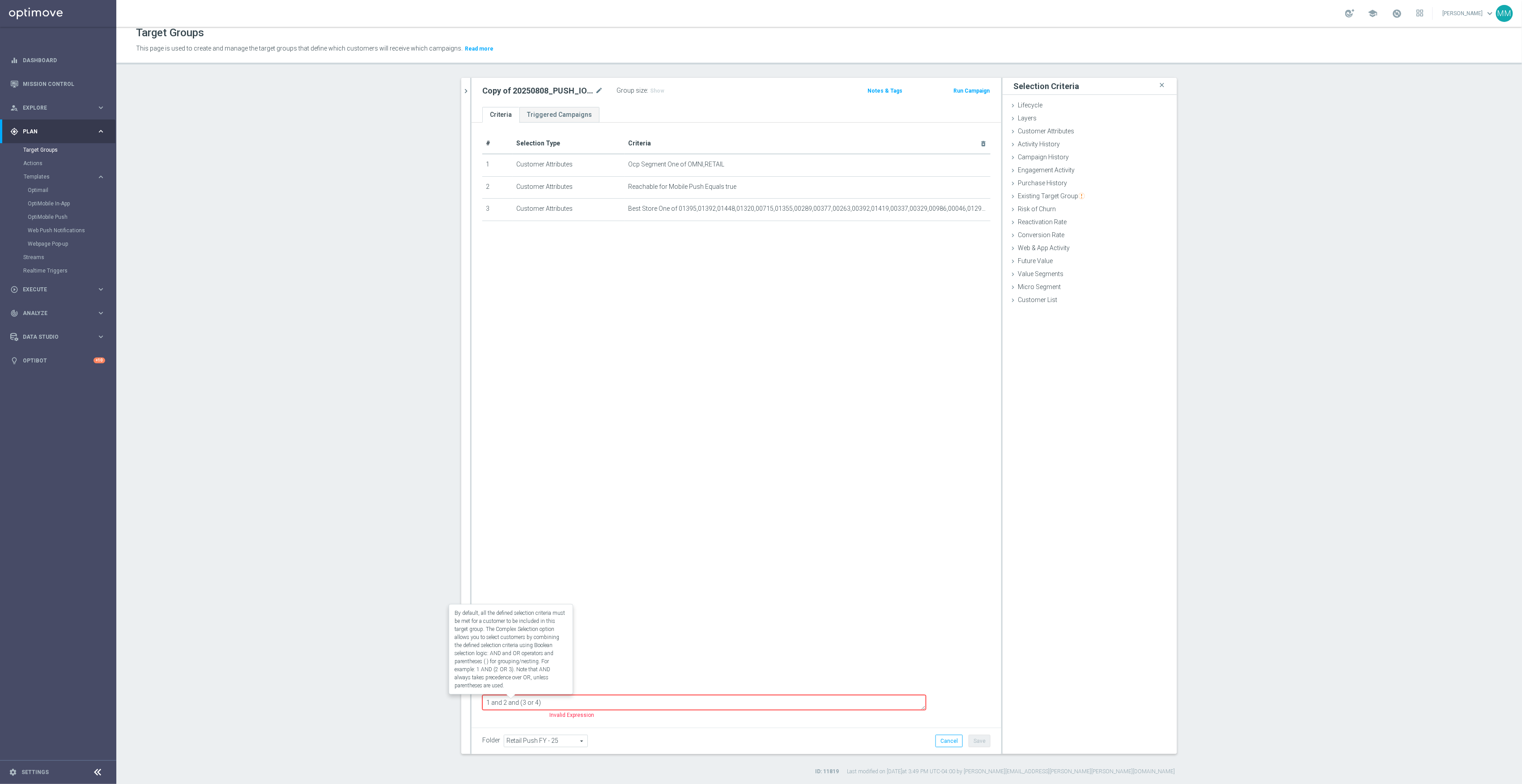
click at [516, 691] on label "Complex Selection" at bounding box center [515, 687] width 53 height 8
click at [488, 694] on input "Complex Selection" at bounding box center [485, 687] width 6 height 12
checkbox input "false"
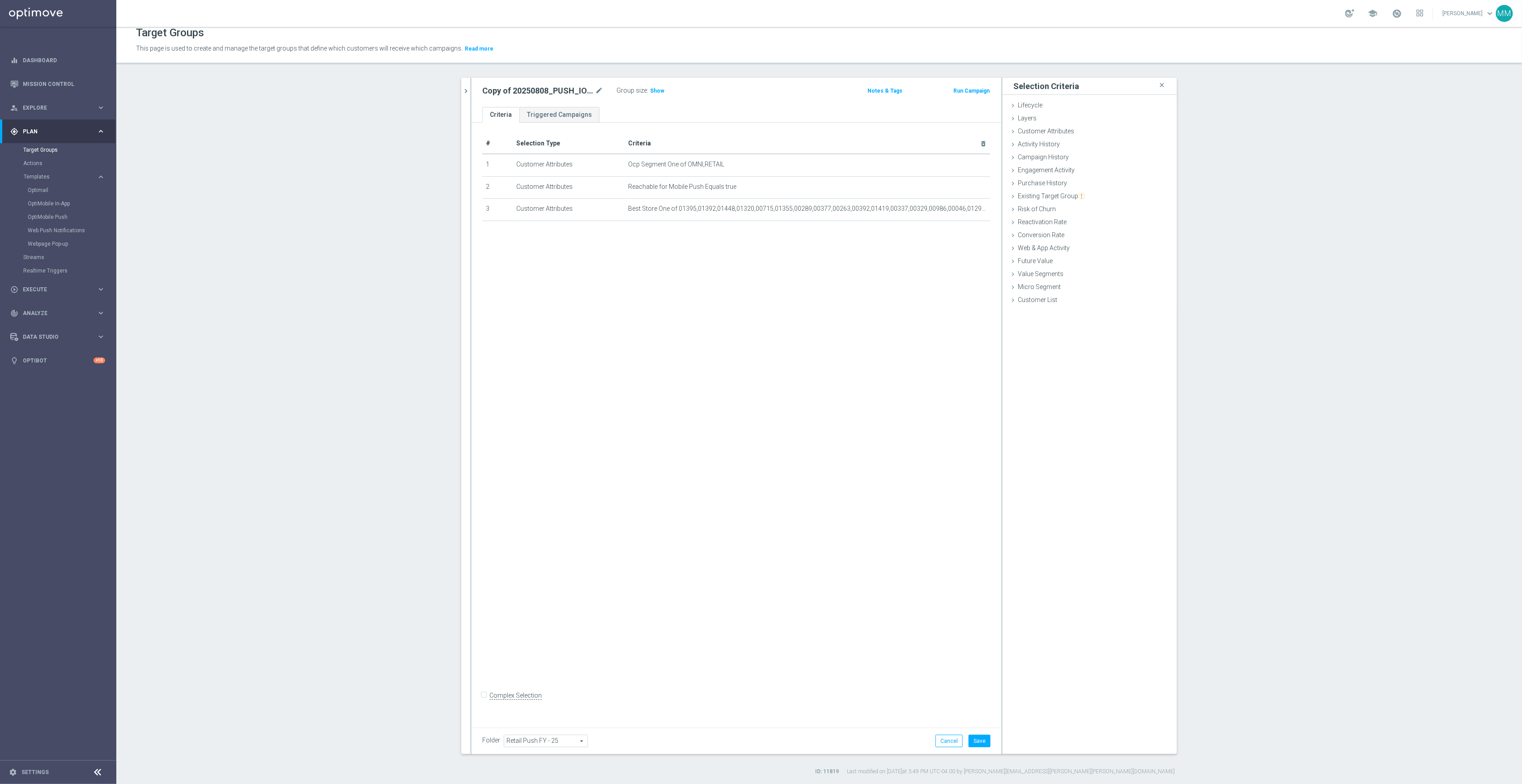
click at [600, 88] on div "Copy of 20250808_PUSH_IOS _Verizon_New Store mode_edit" at bounding box center [549, 90] width 134 height 12
click at [595, 88] on icon "mode_edit" at bounding box center [599, 91] width 8 height 11
click at [534, 90] on input "Copy of 20250808_PUSH_IOS _Verizon_New Store" at bounding box center [542, 92] width 121 height 12
drag, startPoint x: 509, startPoint y: 89, endPoint x: 499, endPoint y: 90, distance: 10.0
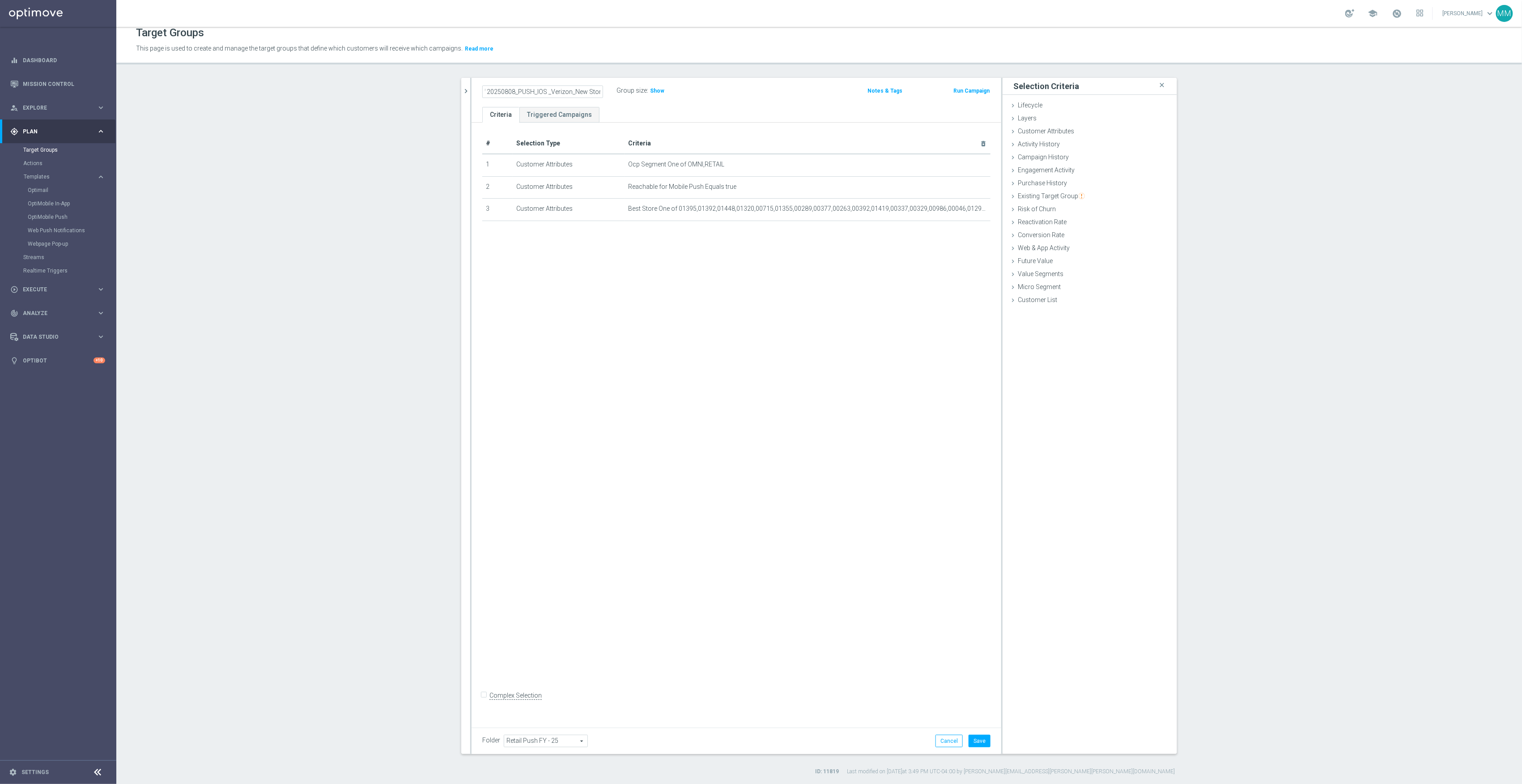
click at [499, 90] on input "Copy of 20250808_PUSH_IOS _Verizon_New Store" at bounding box center [542, 92] width 121 height 12
drag, startPoint x: 499, startPoint y: 90, endPoint x: 495, endPoint y: 90, distance: 4.0
click at [496, 90] on input "Copy of 20250912_PUSH_IOS _Verizon_New Store" at bounding box center [542, 92] width 121 height 12
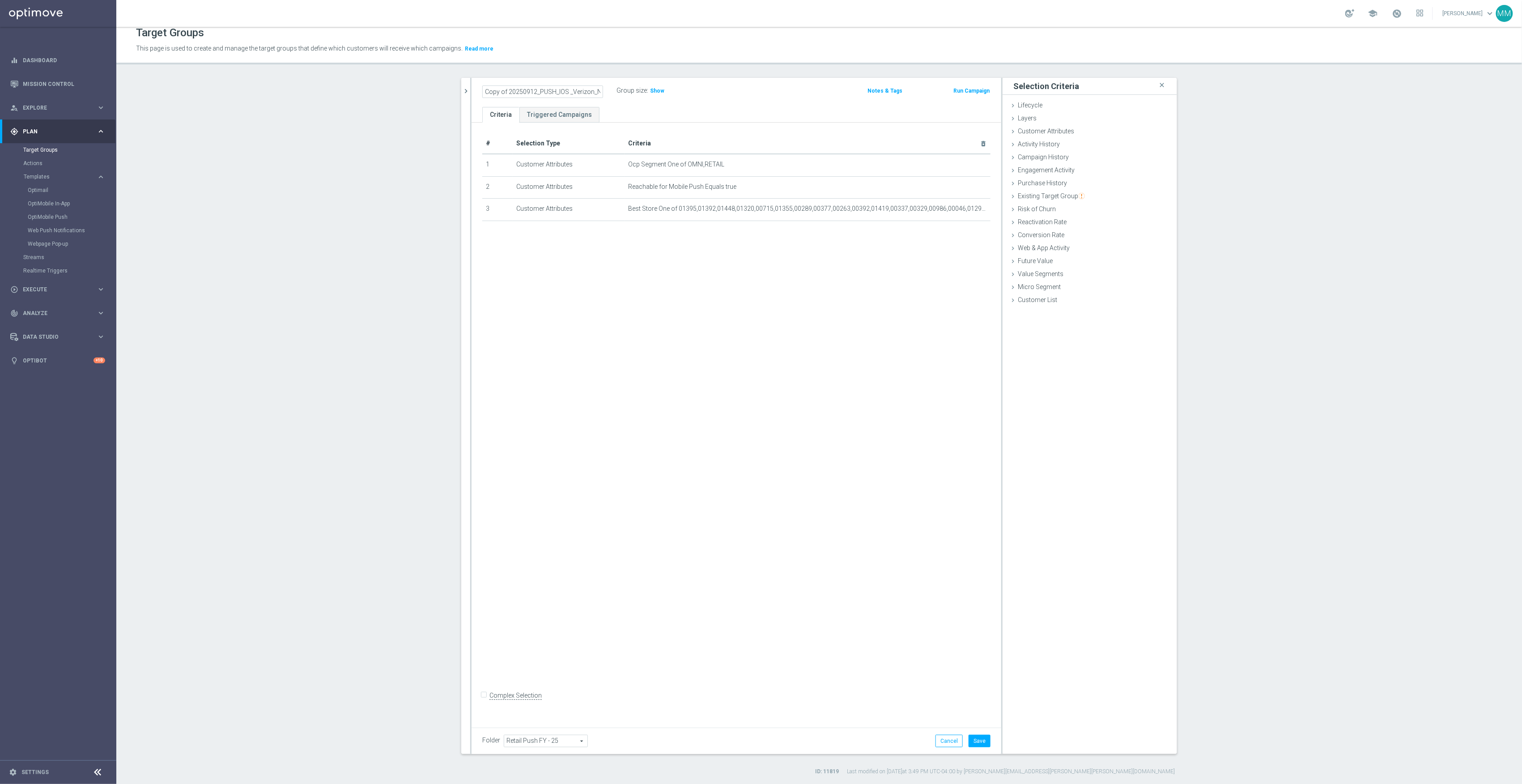
drag, startPoint x: 489, startPoint y: 91, endPoint x: 371, endPoint y: 95, distance: 118.1
click at [371, 95] on section "Verizon close more_vert Prioritize Customer Target Groups library_add create_ne…" at bounding box center [819, 427] width 1406 height 697
type input "20250912_PUSH_IOS _Verizon_New Store"
click at [974, 745] on button "Save" at bounding box center [979, 740] width 22 height 12
click at [461, 87] on icon "chevron_right" at bounding box center [466, 91] width 8 height 8
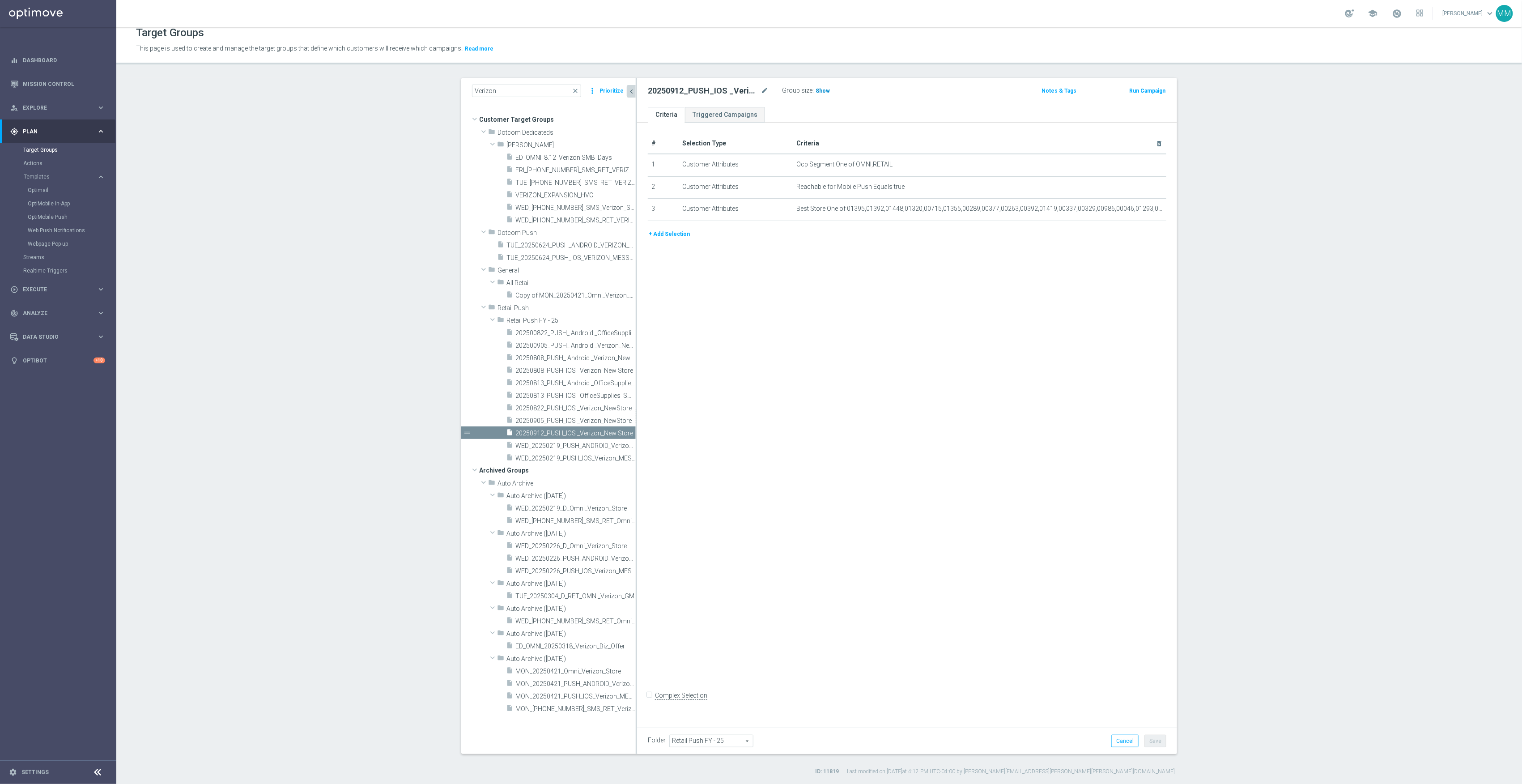
click at [815, 87] on span "Show" at bounding box center [822, 90] width 14 height 6
click at [616, 434] on icon "content_copy" at bounding box center [620, 433] width 7 height 7
click at [760, 88] on icon "mode_edit" at bounding box center [765, 91] width 8 height 11
click at [695, 90] on input "Copy of 20250912_PUSH_IOS _Verizon_New Store" at bounding box center [708, 92] width 121 height 12
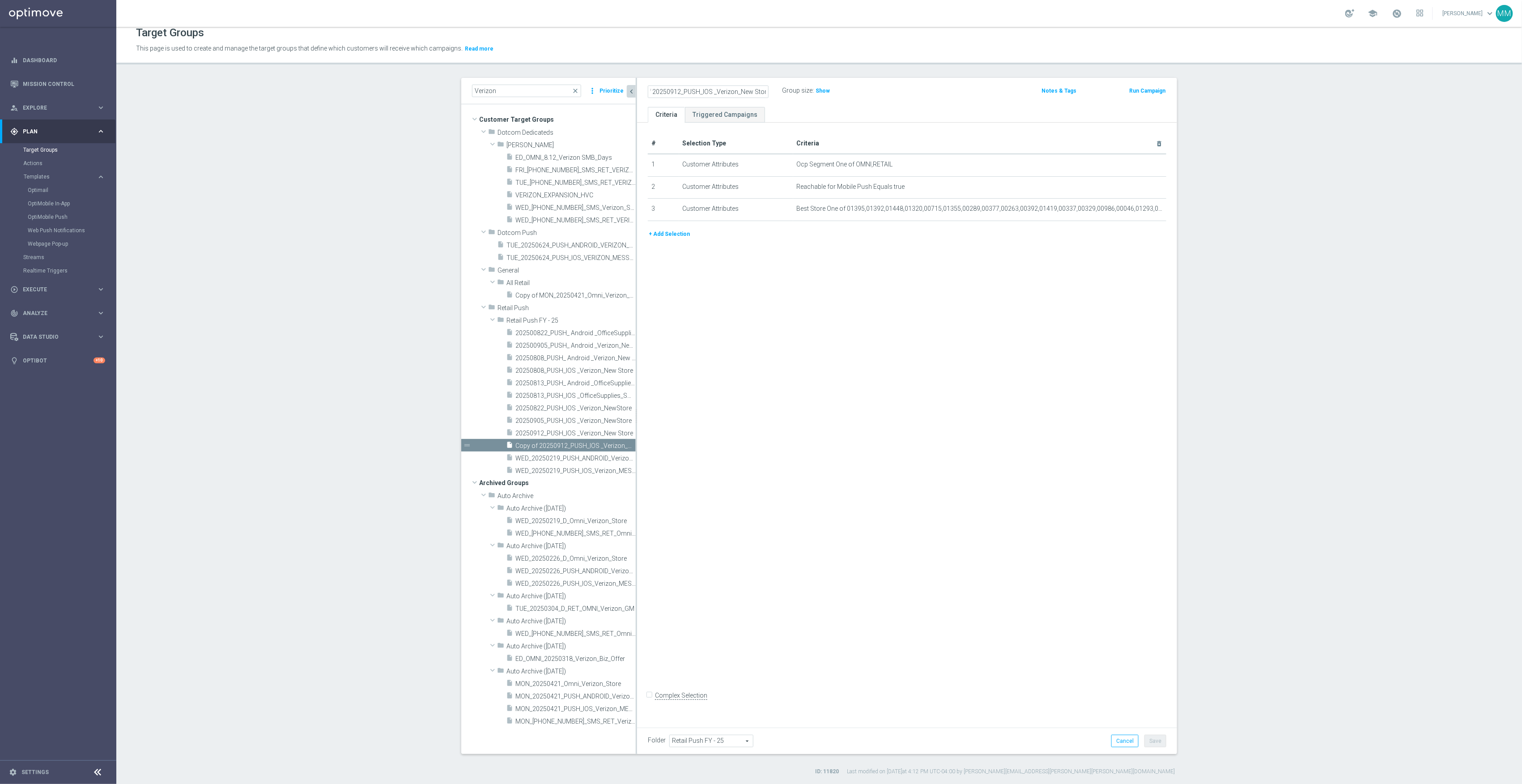
drag, startPoint x: 707, startPoint y: 89, endPoint x: 697, endPoint y: 89, distance: 10.0
click at [697, 89] on input "Copy of 20250912_PUSH_IOS _Verizon_New Store" at bounding box center [708, 92] width 121 height 12
type input "20250912_PUSH_Android_Verizon_New Store"
click at [1134, 187] on icon "mode_edit" at bounding box center [1137, 187] width 7 height 7
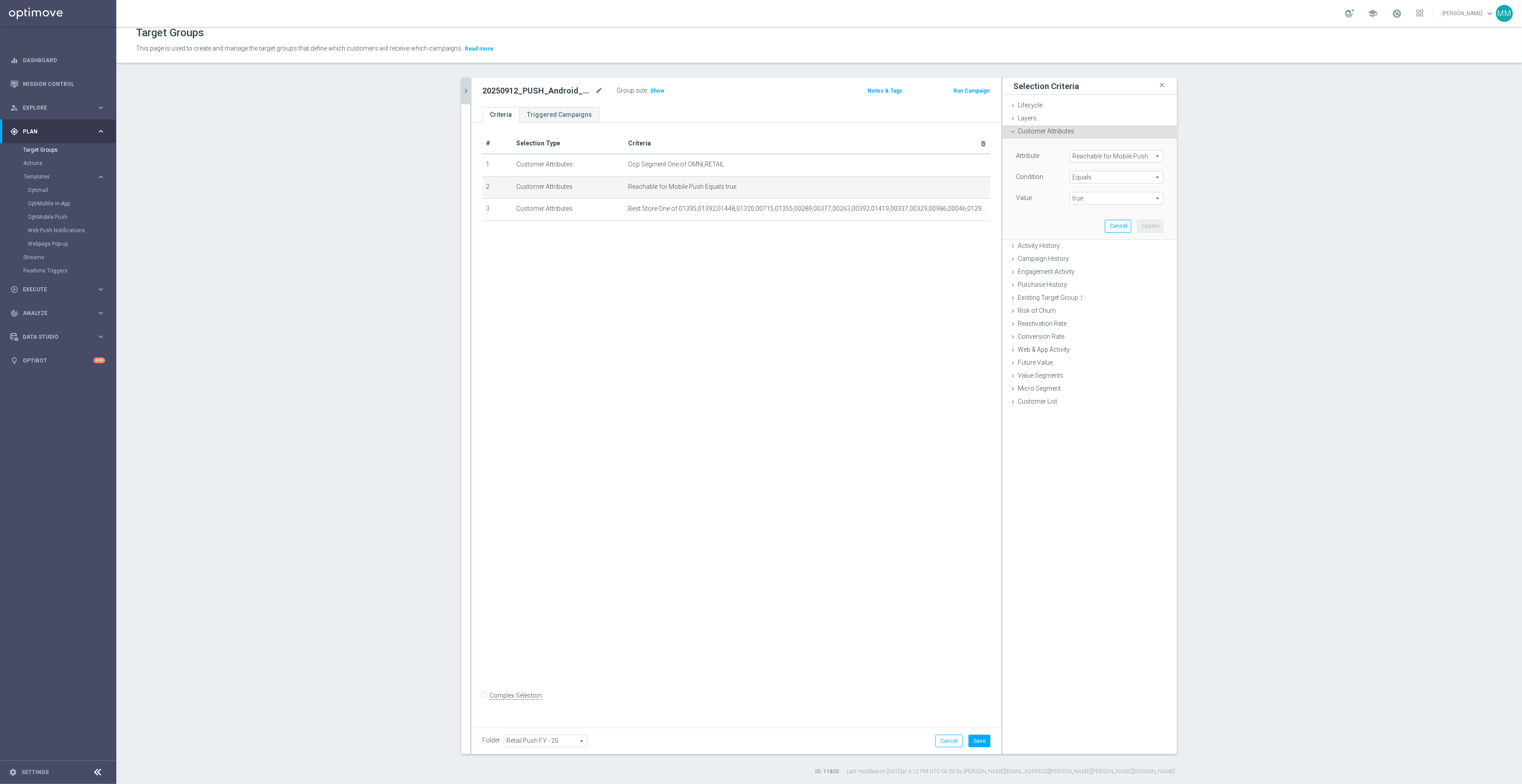
click at [1087, 158] on span "Reachable for Mobile Push" at bounding box center [1116, 156] width 93 height 12
click at [1088, 155] on input "search" at bounding box center [1116, 156] width 94 height 12
type input "reach"
click at [1119, 196] on span "Reachable for Web Push" at bounding box center [1113, 193] width 77 height 7
type input "Reachable for Web Push"
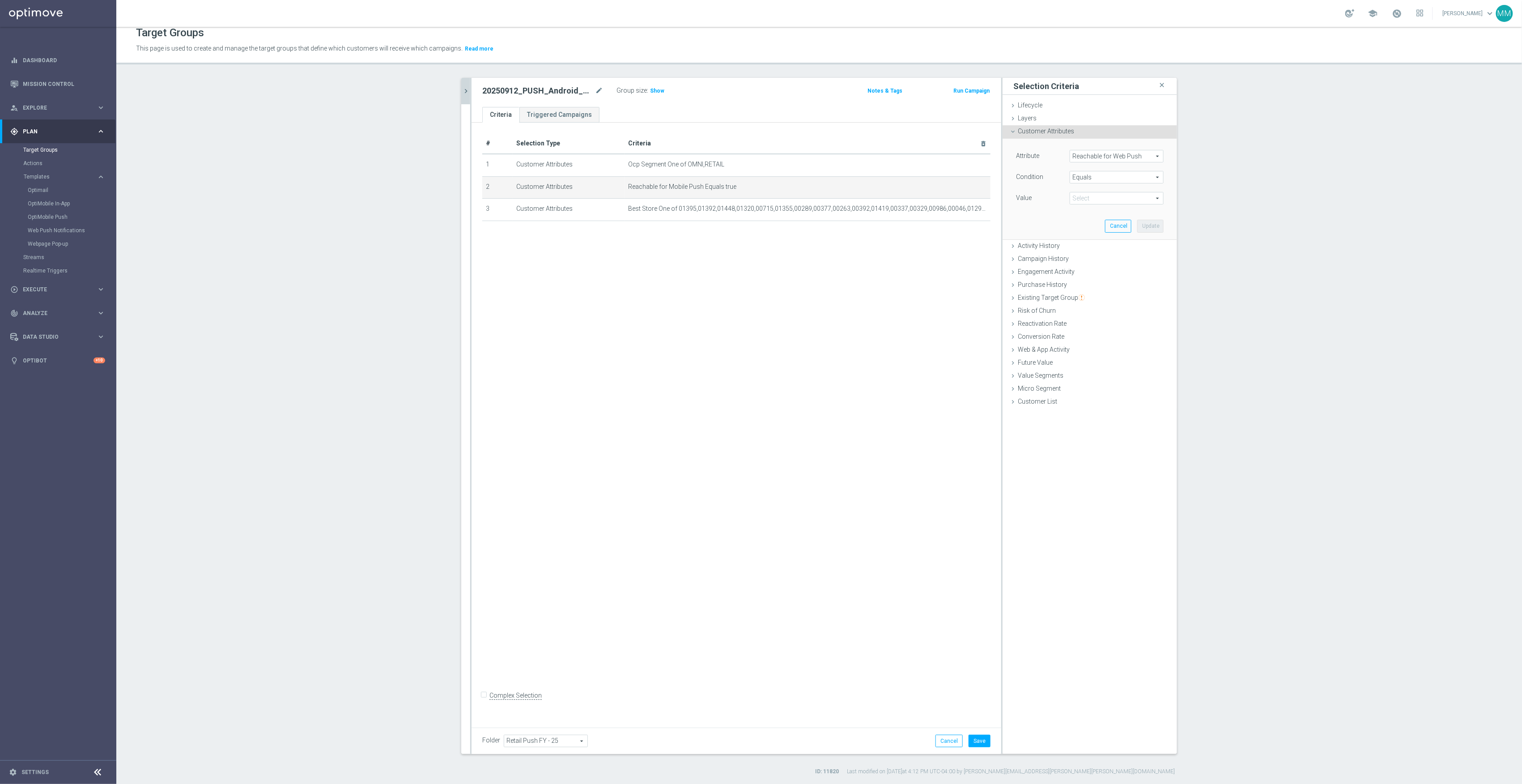
click at [1115, 197] on span "true" at bounding box center [1116, 199] width 93 height 12
click at [1094, 224] on span "true" at bounding box center [1117, 223] width 85 height 7
type input "true"
click at [1154, 226] on button "Update" at bounding box center [1150, 226] width 27 height 12
click at [983, 737] on button "Save" at bounding box center [979, 740] width 22 height 12
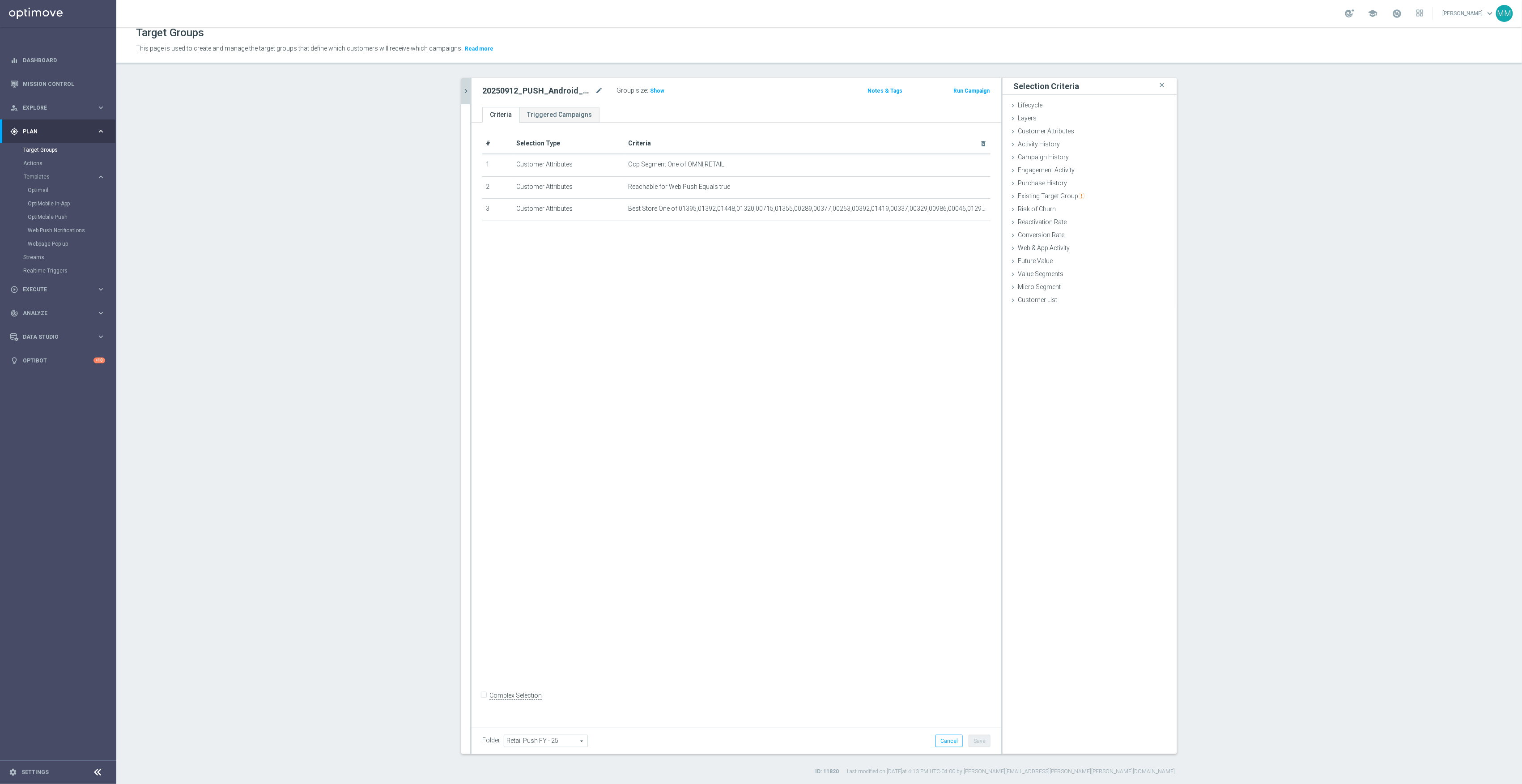
click at [647, 87] on label ":" at bounding box center [648, 90] width 1 height 8
click at [655, 90] on span "Show" at bounding box center [657, 90] width 14 height 6
